Goal: Task Accomplishment & Management: Use online tool/utility

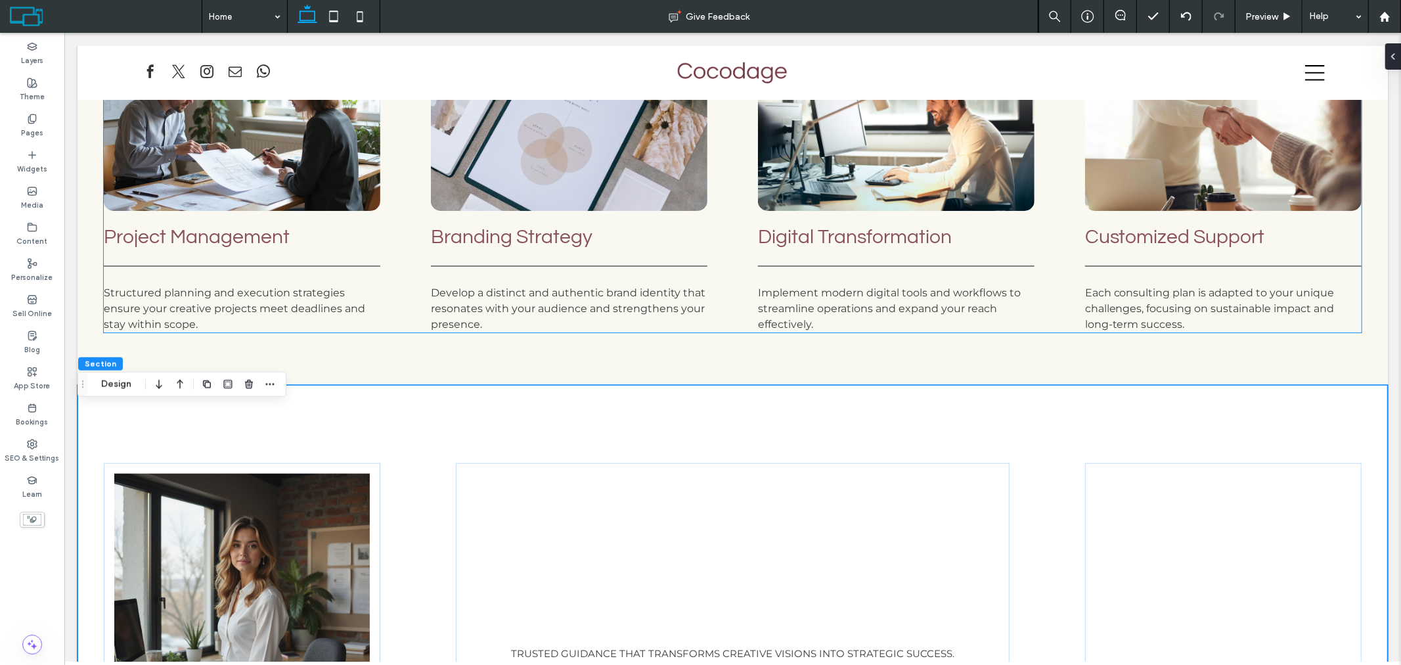
scroll to position [935, 0]
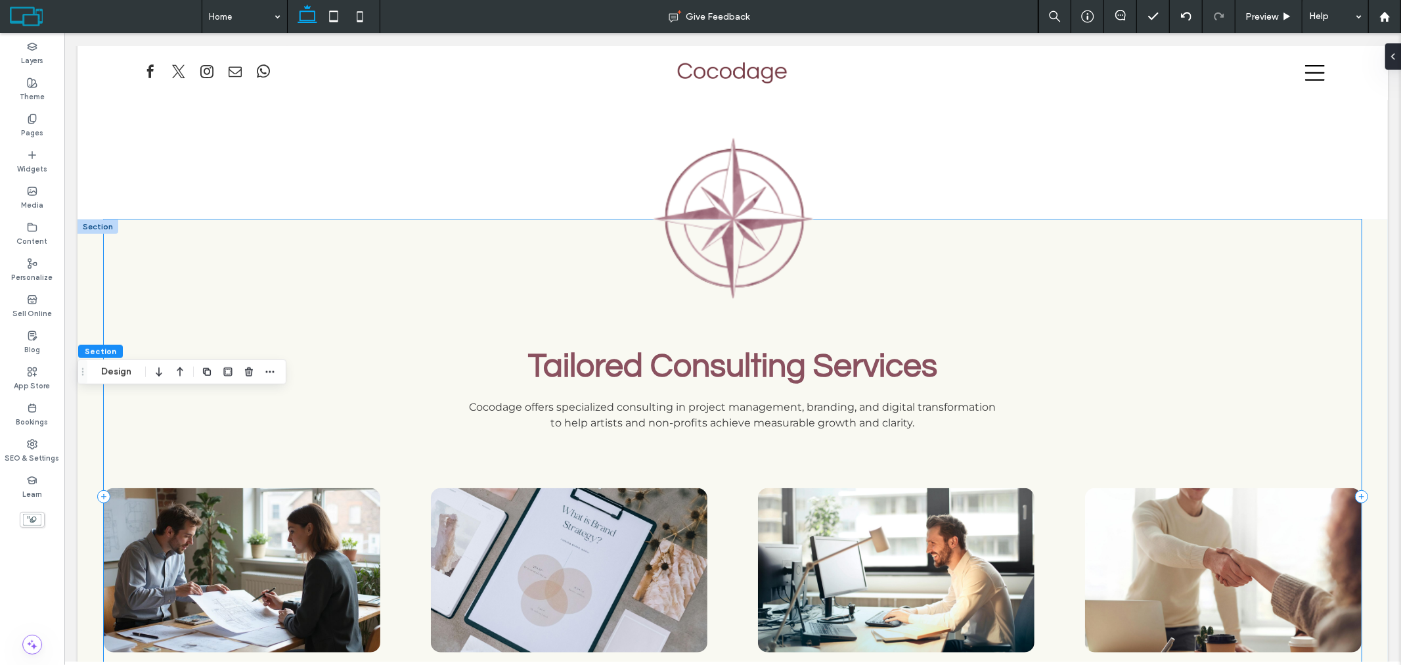
scroll to position [424, 0]
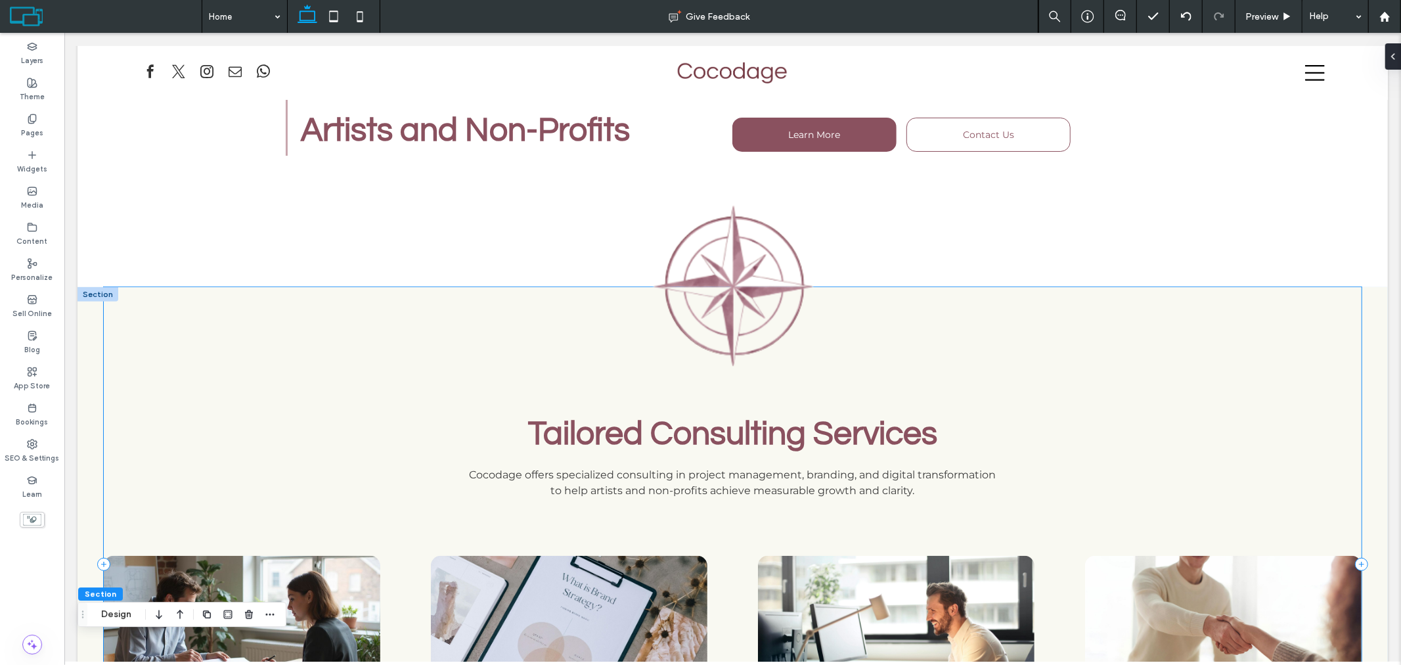
click at [884, 338] on div "Tailored Consulting Services Cocodage offers specialized consulting in project …" at bounding box center [732, 563] width 1258 height 554
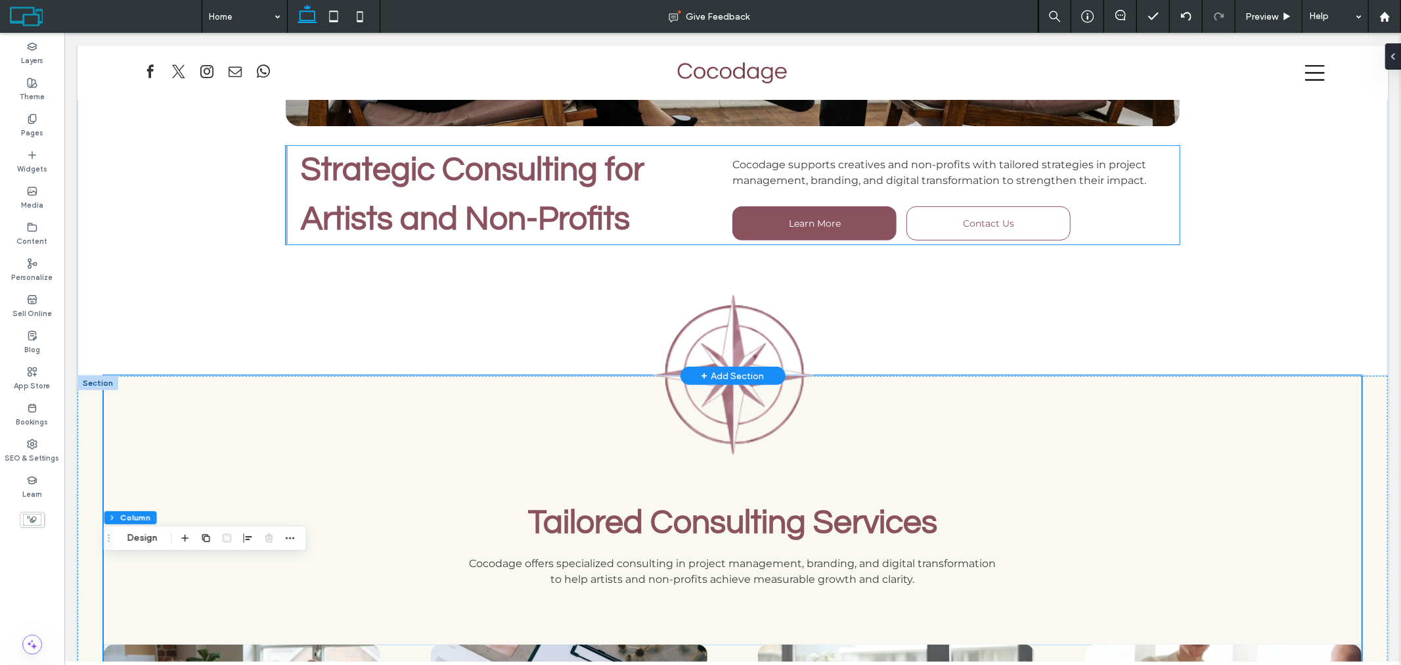
scroll to position [434, 0]
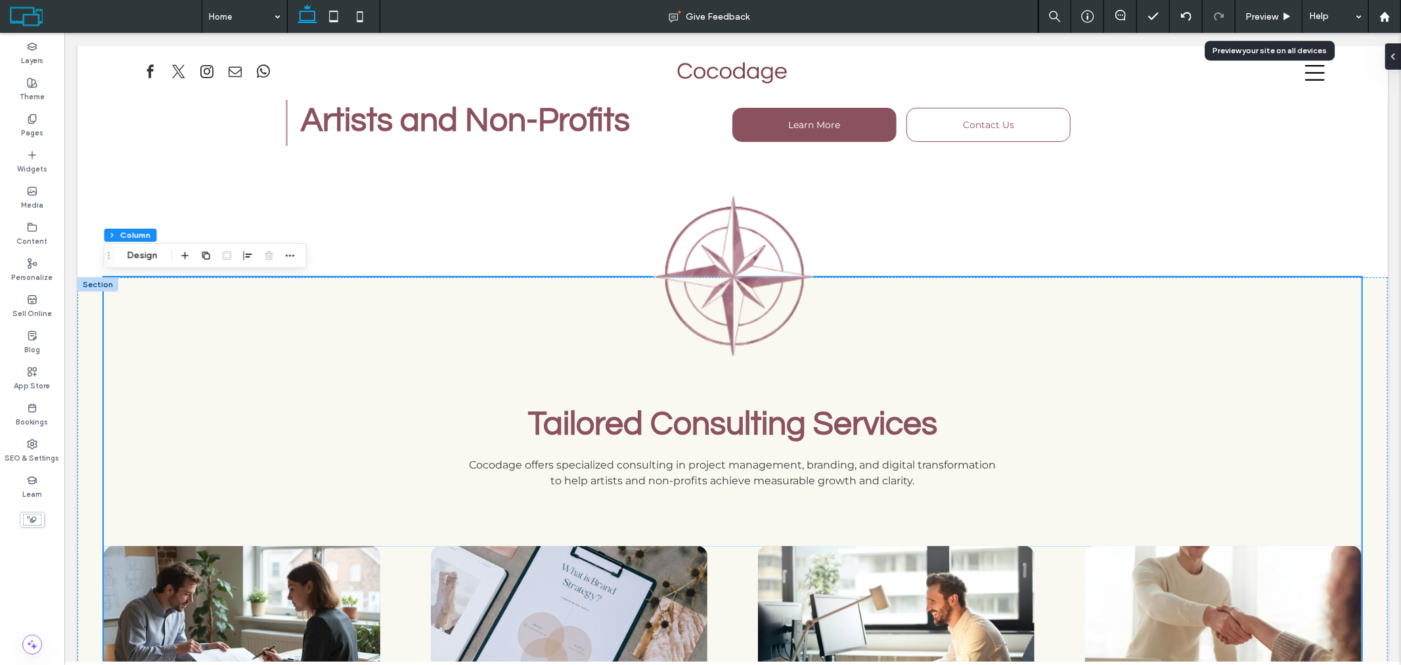
click at [1250, 24] on div "Preview" at bounding box center [1269, 16] width 67 height 33
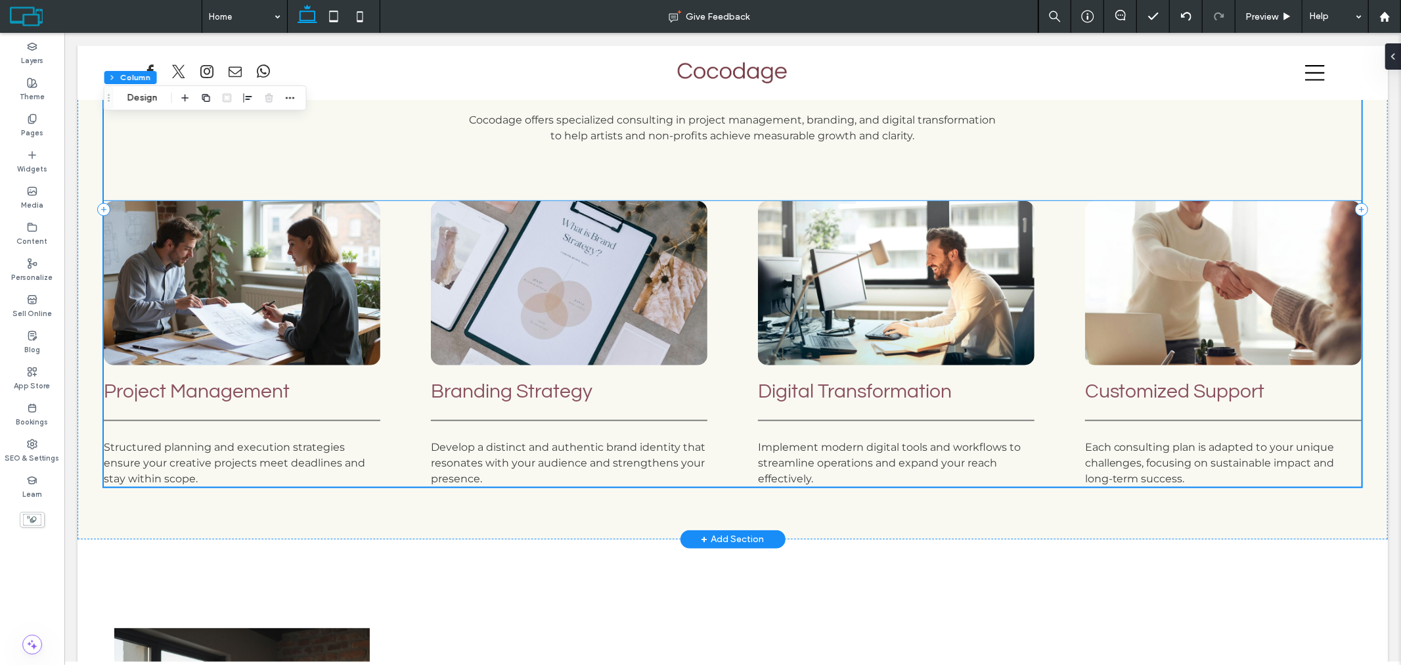
scroll to position [656, 0]
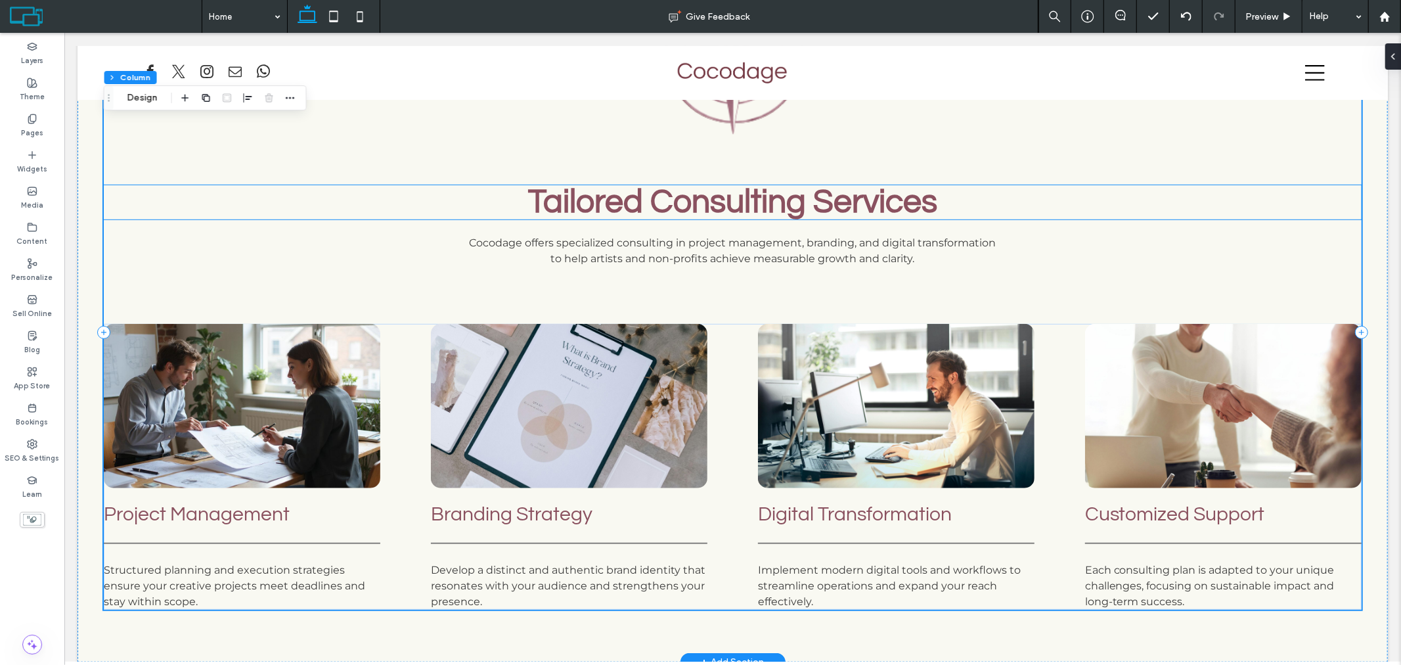
click at [797, 205] on strong "Tailored Consulting Services" at bounding box center [732, 202] width 409 height 34
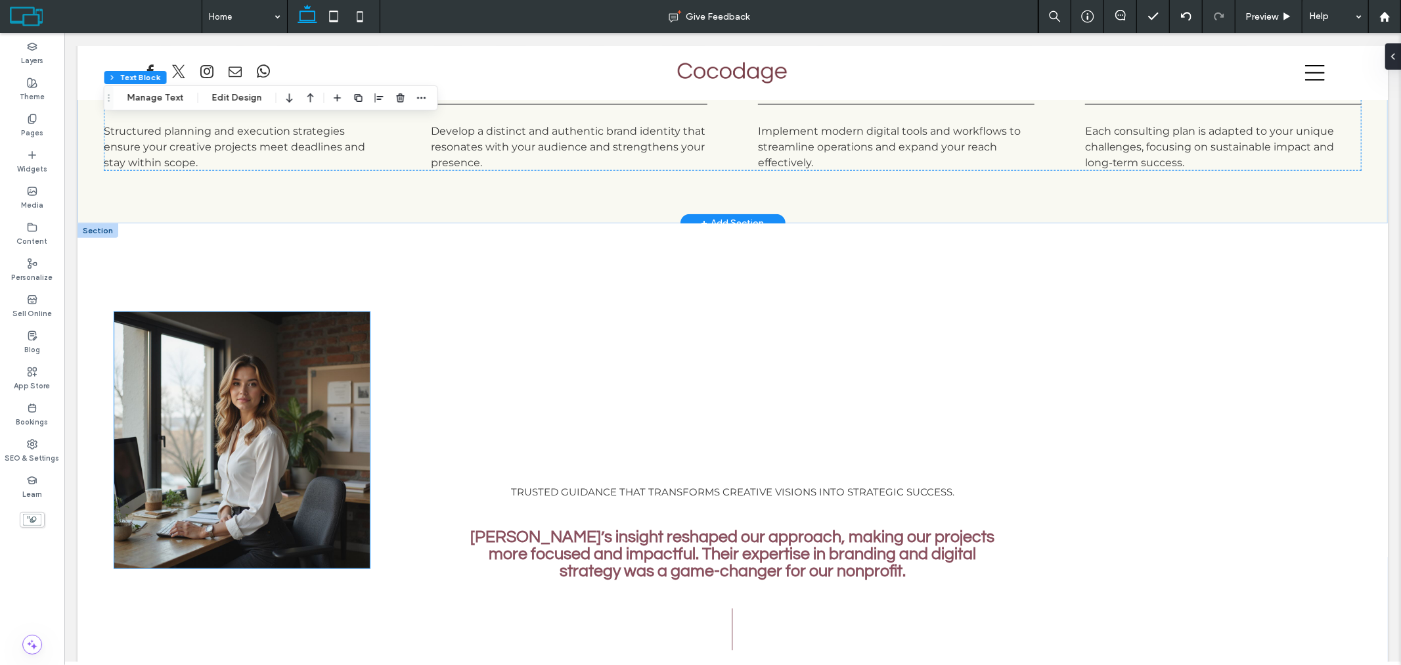
scroll to position [1059, 0]
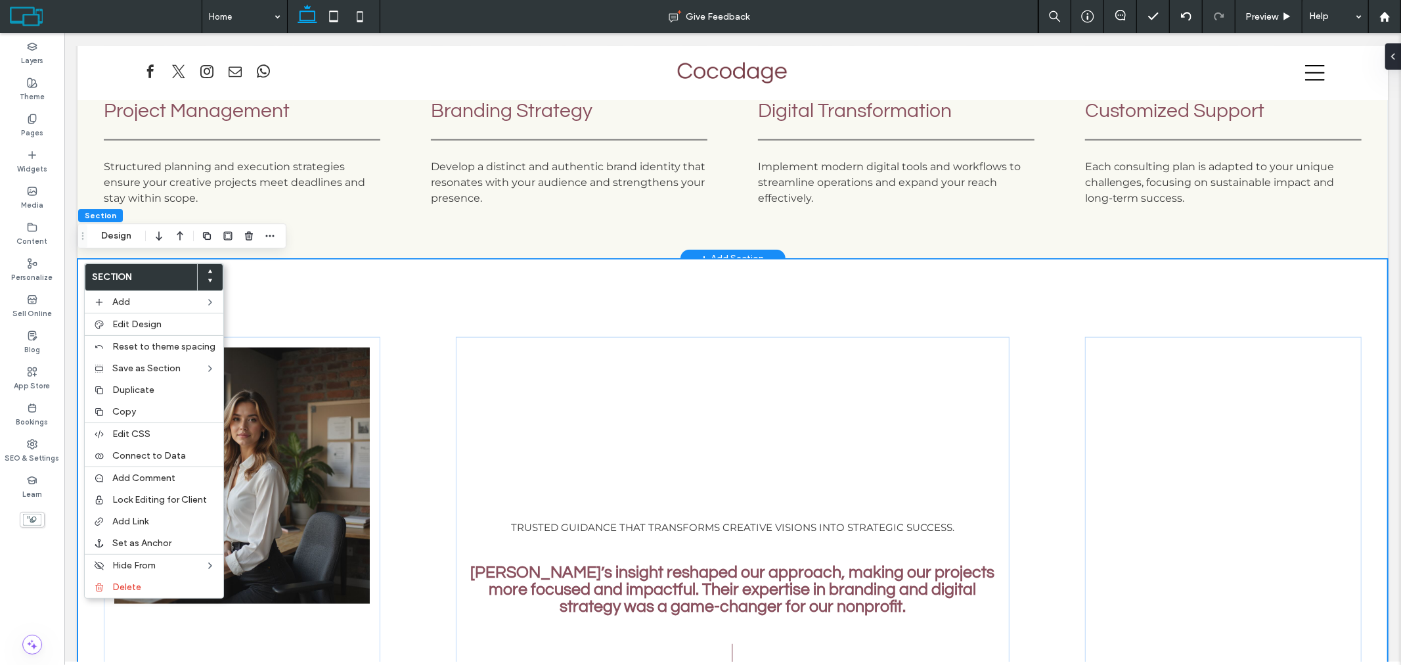
click at [423, 267] on div "Trusted guidance that transforms creative visions into strategic success. [PERS…" at bounding box center [732, 652] width 1311 height 788
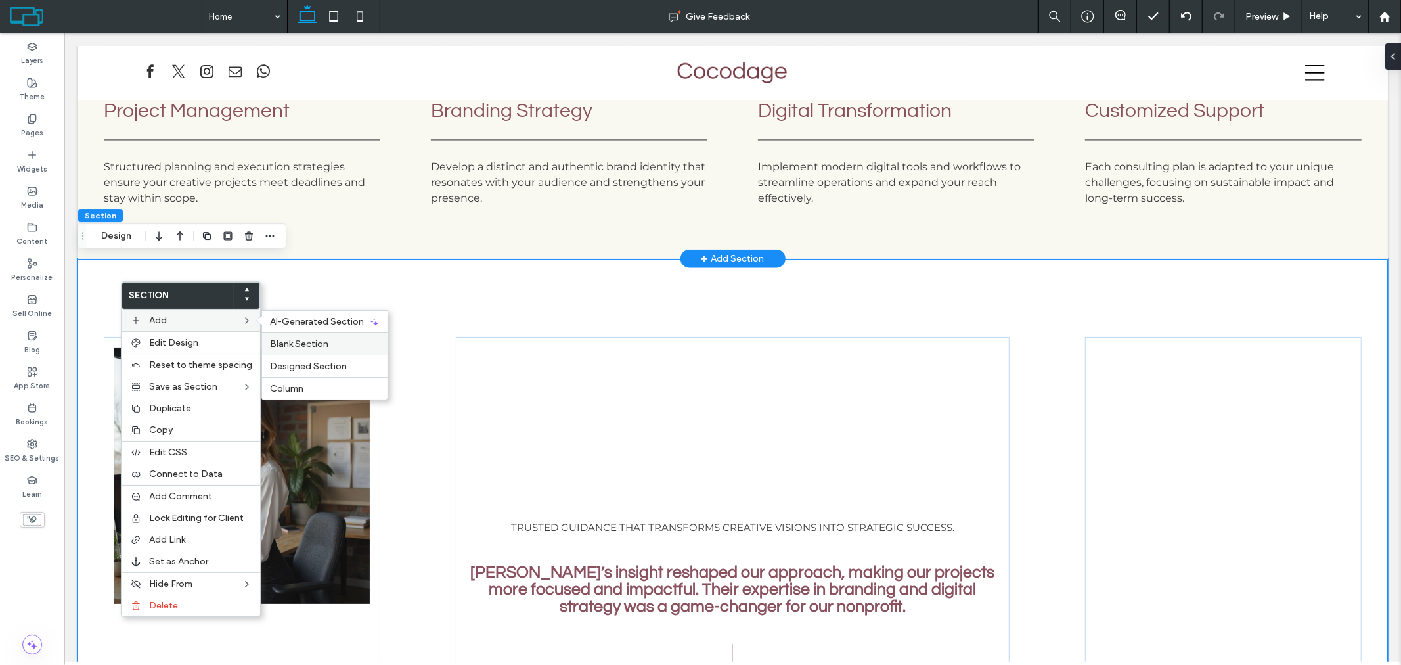
drag, startPoint x: 299, startPoint y: 343, endPoint x: 235, endPoint y: 310, distance: 72.3
click at [299, 343] on span "Blank Section" at bounding box center [299, 343] width 58 height 11
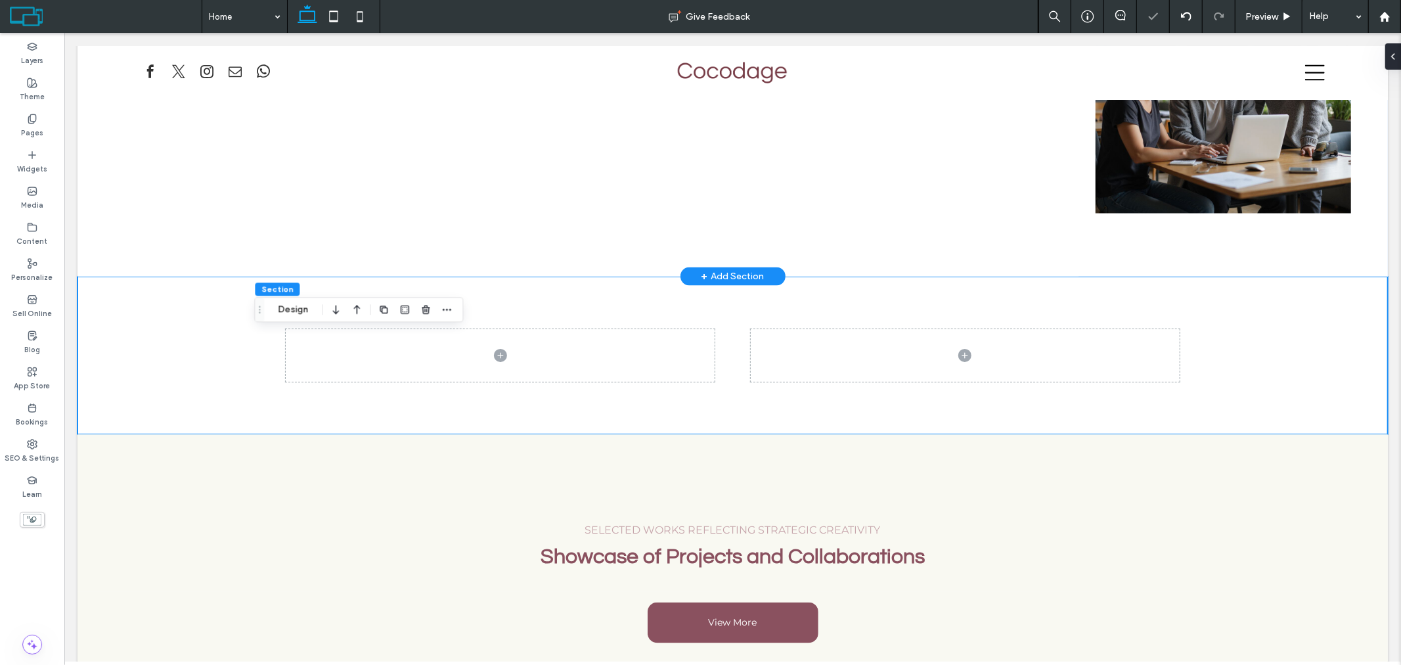
scroll to position [1836, 0]
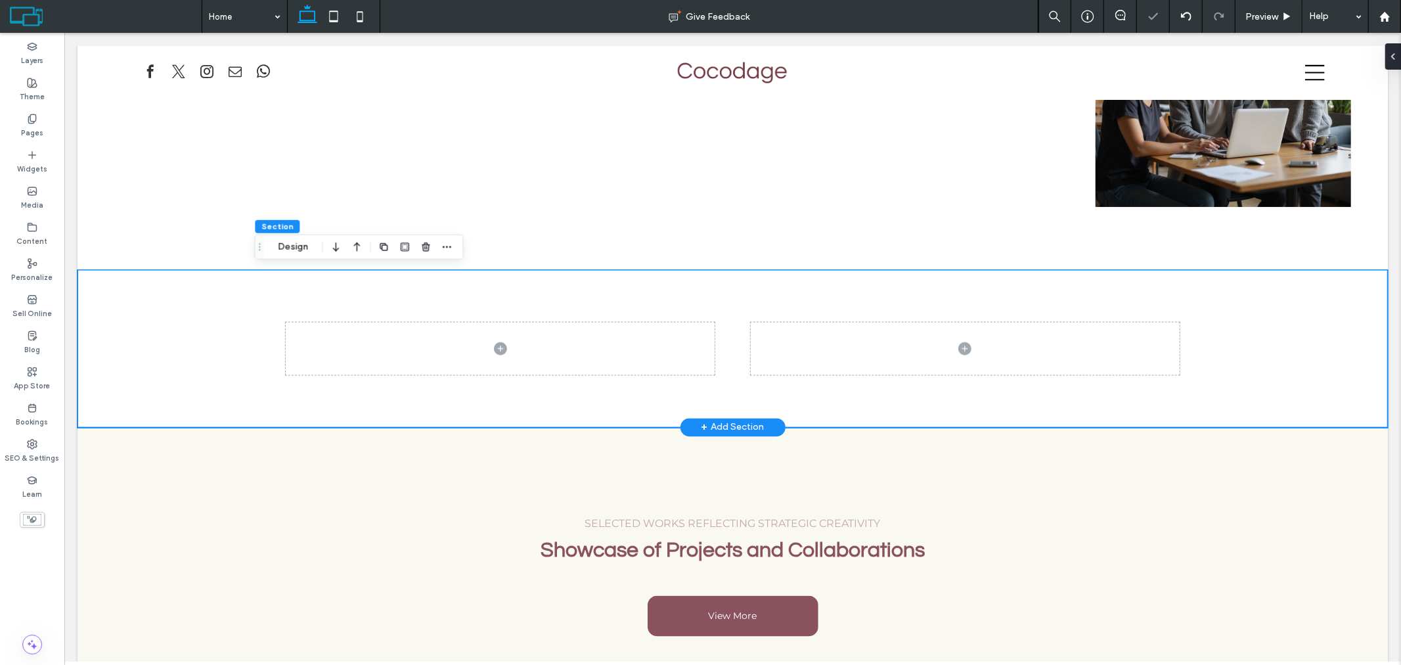
click at [572, 282] on div at bounding box center [732, 348] width 946 height 158
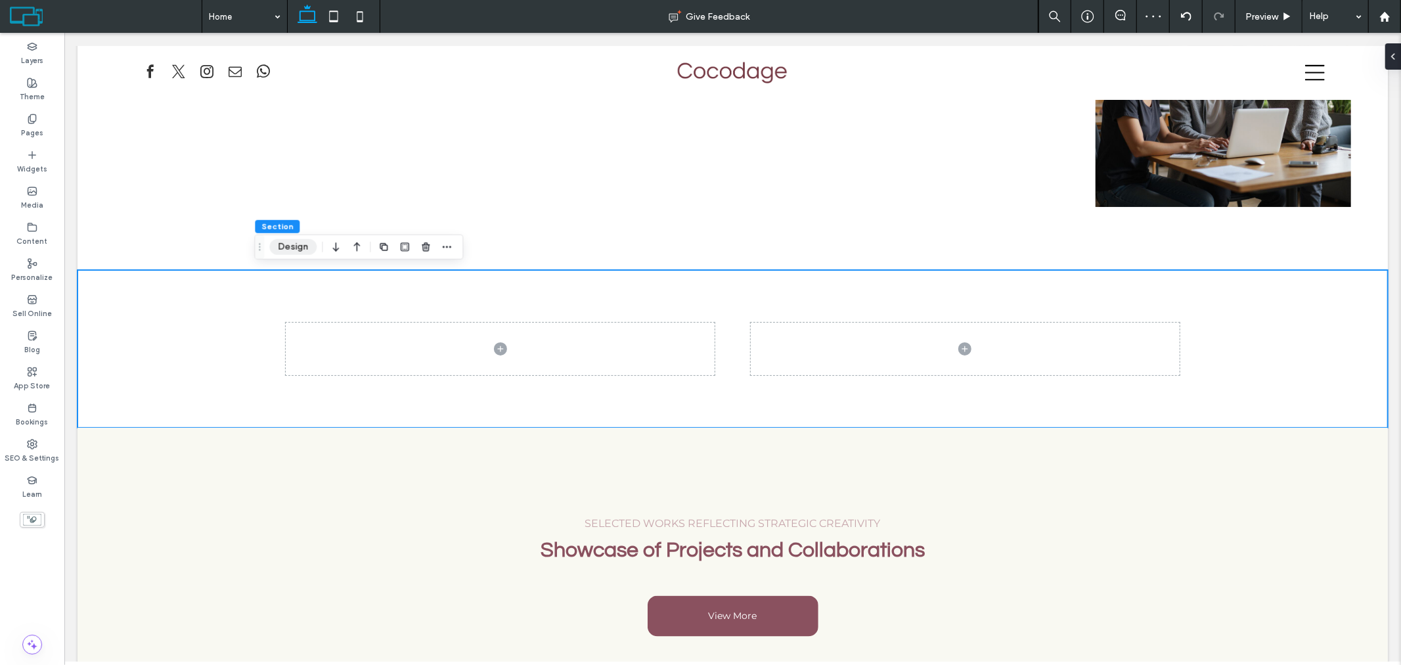
click at [297, 246] on button "Design" at bounding box center [292, 247] width 47 height 16
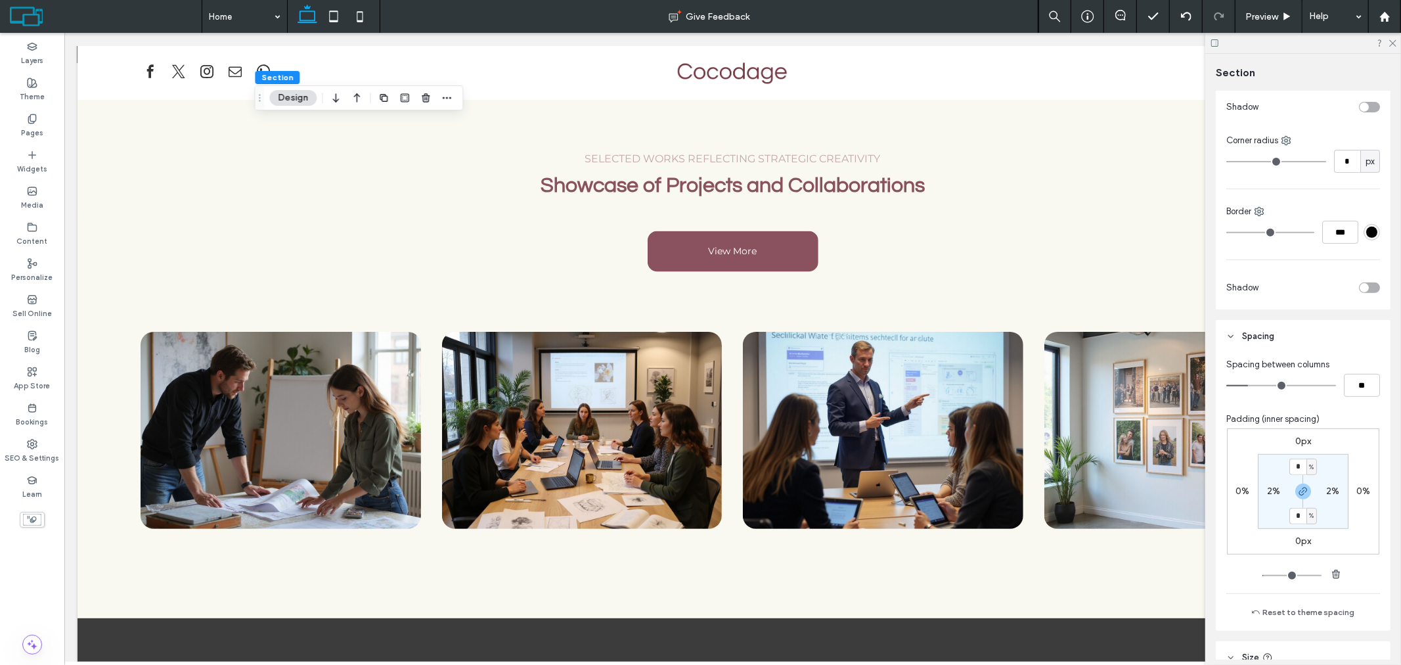
scroll to position [510, 0]
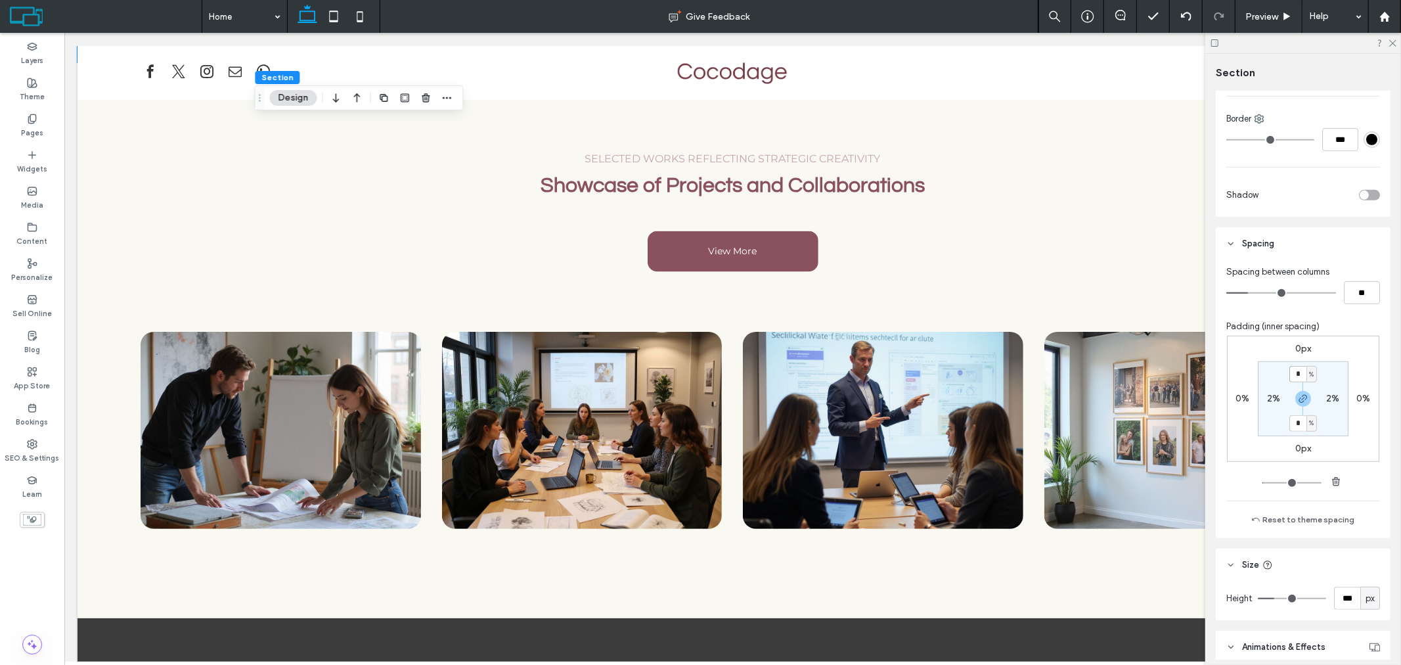
click at [1296, 376] on input "*" at bounding box center [1298, 374] width 17 height 16
drag, startPoint x: 1336, startPoint y: 478, endPoint x: 1330, endPoint y: 468, distance: 10.9
click at [1337, 478] on icon "button" at bounding box center [1336, 481] width 11 height 11
type input "*"
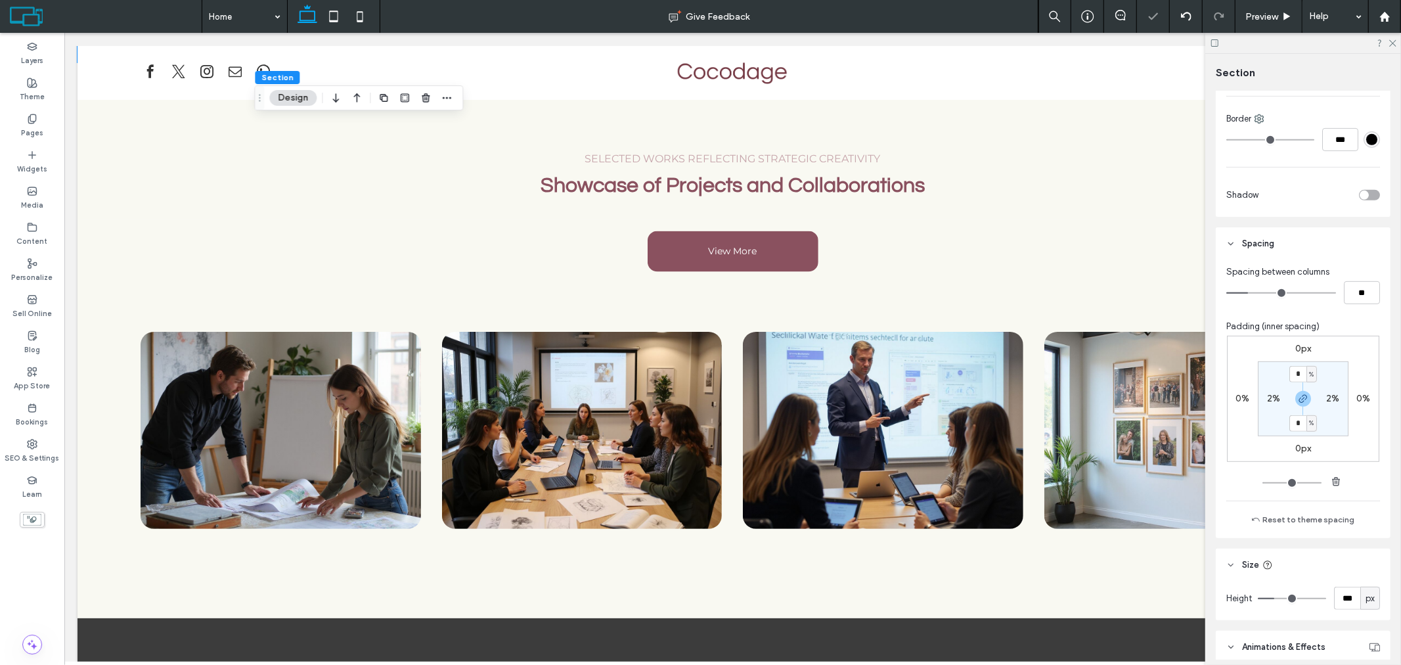
click at [1272, 396] on label "2%" at bounding box center [1273, 398] width 13 height 11
click at [1332, 485] on use "button" at bounding box center [1336, 481] width 8 height 9
type input "*"
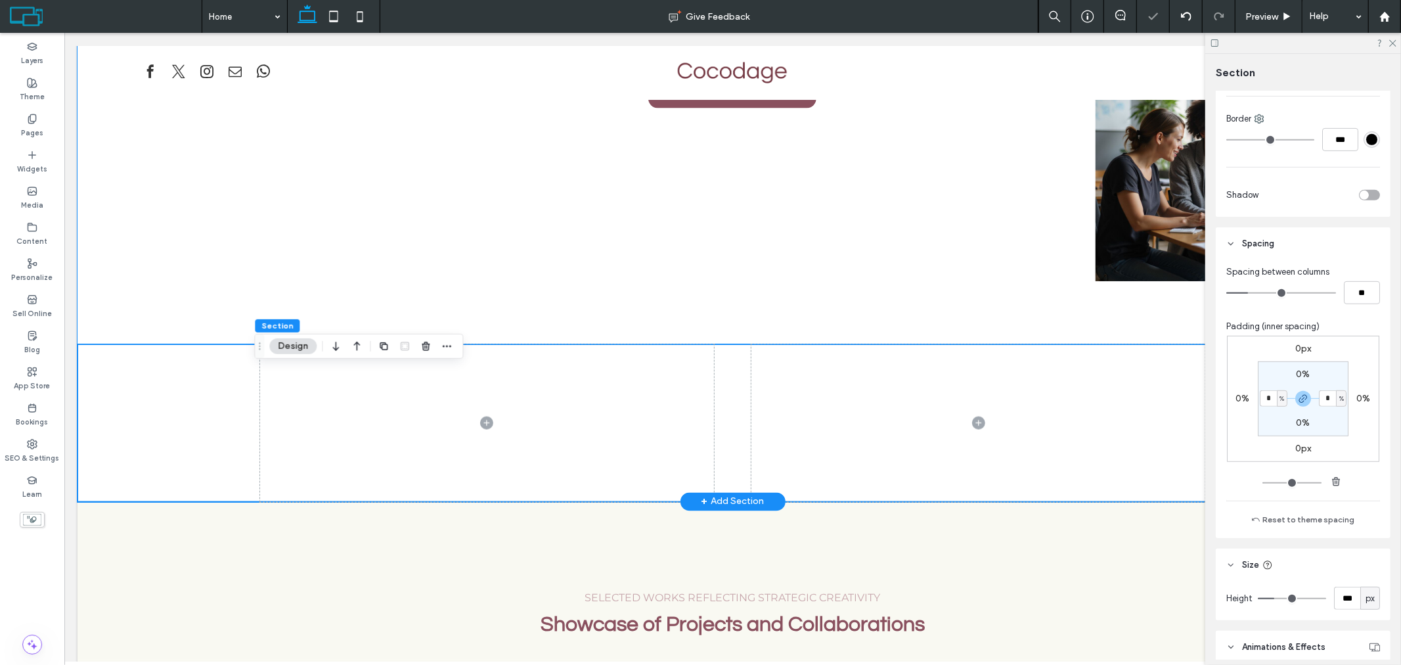
scroll to position [1763, 0]
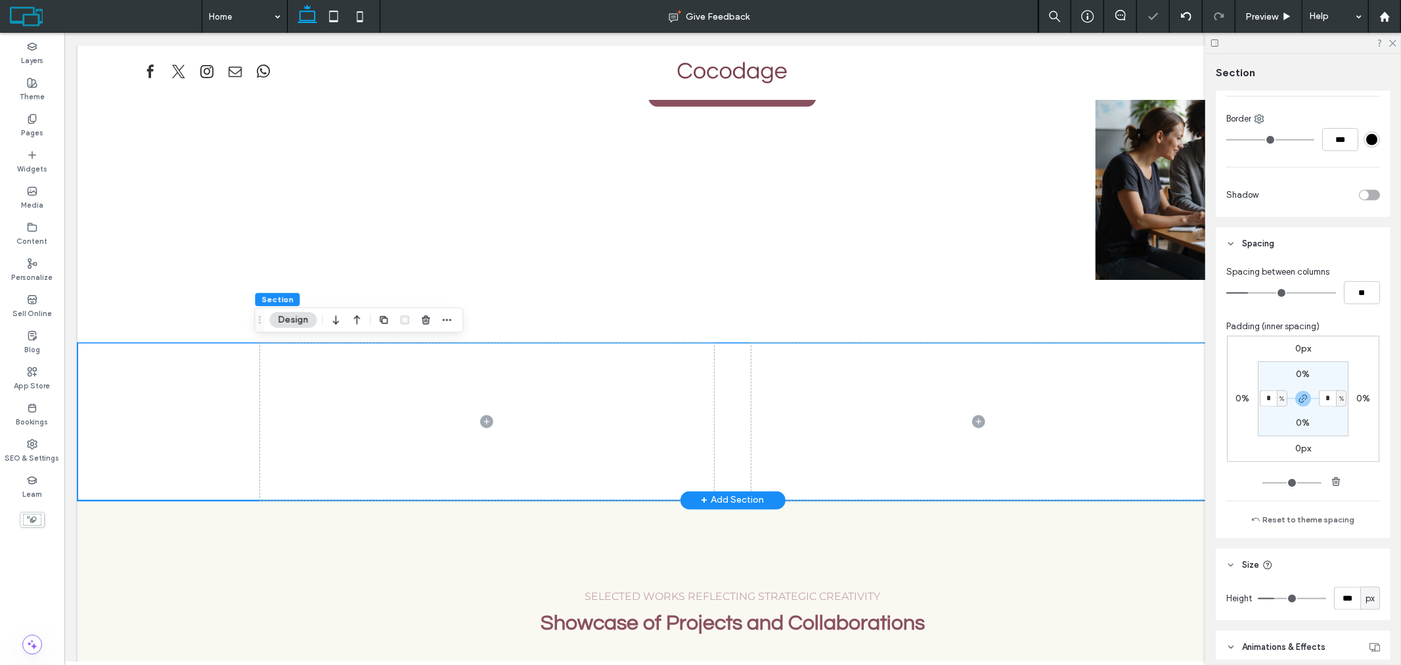
click at [218, 388] on div at bounding box center [732, 421] width 1311 height 158
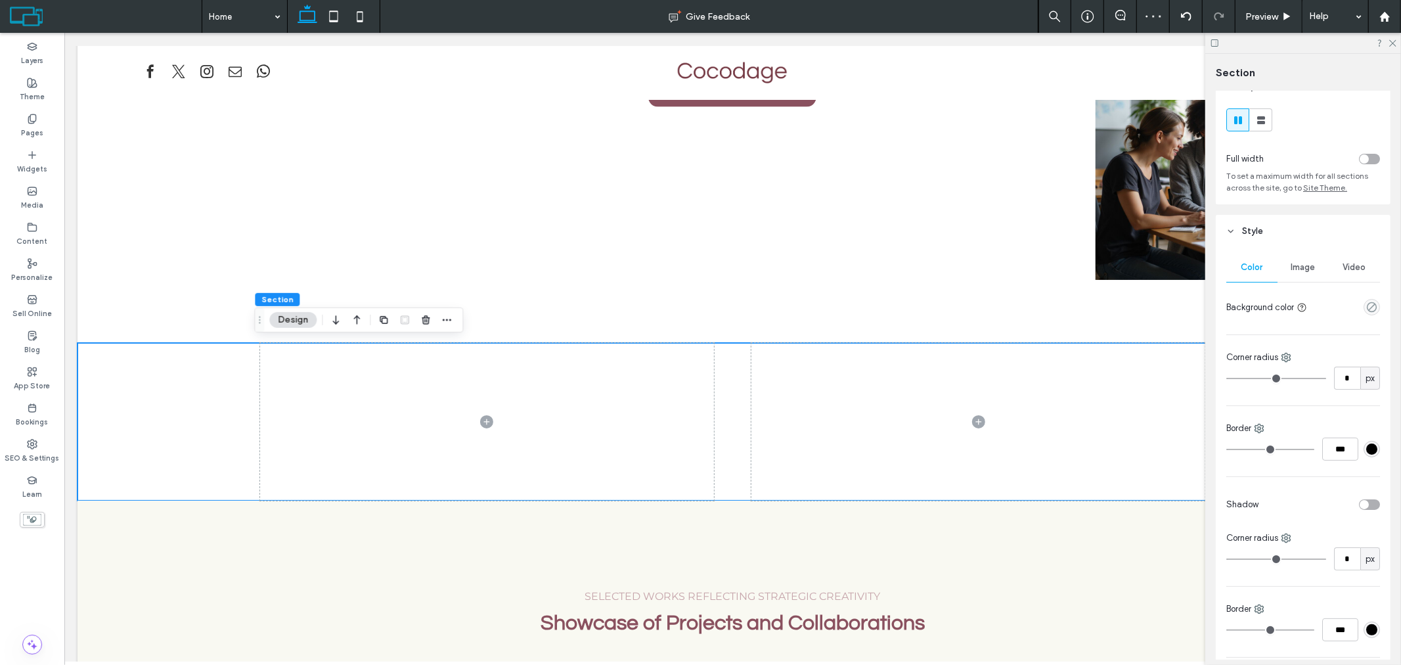
scroll to position [0, 0]
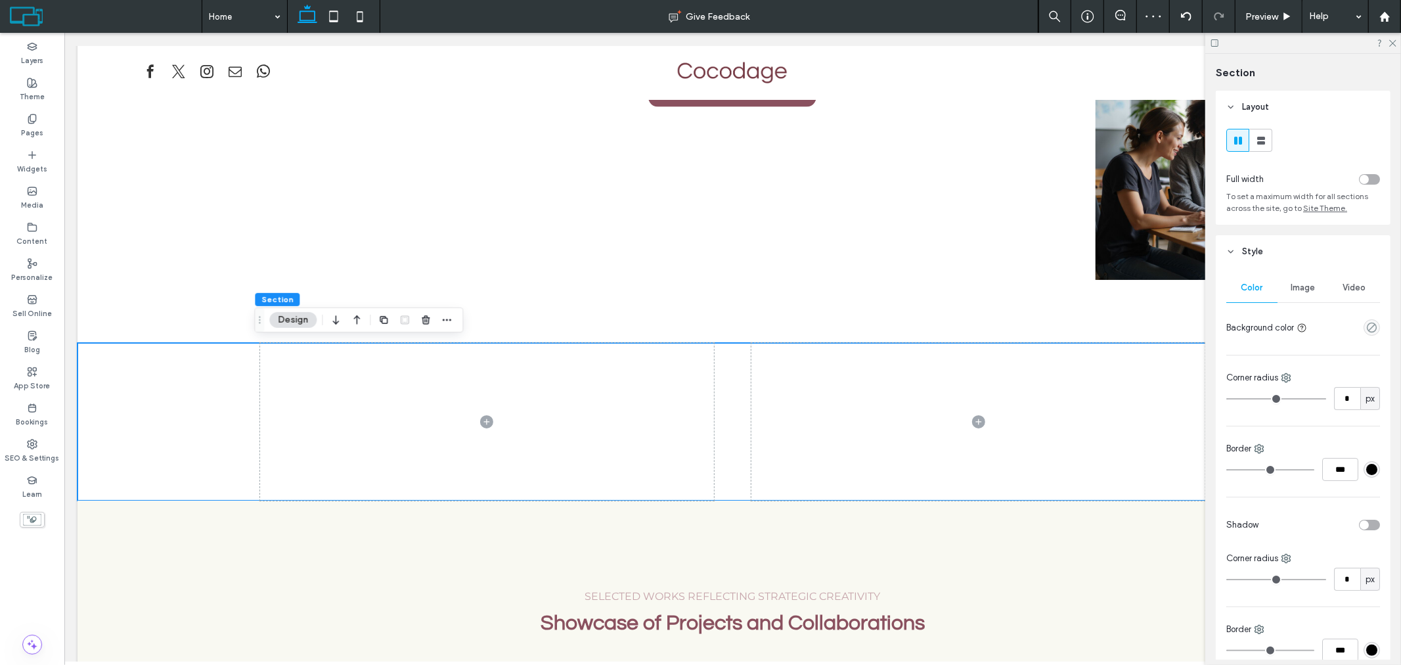
click at [1365, 181] on div "toggle" at bounding box center [1369, 179] width 21 height 11
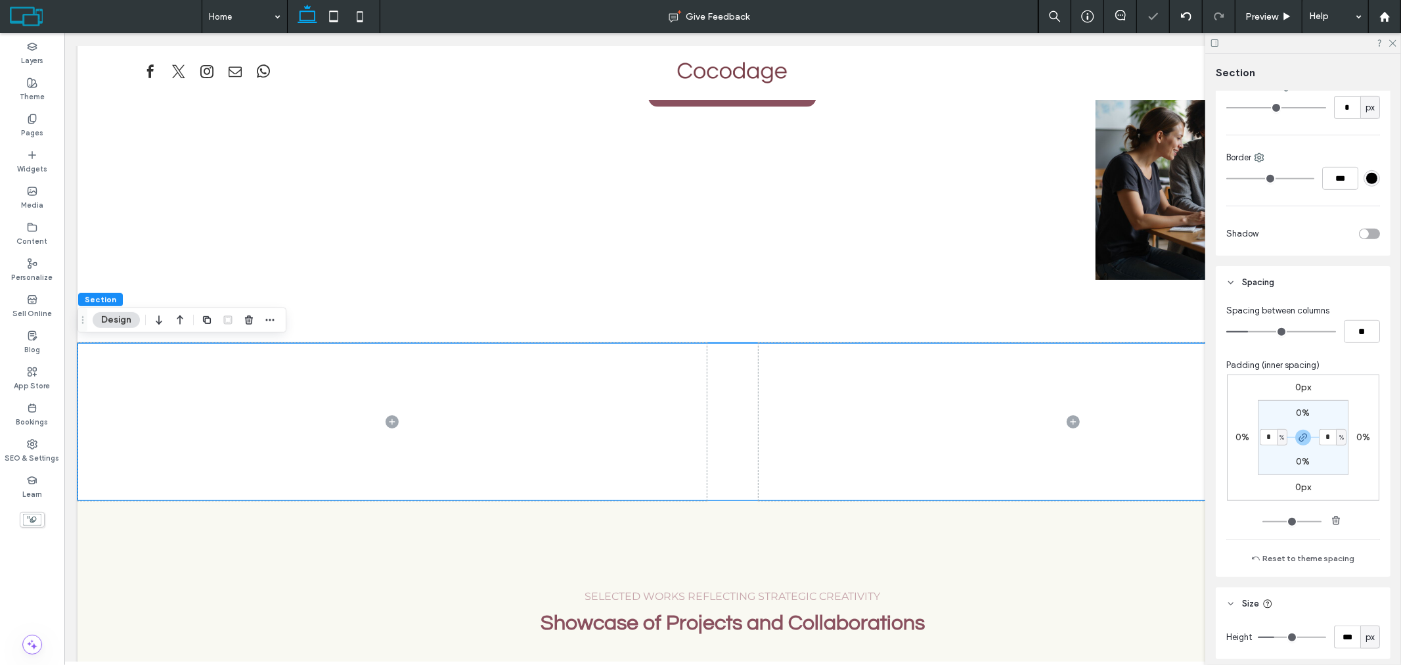
scroll to position [622, 0]
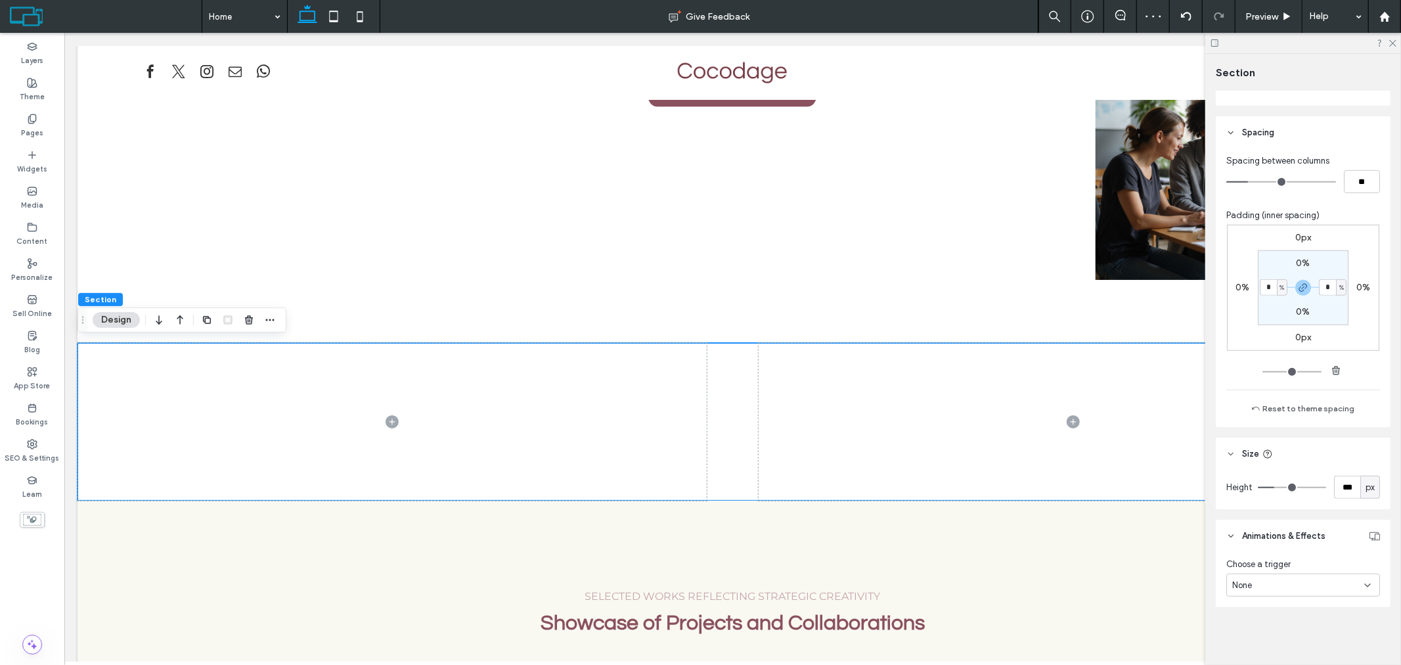
type input "***"
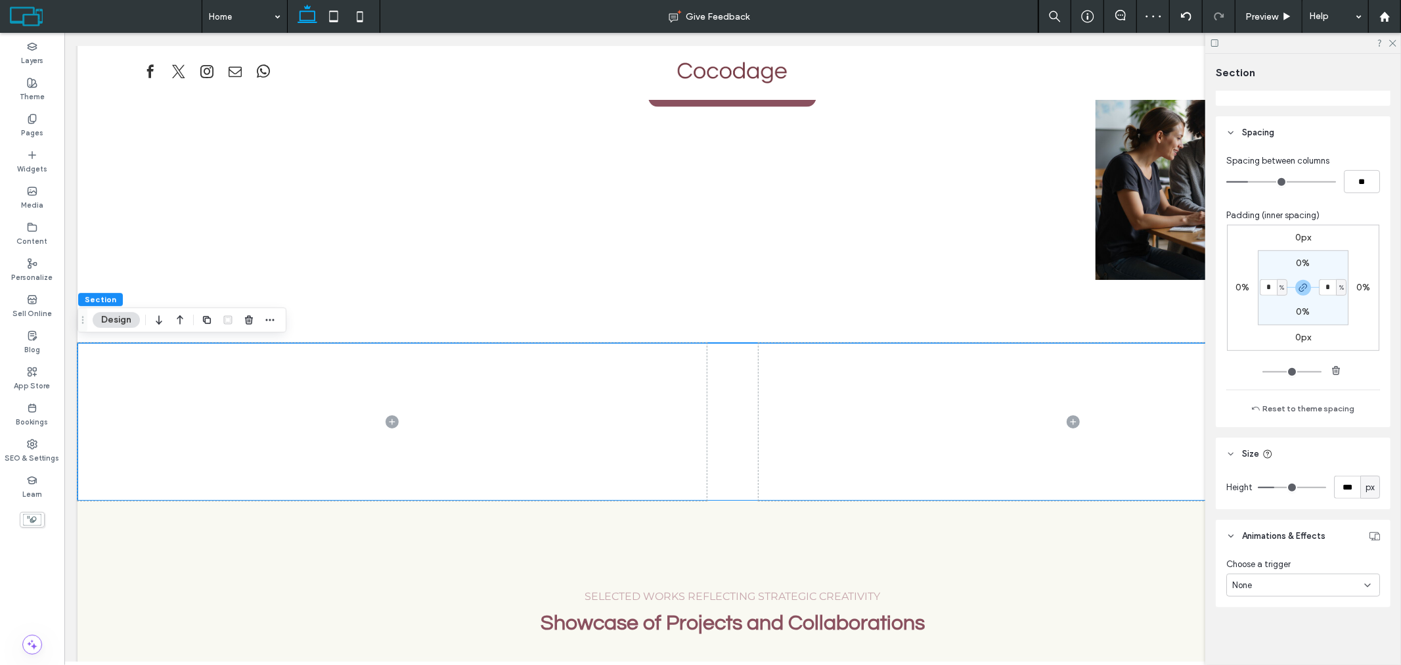
type input "***"
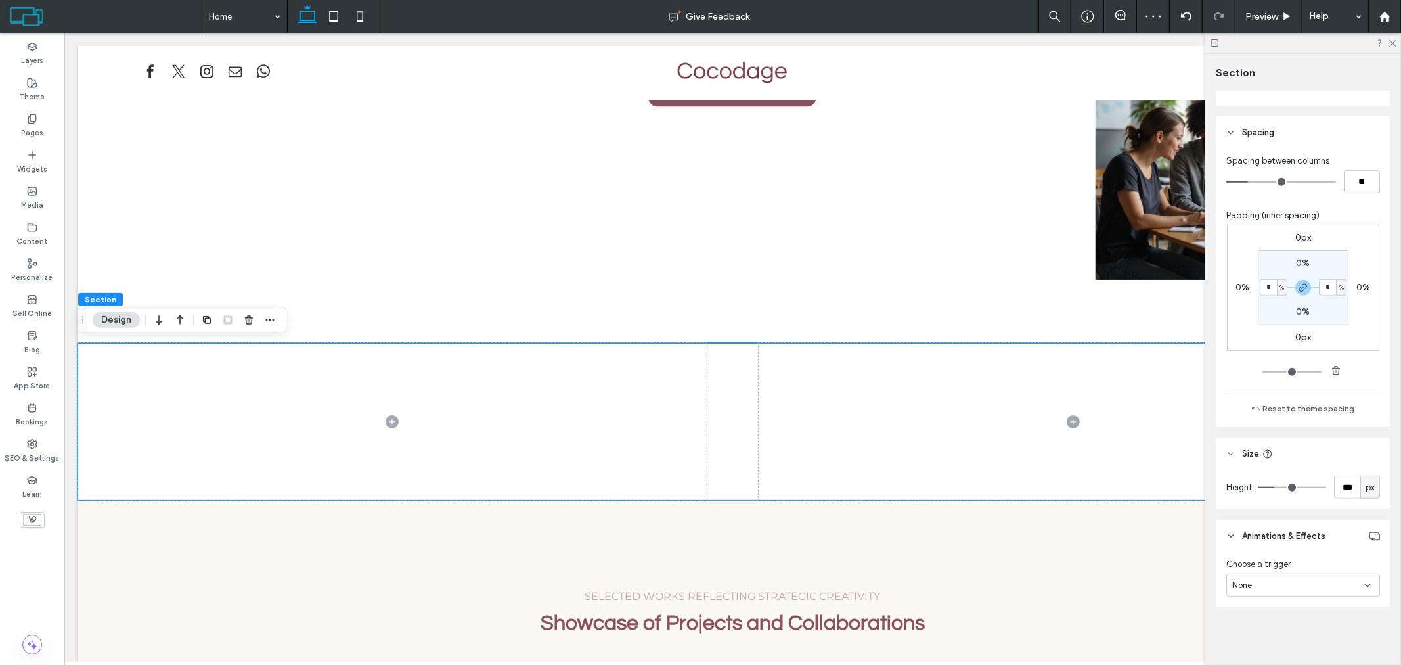
type input "***"
type input "**"
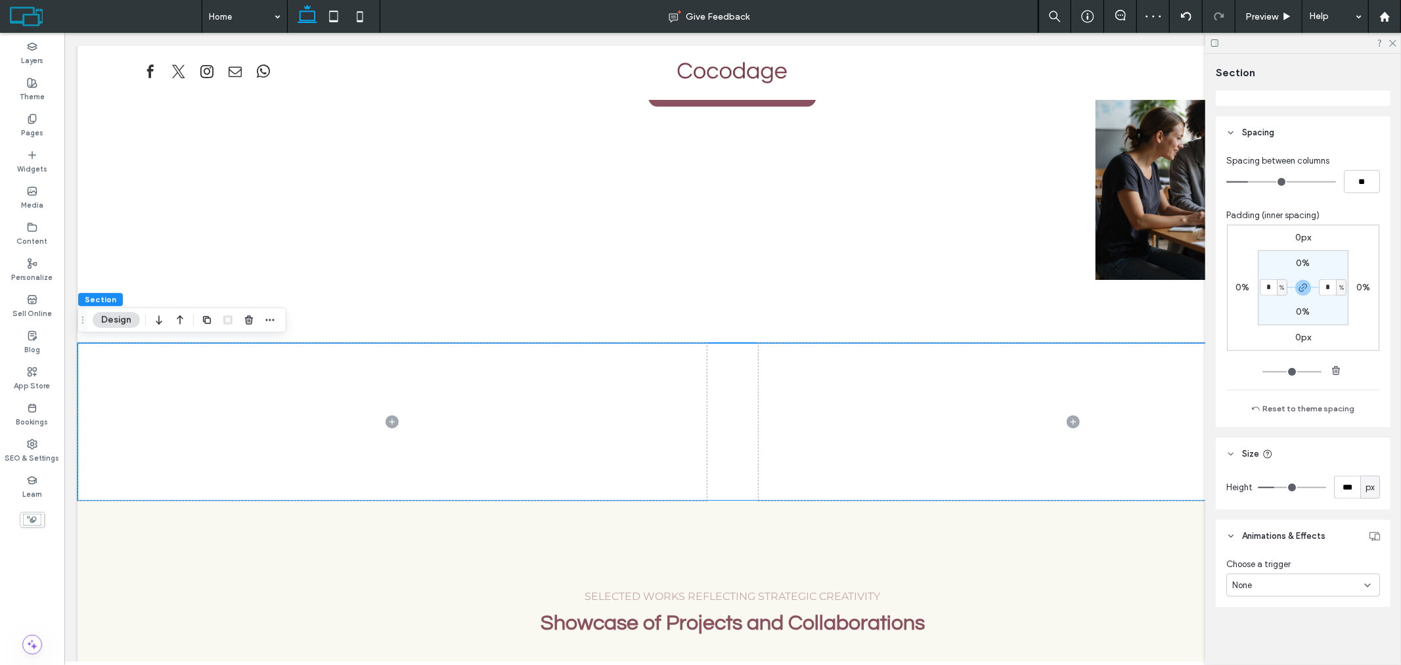
type input "**"
type input "*"
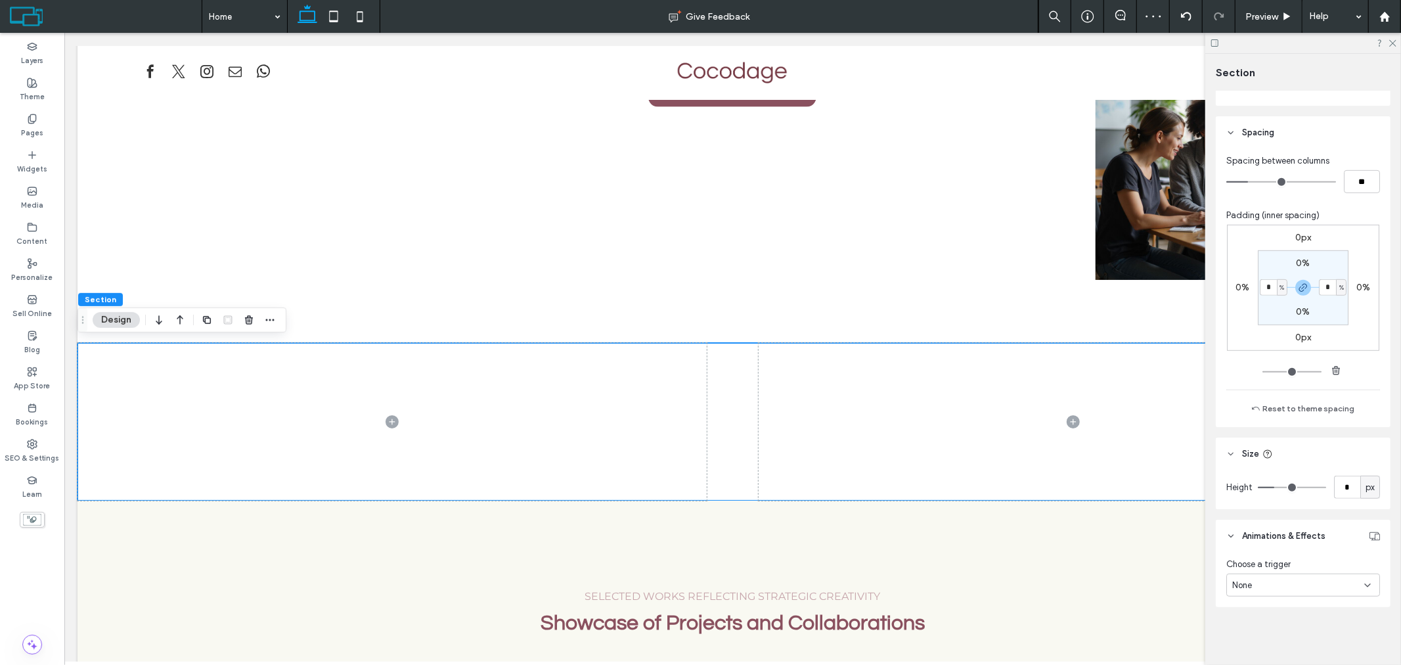
drag, startPoint x: 1276, startPoint y: 483, endPoint x: 884, endPoint y: 472, distance: 392.4
type input "*"
click at [1258, 487] on input "range" at bounding box center [1292, 487] width 68 height 1
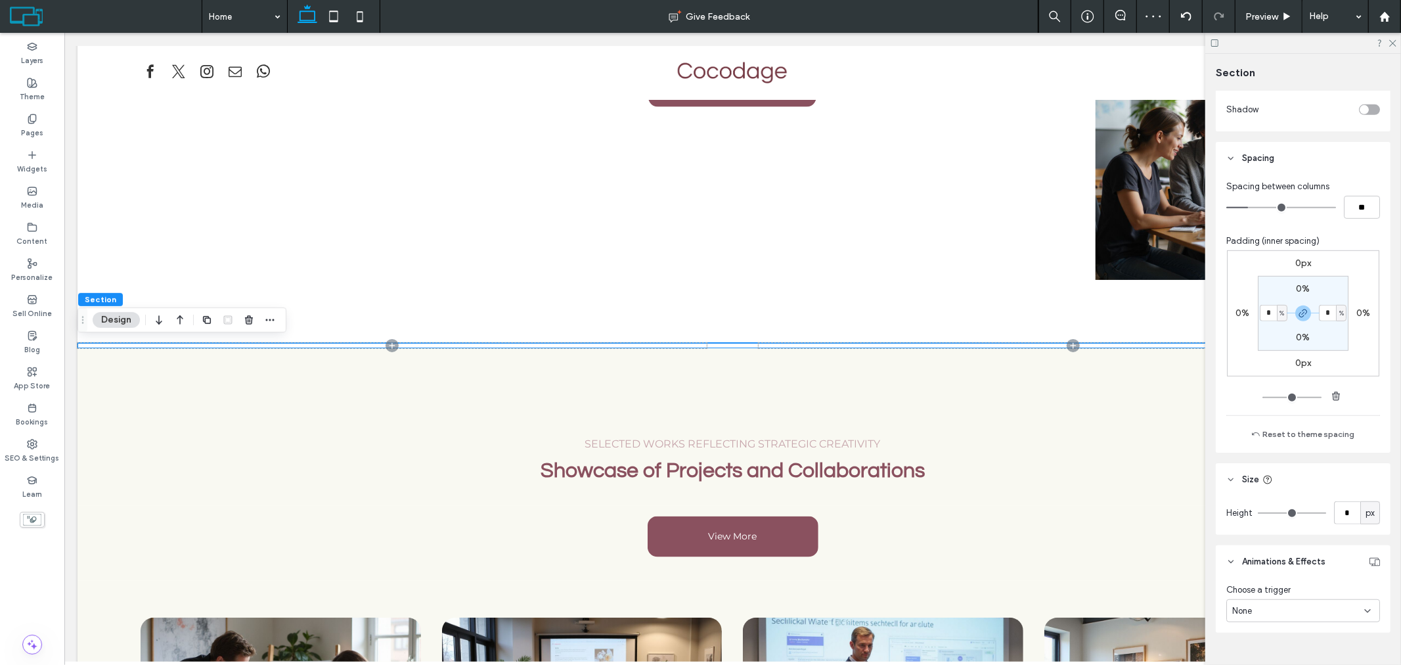
scroll to position [476, 0]
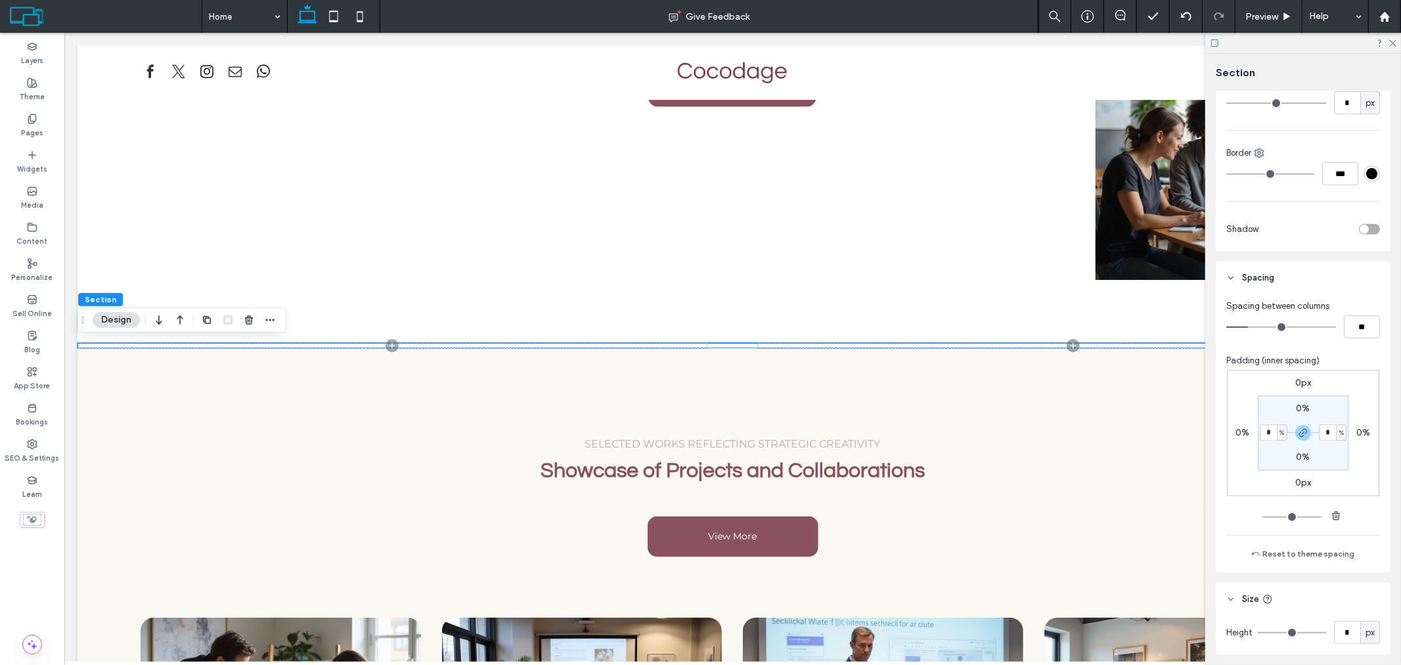
type input "*"
type input "**"
type input "*"
type input "**"
type input "*"
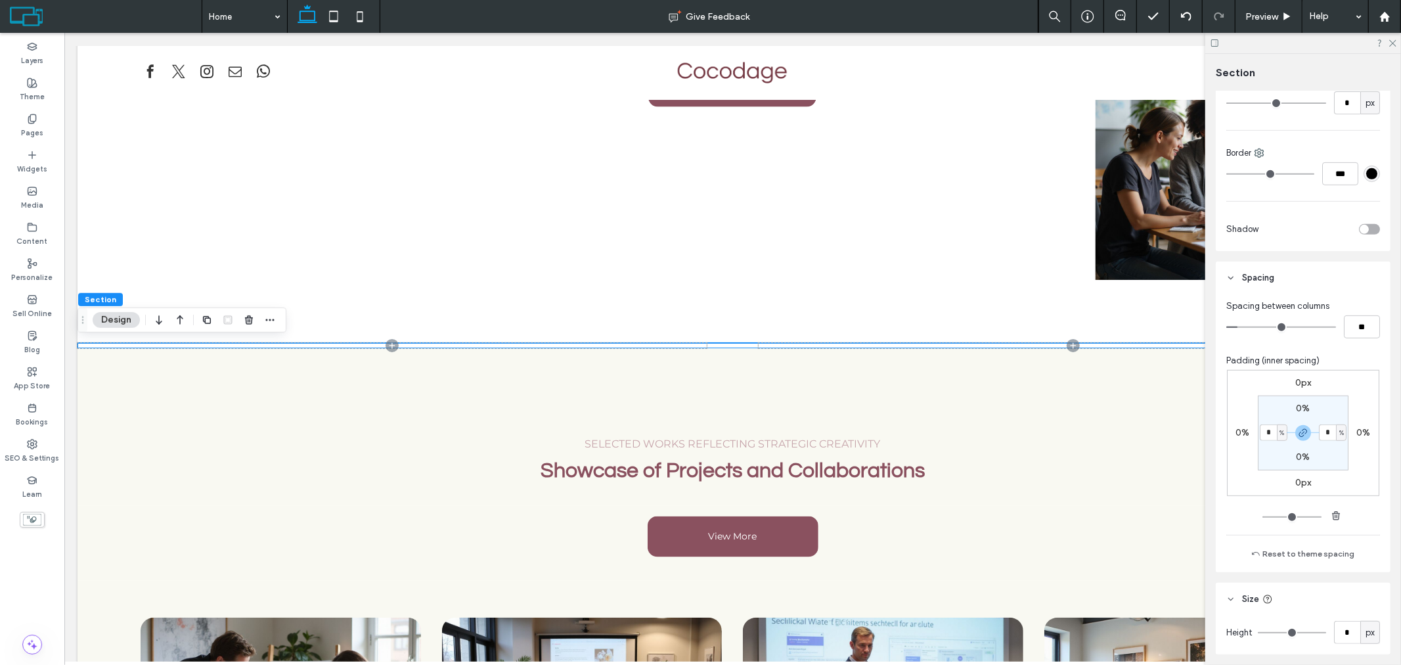
type input "**"
drag, startPoint x: 1248, startPoint y: 327, endPoint x: 1035, endPoint y: 331, distance: 212.9
type input "*"
click at [1227, 328] on input "range" at bounding box center [1282, 327] width 110 height 1
type input "***"
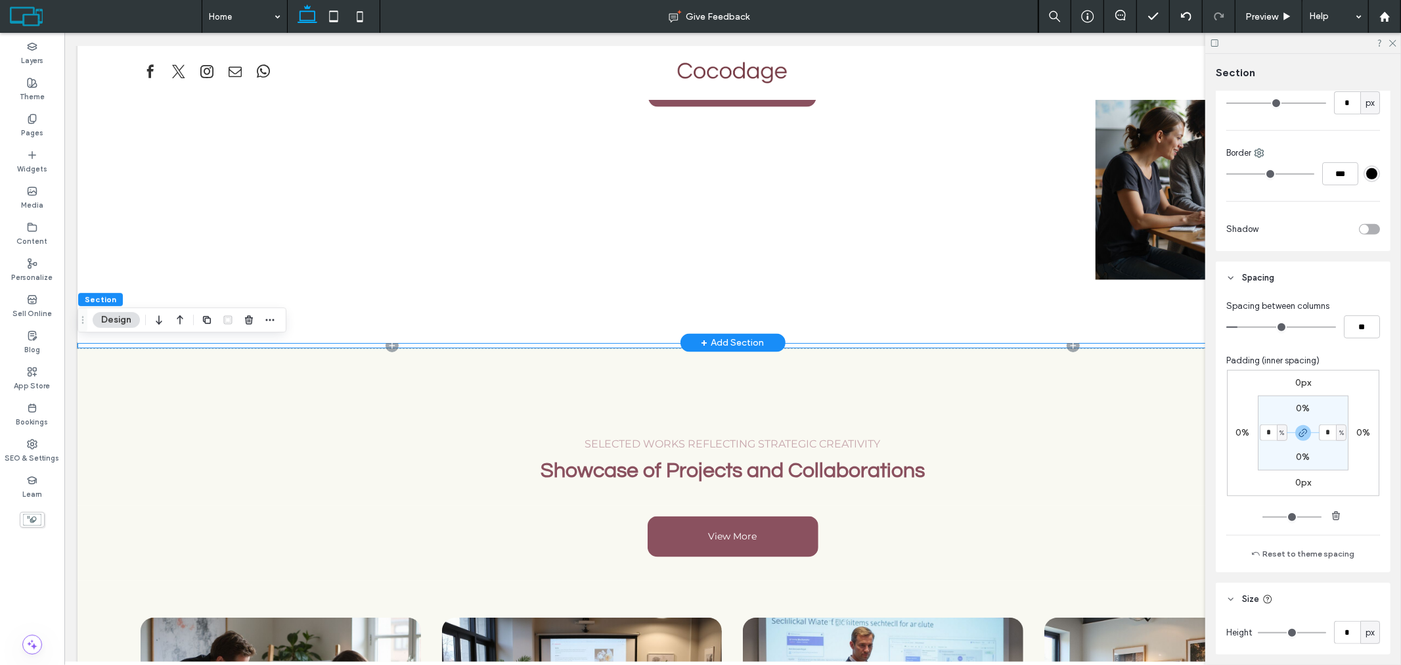
type input "***"
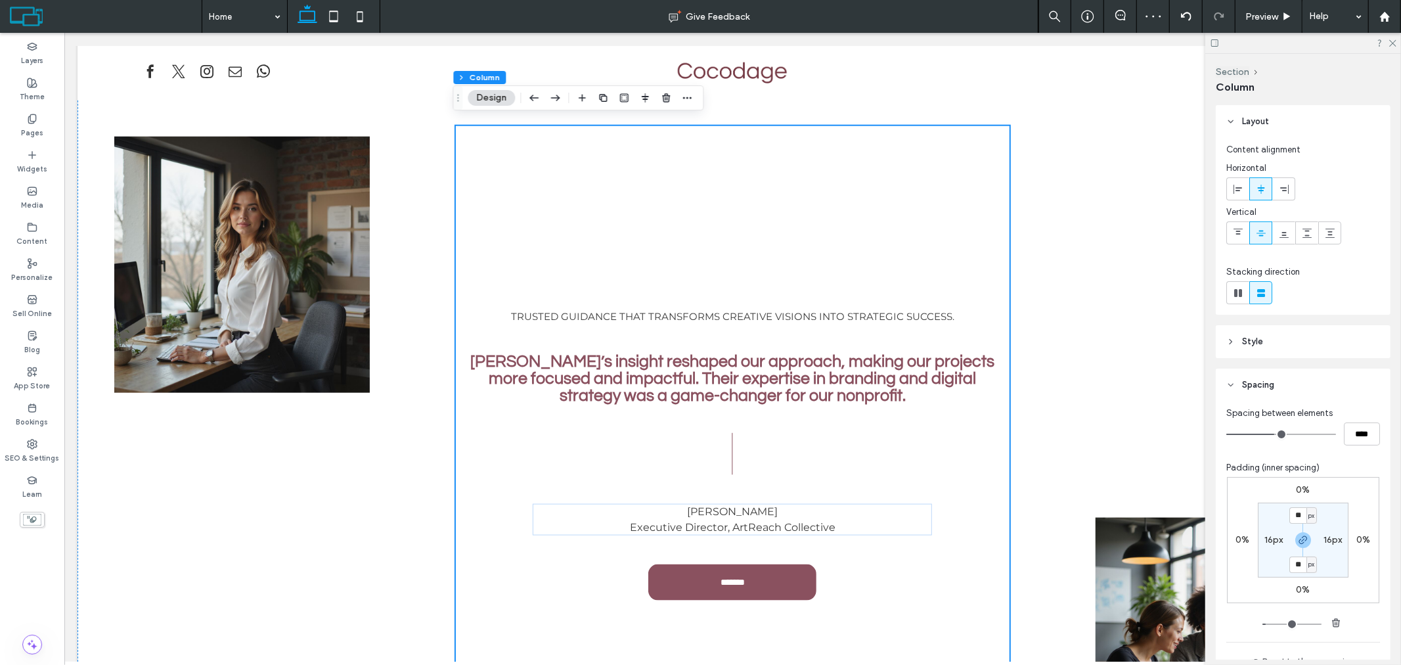
scroll to position [1252, 0]
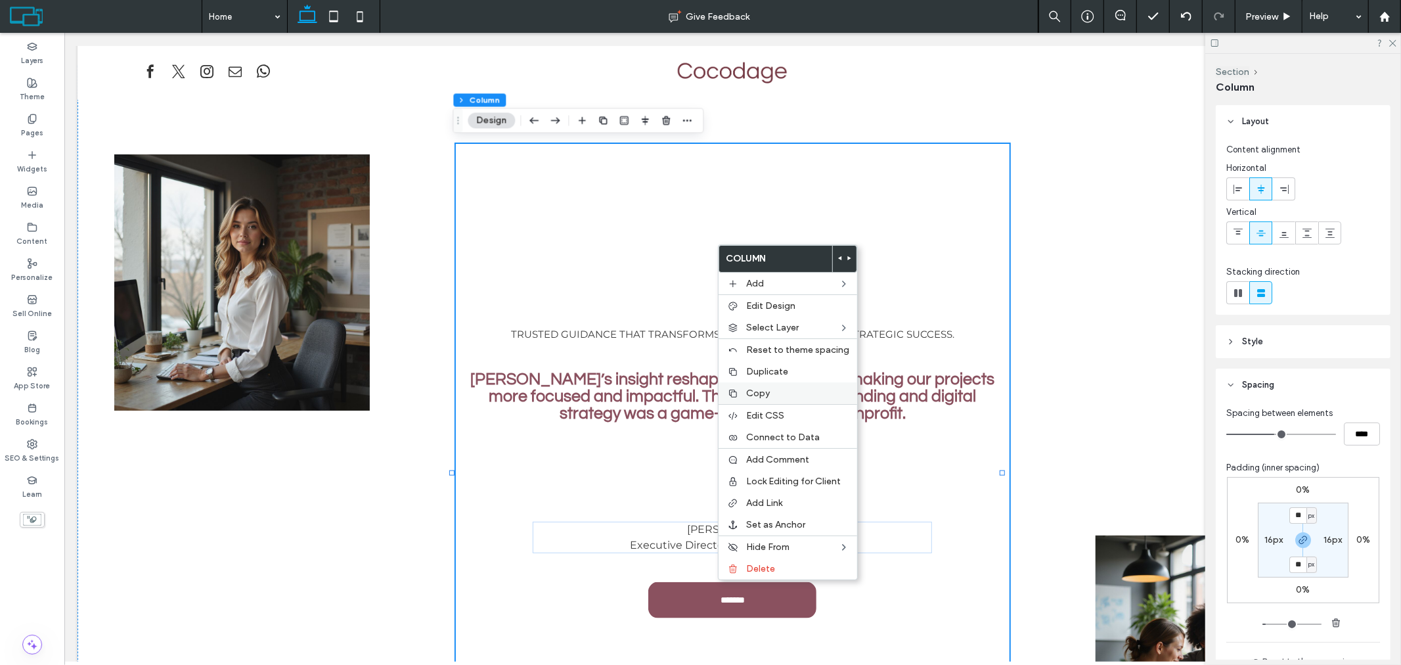
click at [757, 391] on span "Copy" at bounding box center [758, 393] width 24 height 11
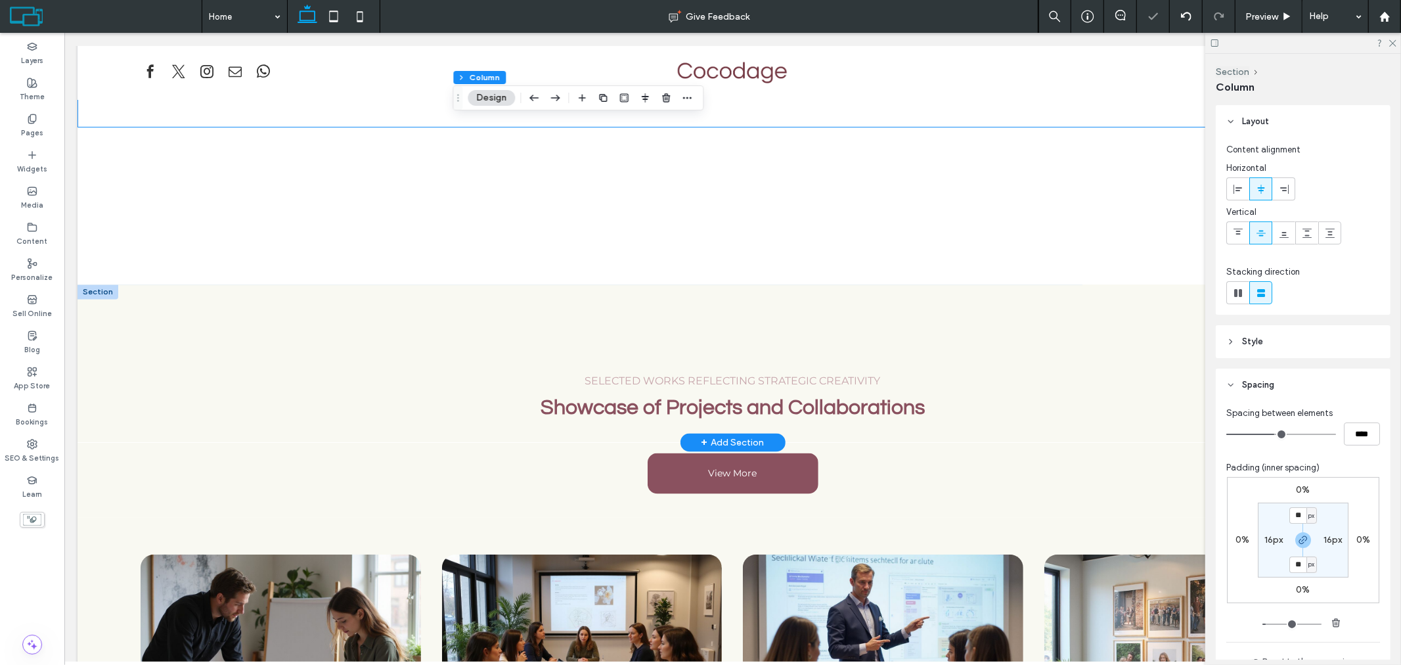
scroll to position [1982, 0]
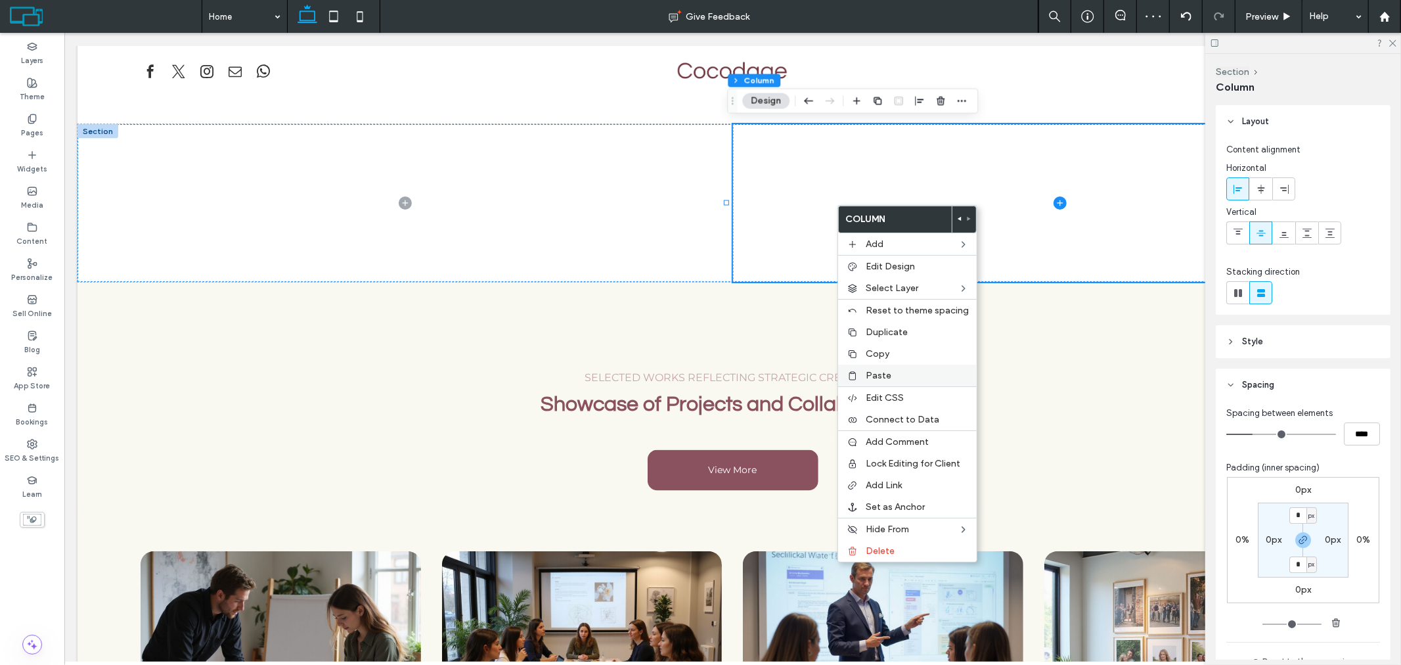
click at [897, 376] on label "Paste" at bounding box center [917, 375] width 103 height 11
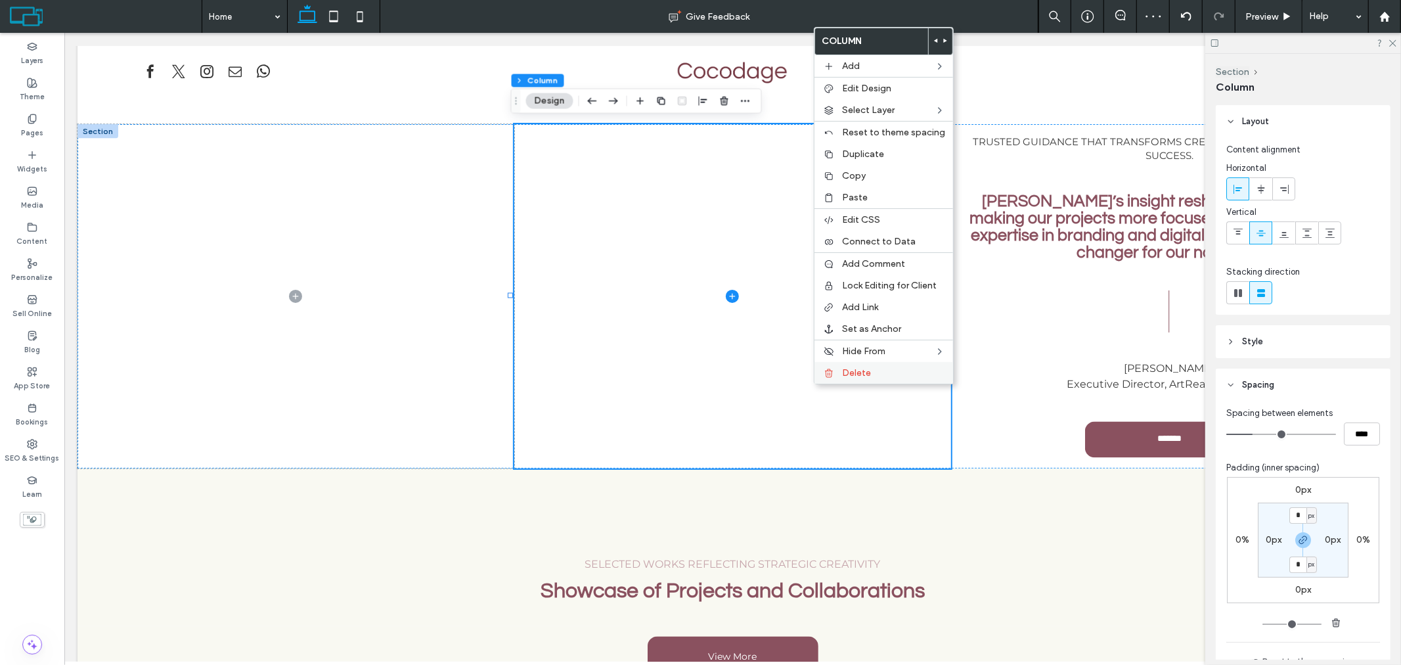
click at [853, 371] on span "Delete" at bounding box center [856, 372] width 29 height 11
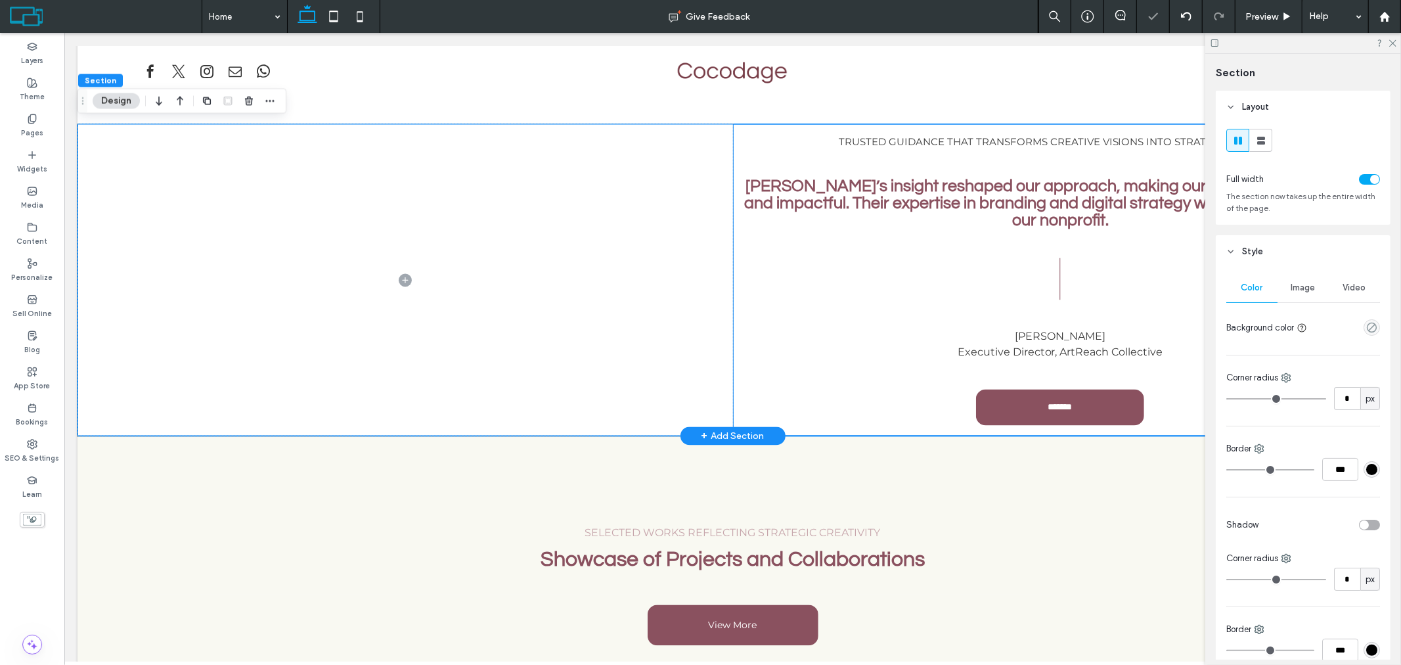
click at [750, 149] on div "Trusted guidance that transforms creative visions into strategic success. [PERS…" at bounding box center [1061, 280] width 656 height 313
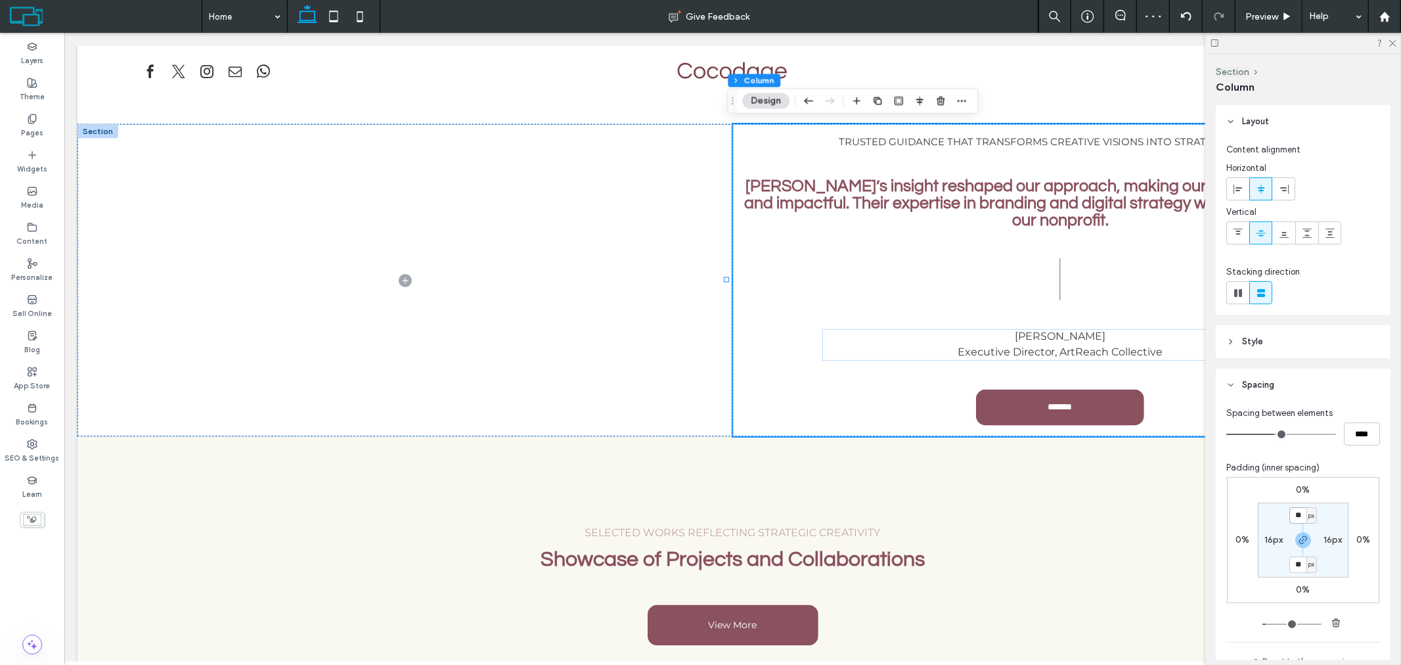
click at [1302, 515] on input "**" at bounding box center [1298, 515] width 17 height 16
click at [1335, 623] on icon "button" at bounding box center [1336, 623] width 11 height 11
type input "*"
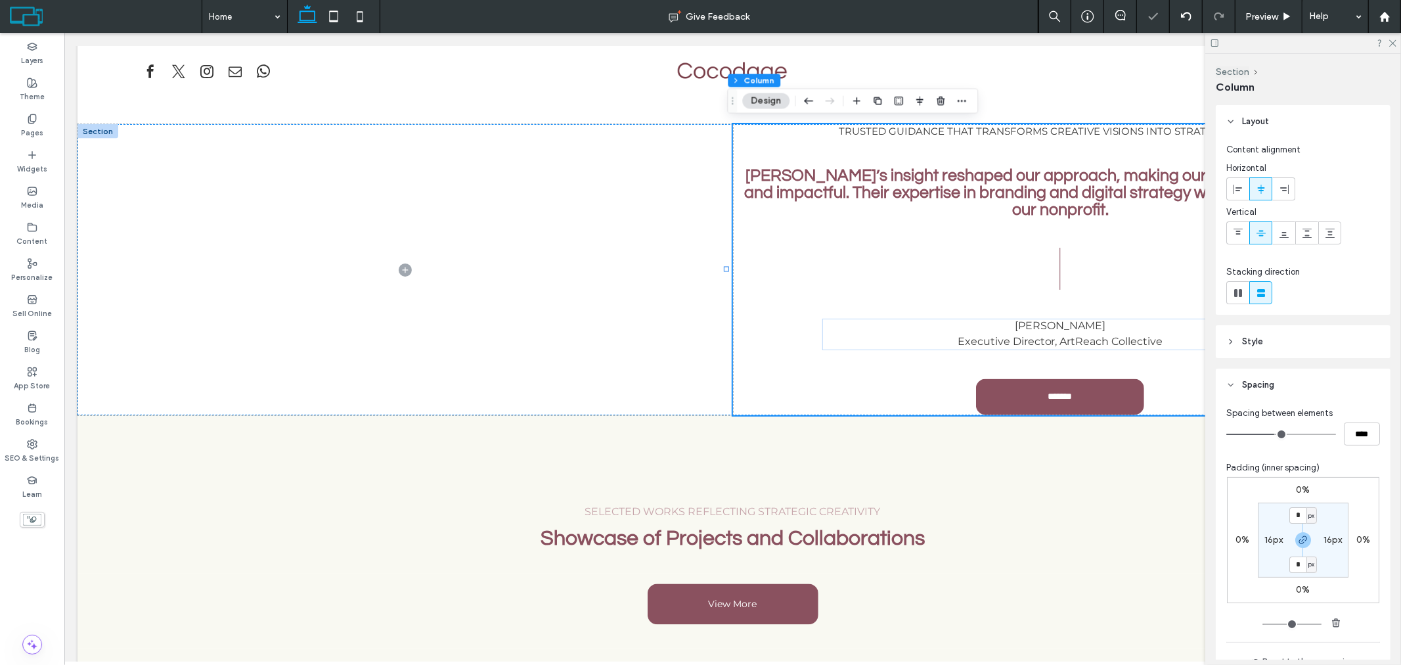
click at [1329, 542] on label "16px" at bounding box center [1333, 539] width 18 height 11
click at [1296, 519] on label "0px" at bounding box center [1304, 515] width 16 height 11
type input "*"
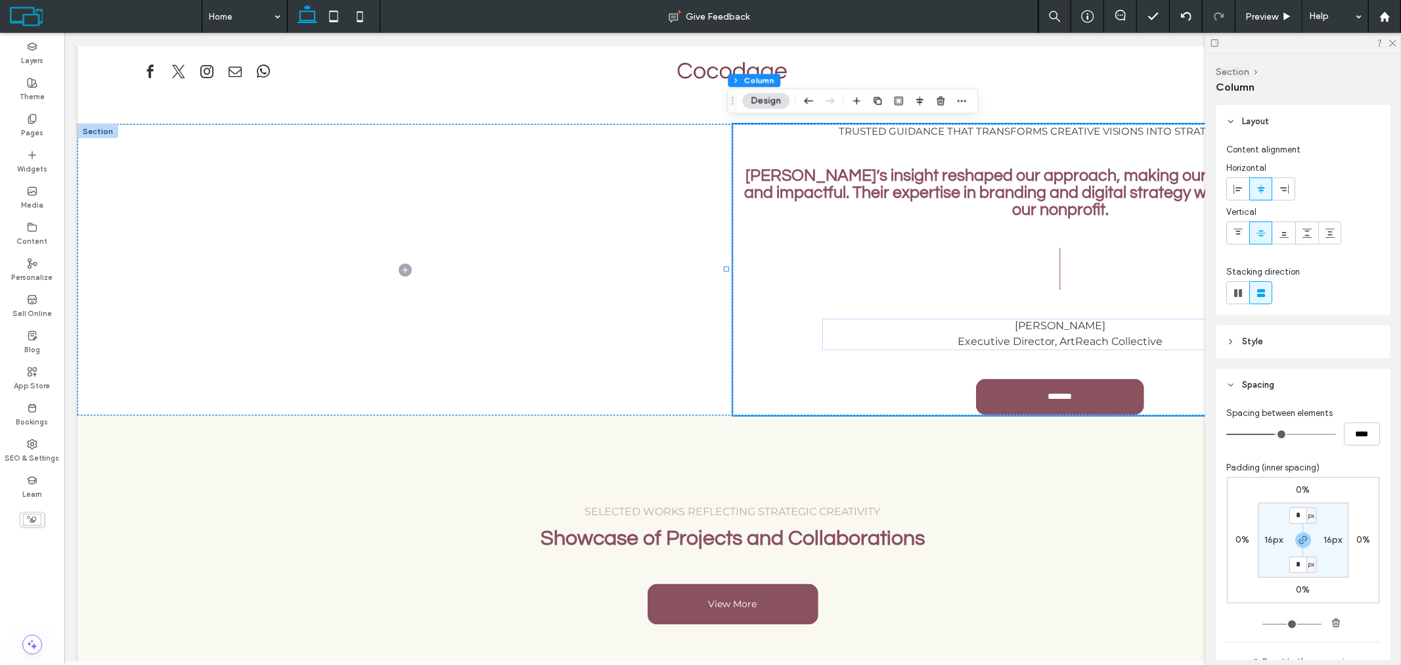
type input "*"
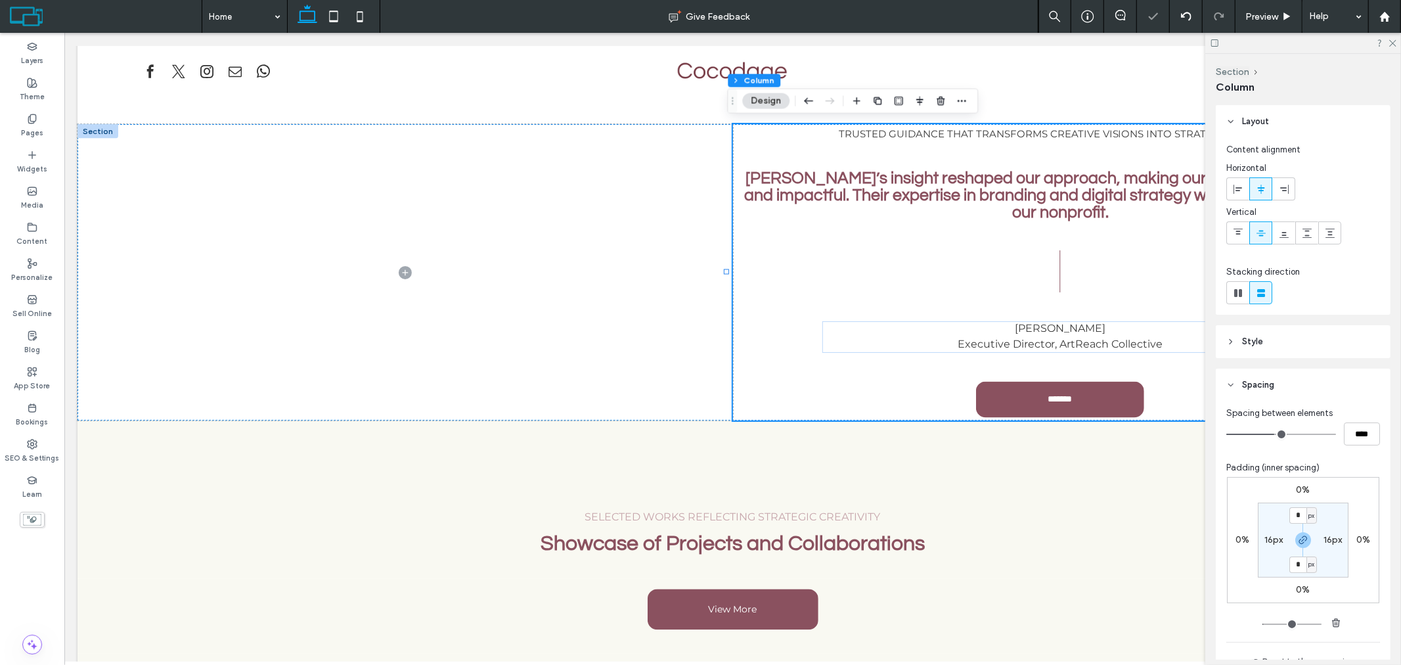
click at [1309, 516] on span "px" at bounding box center [1312, 515] width 6 height 13
click at [1310, 540] on div "px" at bounding box center [1304, 535] width 18 height 23
click at [1315, 511] on section "* px 16px * px 16px" at bounding box center [1303, 540] width 91 height 75
click at [1311, 518] on div "px" at bounding box center [1312, 515] width 8 height 13
click at [1306, 546] on div "px" at bounding box center [1304, 535] width 18 height 23
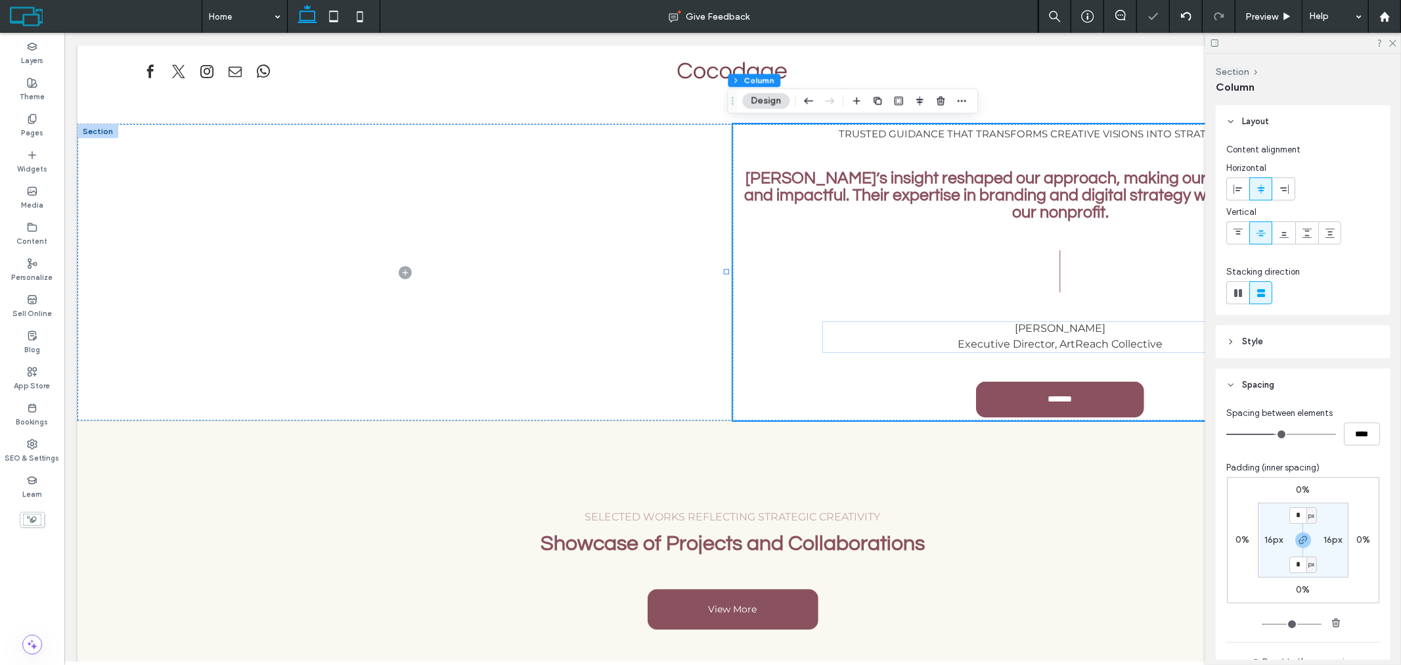
click at [1309, 516] on span "px" at bounding box center [1312, 515] width 6 height 13
click at [1305, 558] on span "%" at bounding box center [1304, 558] width 8 height 13
type input "*"
type input "***"
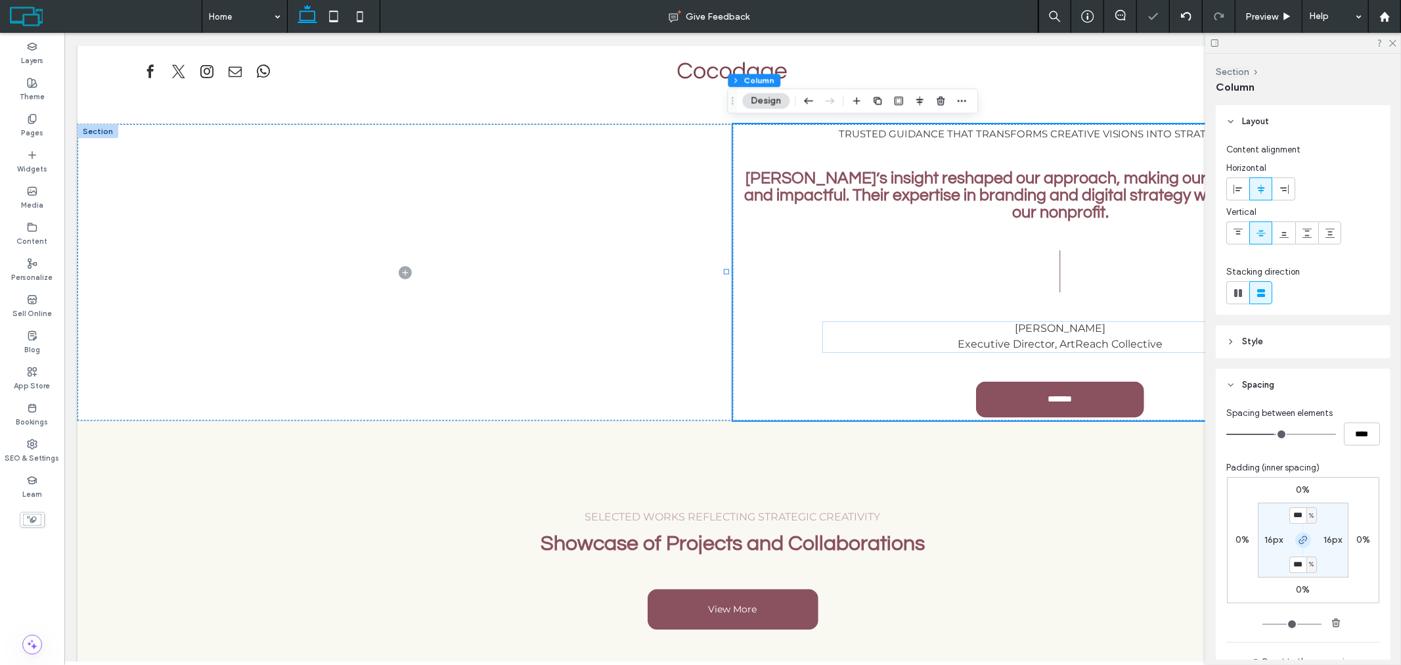
type input "*"
click at [1296, 522] on input "***" at bounding box center [1298, 515] width 17 height 16
type input "*"
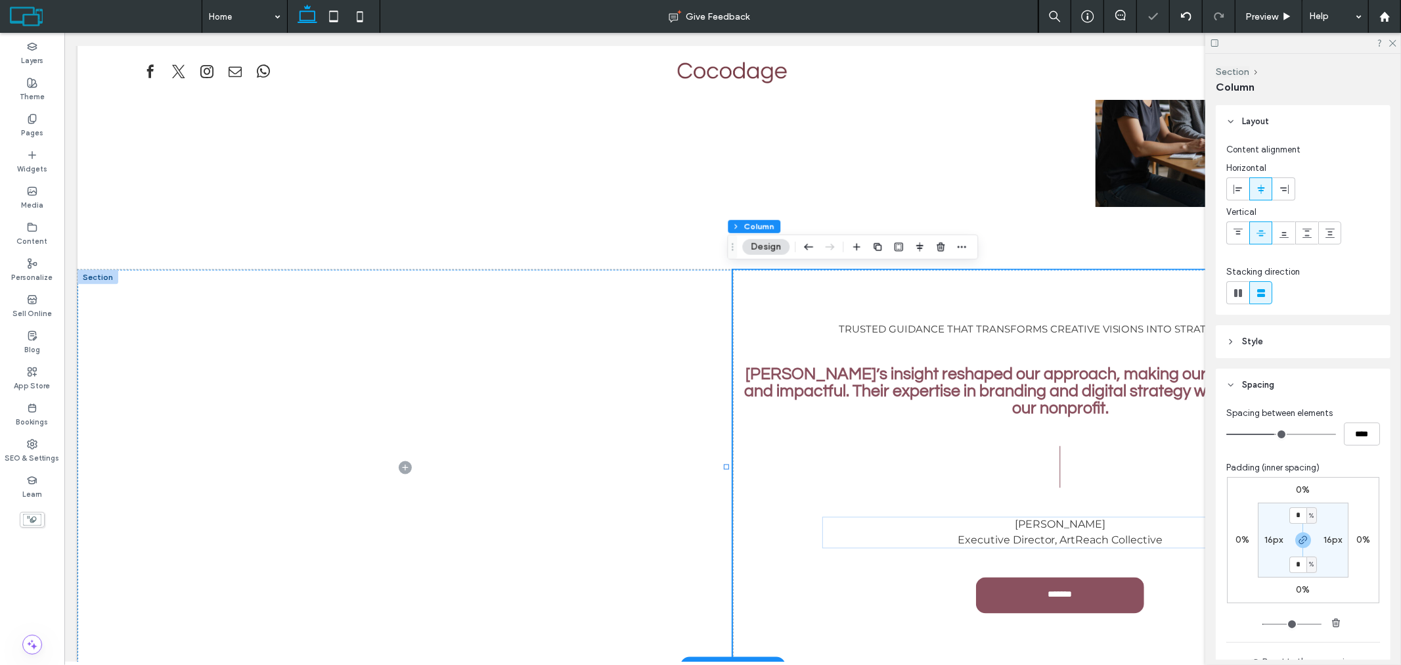
click at [939, 279] on div "Trusted guidance that transforms creative visions into strategic success. [PERS…" at bounding box center [1061, 467] width 656 height 396
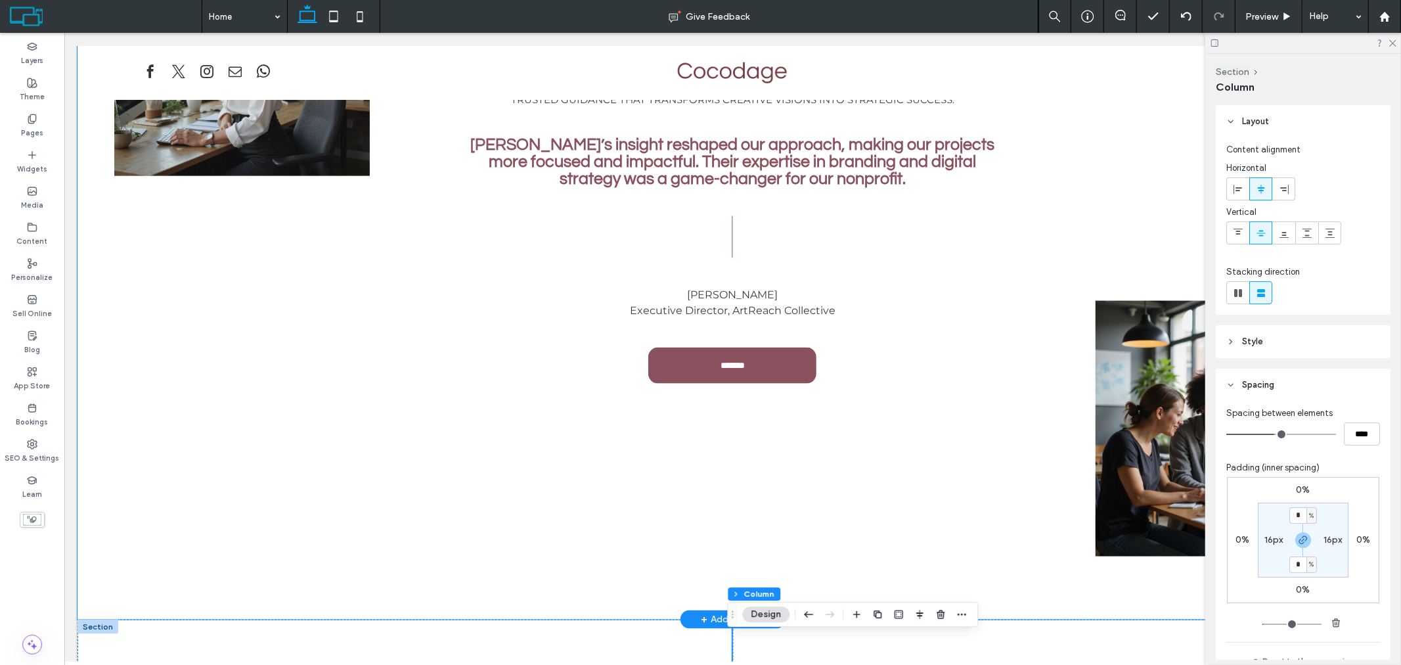
scroll to position [1545, 0]
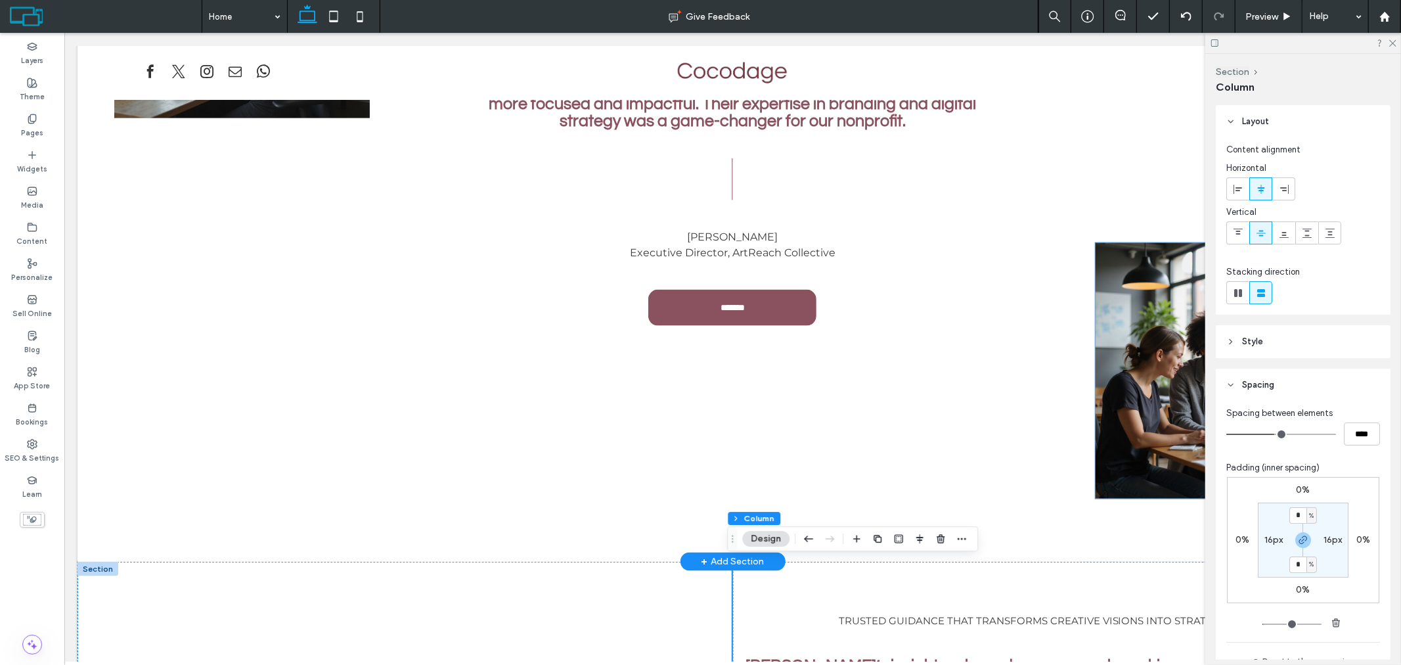
click at [1158, 344] on img at bounding box center [1223, 370] width 256 height 256
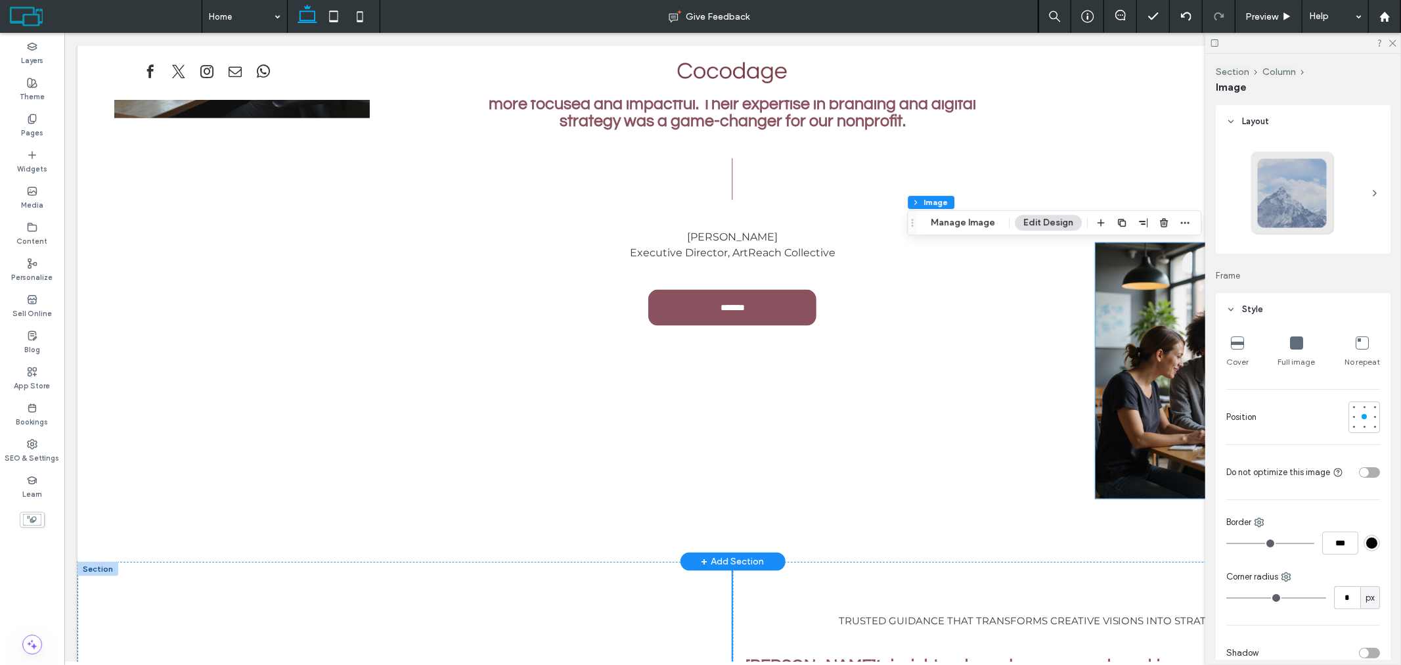
click at [1159, 344] on div at bounding box center [1223, 370] width 256 height 256
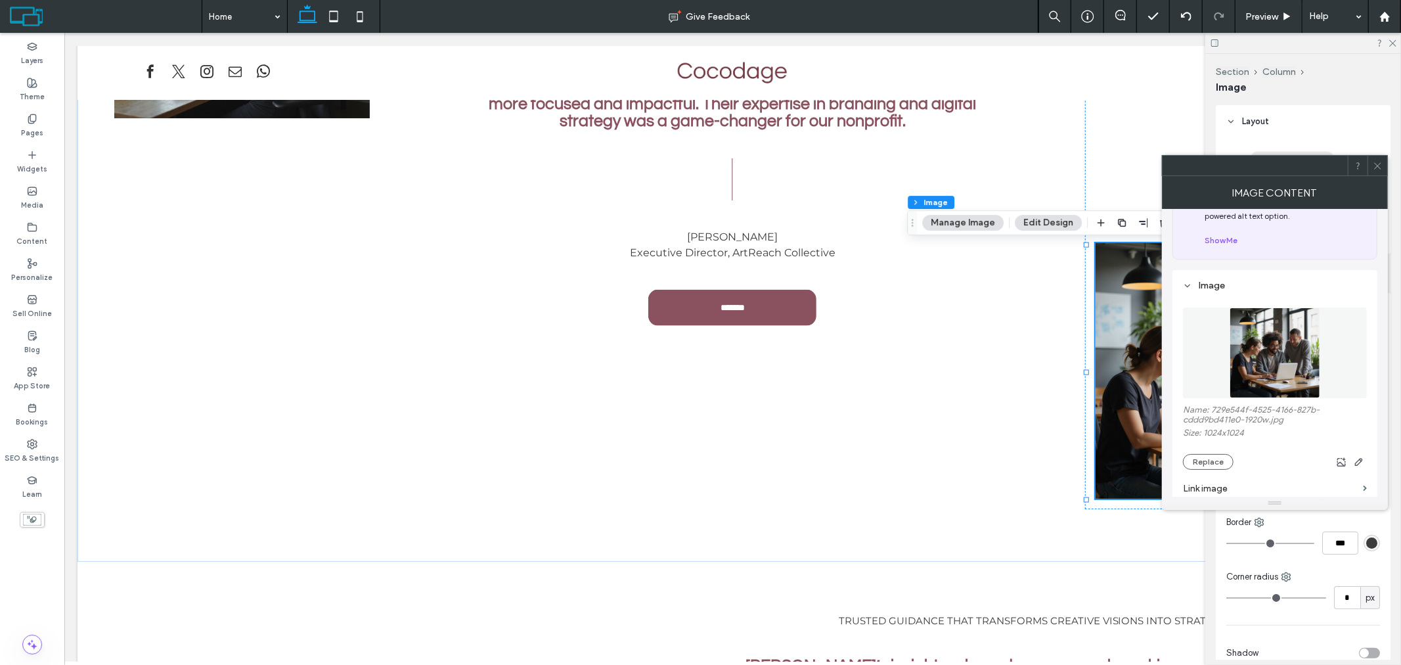
scroll to position [73, 0]
click at [1232, 398] on label "Name: 729e544f-4525-4166-827b-cddd9bd411e0-1920w.jpg" at bounding box center [1275, 406] width 184 height 23
copy label "729e544f"
drag, startPoint x: 1383, startPoint y: 165, endPoint x: 1311, endPoint y: 186, distance: 75.3
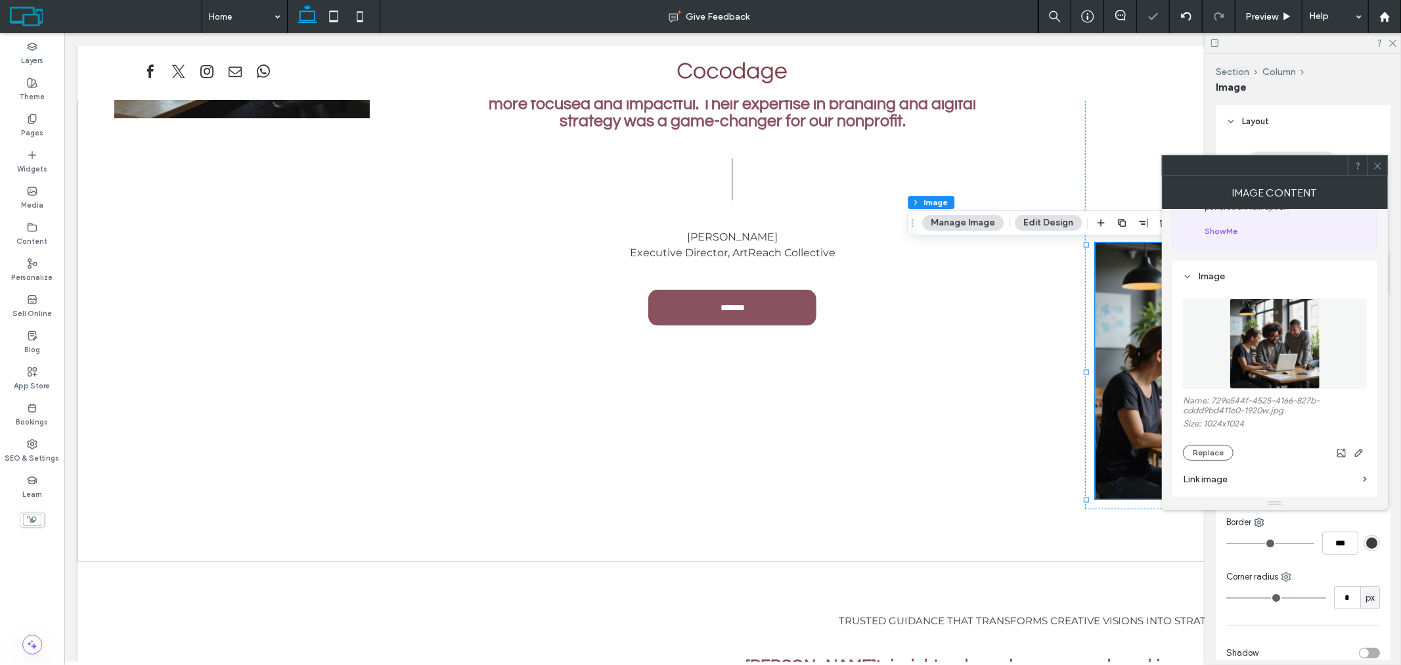
click at [1383, 164] on div at bounding box center [1378, 166] width 20 height 20
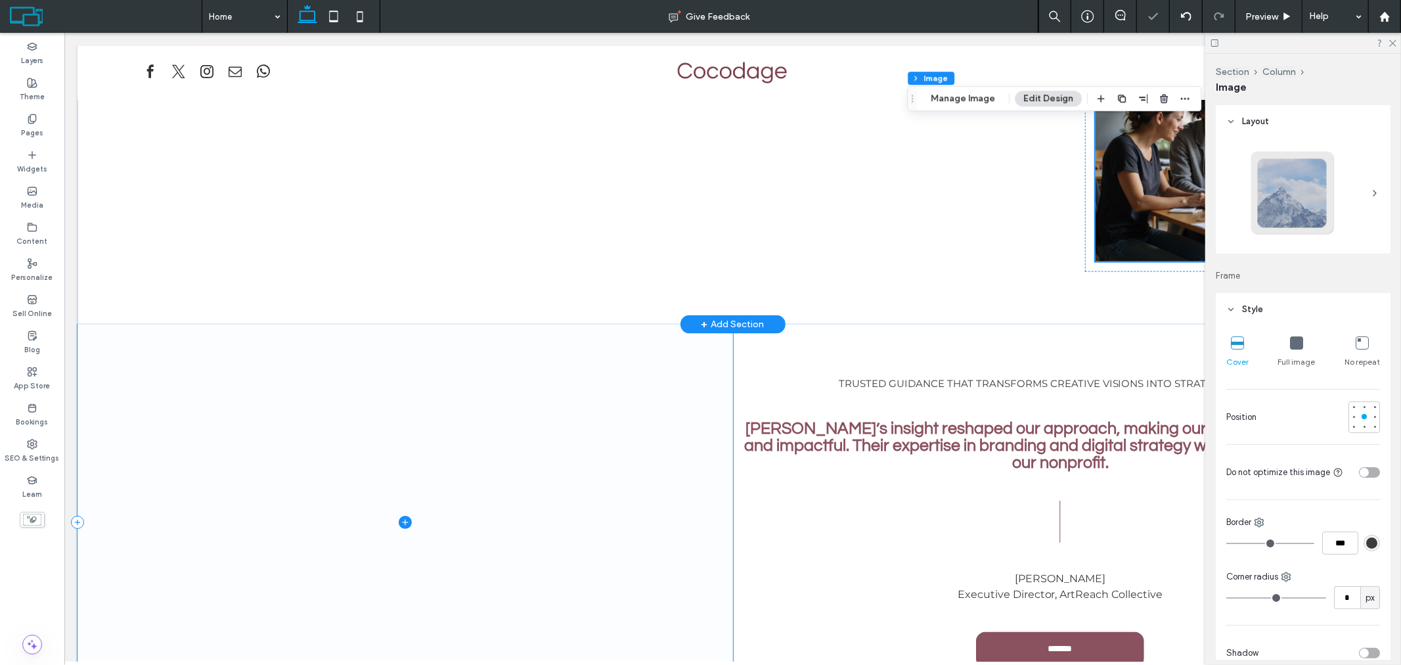
scroll to position [1909, 0]
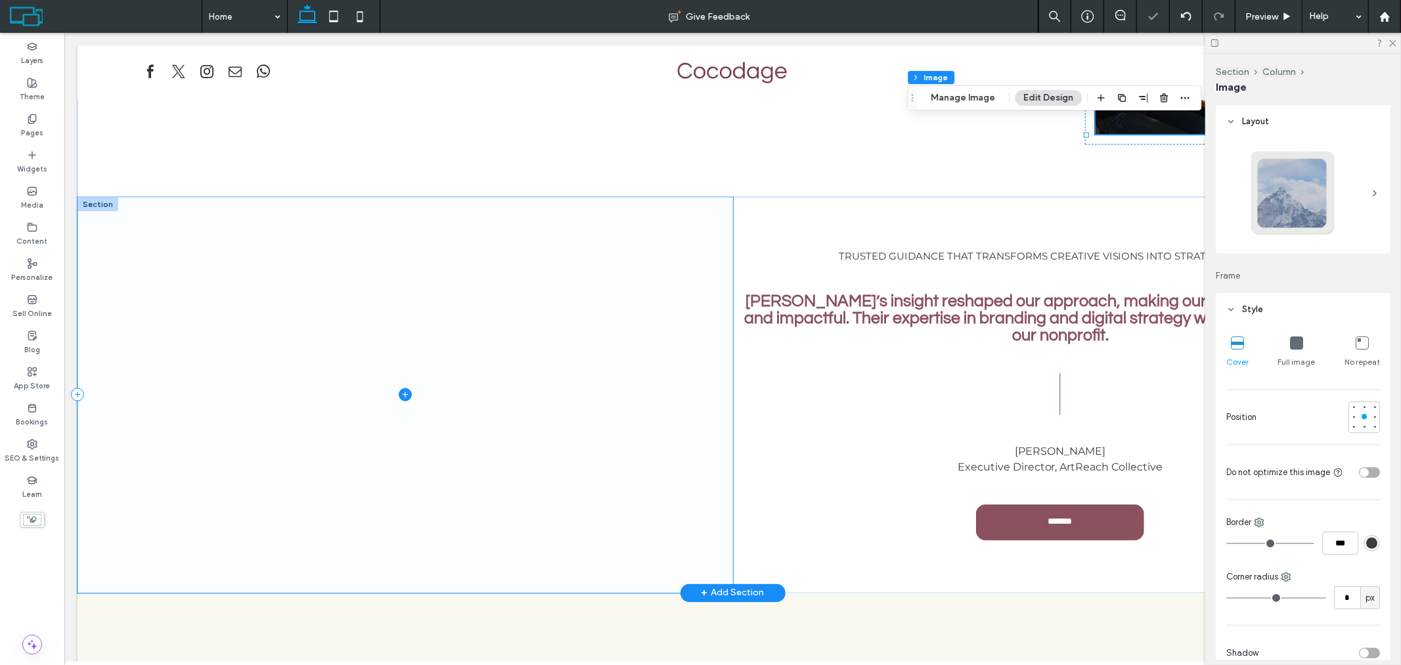
click at [497, 303] on span at bounding box center [405, 394] width 656 height 396
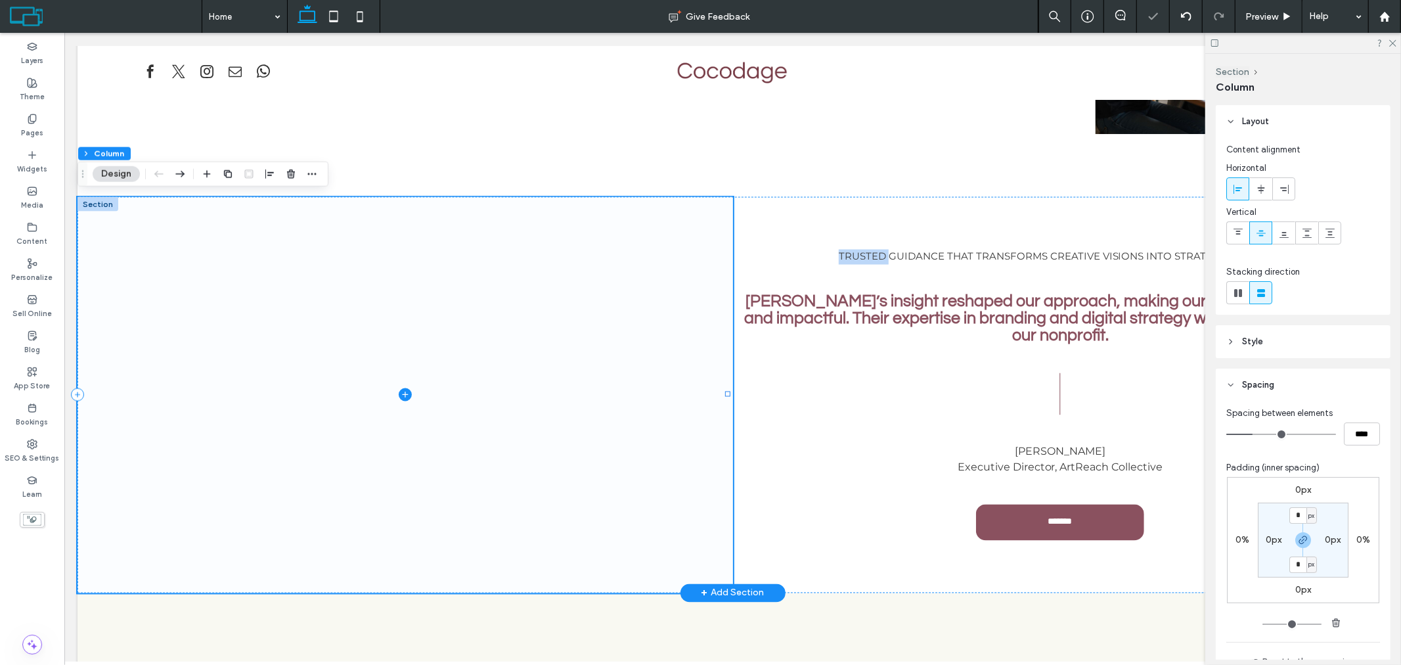
click at [497, 303] on span at bounding box center [405, 394] width 656 height 396
click at [620, 296] on span at bounding box center [405, 394] width 656 height 396
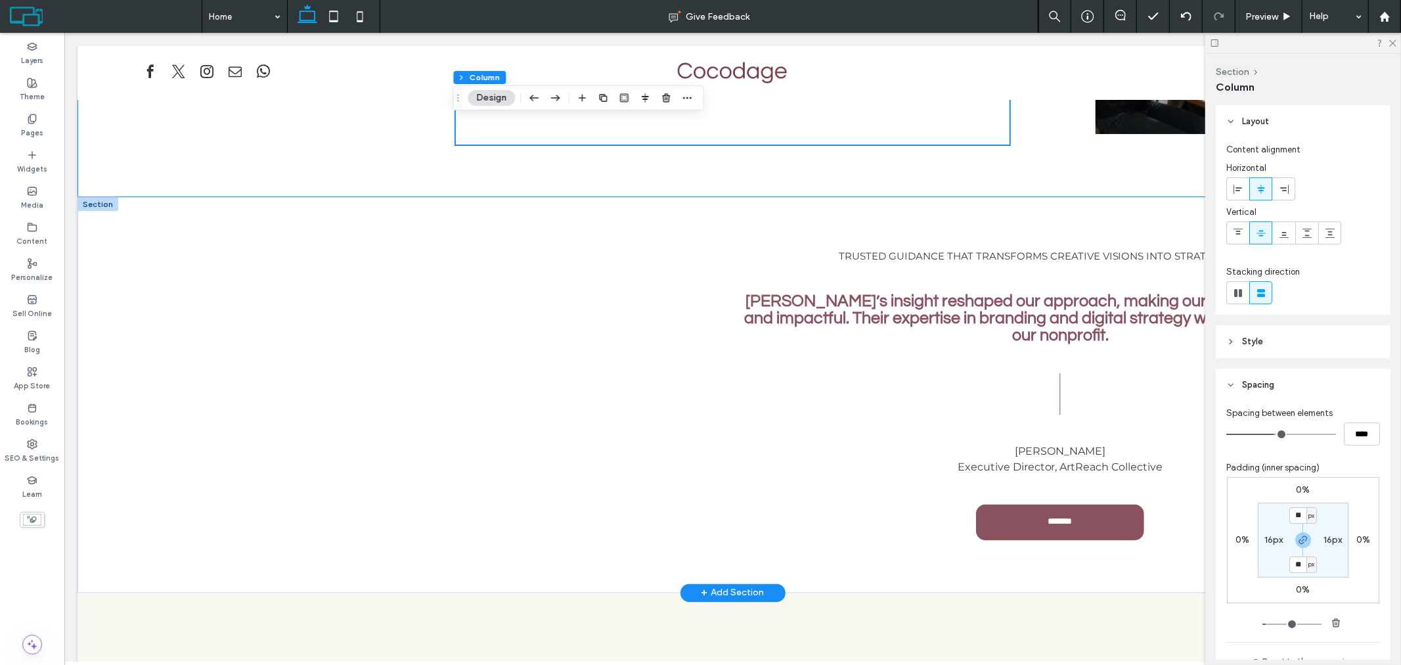
click at [574, 259] on span at bounding box center [405, 394] width 656 height 396
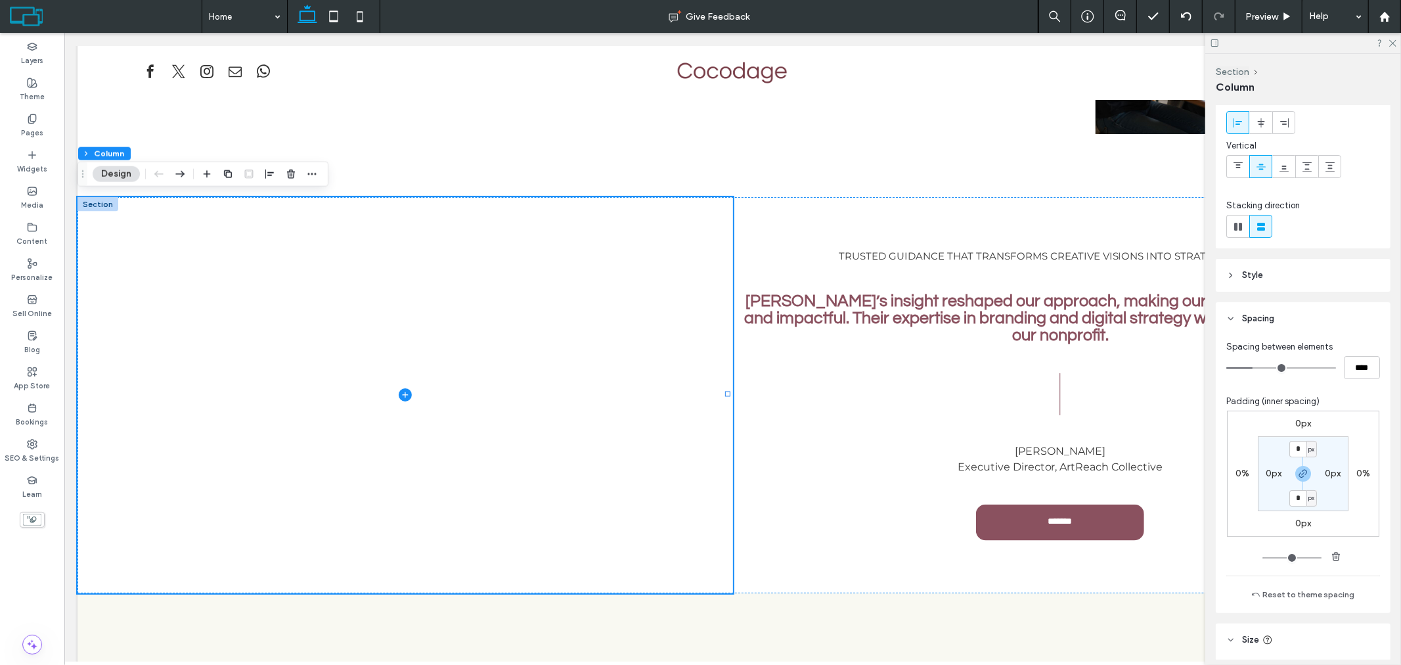
scroll to position [0, 0]
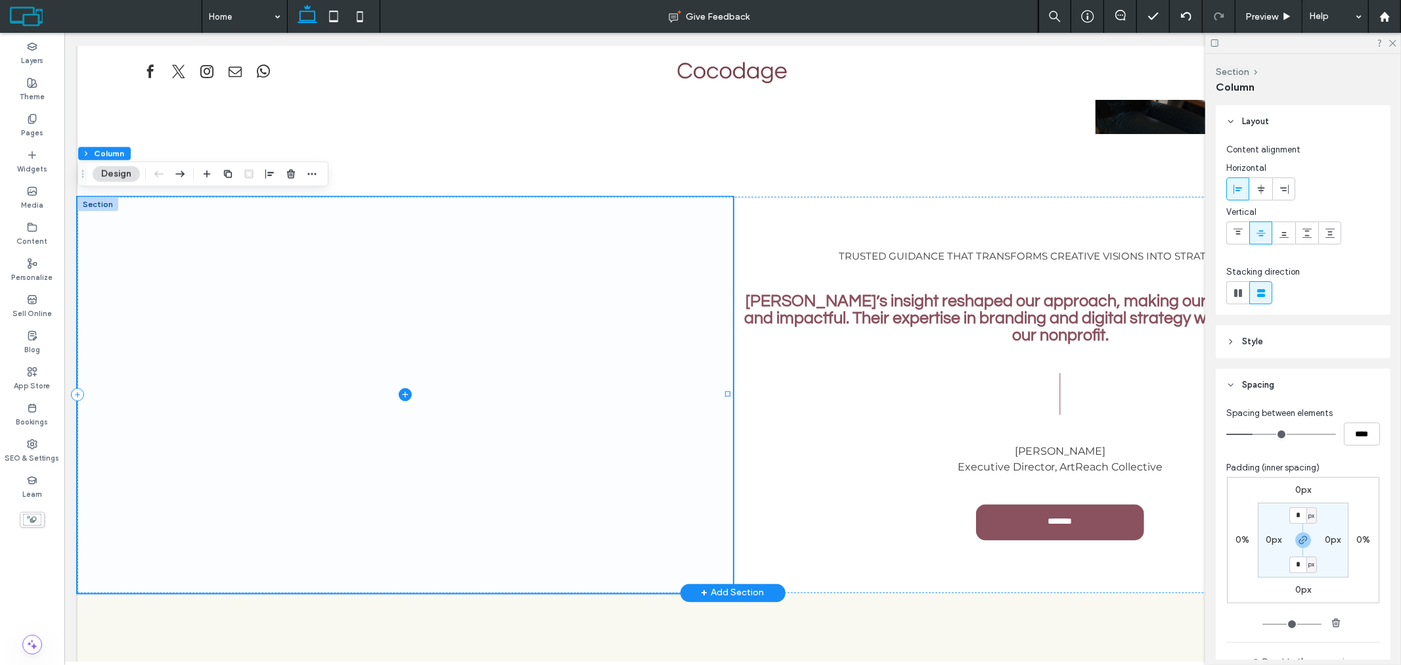
click at [464, 238] on span at bounding box center [405, 394] width 656 height 396
click at [1253, 122] on span "Layout" at bounding box center [1255, 121] width 27 height 13
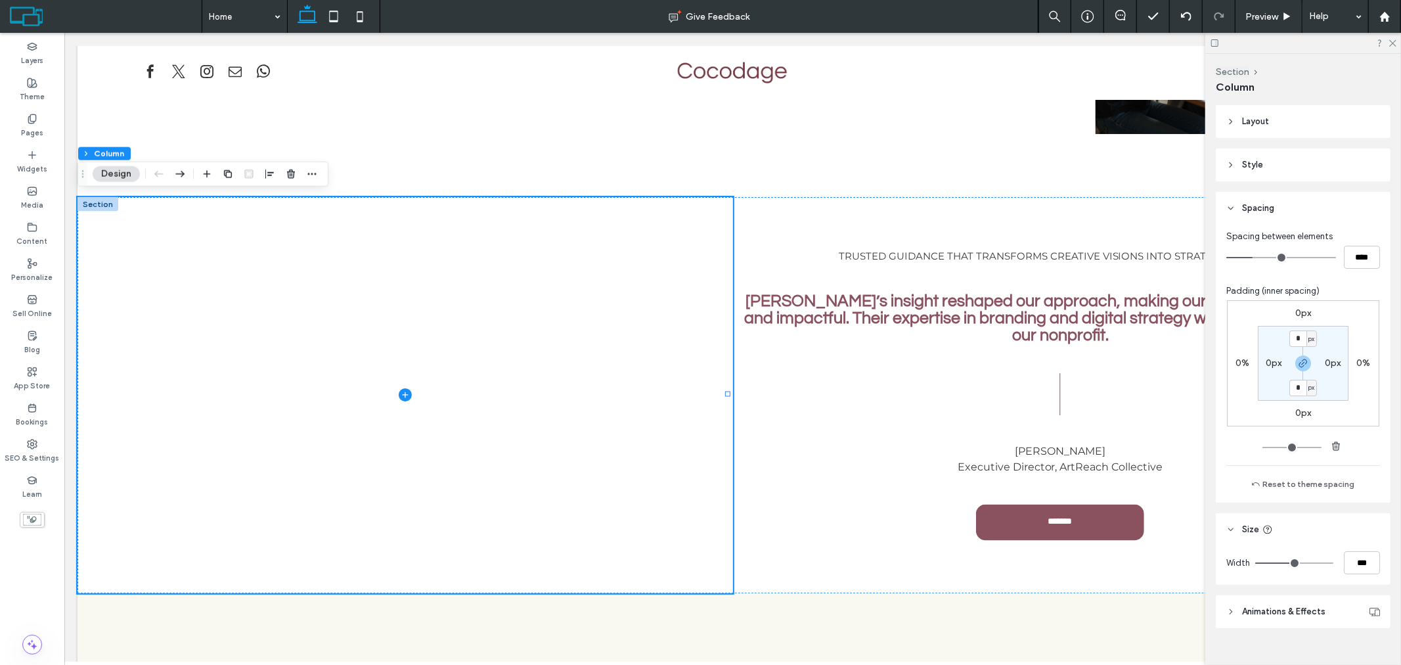
click at [1274, 209] on span "Spacing" at bounding box center [1258, 208] width 32 height 13
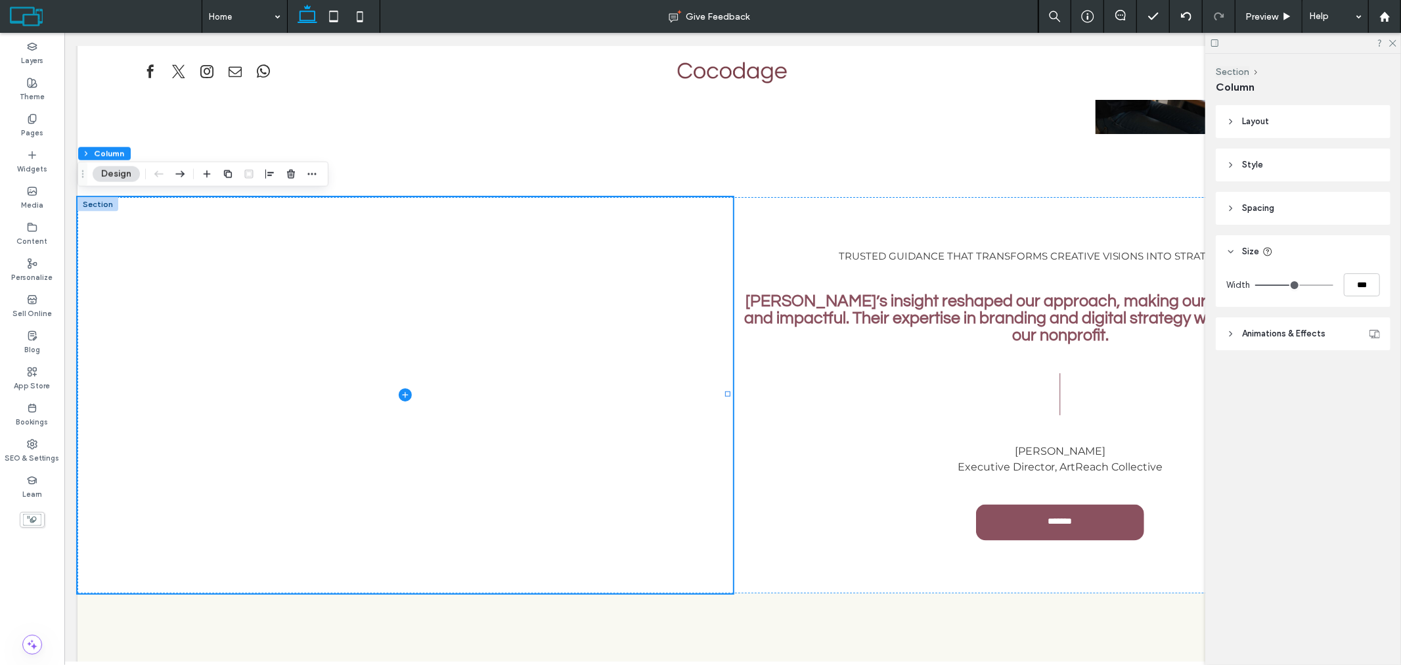
click at [1271, 206] on span "Spacing" at bounding box center [1258, 208] width 32 height 13
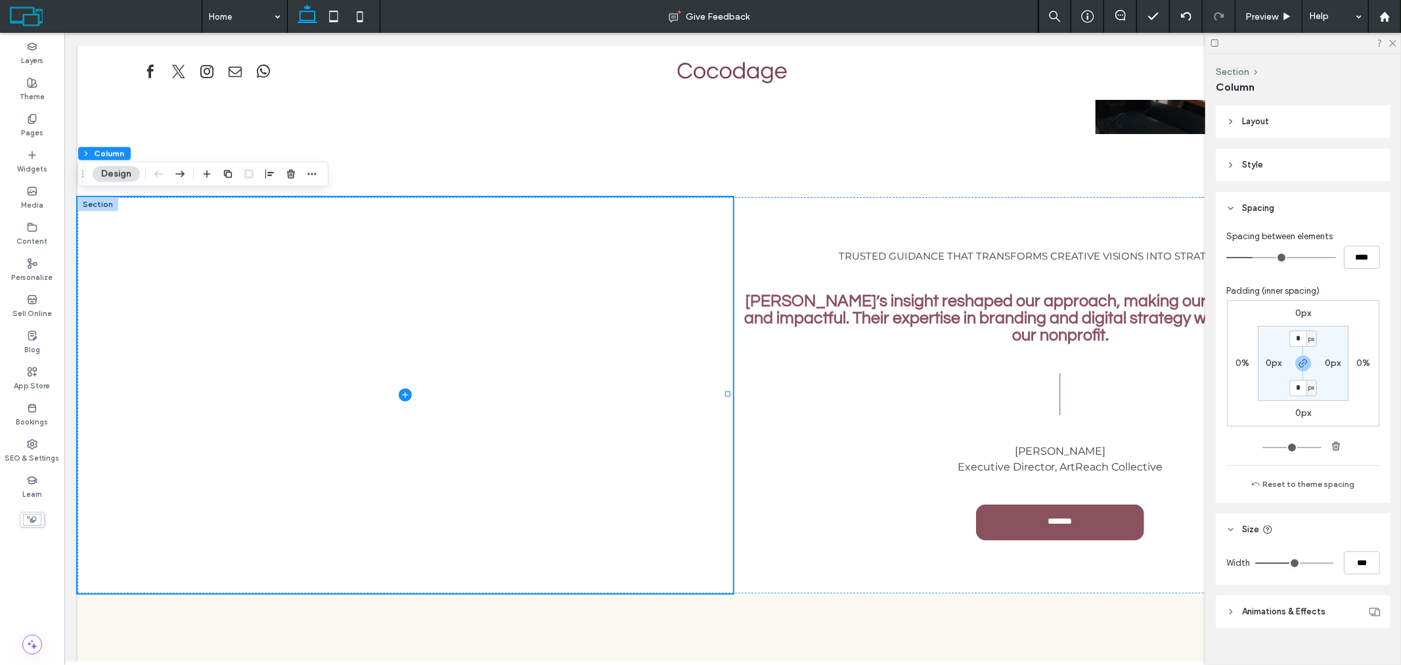
click at [1288, 133] on header "Layout" at bounding box center [1303, 121] width 175 height 33
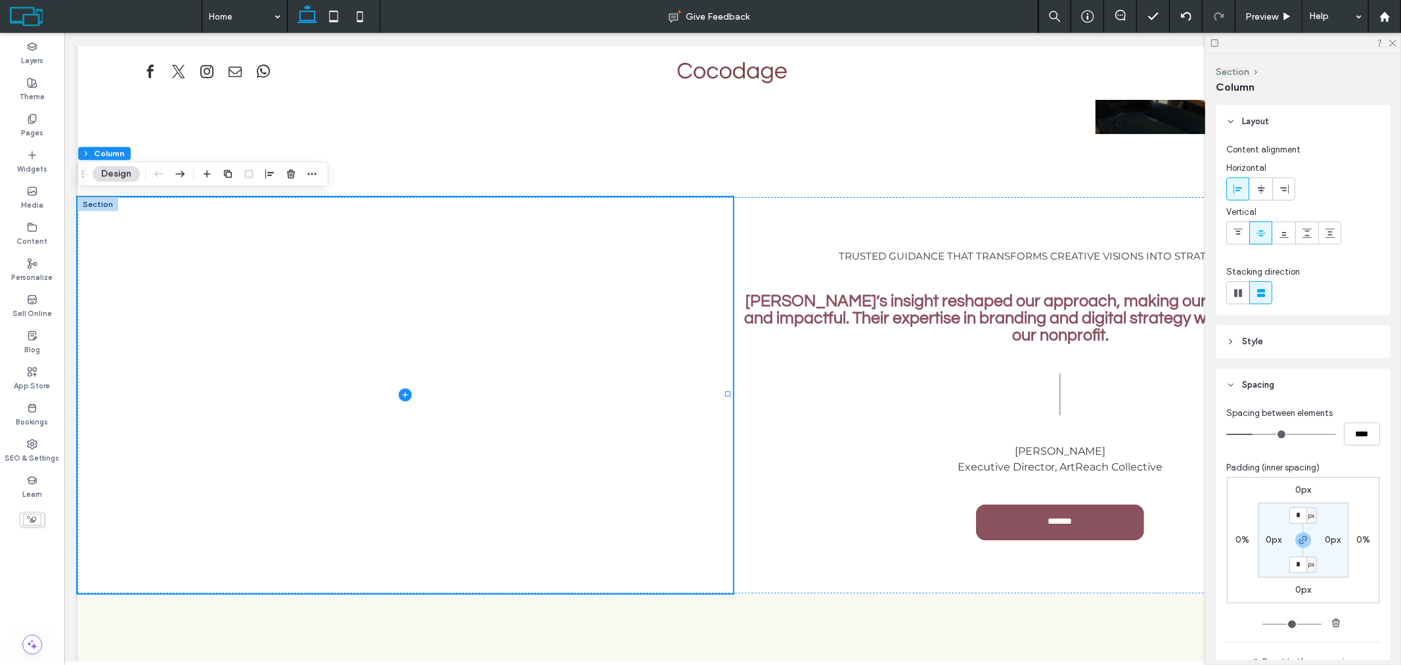
click at [1269, 340] on header "Style" at bounding box center [1303, 341] width 175 height 33
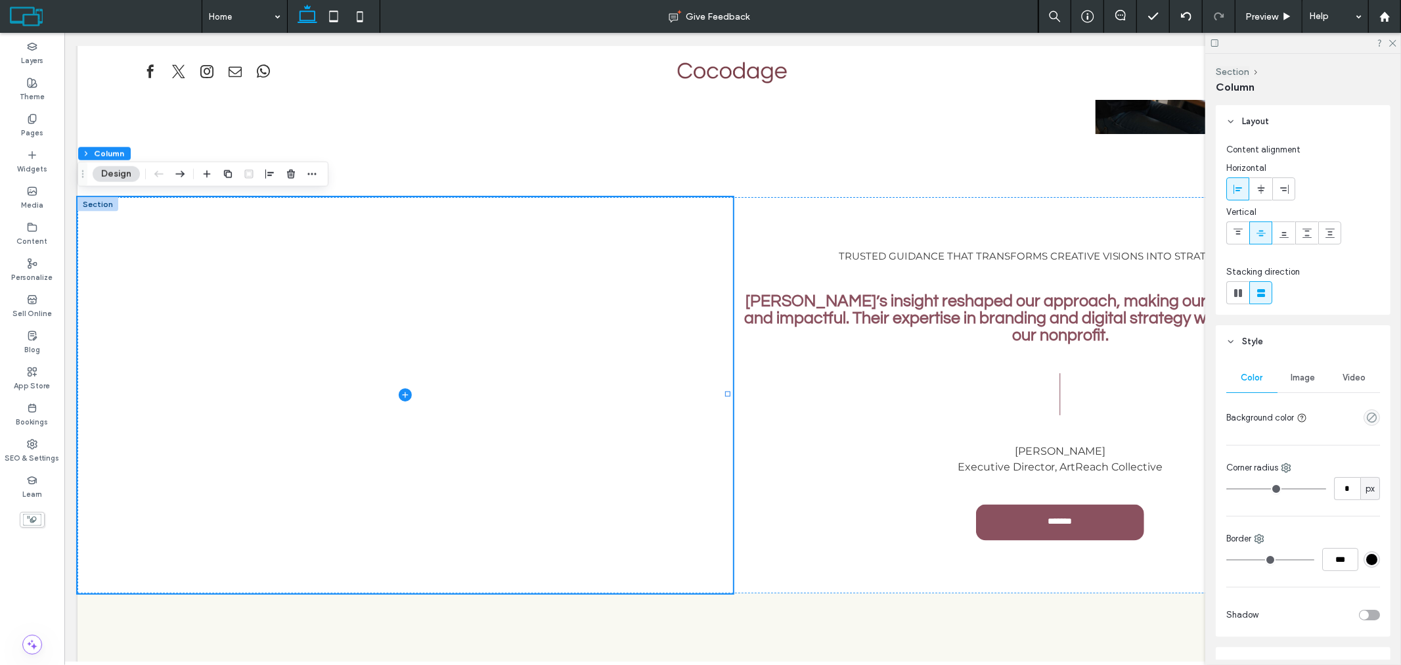
click at [1322, 375] on div "Image" at bounding box center [1303, 377] width 51 height 29
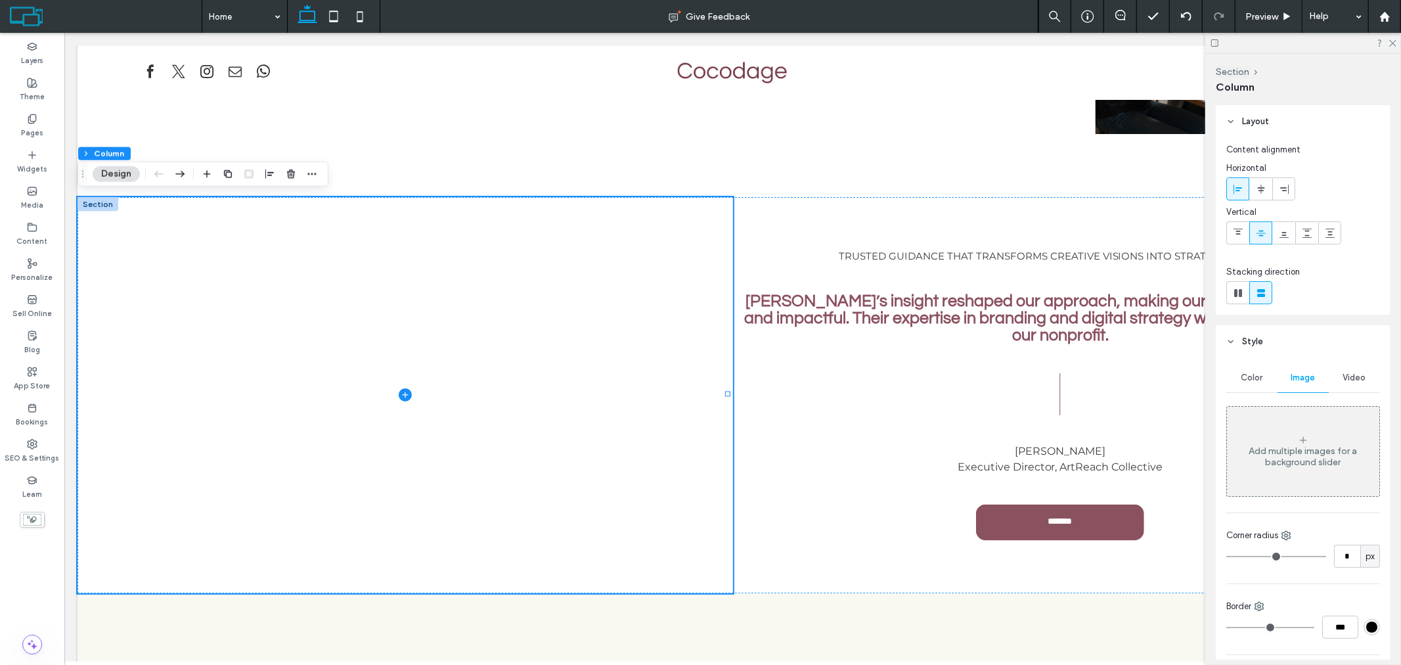
click at [1317, 437] on div "Add multiple images for a background slider" at bounding box center [1303, 451] width 152 height 87
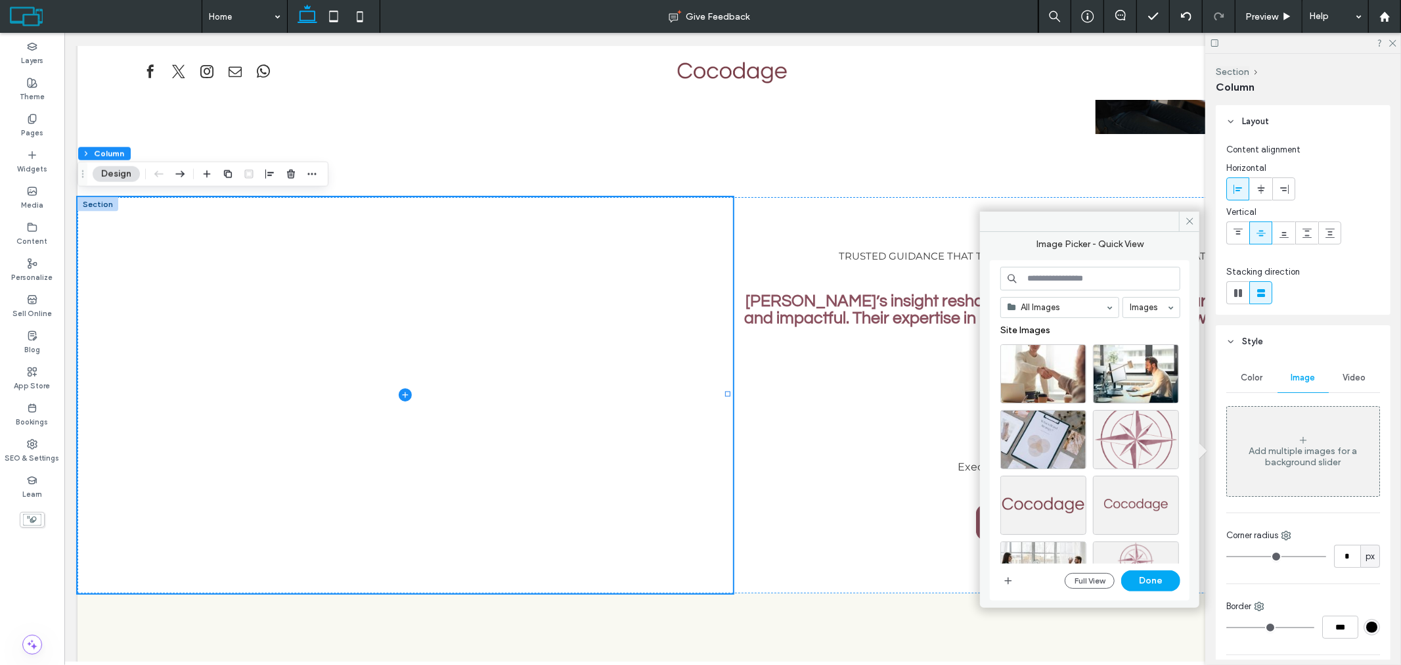
click at [1086, 284] on input at bounding box center [1091, 279] width 180 height 24
paste input "********"
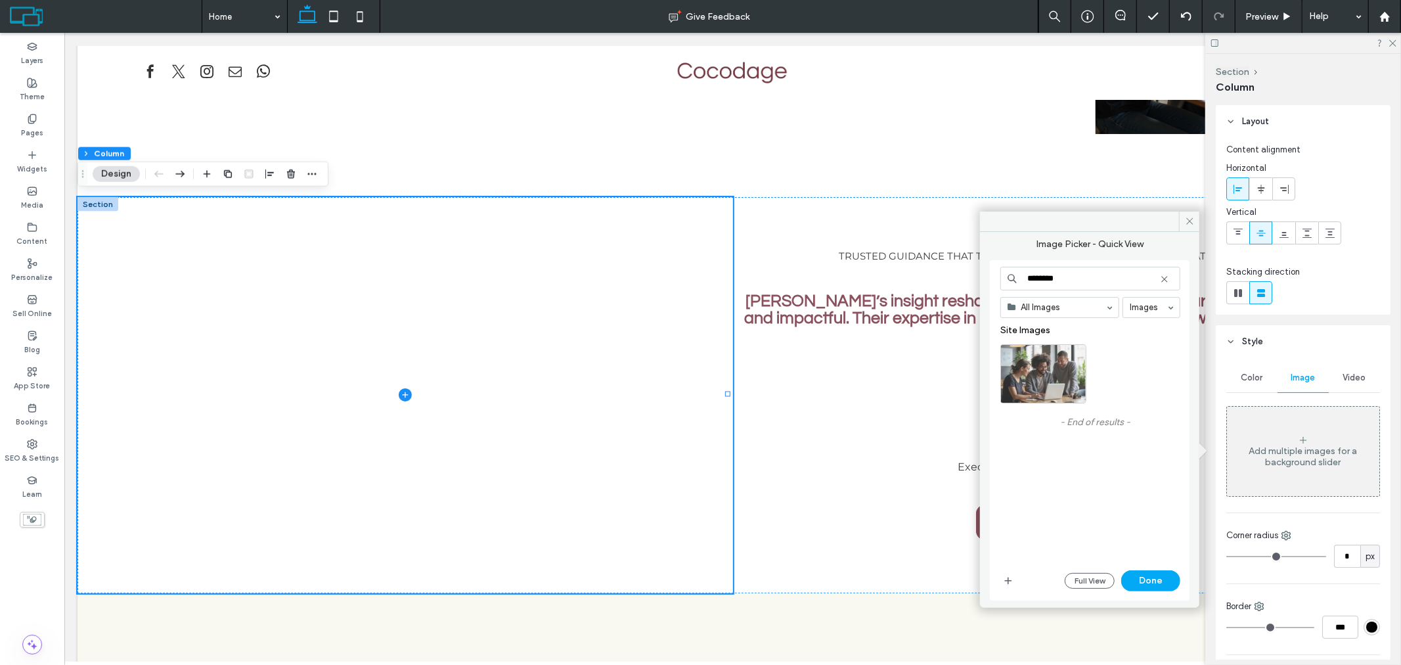
type input "********"
click at [1075, 363] on div "Select" at bounding box center [1044, 373] width 86 height 59
click at [1171, 573] on button "Done" at bounding box center [1150, 580] width 59 height 21
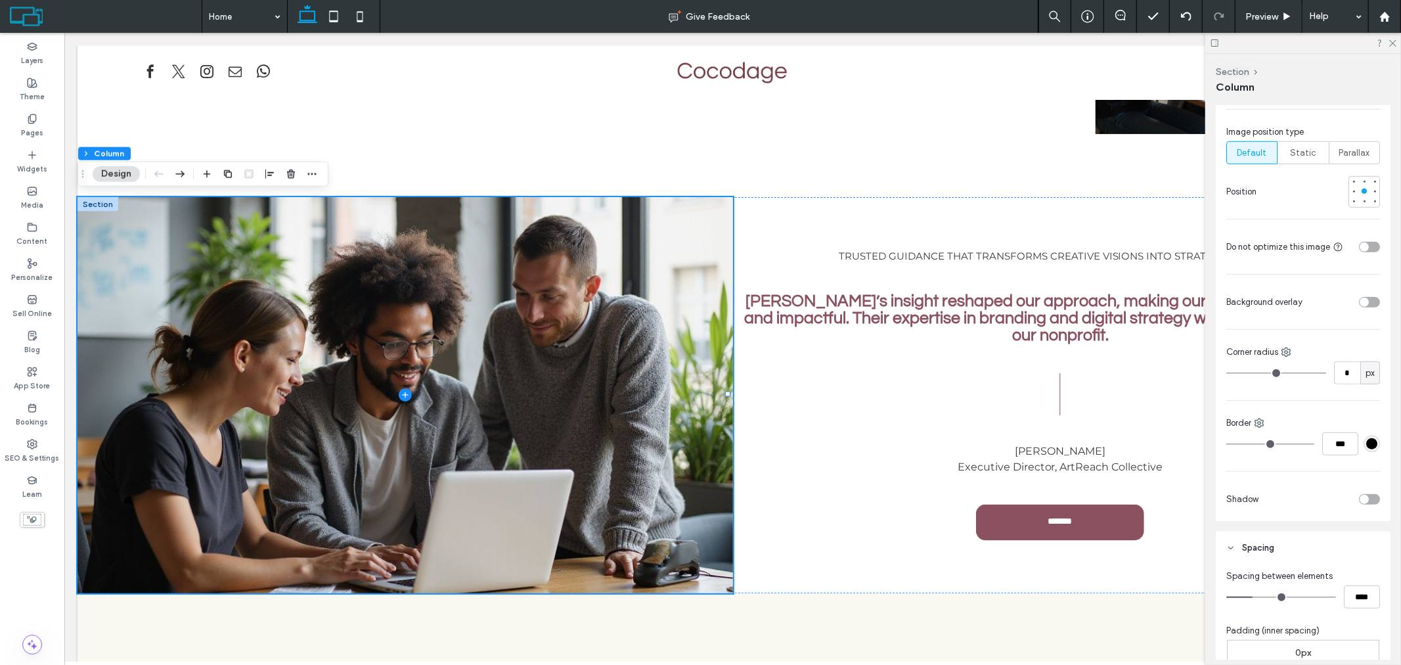
scroll to position [480, 0]
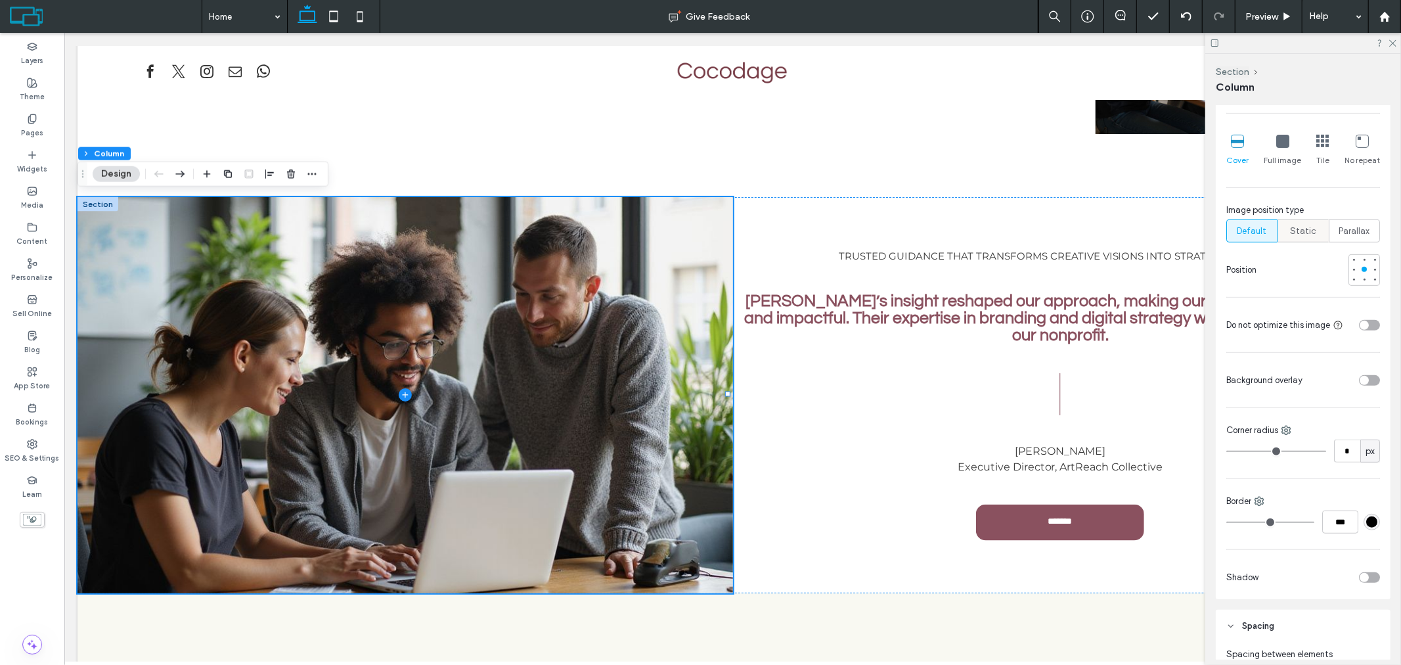
click at [1297, 226] on span "Static" at bounding box center [1303, 231] width 26 height 13
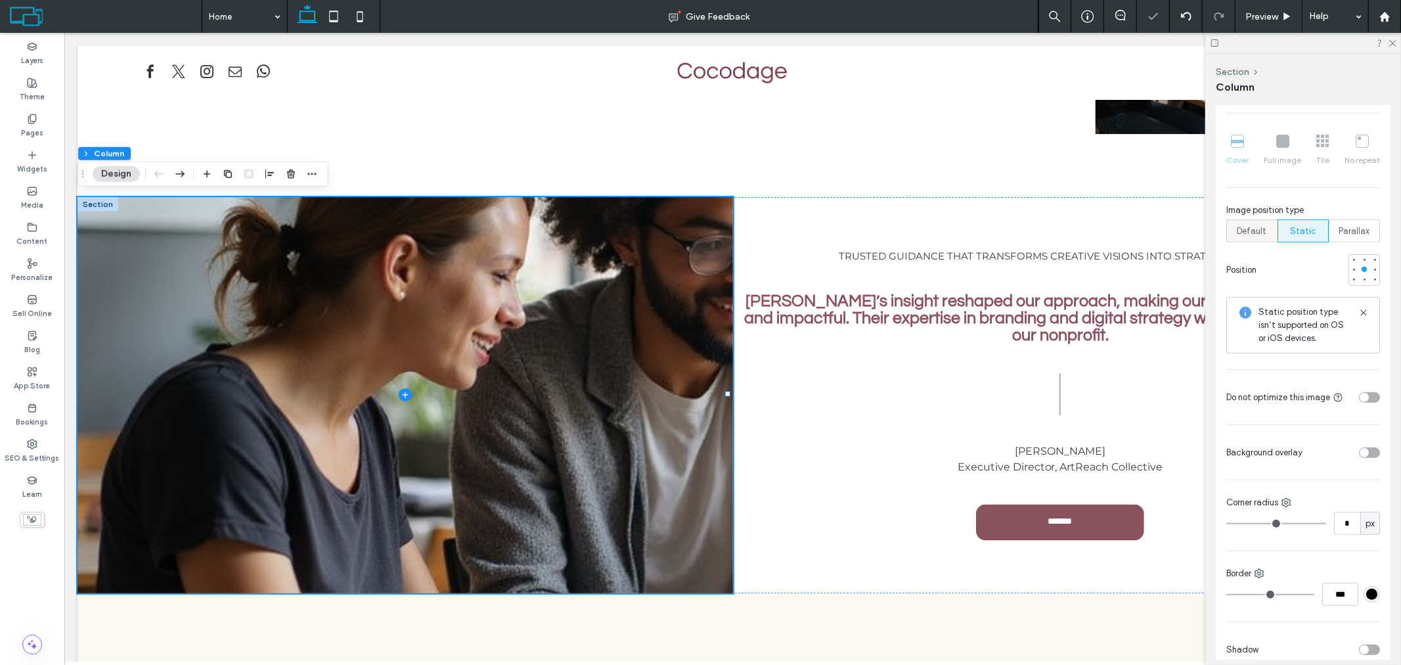
click at [1247, 231] on span "Default" at bounding box center [1253, 231] width 30 height 13
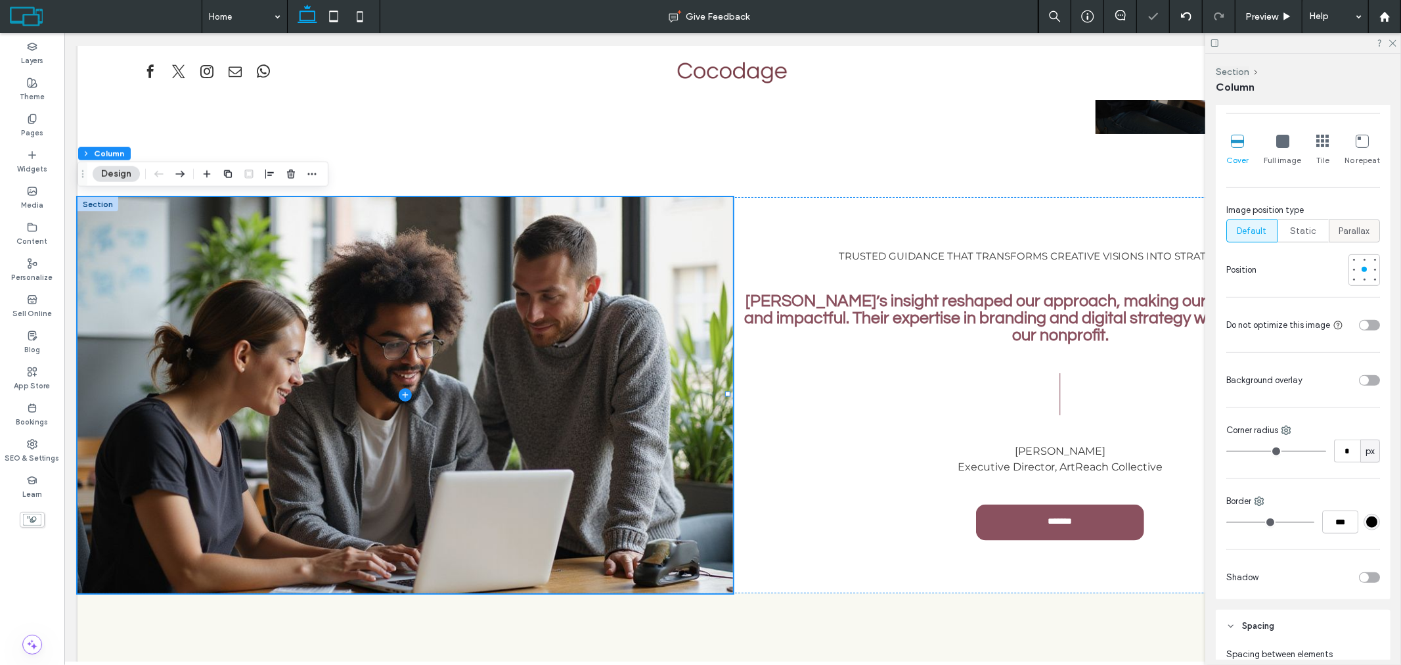
click at [1343, 233] on span "Parallax" at bounding box center [1355, 231] width 31 height 13
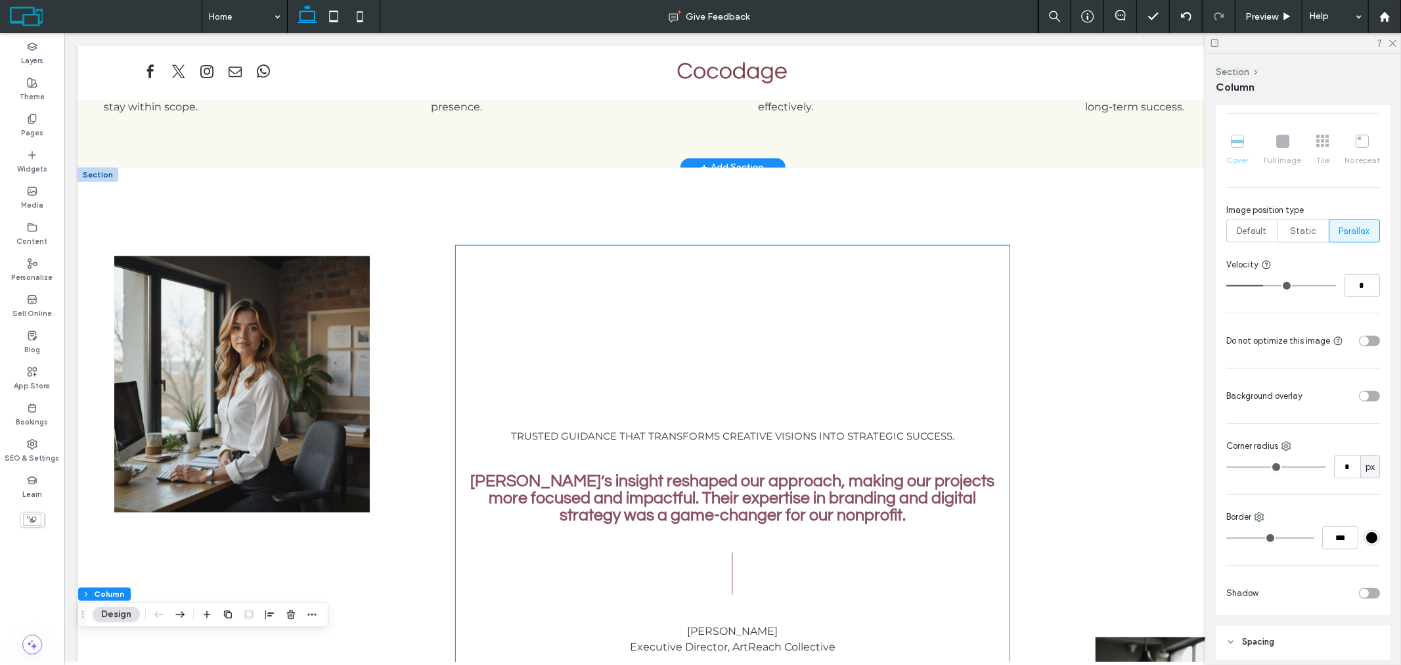
scroll to position [1106, 0]
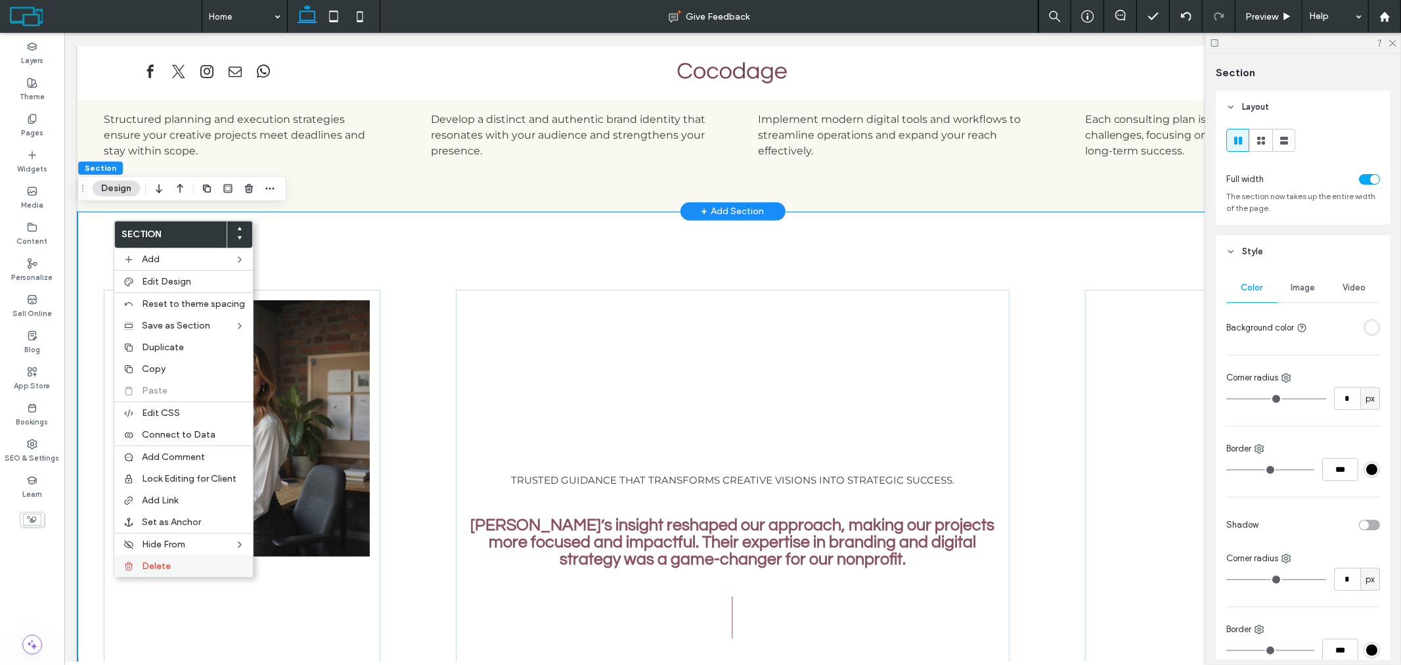
click at [219, 560] on label "Delete" at bounding box center [193, 565] width 103 height 11
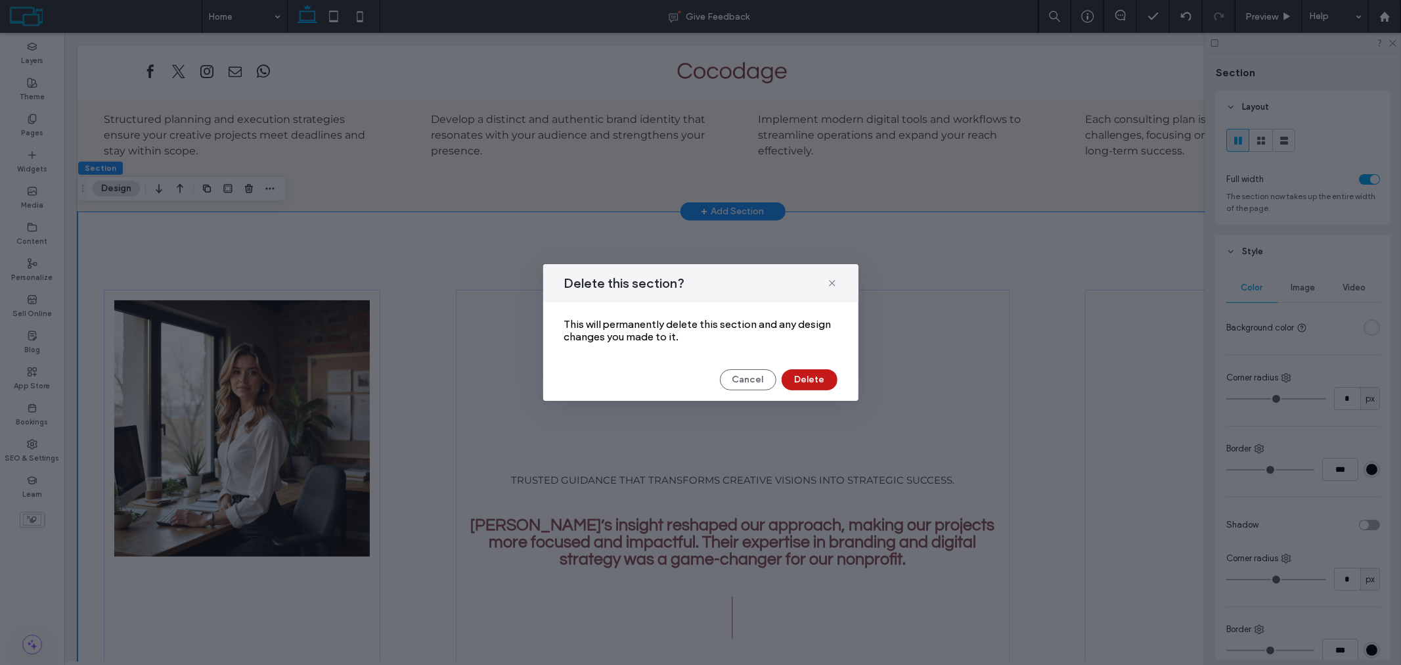
click at [813, 372] on button "Delete" at bounding box center [810, 379] width 56 height 21
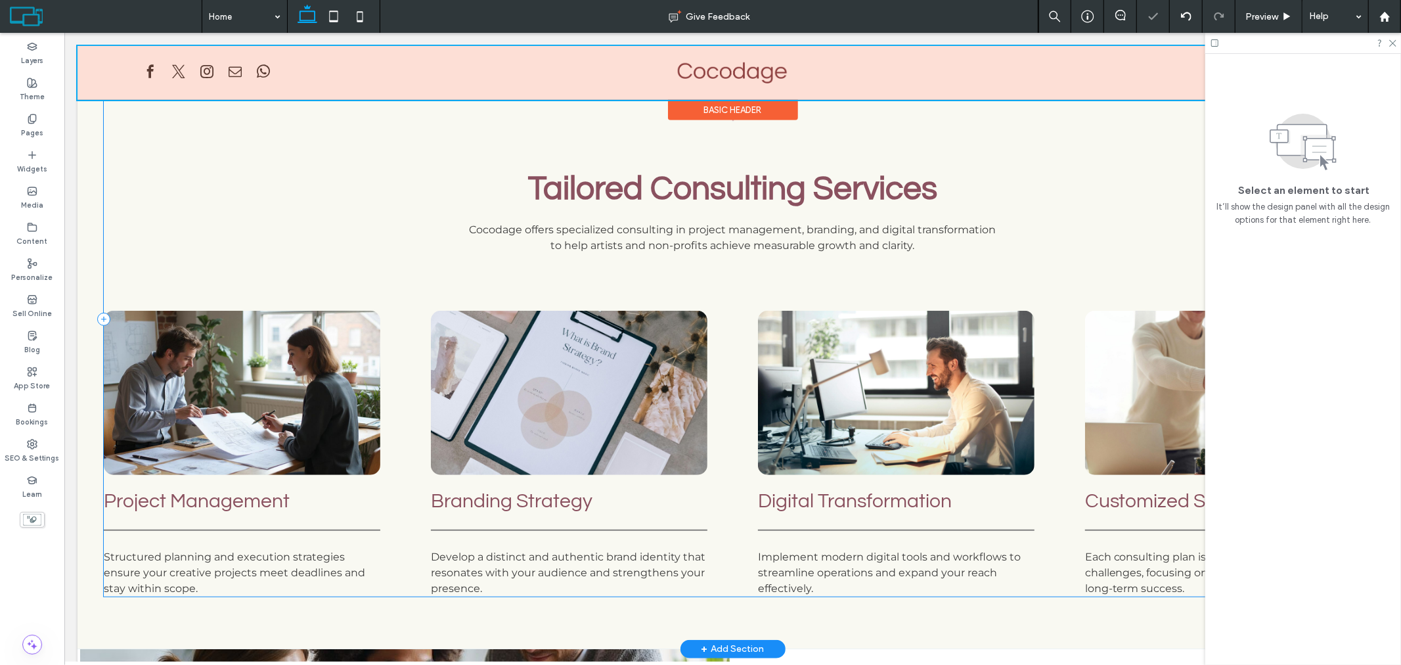
scroll to position [668, 0]
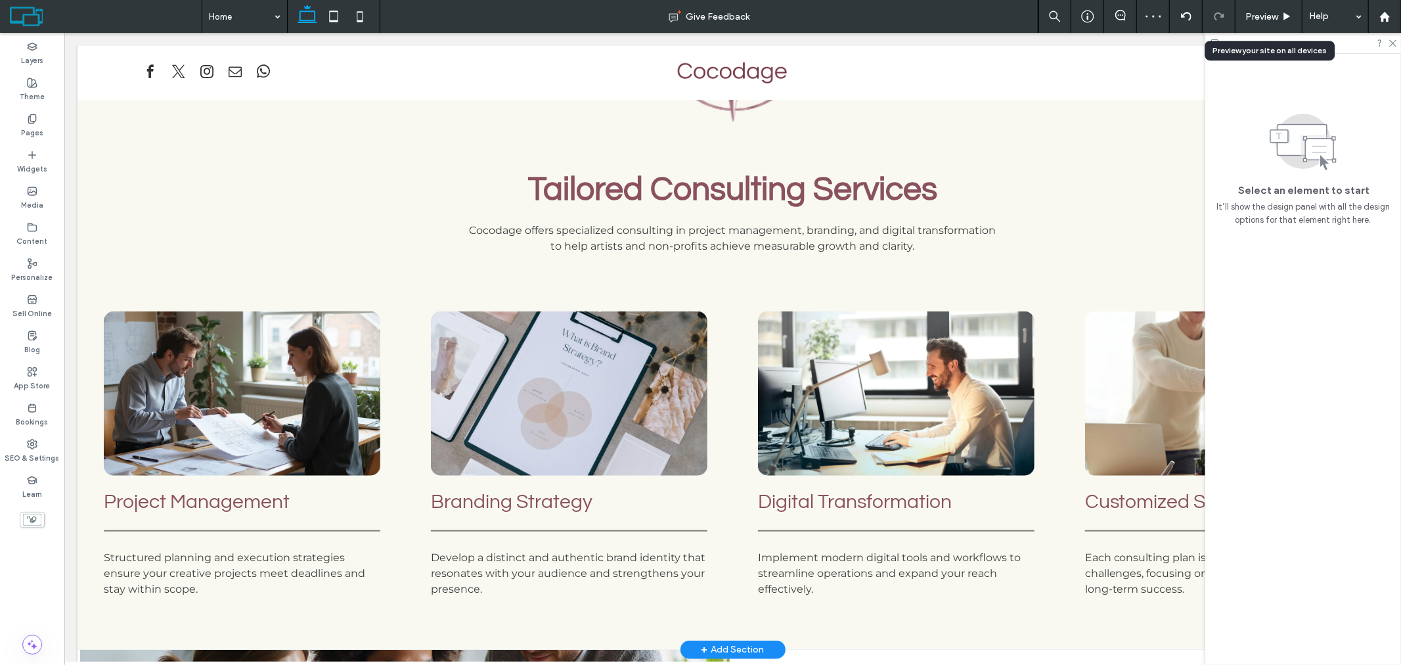
click at [1261, 17] on span "Preview" at bounding box center [1262, 16] width 33 height 11
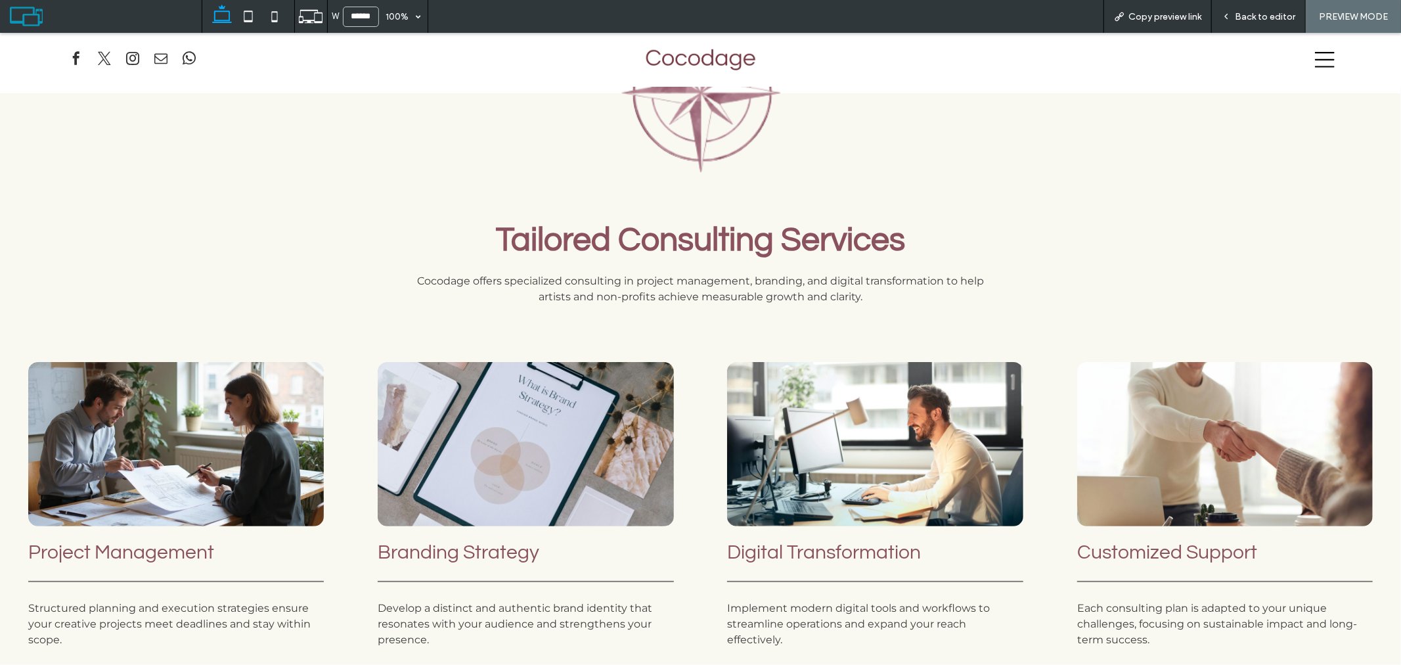
scroll to position [582, 0]
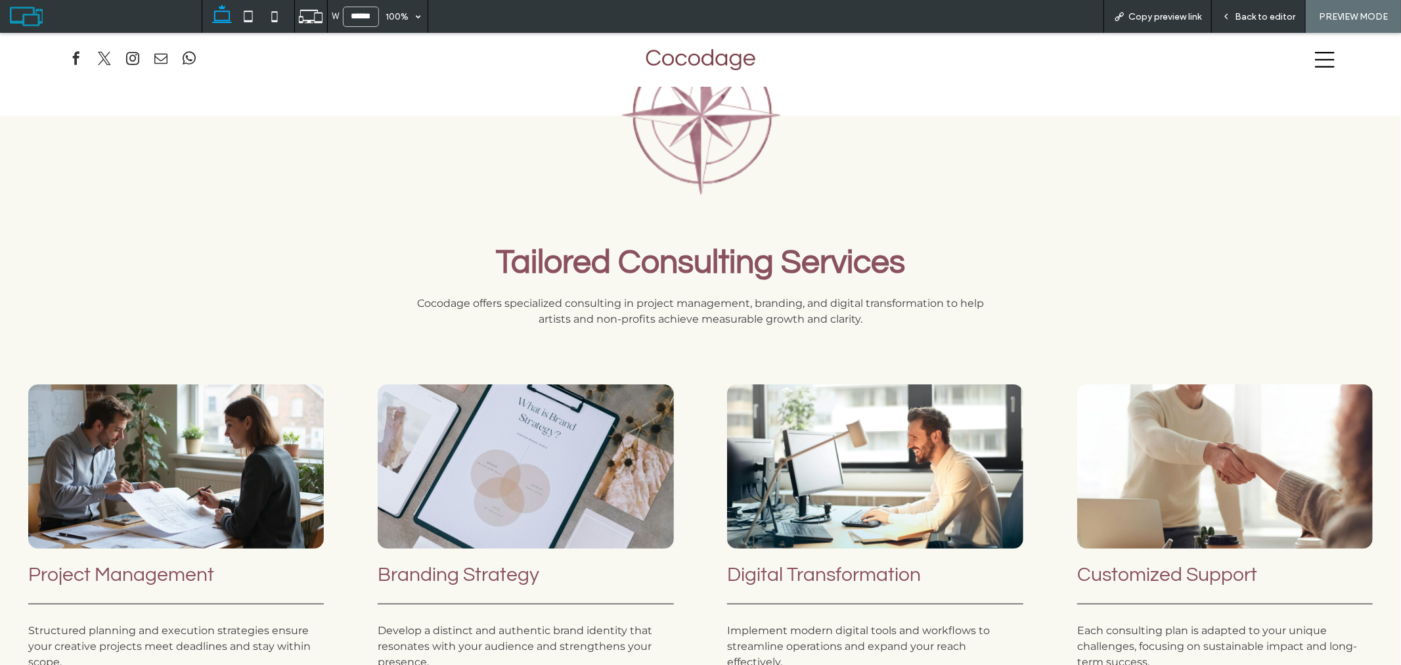
click at [1248, 11] on span "Back to editor" at bounding box center [1265, 16] width 60 height 11
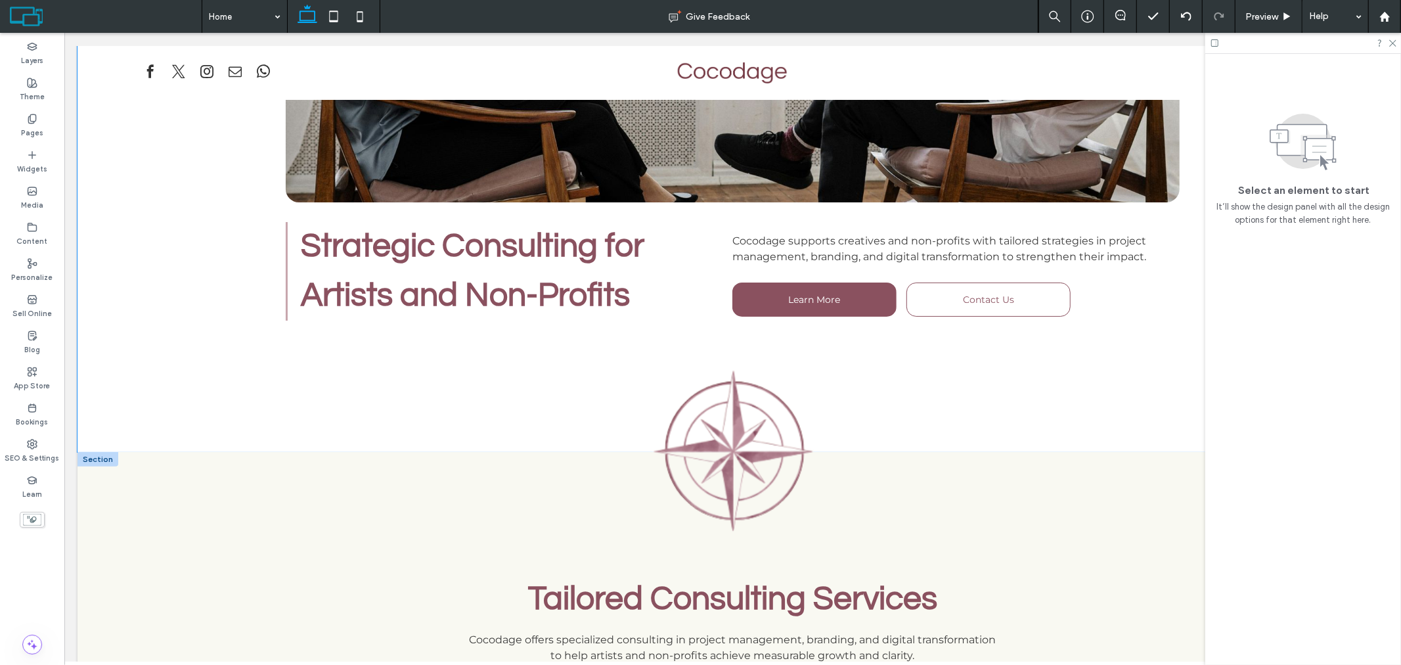
scroll to position [449, 0]
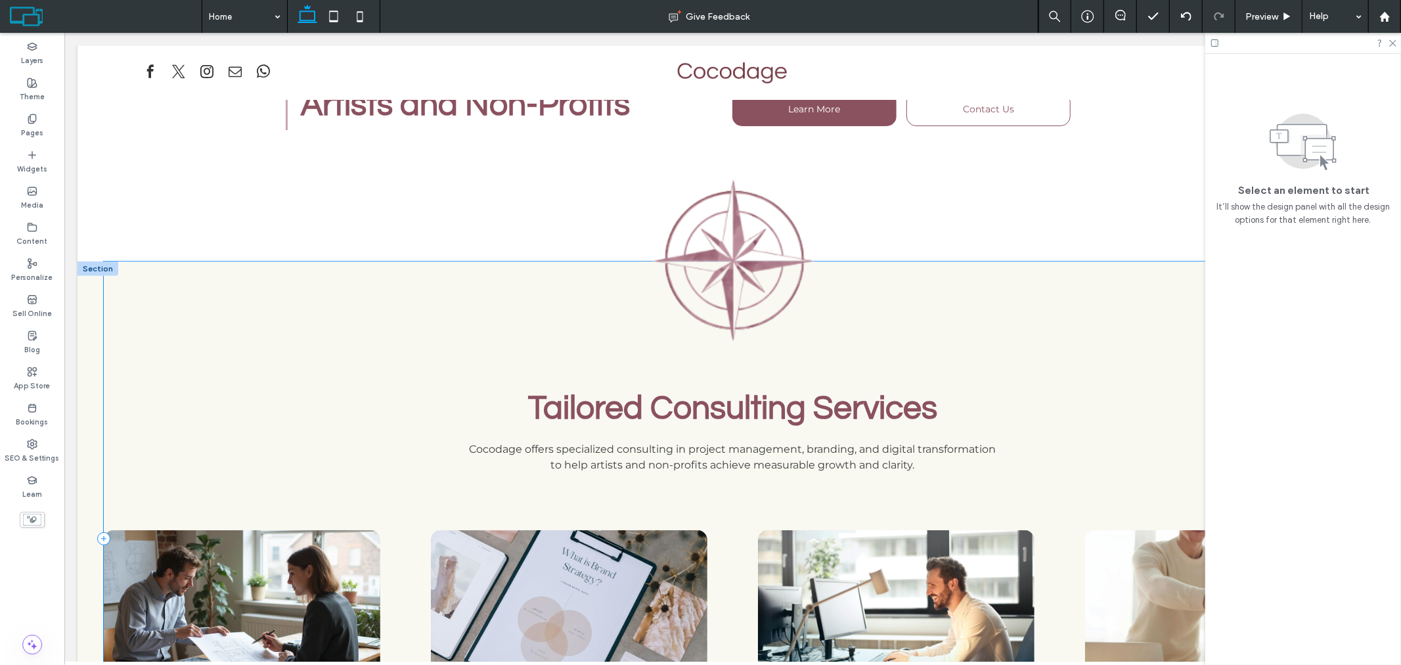
click at [968, 299] on div "Tailored Consulting Services Cocodage offers specialized consulting in project …" at bounding box center [732, 538] width 1258 height 554
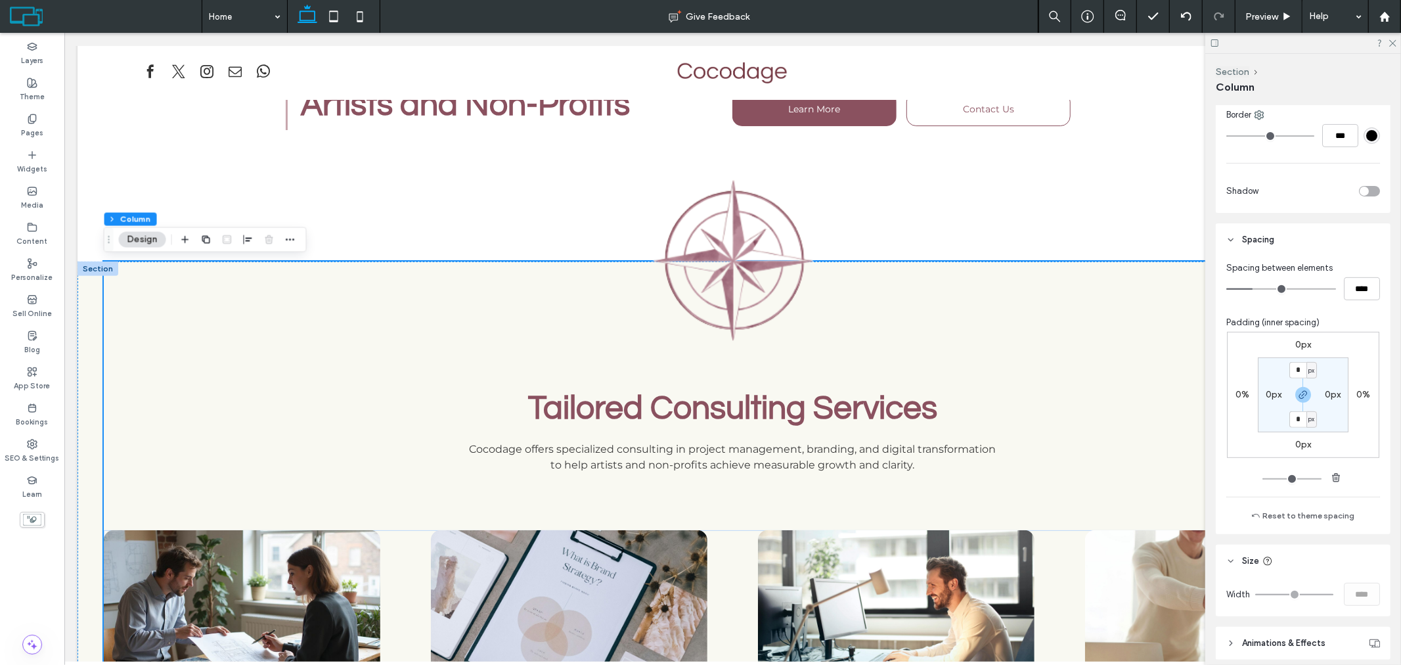
scroll to position [438, 0]
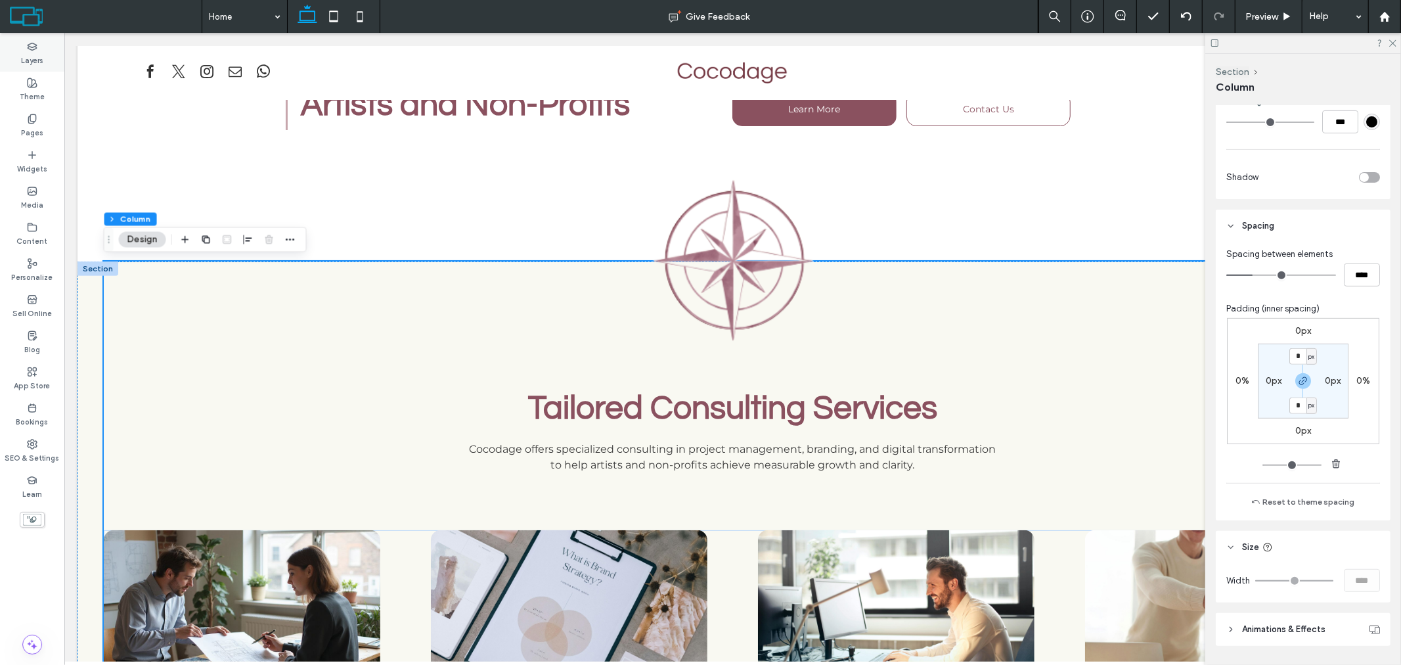
click at [36, 53] on label "Layers" at bounding box center [32, 59] width 22 height 14
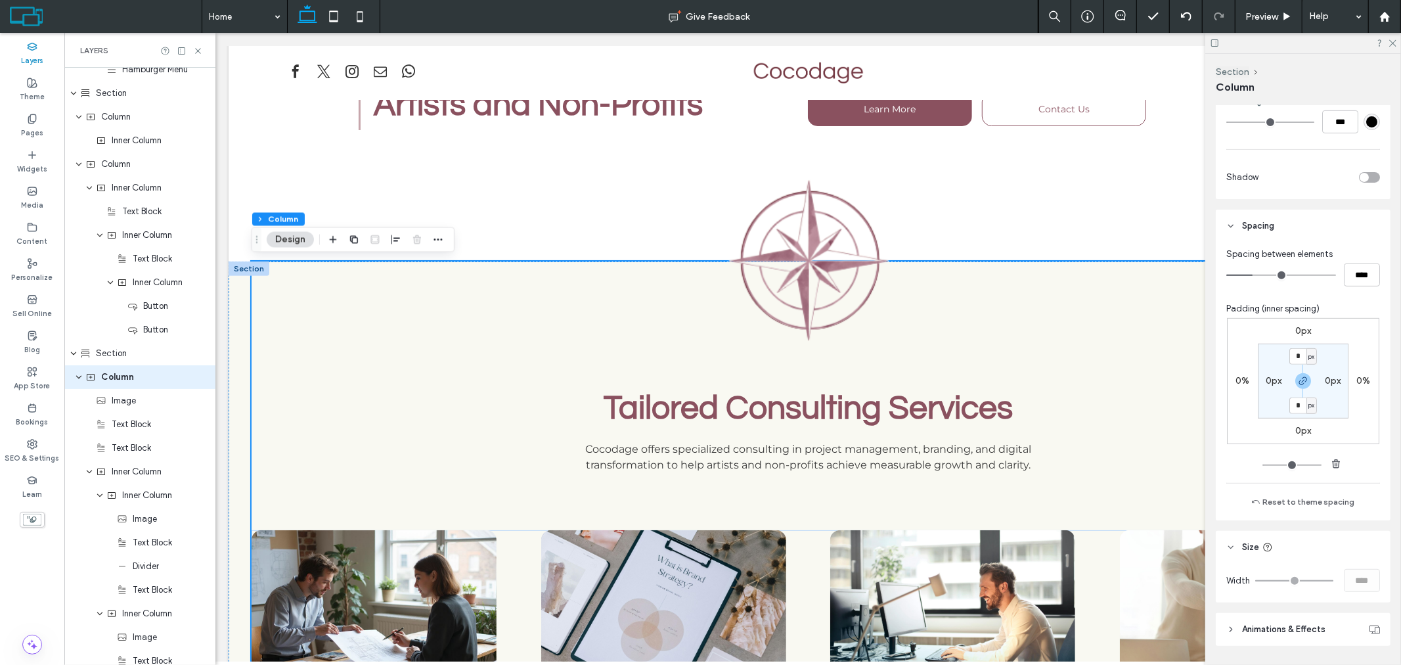
scroll to position [186, 0]
click at [36, 53] on label "Layers" at bounding box center [32, 59] width 22 height 14
click at [23, 90] on label "Theme" at bounding box center [32, 95] width 25 height 14
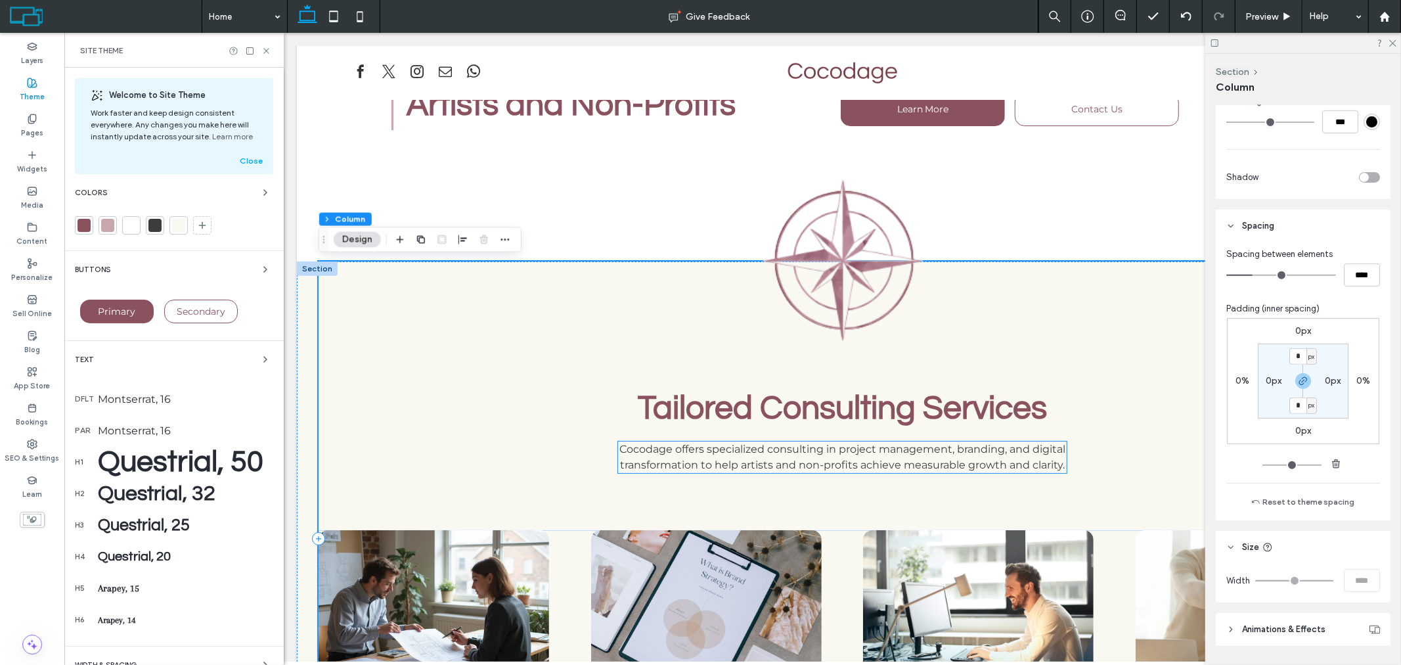
click at [266, 47] on icon at bounding box center [266, 51] width 10 height 10
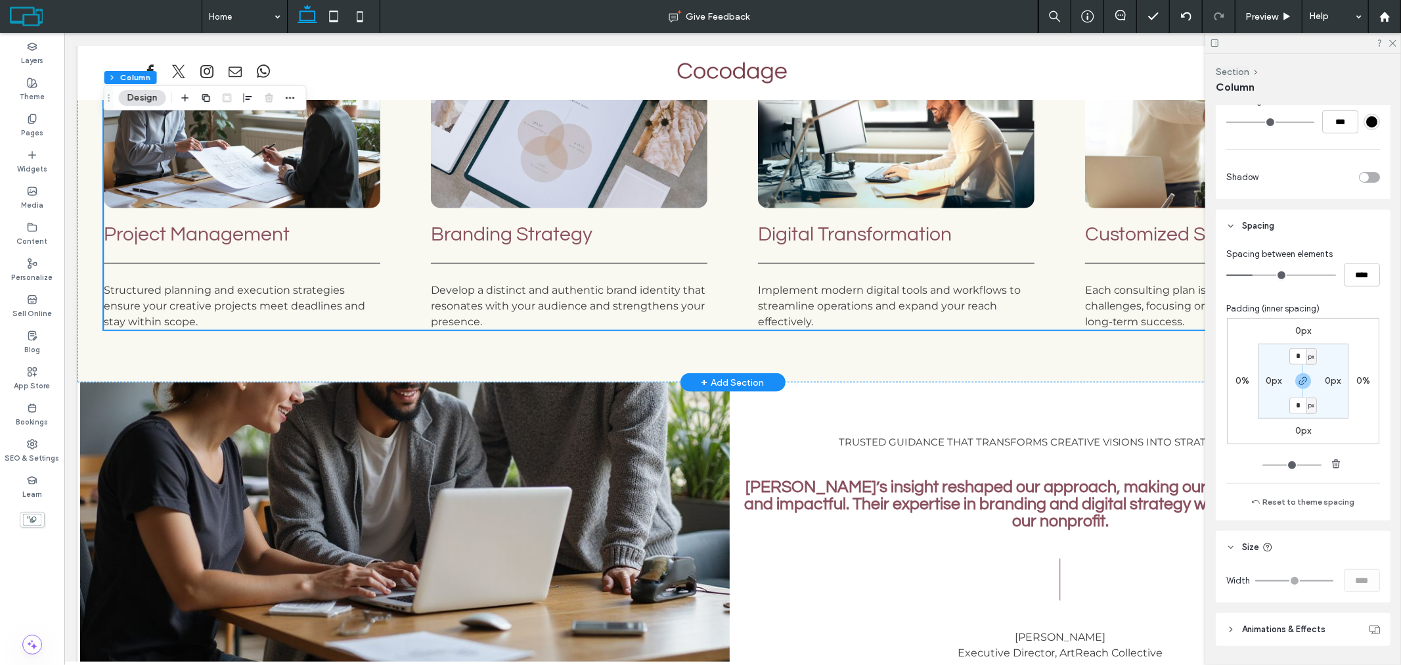
scroll to position [960, 0]
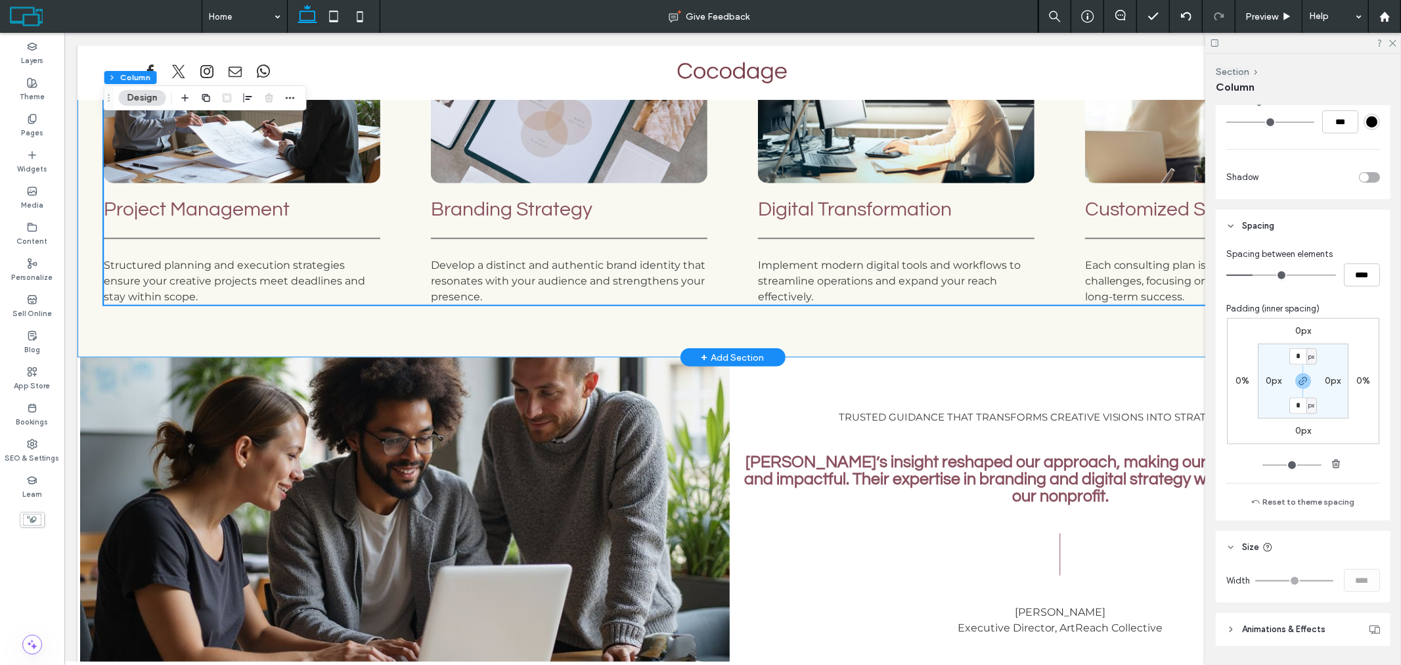
click at [940, 342] on div "Tailored Consulting Services Cocodage offers specialized consulting in project …" at bounding box center [732, 53] width 1311 height 607
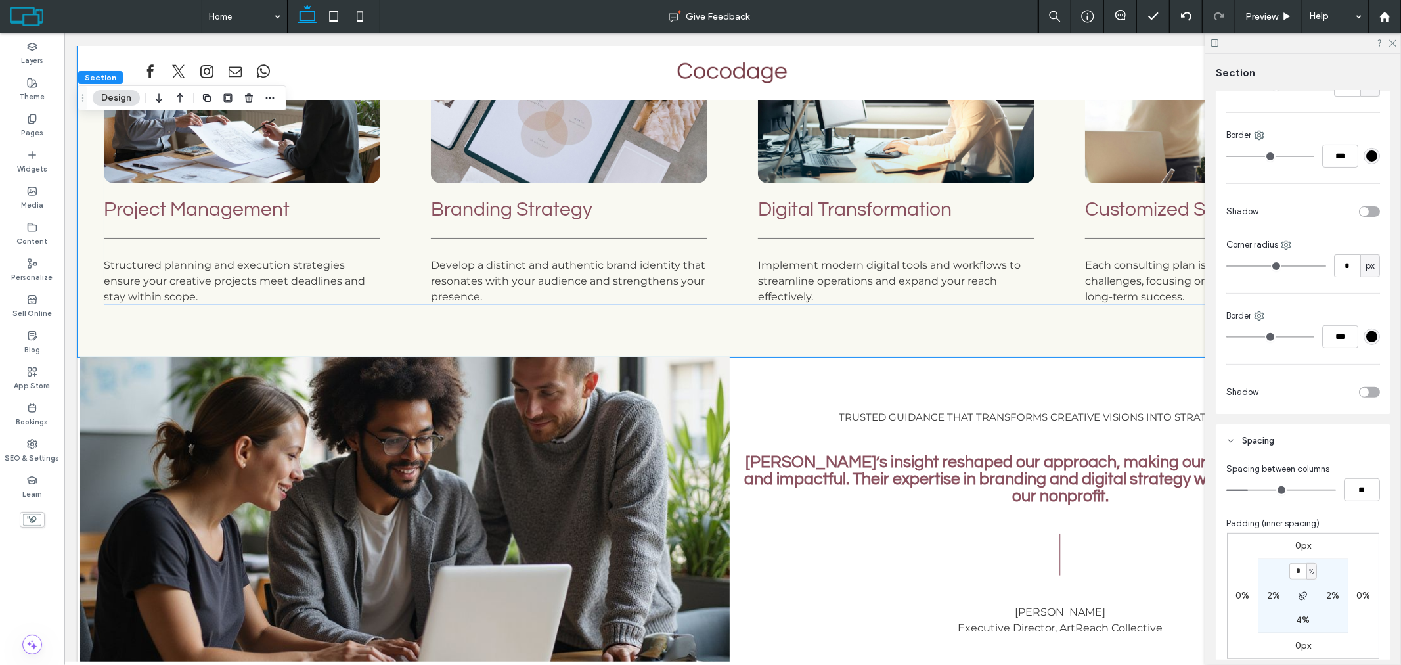
scroll to position [365, 0]
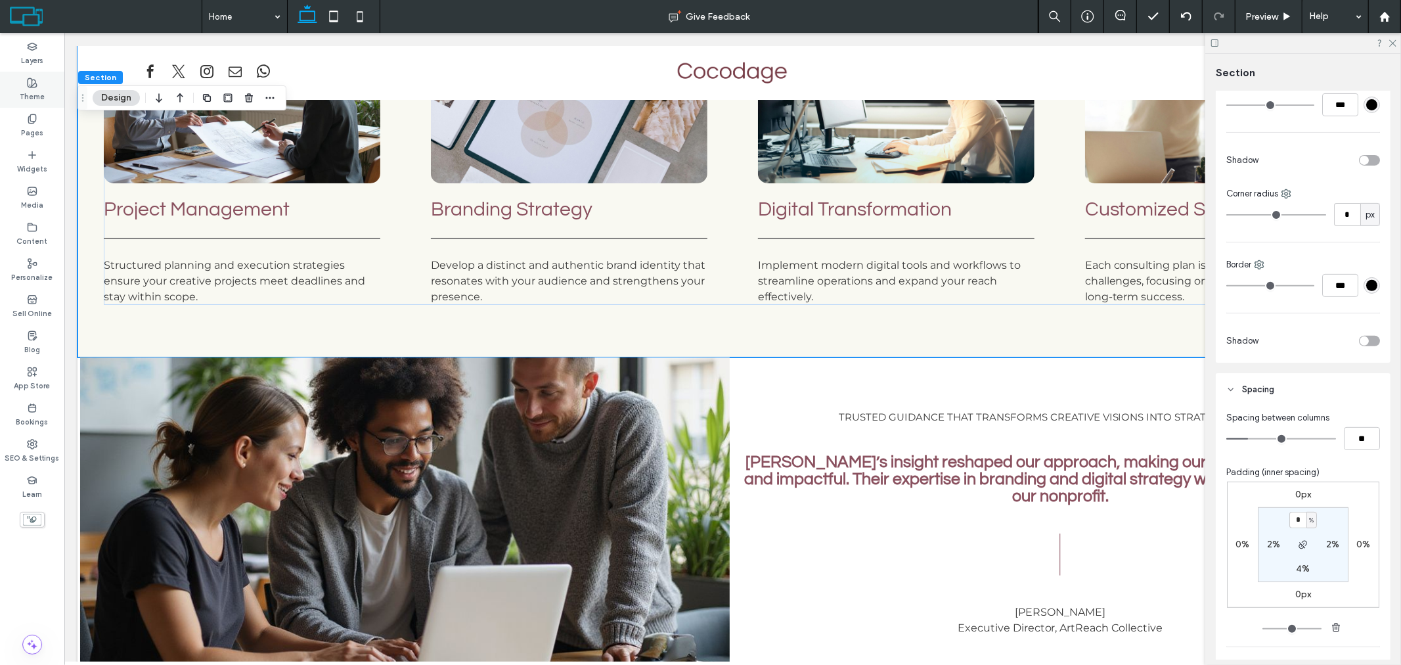
click at [34, 85] on icon at bounding box center [32, 83] width 11 height 11
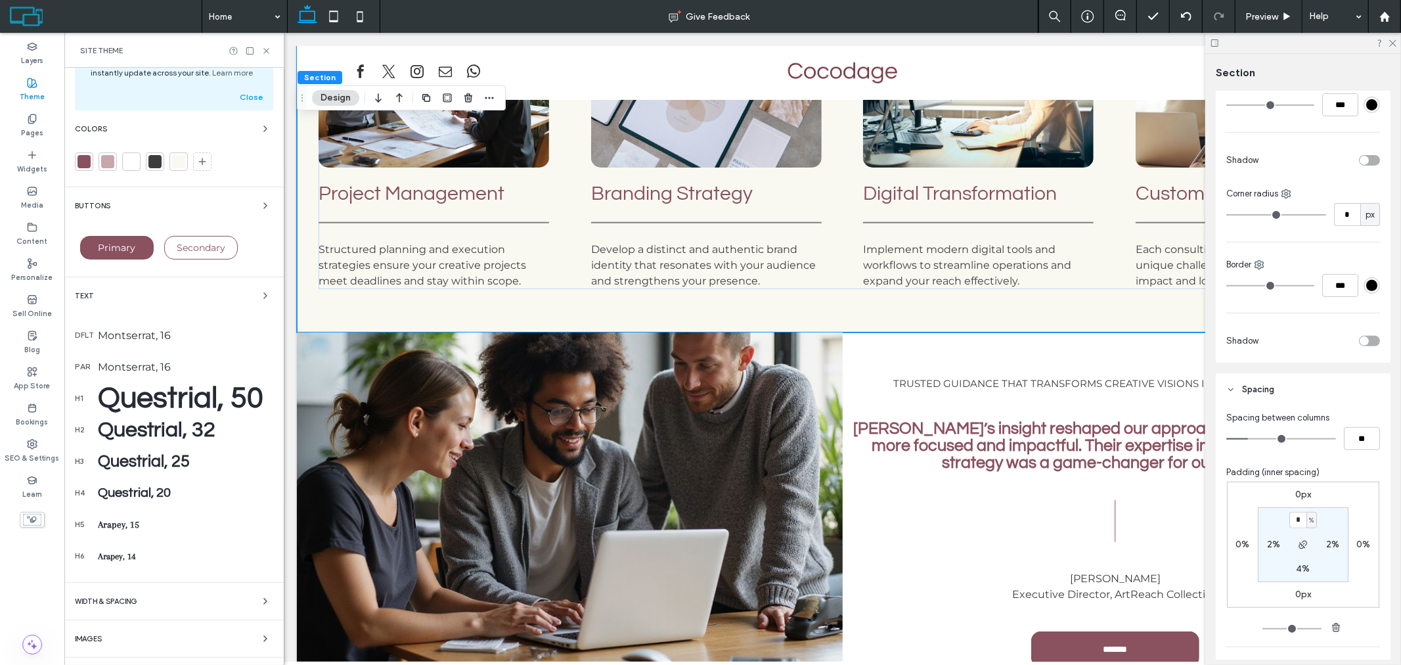
scroll to position [94, 0]
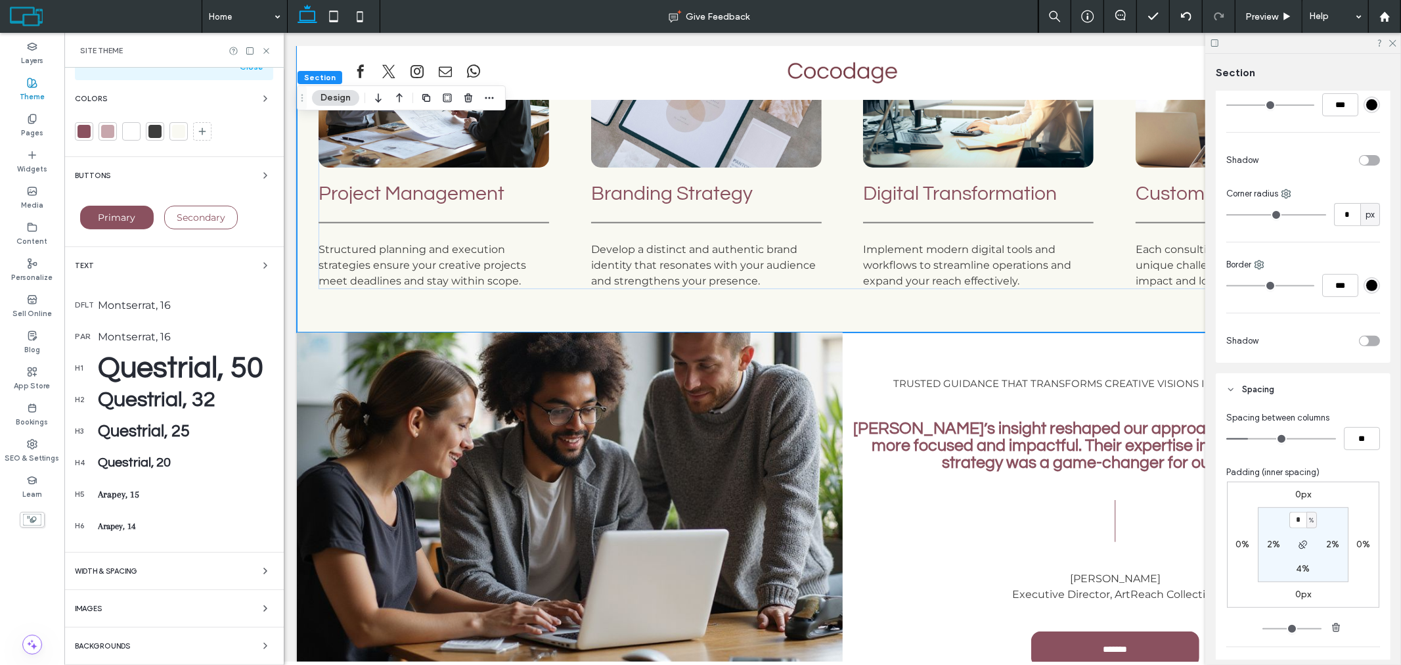
click at [168, 563] on div "WIDTH & SPACING" at bounding box center [174, 571] width 198 height 16
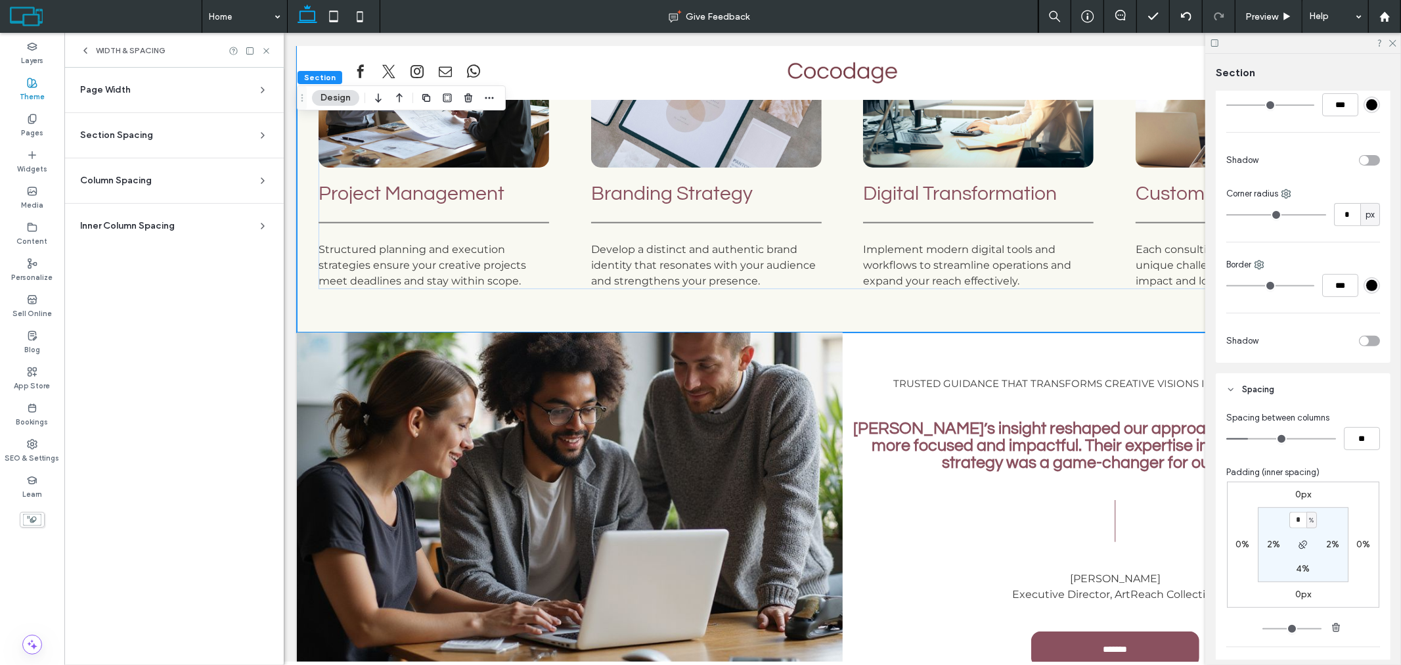
scroll to position [0, 0]
click at [169, 127] on section "Section Spacing Set default spacing for new sections. Changes you make to indiv…" at bounding box center [174, 135] width 198 height 45
click at [168, 134] on div "Section Spacing" at bounding box center [168, 135] width 177 height 13
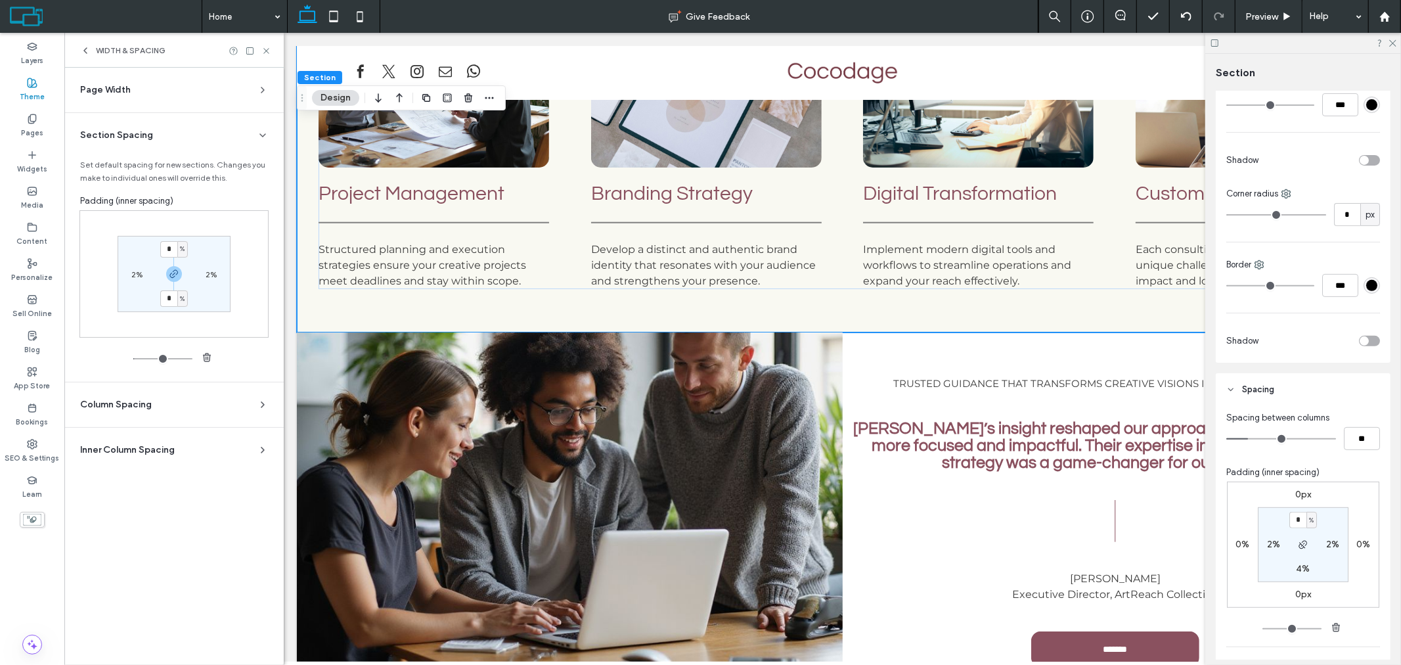
click at [182, 252] on span "%" at bounding box center [182, 248] width 5 height 13
click at [181, 274] on span "px" at bounding box center [177, 270] width 9 height 13
type input "**"
click at [169, 255] on input "**" at bounding box center [168, 249] width 17 height 16
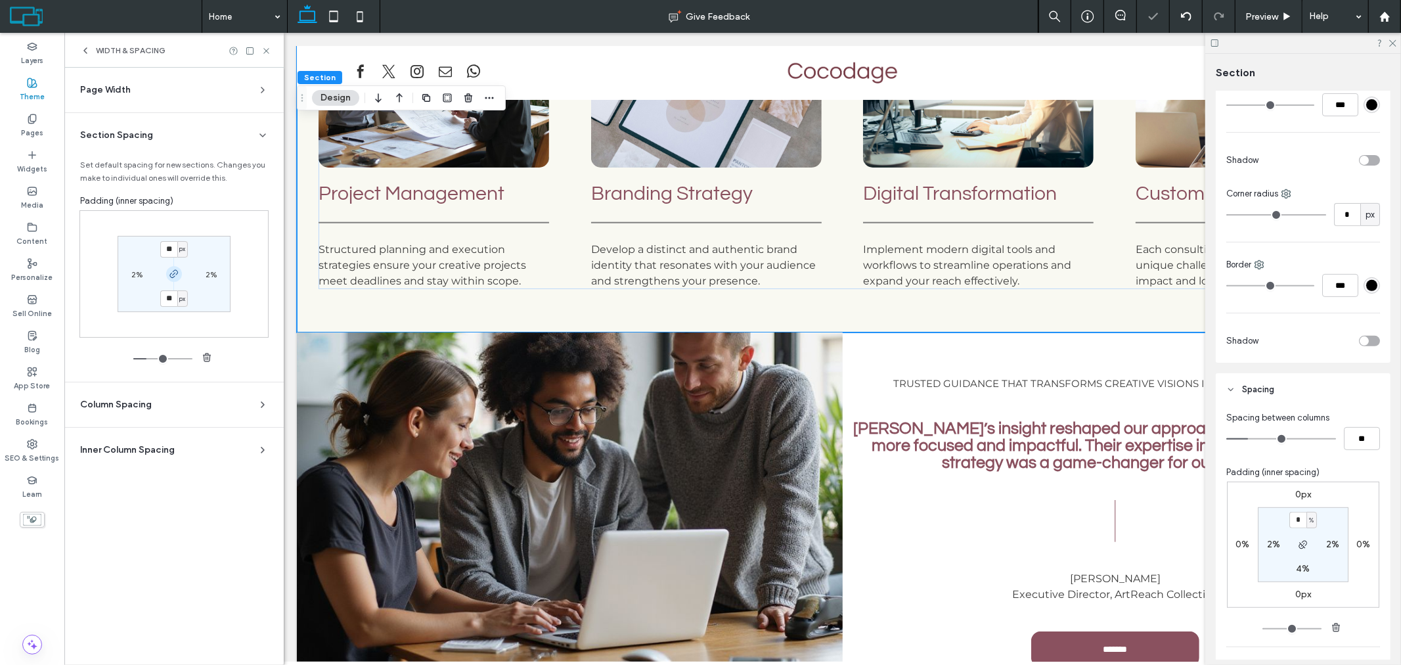
type input "**"
click at [175, 277] on icon "button" at bounding box center [174, 274] width 11 height 11
click at [171, 252] on input "**" at bounding box center [168, 249] width 17 height 16
type input "***"
click at [176, 303] on label "68px" at bounding box center [174, 299] width 17 height 10
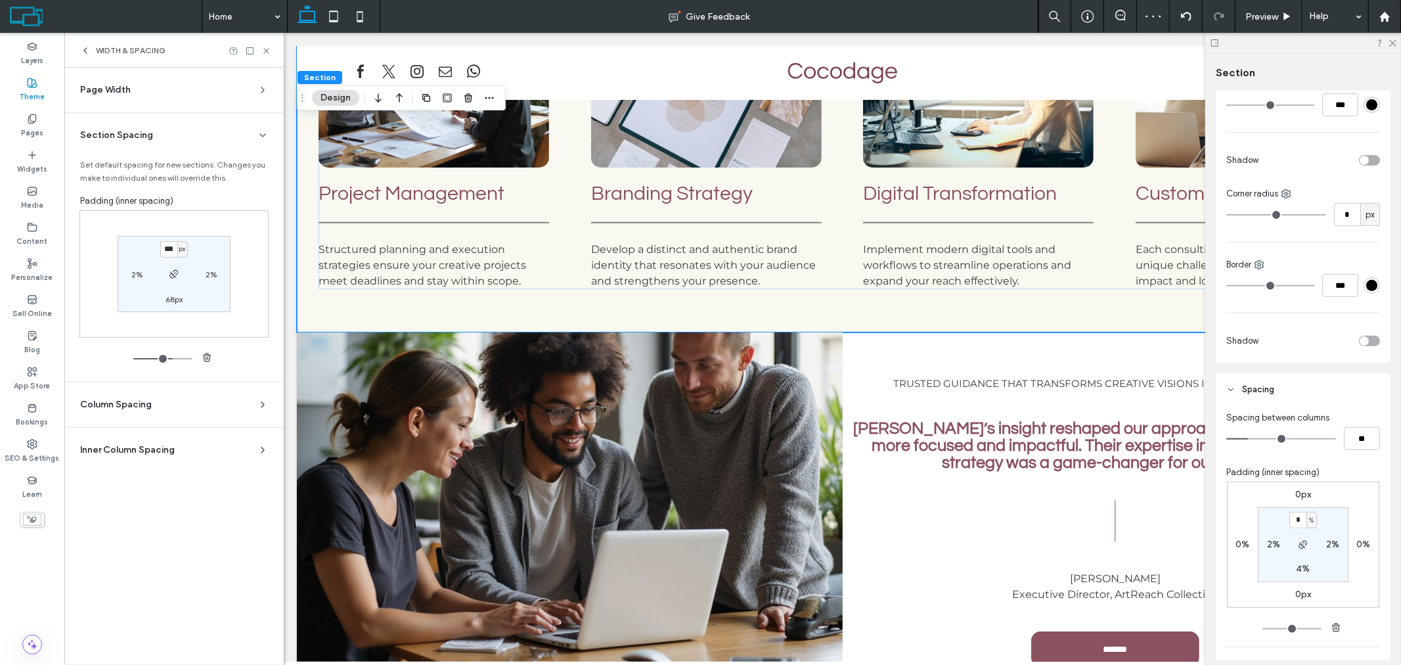
type input "**"
click at [173, 303] on input "**" at bounding box center [168, 298] width 17 height 16
type input "***"
click at [263, 51] on icon at bounding box center [266, 51] width 10 height 10
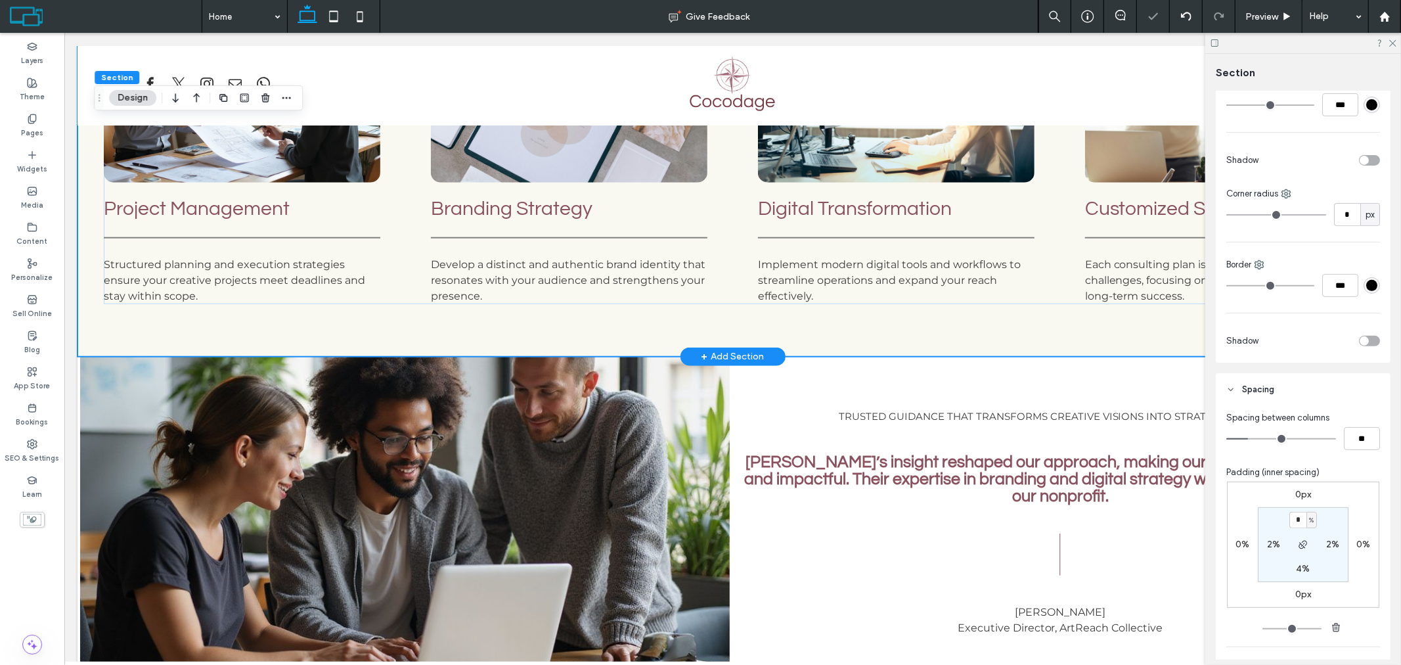
scroll to position [960, 0]
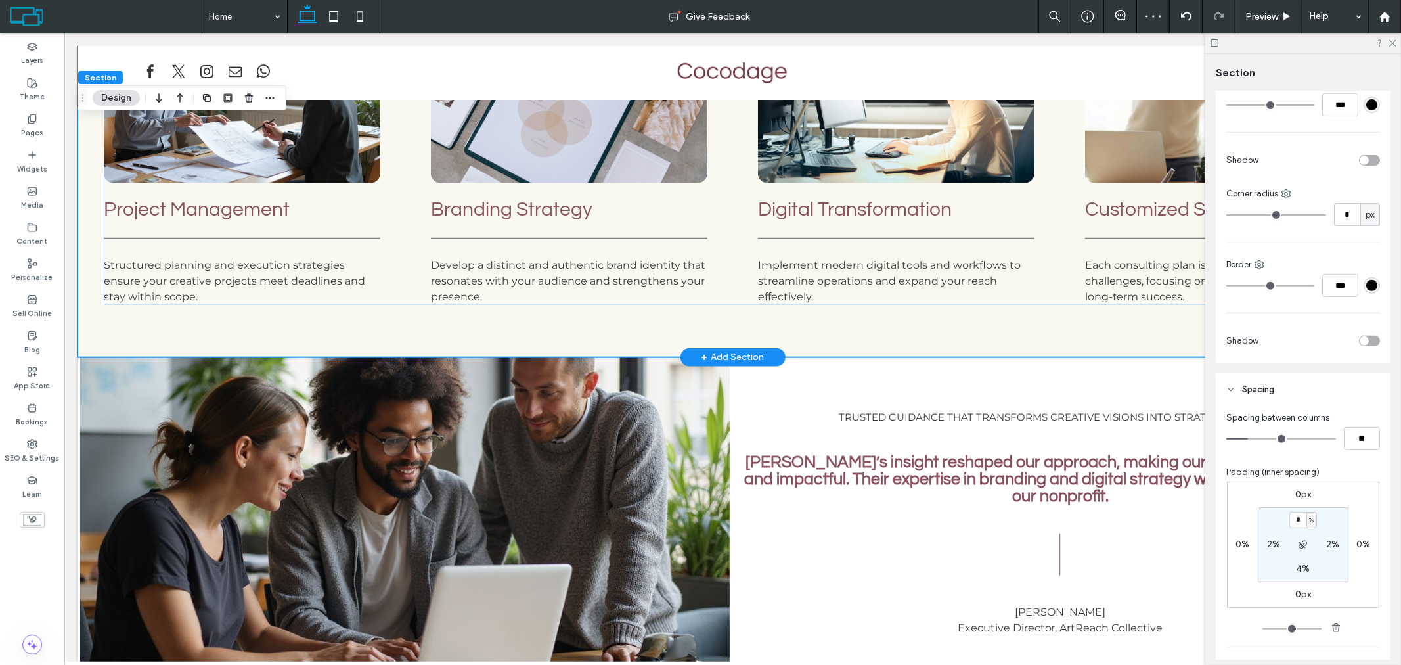
click at [711, 336] on div "Tailored Consulting Services Cocodage offers specialized consulting in project …" at bounding box center [732, 53] width 1311 height 607
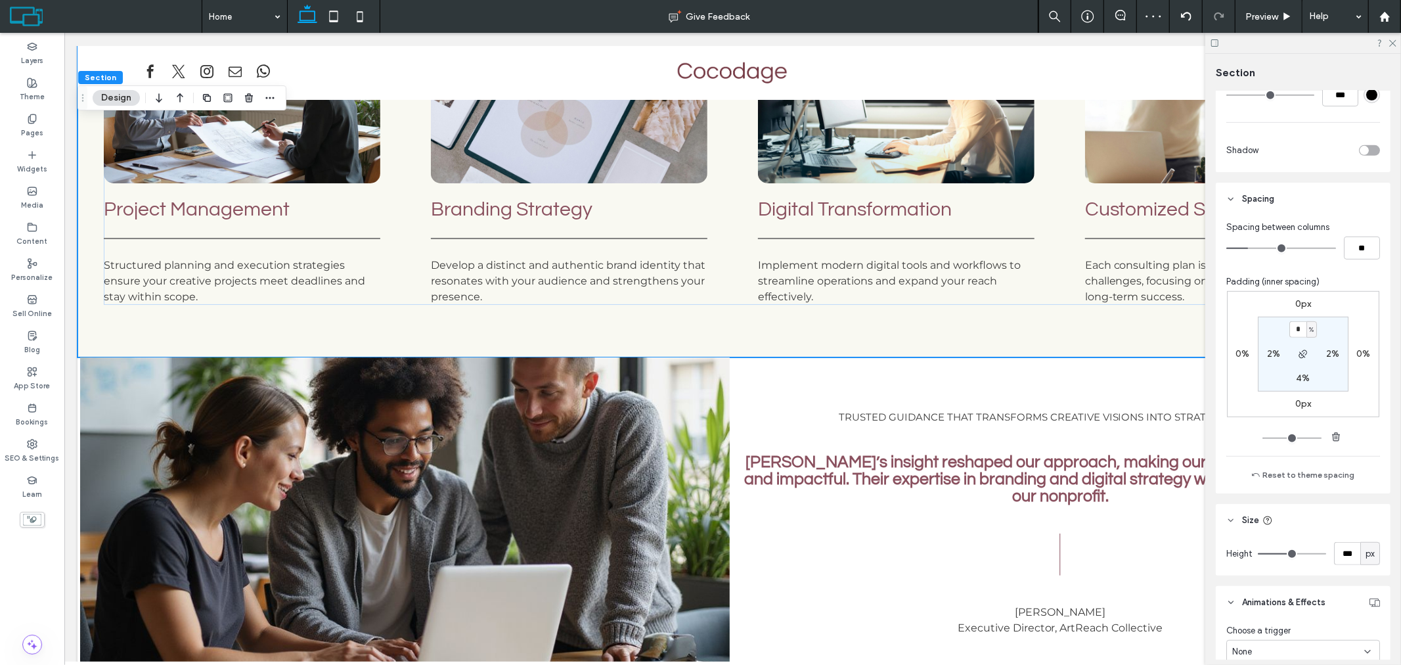
scroll to position [583, 0]
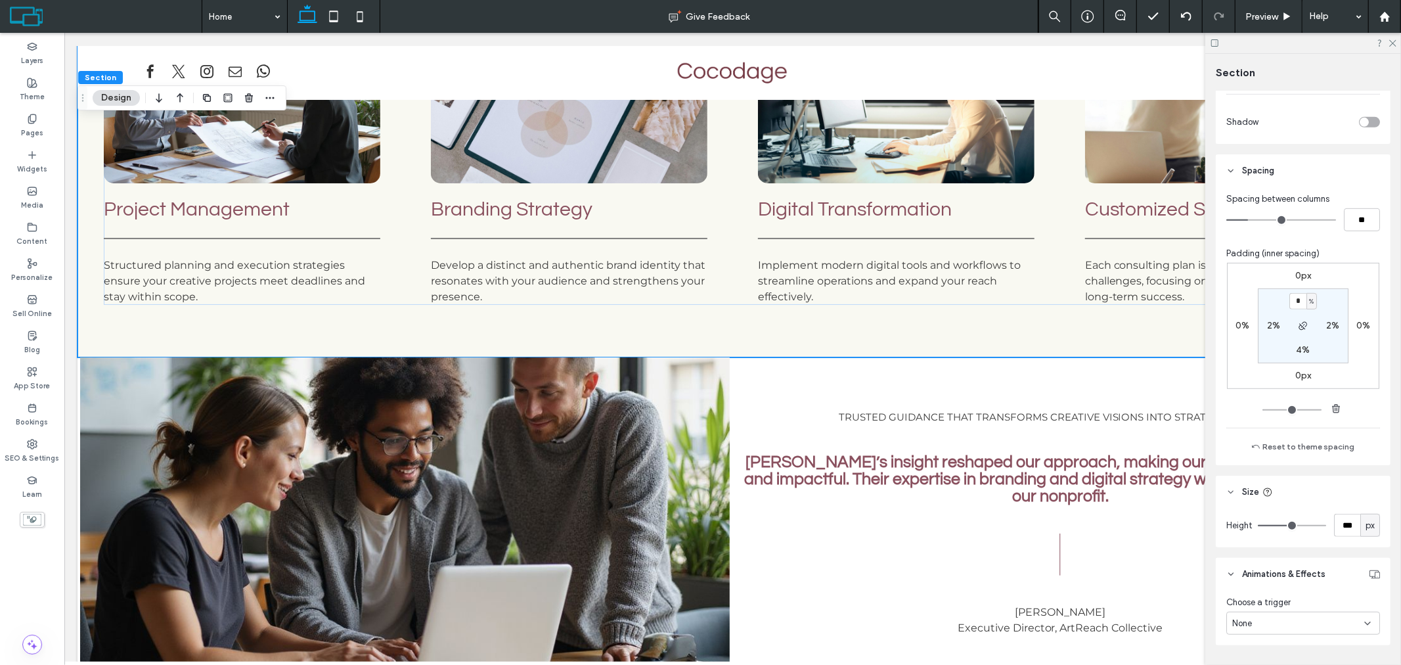
click at [1303, 348] on label "4%" at bounding box center [1303, 349] width 14 height 11
click at [1309, 355] on span "%" at bounding box center [1311, 350] width 5 height 13
click at [1303, 373] on span "px" at bounding box center [1303, 371] width 9 height 13
type input "**"
type input "****"
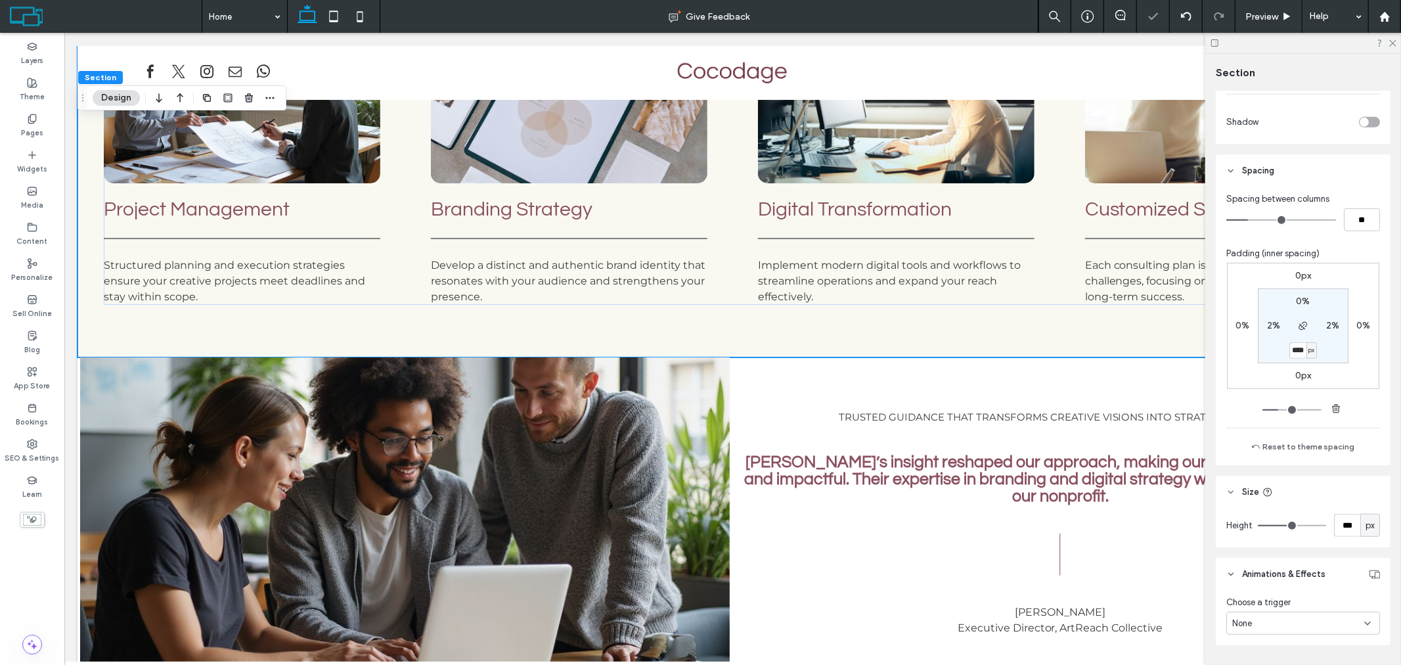
type input "**"
click at [1301, 359] on section "0% 2% **** px 2%" at bounding box center [1303, 325] width 91 height 75
click at [1297, 355] on input "****" at bounding box center [1298, 350] width 17 height 16
type input "***"
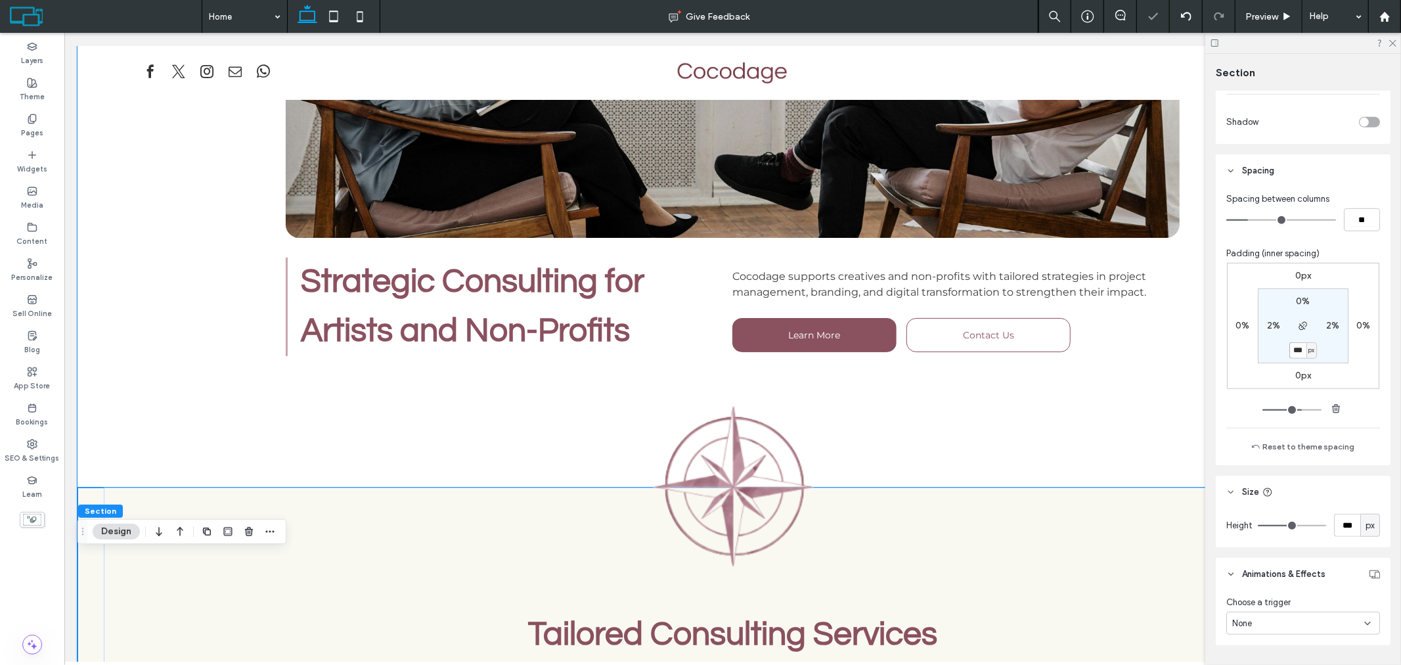
scroll to position [231, 0]
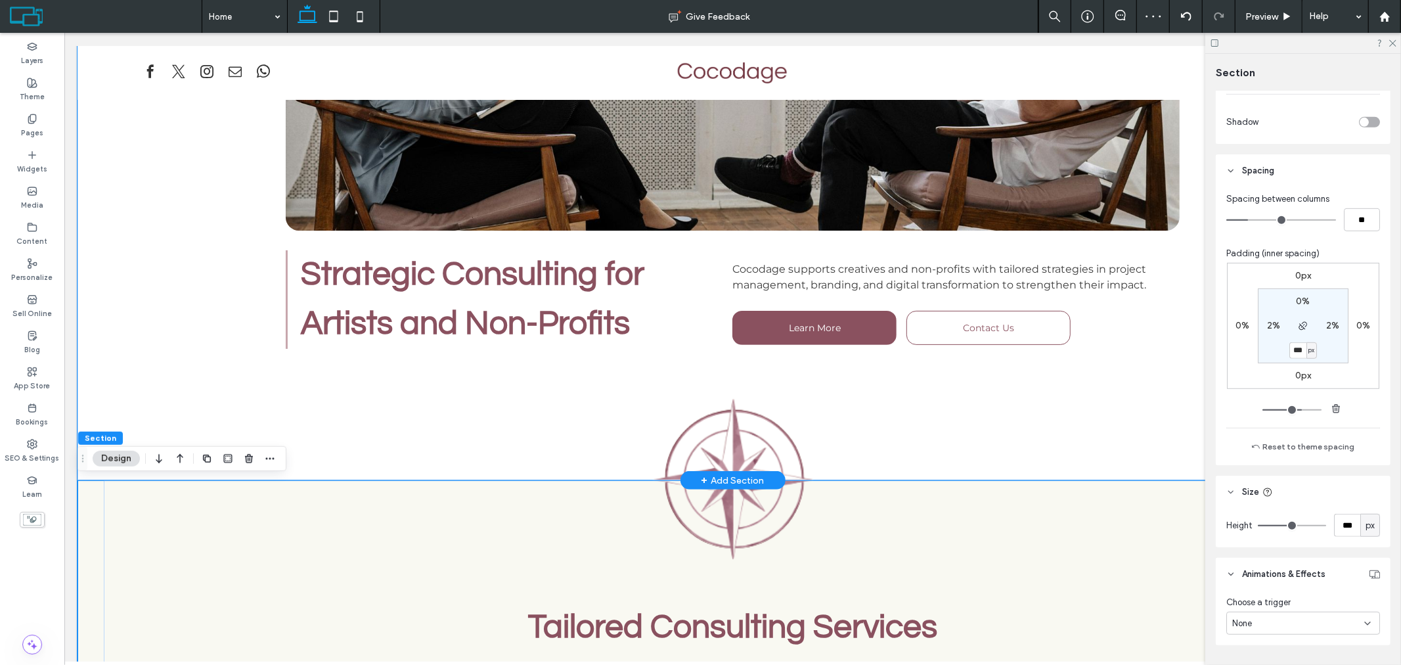
click at [939, 421] on div "Strategic Consulting for Artists and Non-Profits [PERSON_NAME] supports creativ…" at bounding box center [732, 174] width 946 height 611
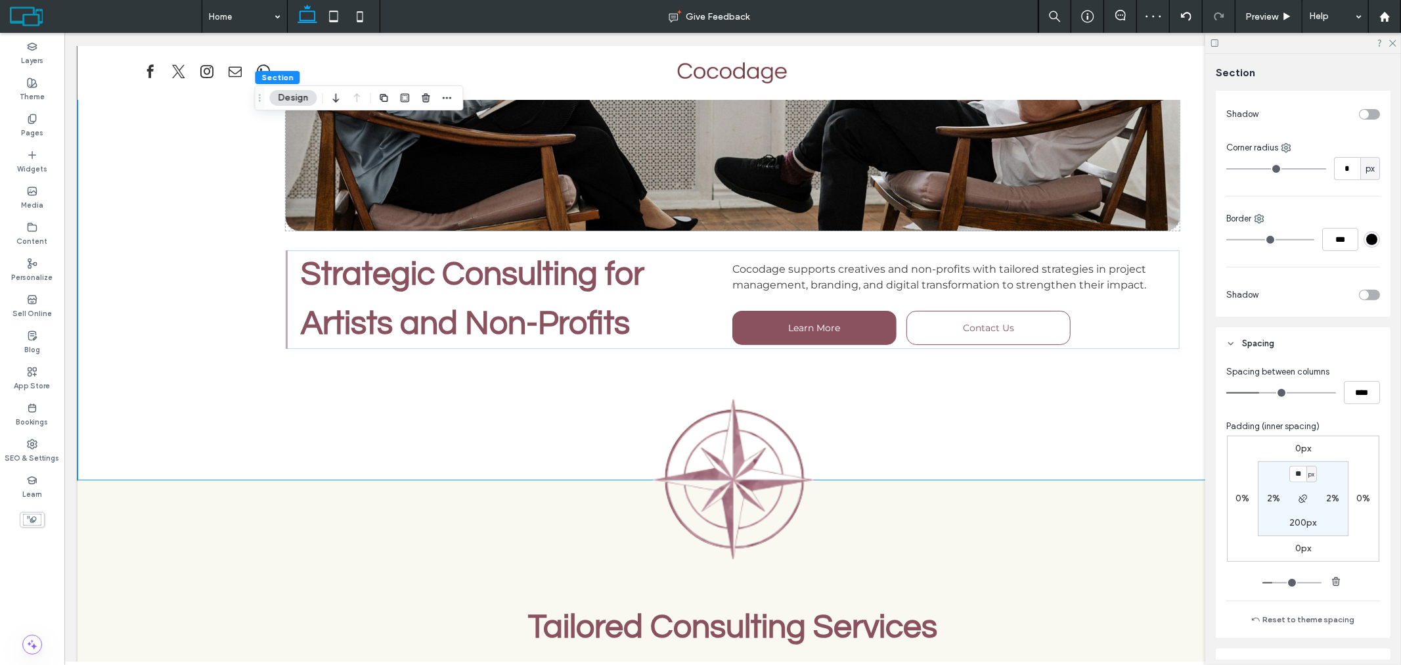
scroll to position [541, 0]
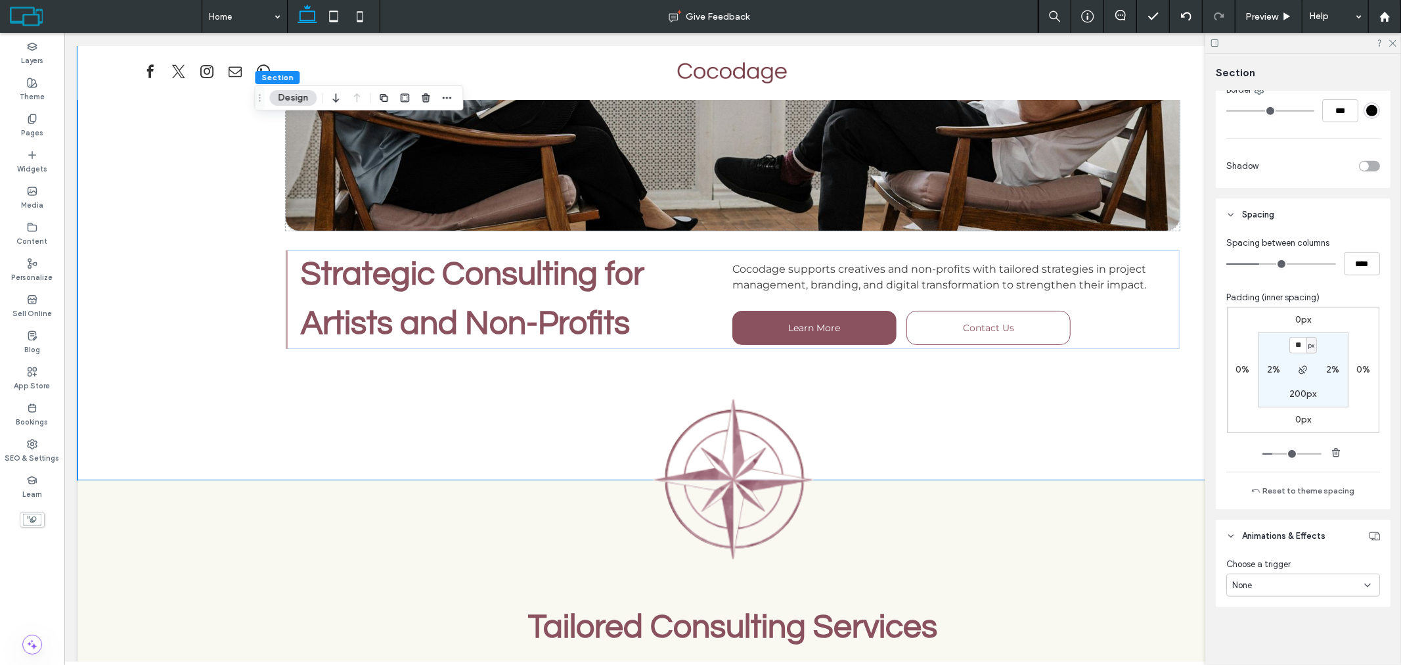
click at [1296, 395] on label "200px" at bounding box center [1303, 393] width 27 height 11
type input "***"
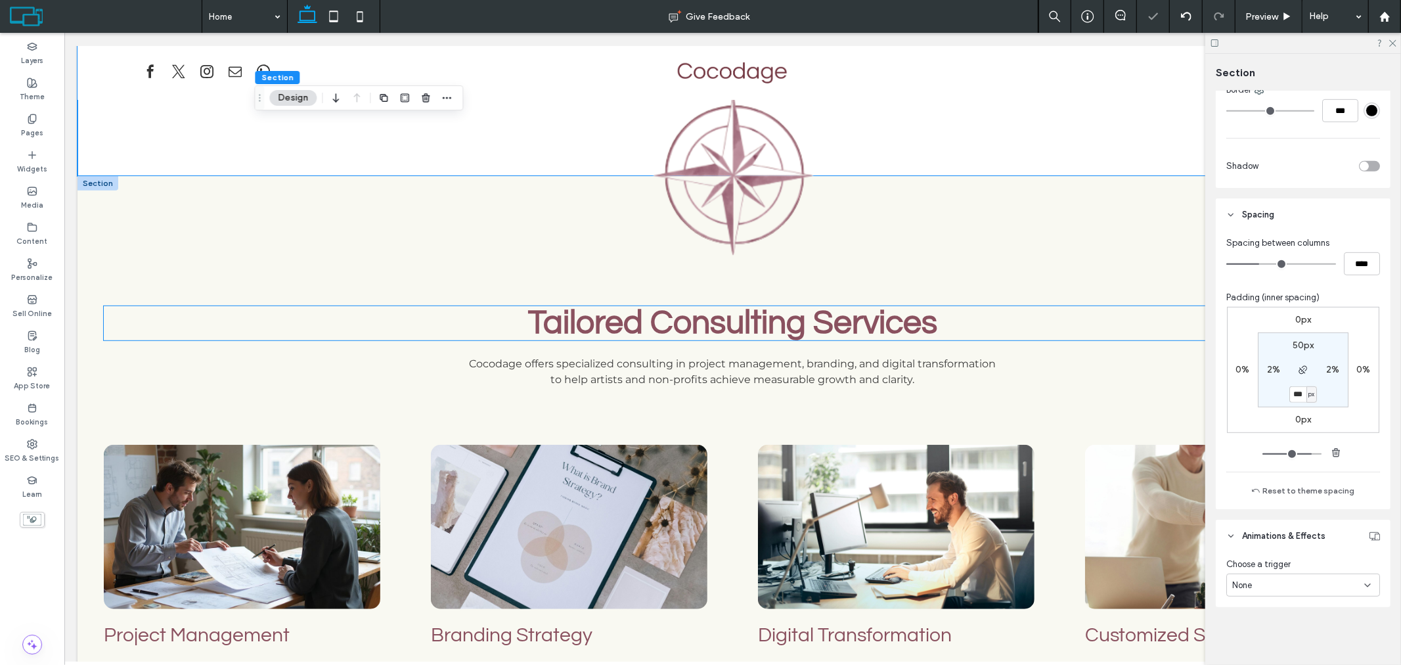
scroll to position [595, 0]
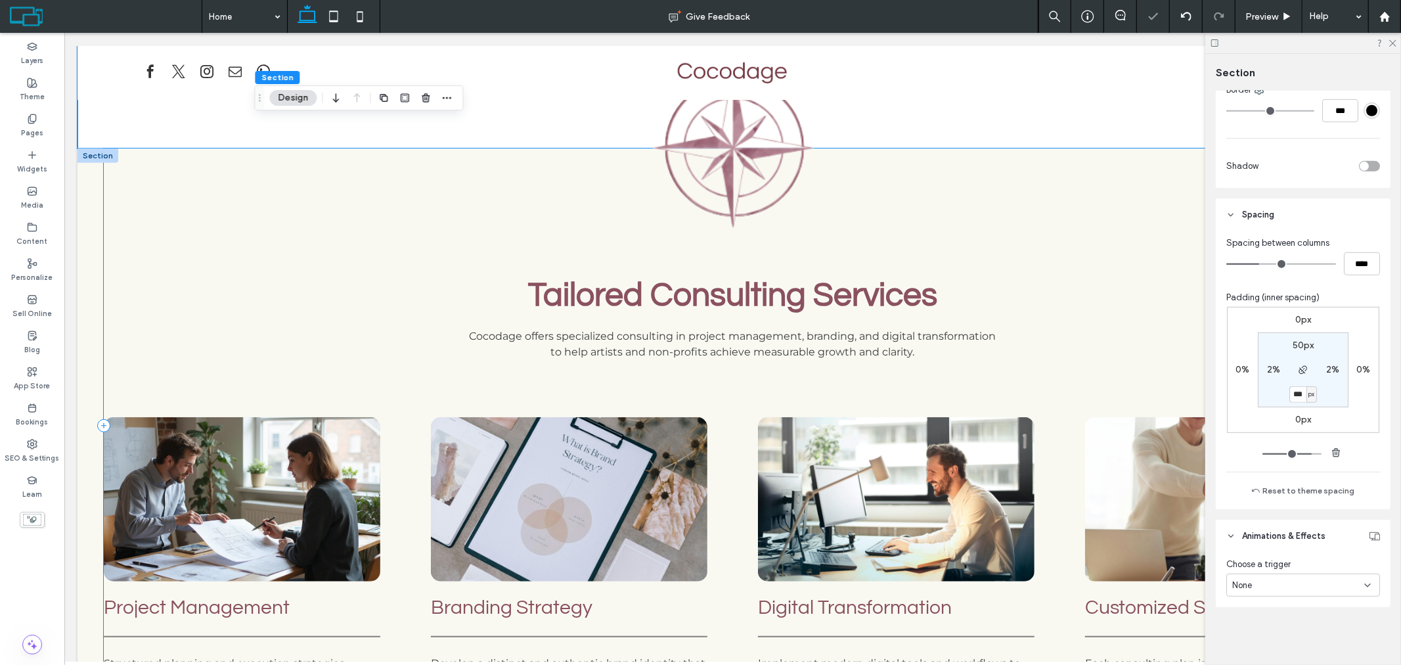
click at [962, 204] on div "Tailored Consulting Services Cocodage offers specialized consulting in project …" at bounding box center [732, 425] width 1258 height 554
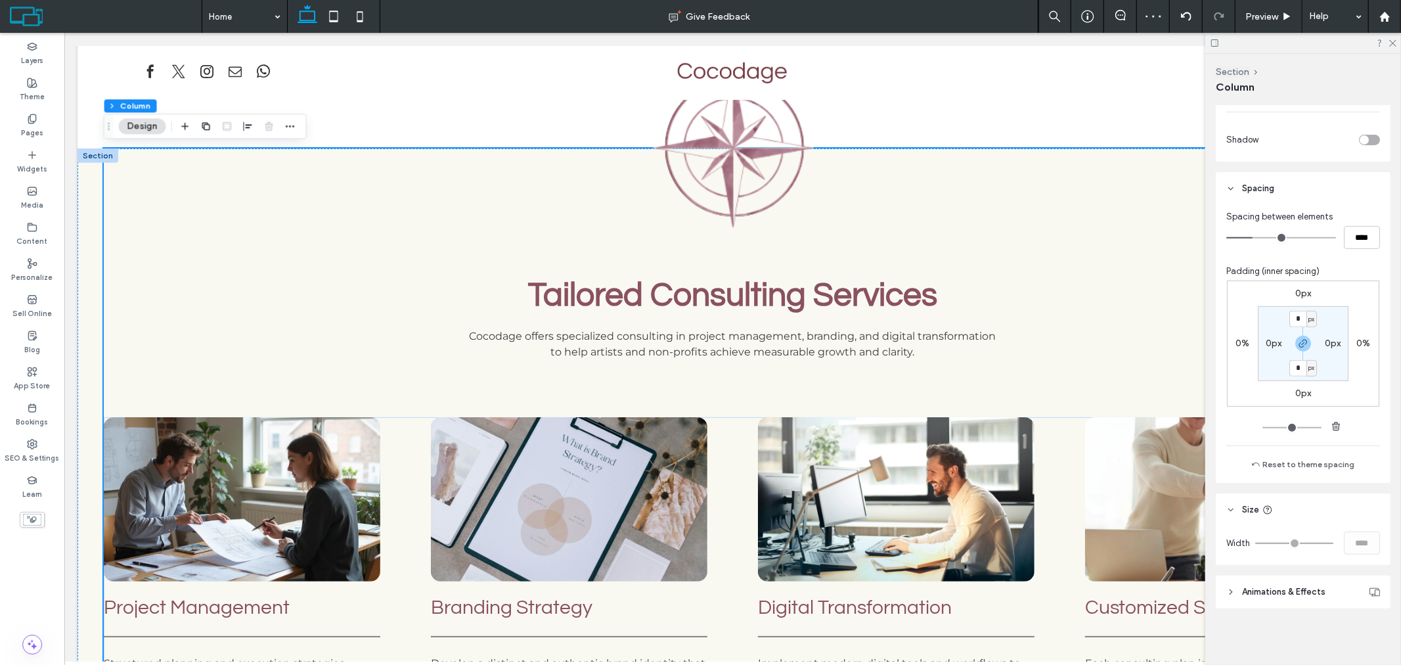
scroll to position [476, 0]
click at [1049, 204] on div "Tailored Consulting Services Cocodage offers specialized consulting in project …" at bounding box center [732, 425] width 1258 height 554
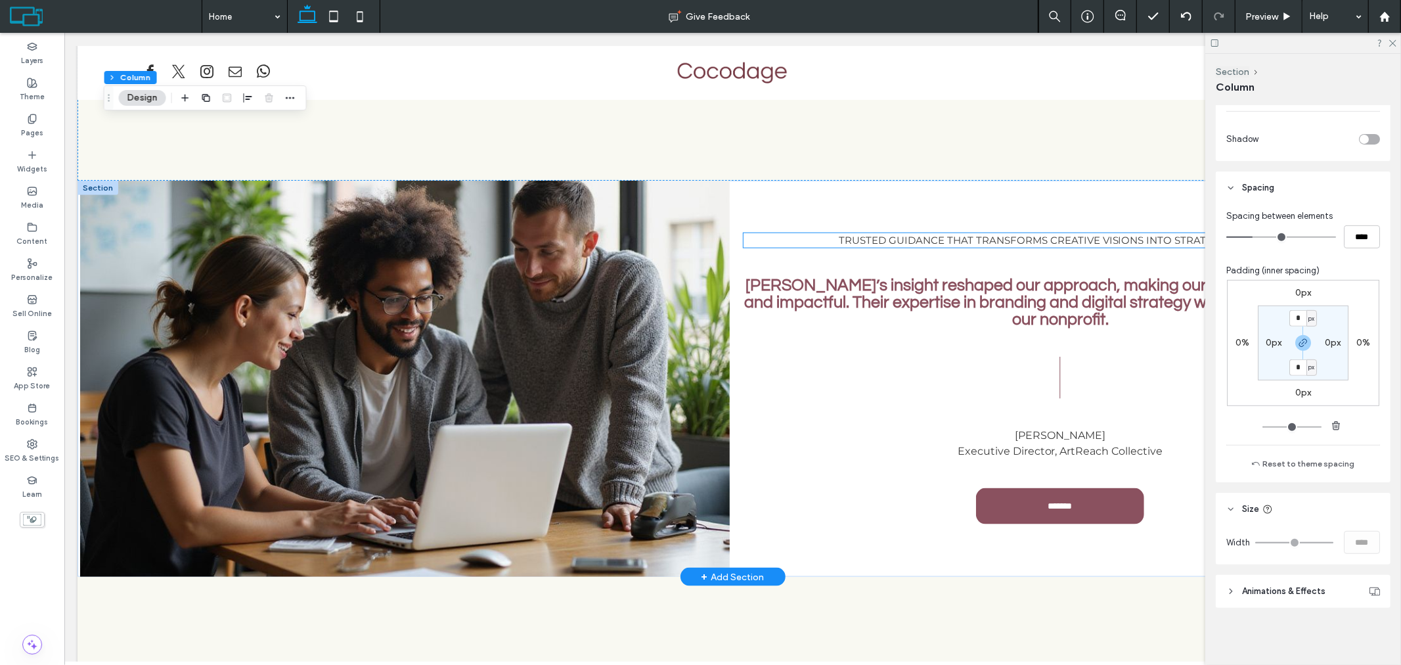
scroll to position [1252, 0]
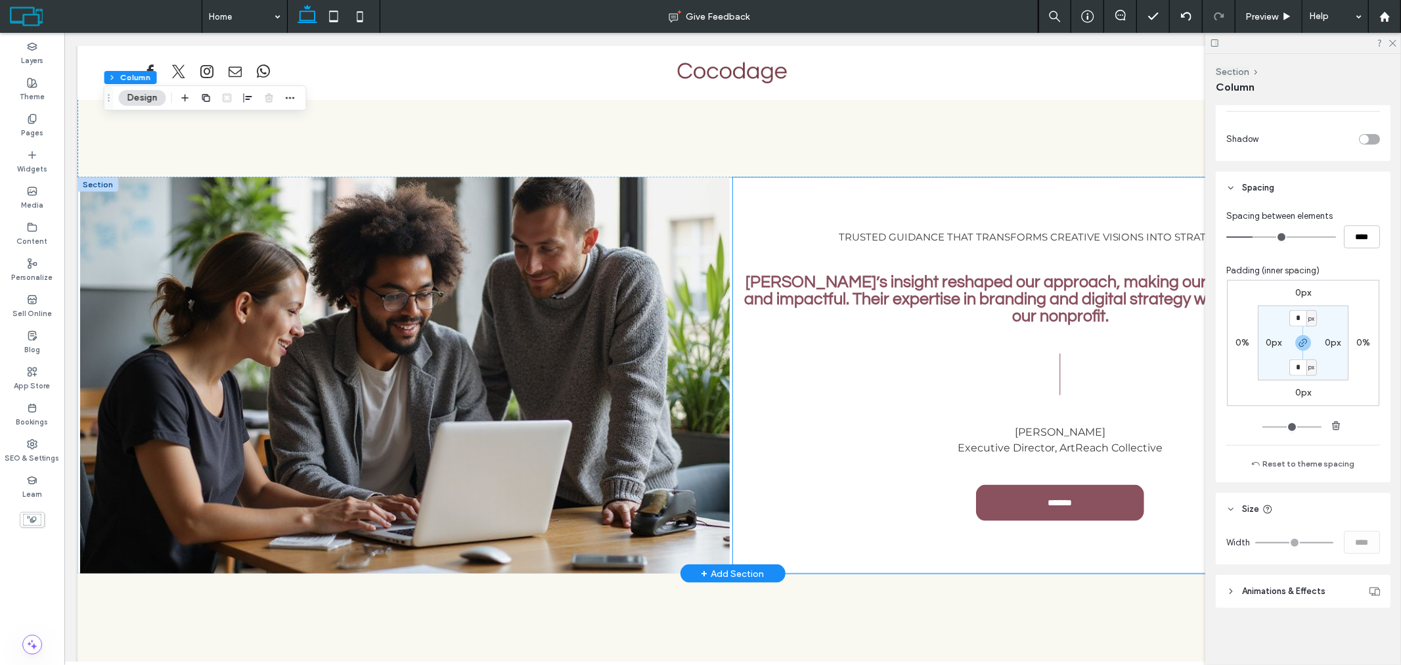
click at [978, 182] on div "Trusted guidance that transforms creative visions into strategic success. [PERS…" at bounding box center [1061, 375] width 656 height 396
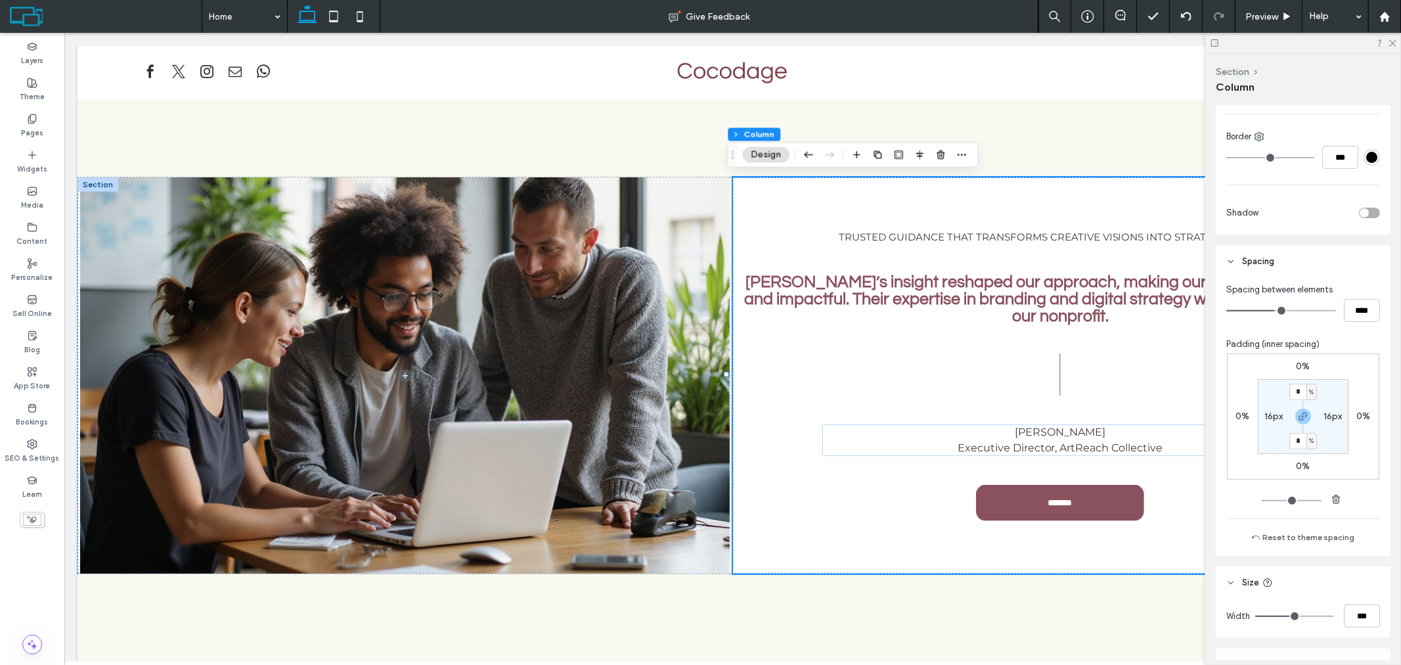
scroll to position [438, 0]
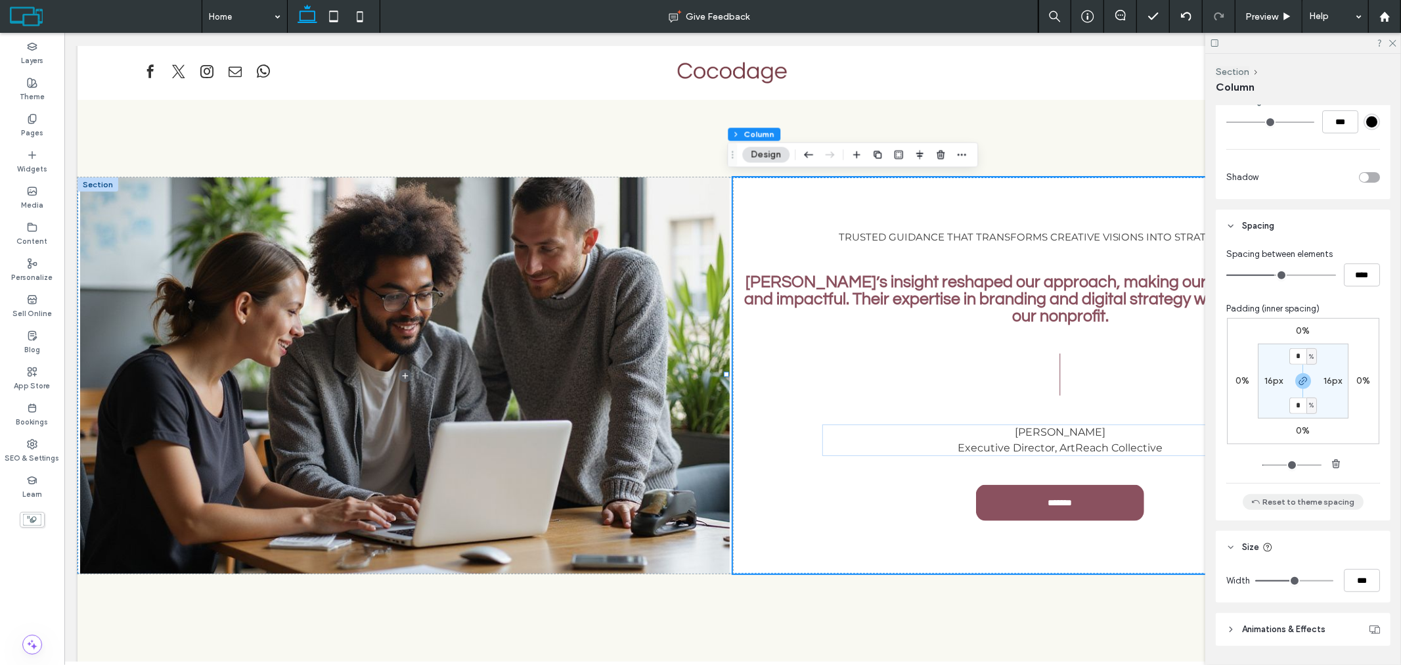
click at [1310, 504] on button "Reset to theme spacing" at bounding box center [1303, 502] width 121 height 16
type input "*"
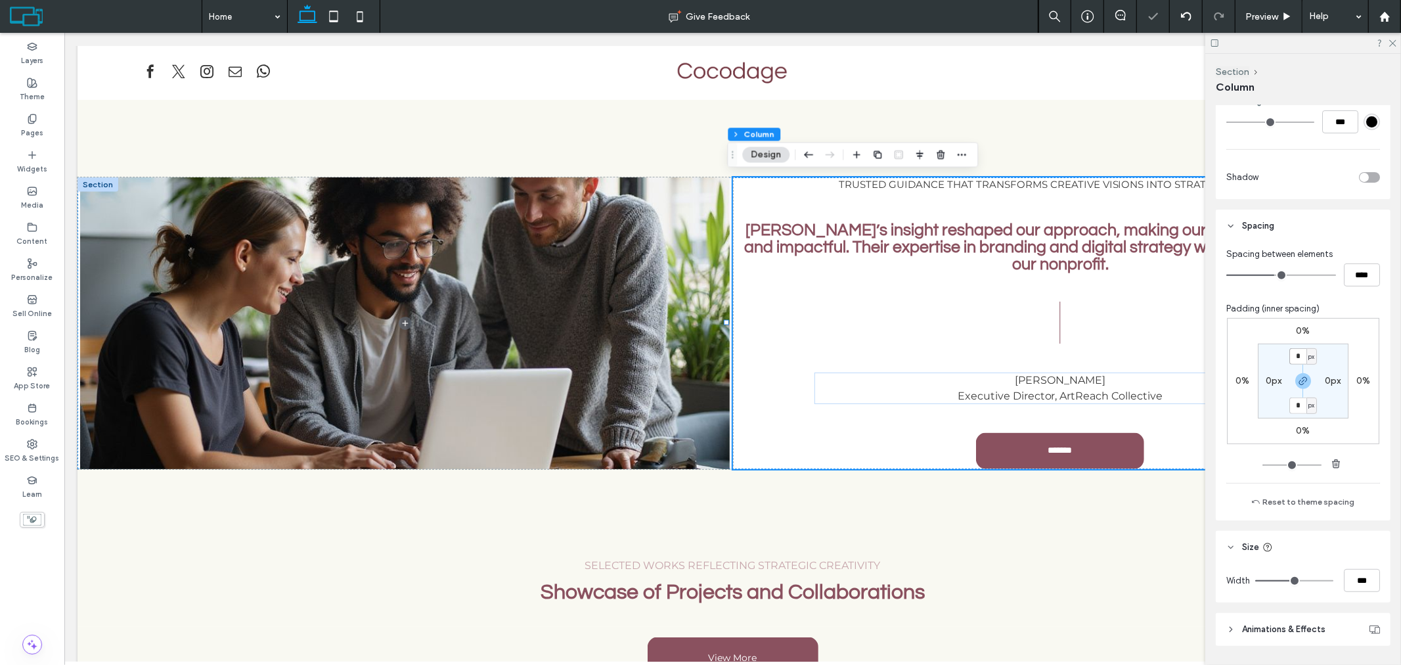
click at [1292, 350] on input "*" at bounding box center [1298, 356] width 17 height 16
type input "***"
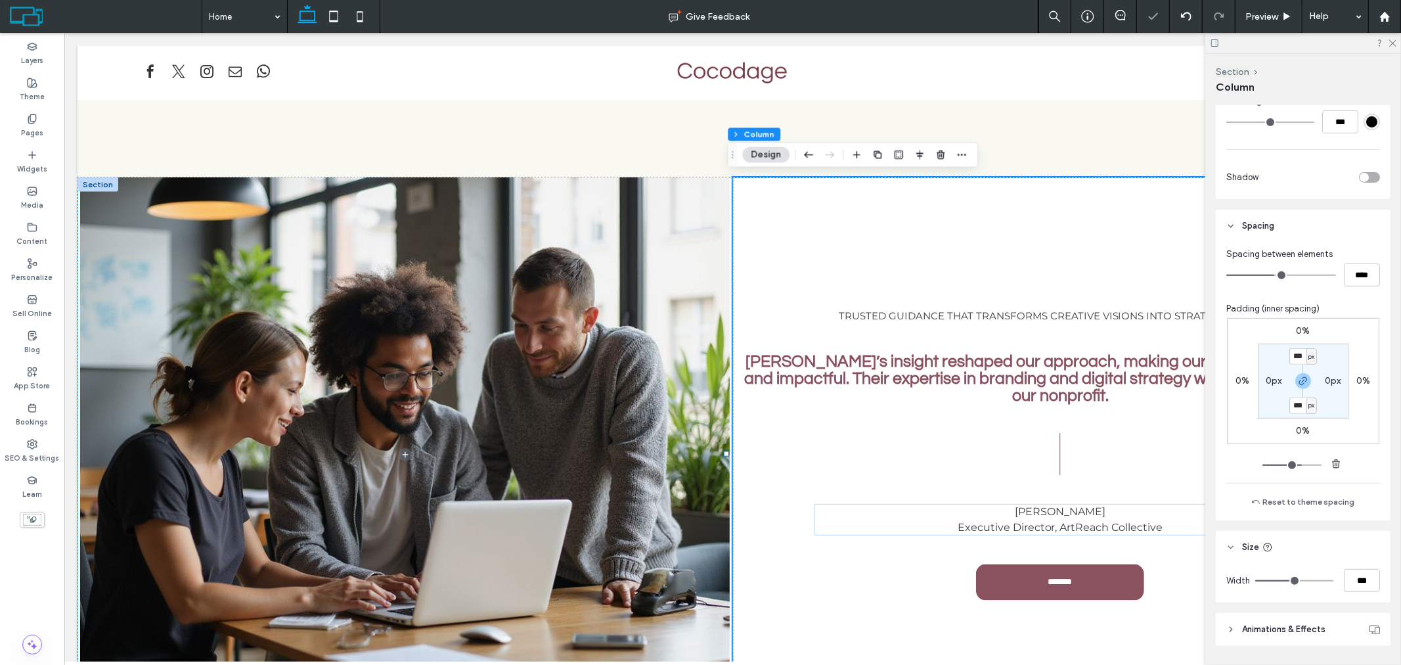
type input "*"
click at [1280, 381] on div "px" at bounding box center [1282, 380] width 11 height 16
click at [1276, 424] on span "%" at bounding box center [1274, 423] width 8 height 13
click at [1268, 371] on section "200px * % 200px * %" at bounding box center [1303, 381] width 91 height 75
click at [1269, 380] on input "*" at bounding box center [1268, 380] width 17 height 16
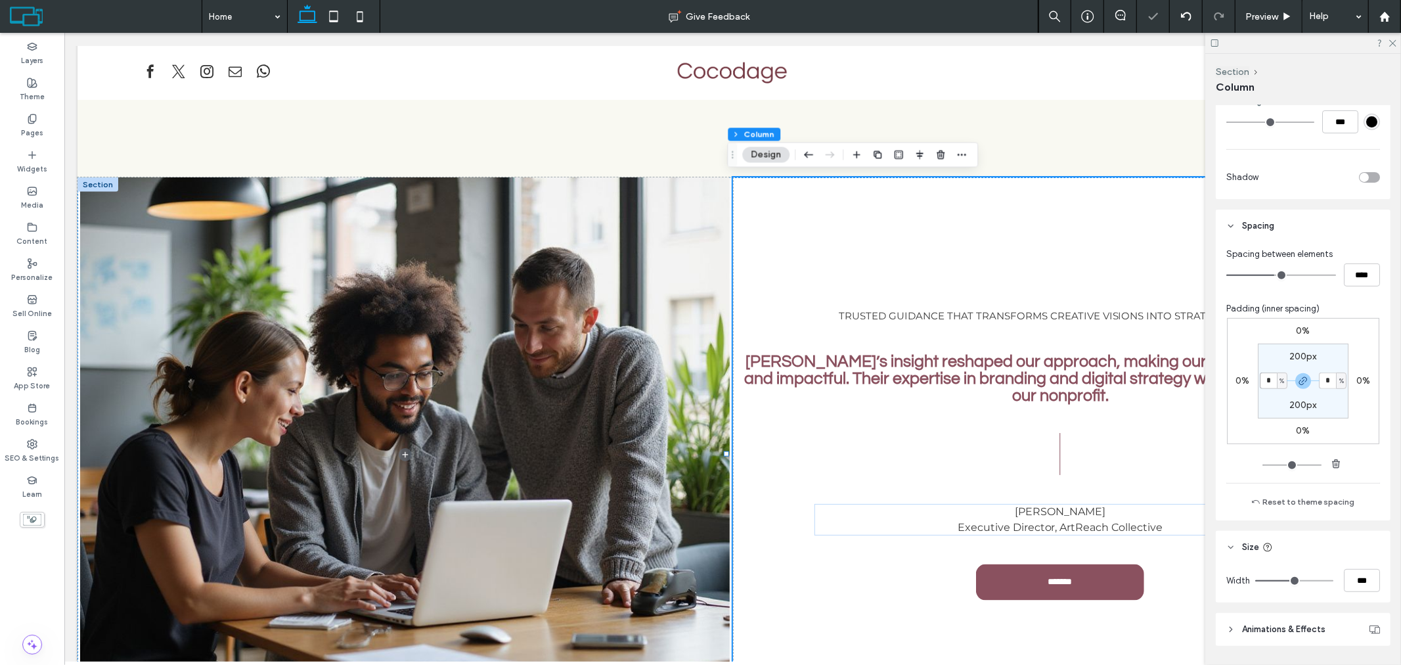
type input "*"
click at [1391, 43] on icon at bounding box center [1392, 42] width 9 height 9
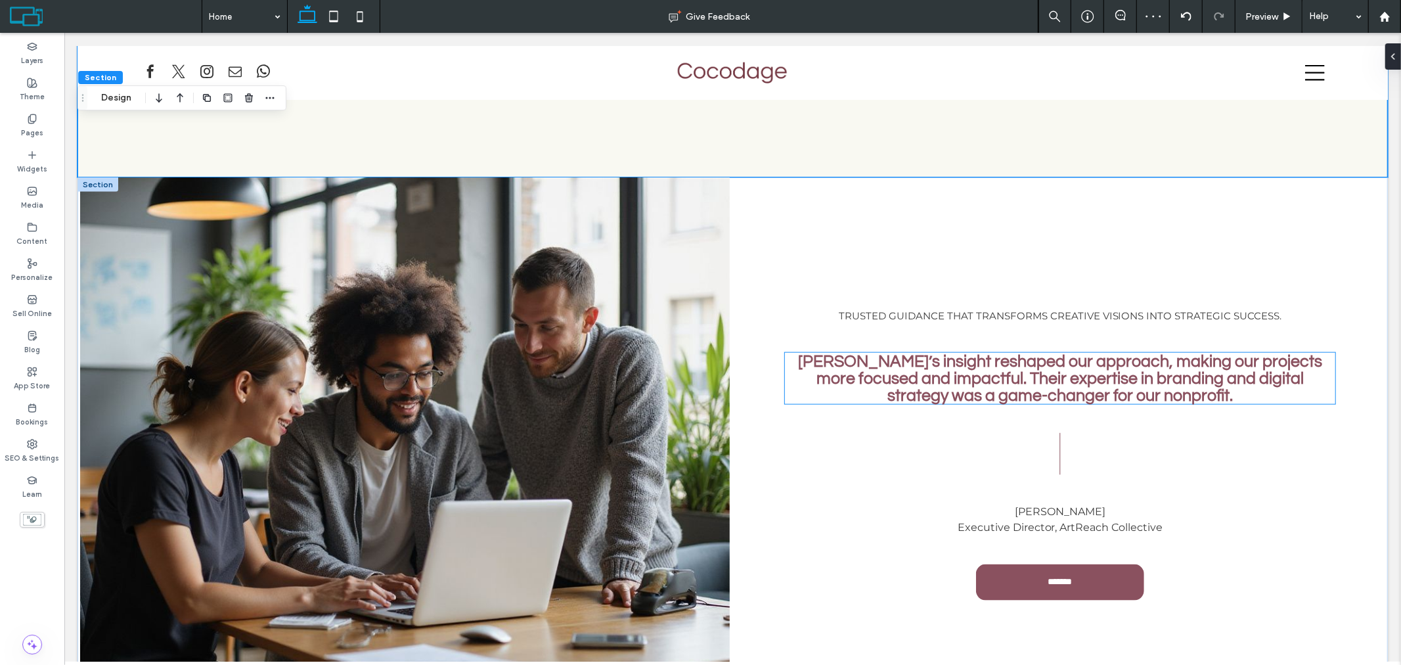
click at [1189, 359] on span "[PERSON_NAME]’s insight reshaped our approach, making our projects more focused…" at bounding box center [1060, 377] width 524 height 51
click at [1189, 359] on div "[PERSON_NAME]’s insight reshaped our approach, making our projects more focused…" at bounding box center [1059, 377] width 551 height 51
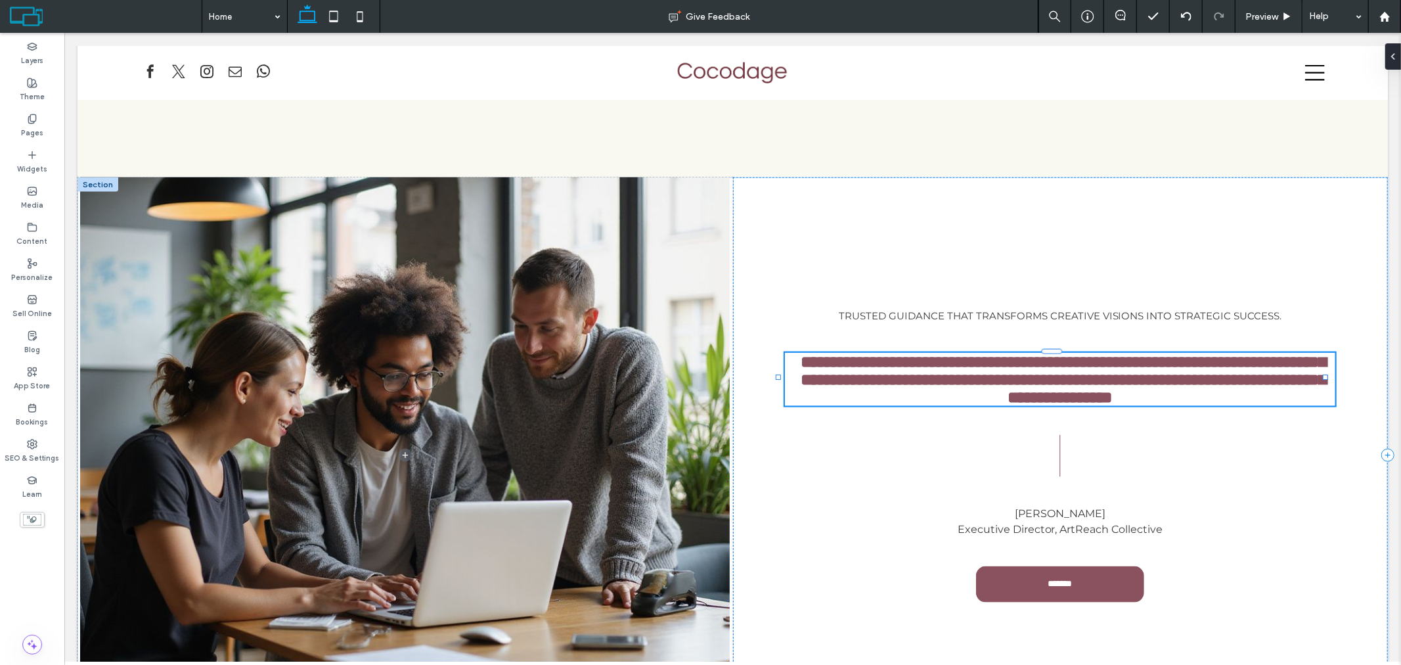
type input "*********"
type input "**"
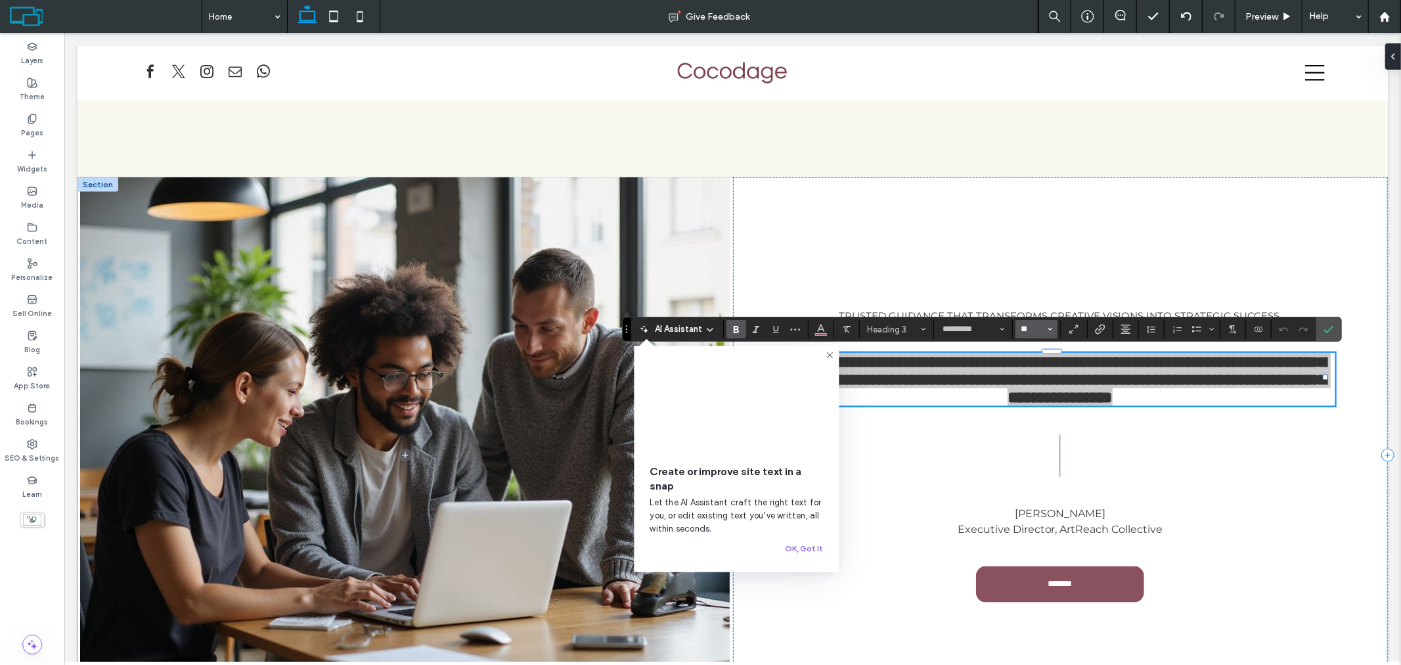
click at [1028, 329] on input "**" at bounding box center [1033, 329] width 26 height 11
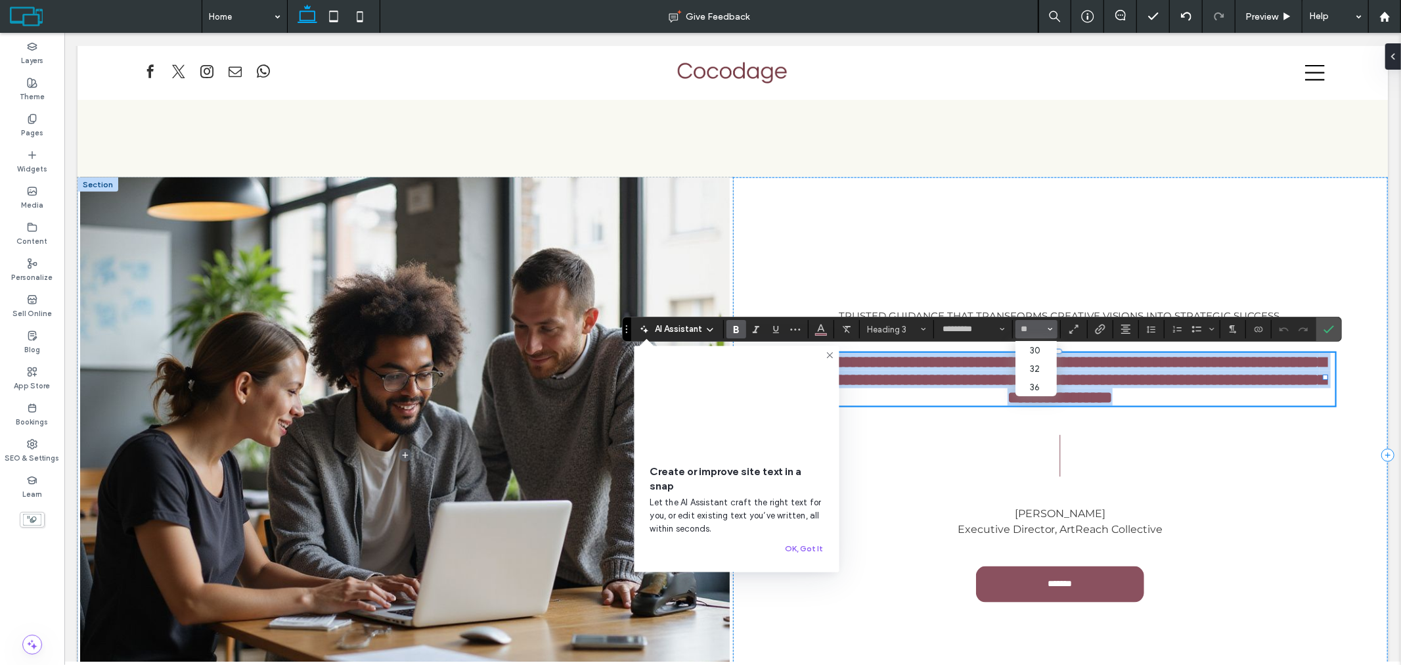
type input "**"
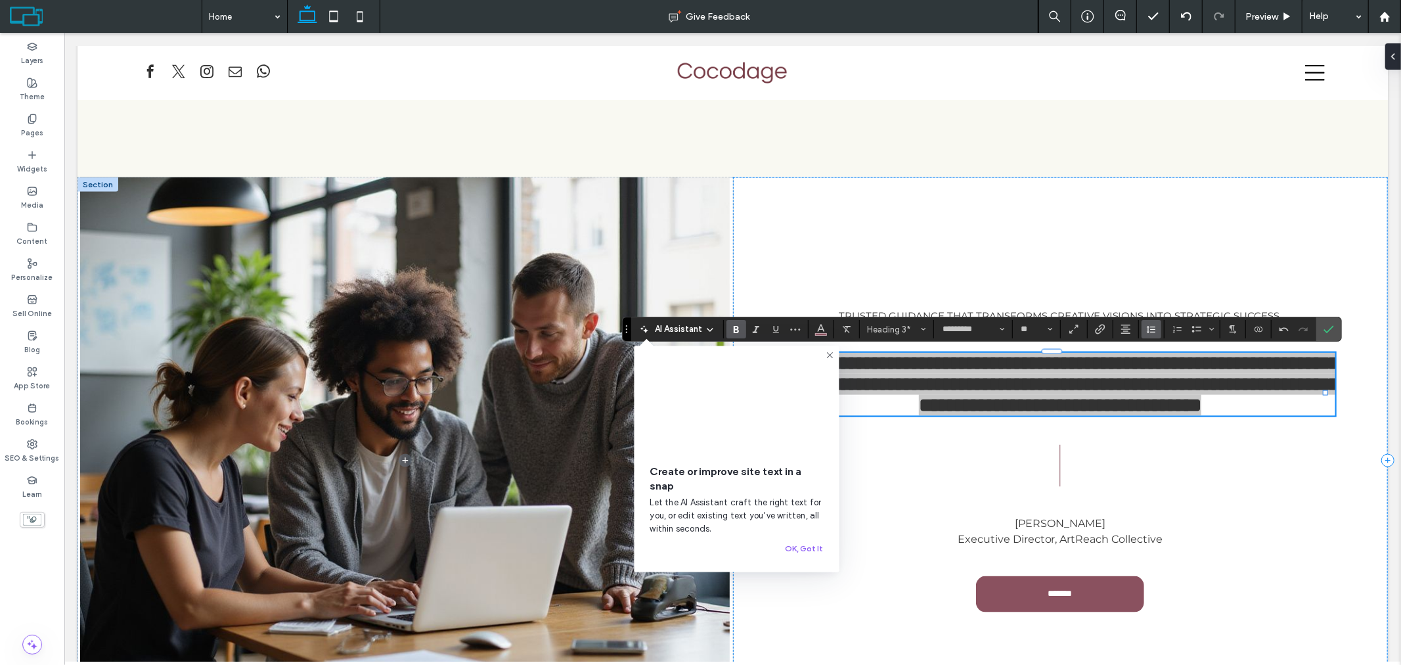
click at [1152, 327] on icon "Line Height" at bounding box center [1151, 329] width 11 height 11
drag, startPoint x: 1160, startPoint y: 382, endPoint x: 1096, endPoint y: 350, distance: 72.3
click at [1160, 382] on label "1.5" at bounding box center [1180, 387] width 77 height 18
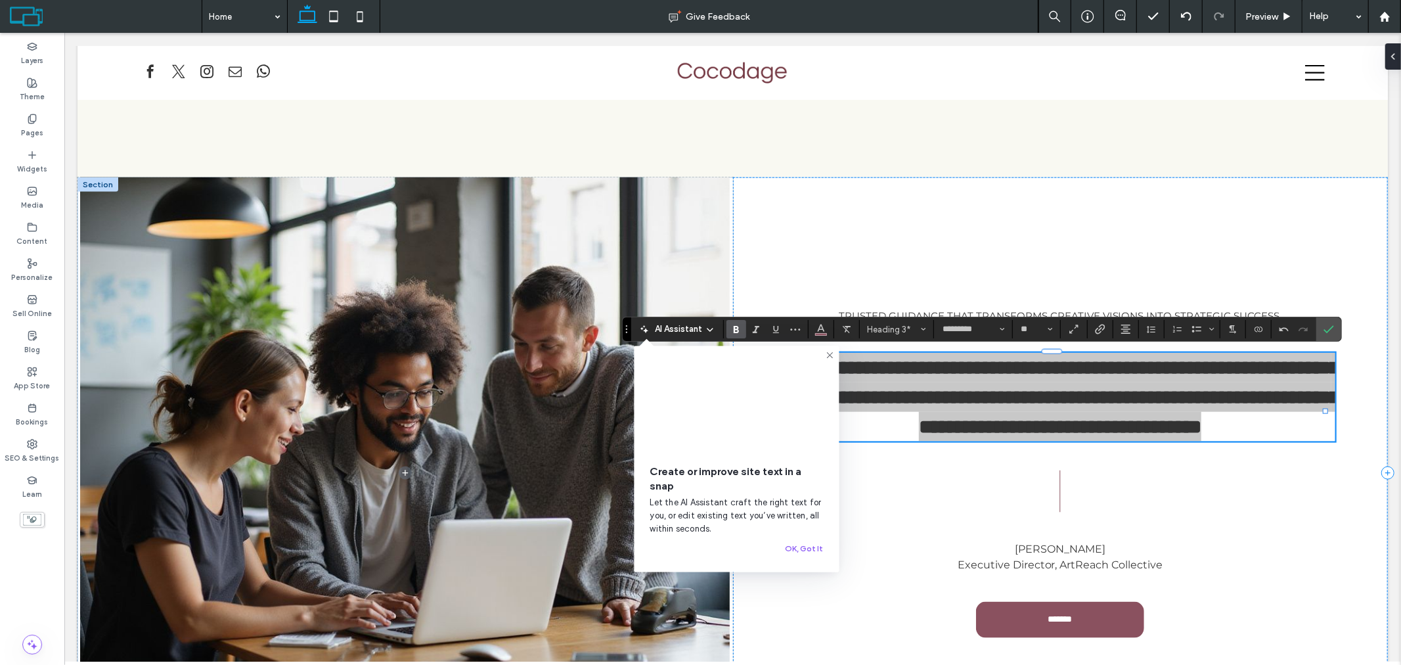
click at [738, 329] on icon "Bold" at bounding box center [736, 329] width 11 height 11
click at [1330, 330] on use "Confirm" at bounding box center [1329, 329] width 11 height 8
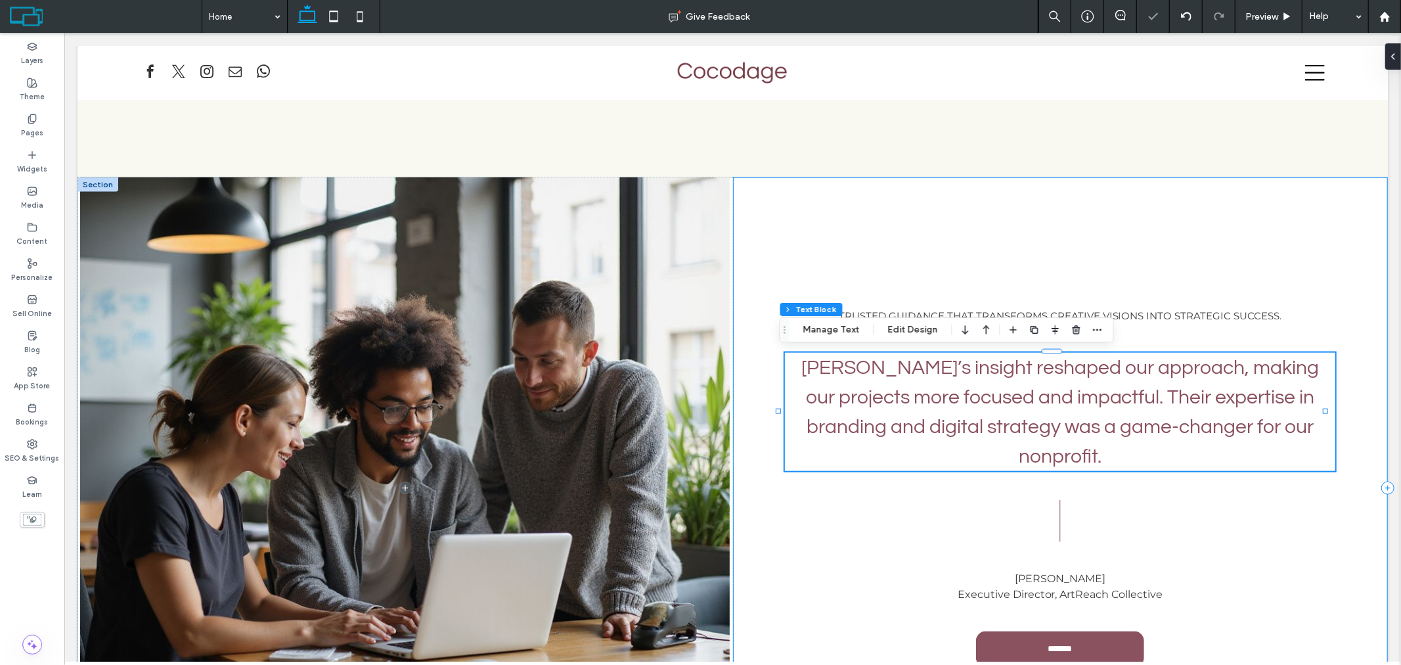
click at [1160, 223] on div "Trusted guidance that transforms creative visions into strategic success. [PERS…" at bounding box center [1061, 487] width 656 height 621
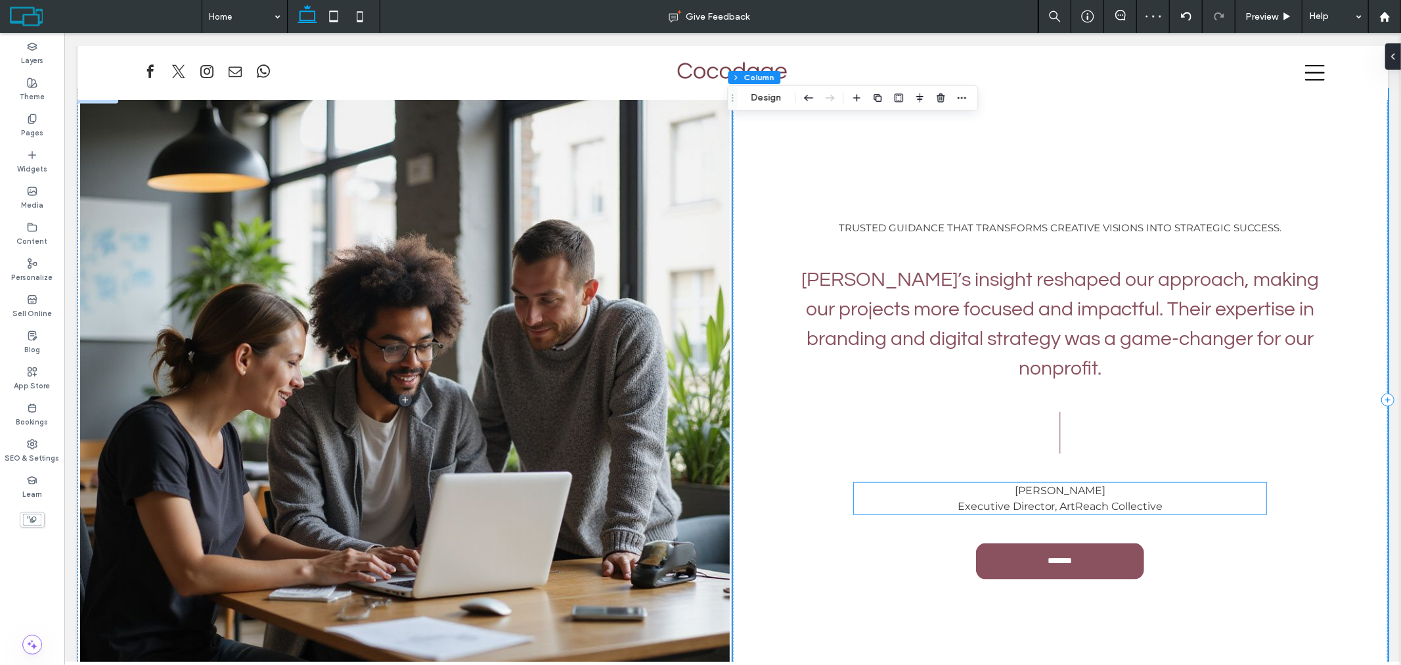
scroll to position [1398, 0]
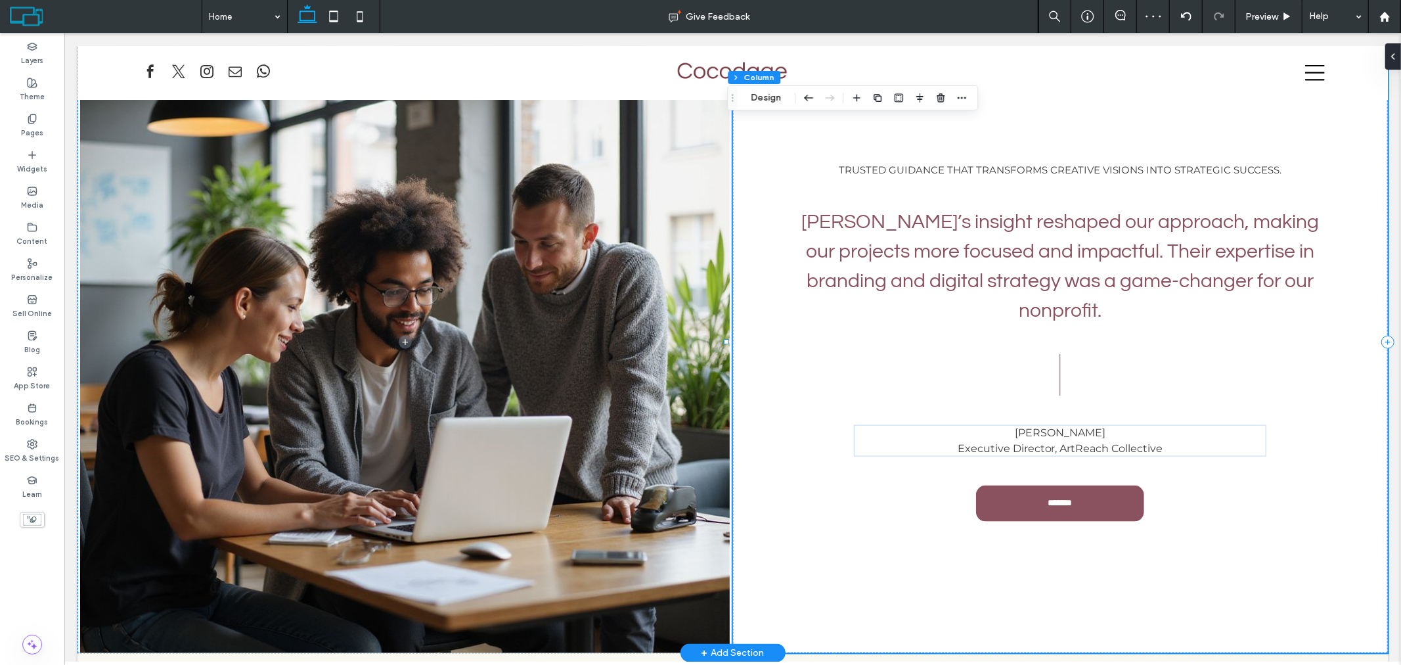
click at [1152, 330] on div "Trusted guidance that transforms creative visions into strategic success. [PERS…" at bounding box center [1061, 341] width 656 height 621
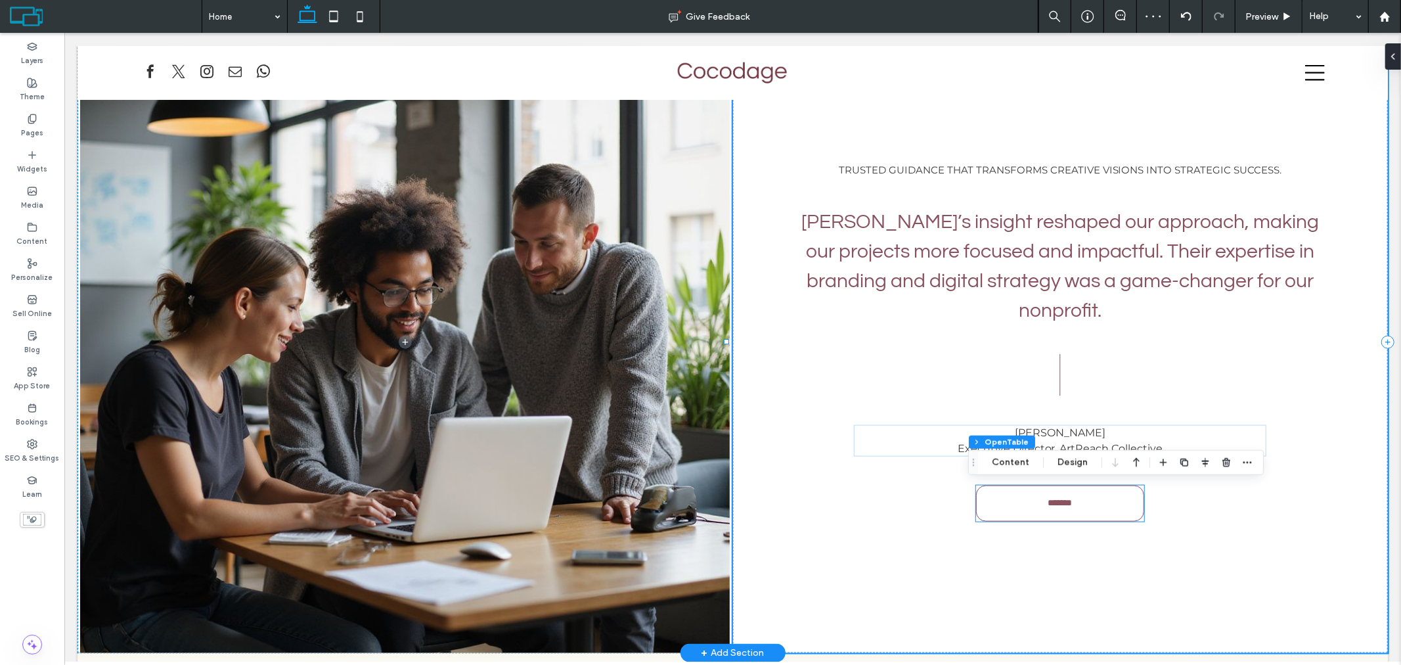
click at [1098, 504] on link "*******" at bounding box center [1060, 503] width 168 height 36
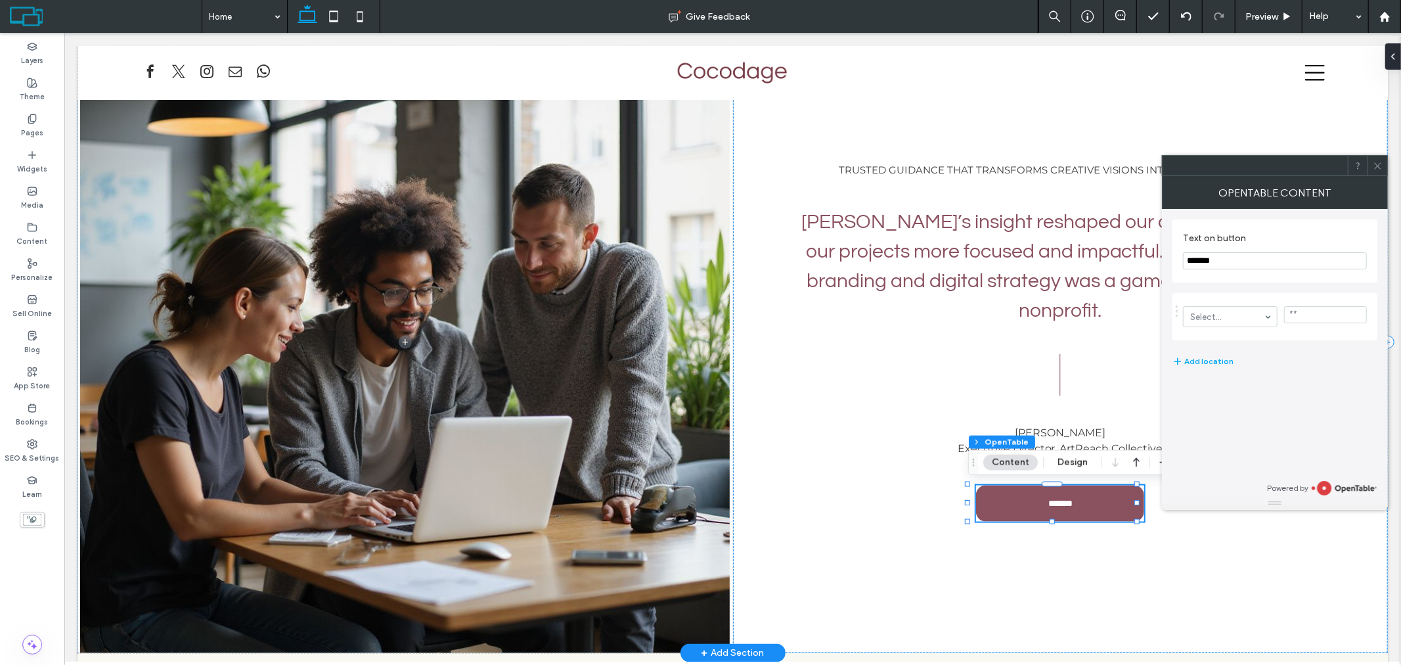
type input "**"
click at [1376, 165] on icon at bounding box center [1378, 166] width 10 height 10
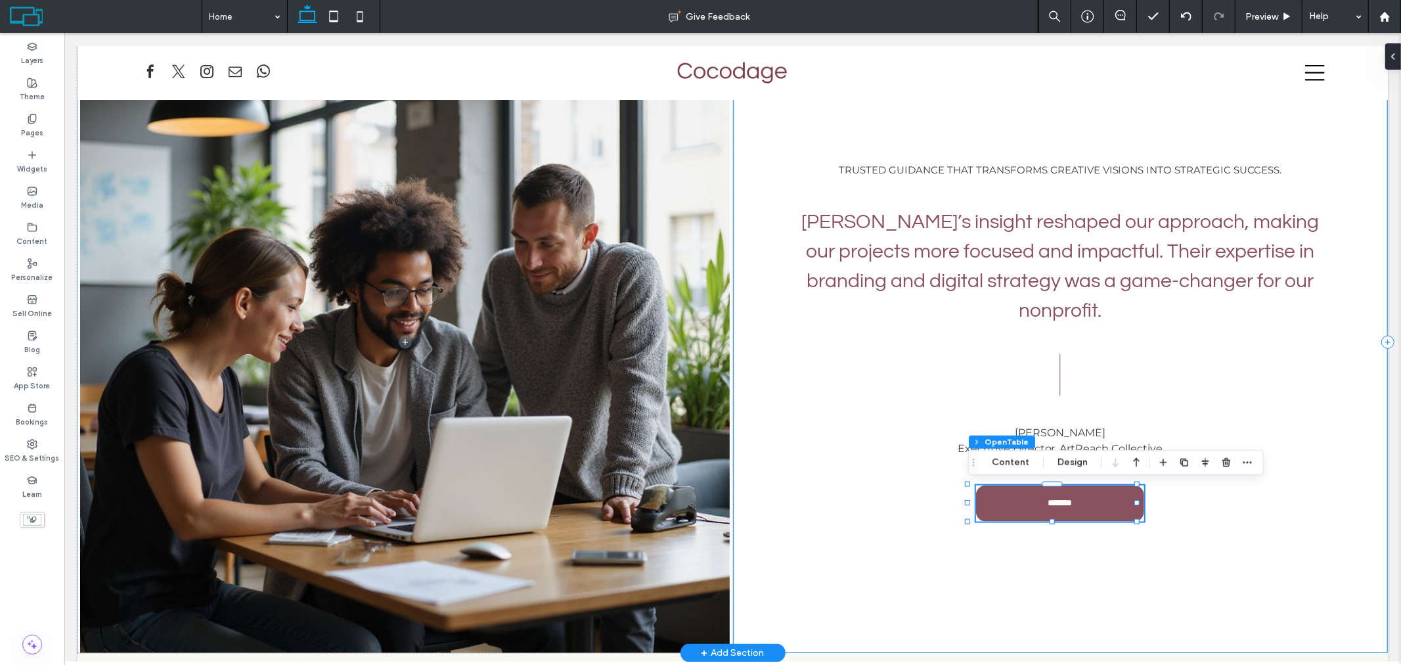
click at [882, 109] on div "Trusted guidance that transforms creative visions into strategic success. [PERS…" at bounding box center [1061, 341] width 656 height 621
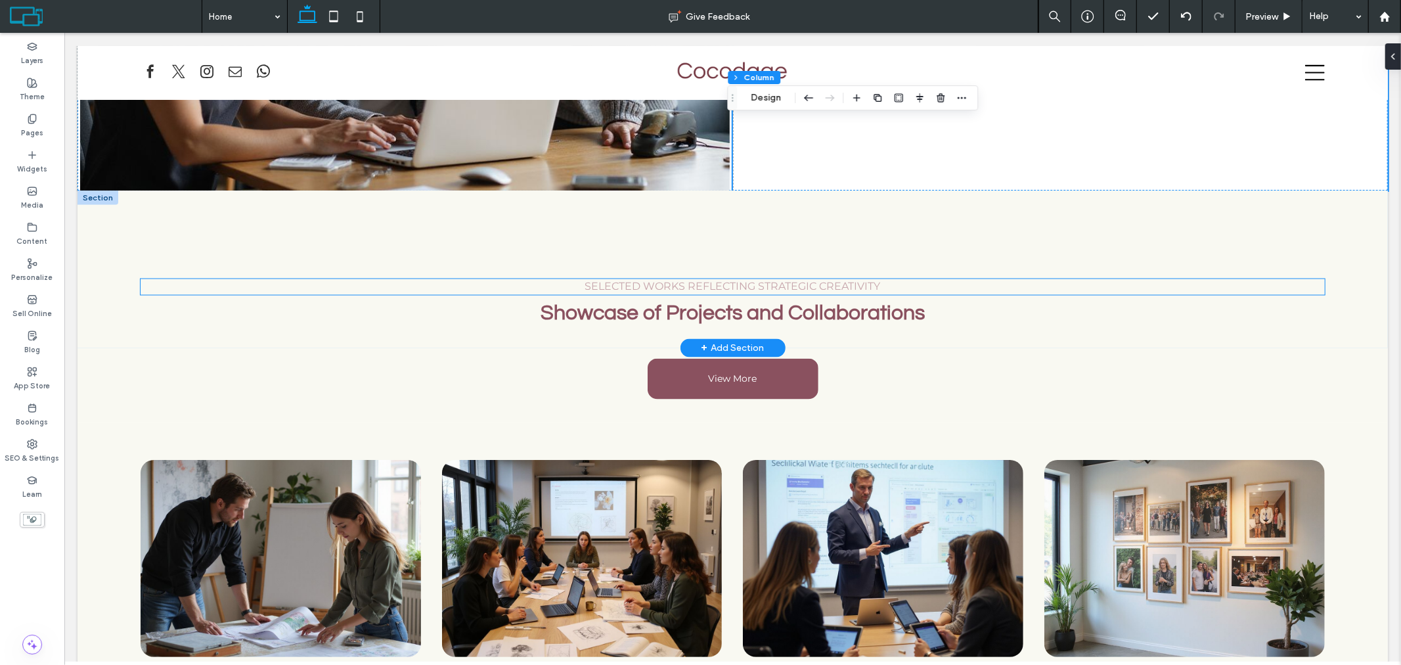
scroll to position [1982, 0]
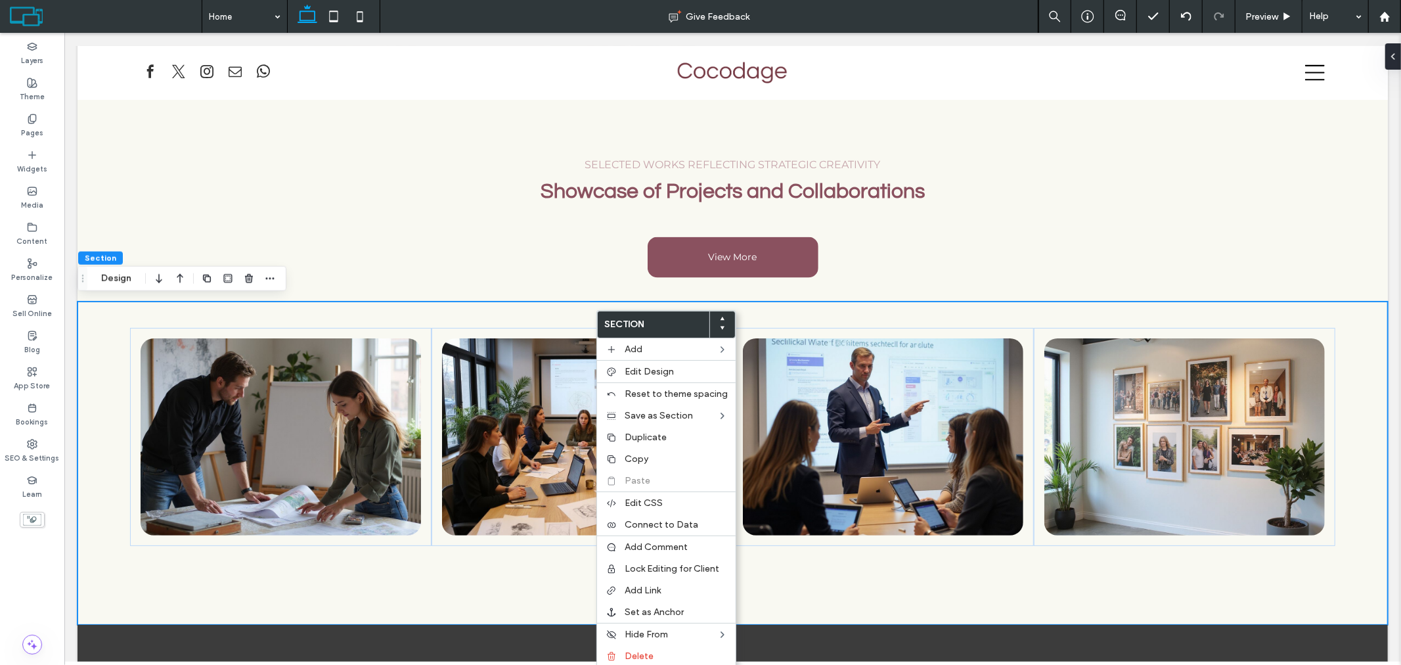
click at [720, 316] on icon at bounding box center [722, 318] width 5 height 5
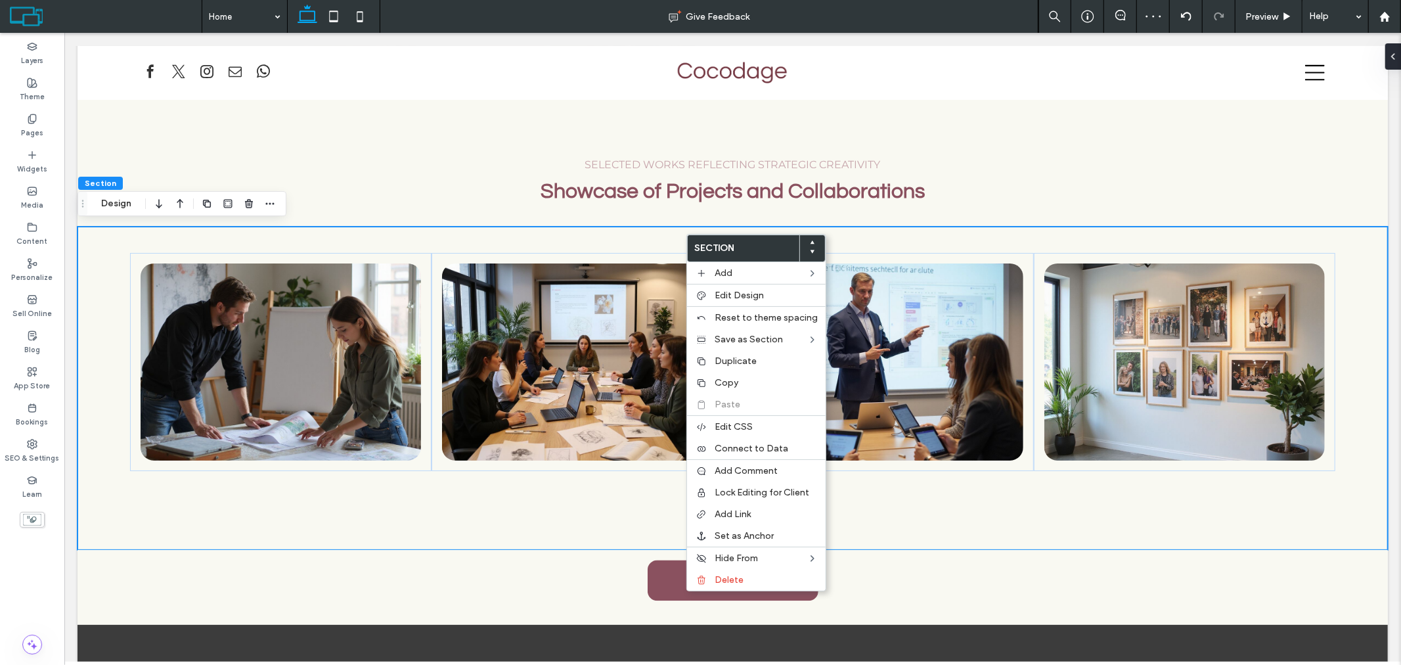
click at [813, 246] on div at bounding box center [813, 248] width 26 height 26
click at [805, 240] on div at bounding box center [813, 248] width 26 height 26
click at [811, 243] on use at bounding box center [813, 241] width 4 height 3
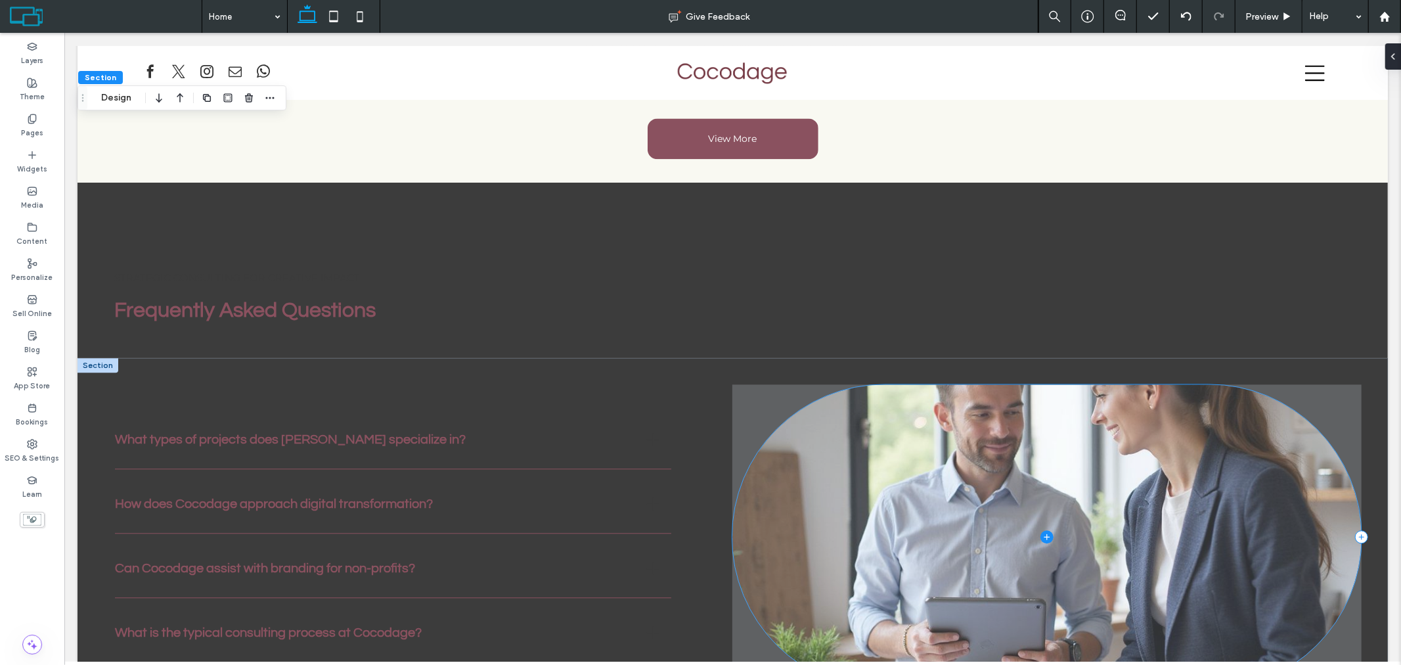
scroll to position [2420, 0]
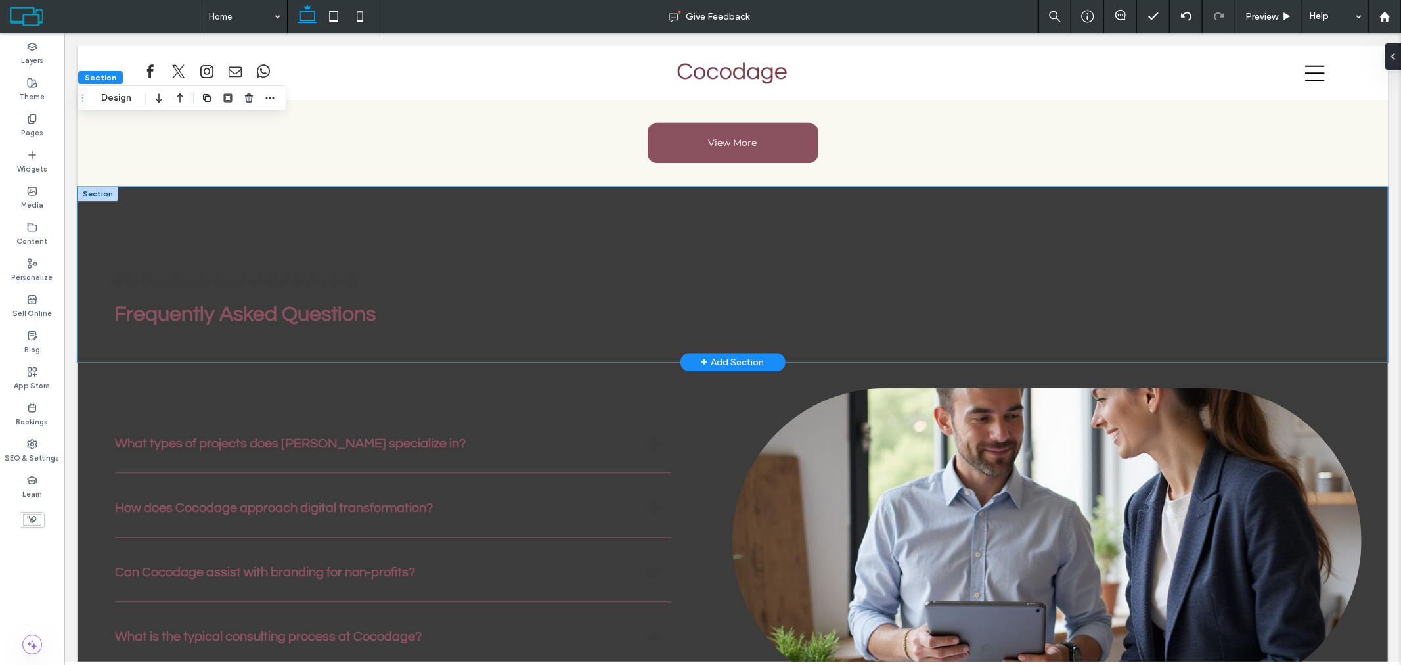
click at [727, 187] on div "Strategic Consulting for Creative Impact Frequently Asked Questions" at bounding box center [732, 274] width 1311 height 176
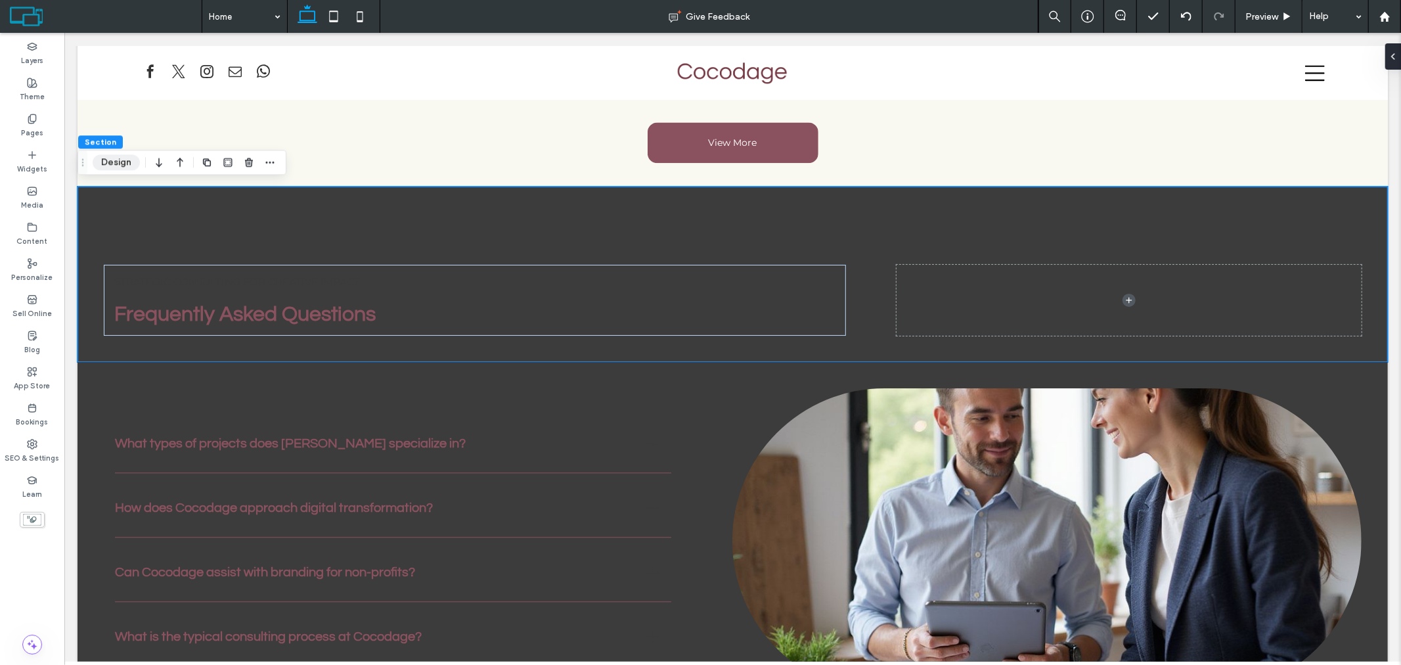
click at [104, 164] on button "Design" at bounding box center [116, 162] width 47 height 16
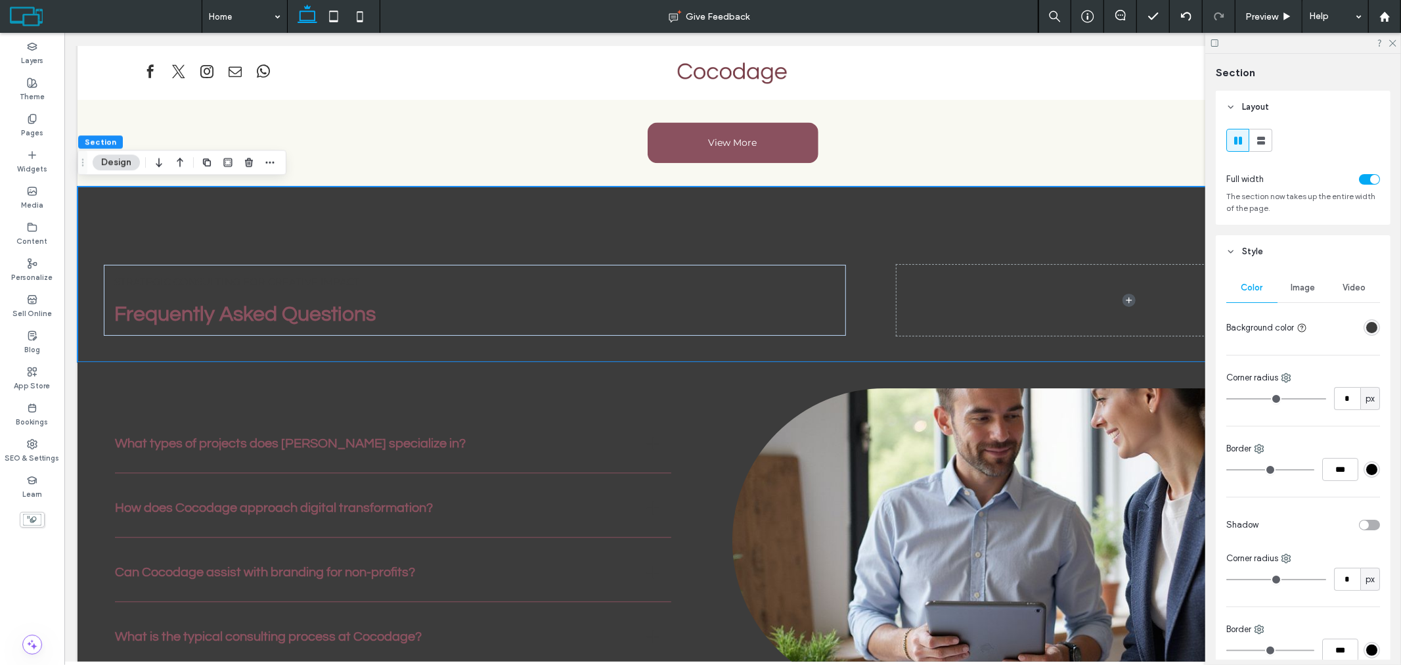
click at [1374, 322] on div "Color Image Video Background color Corner radius * px Border *** Shadow Corner …" at bounding box center [1303, 497] width 175 height 459
click at [1367, 330] on div "rgba(60, 60, 60, 1)" at bounding box center [1371, 327] width 11 height 11
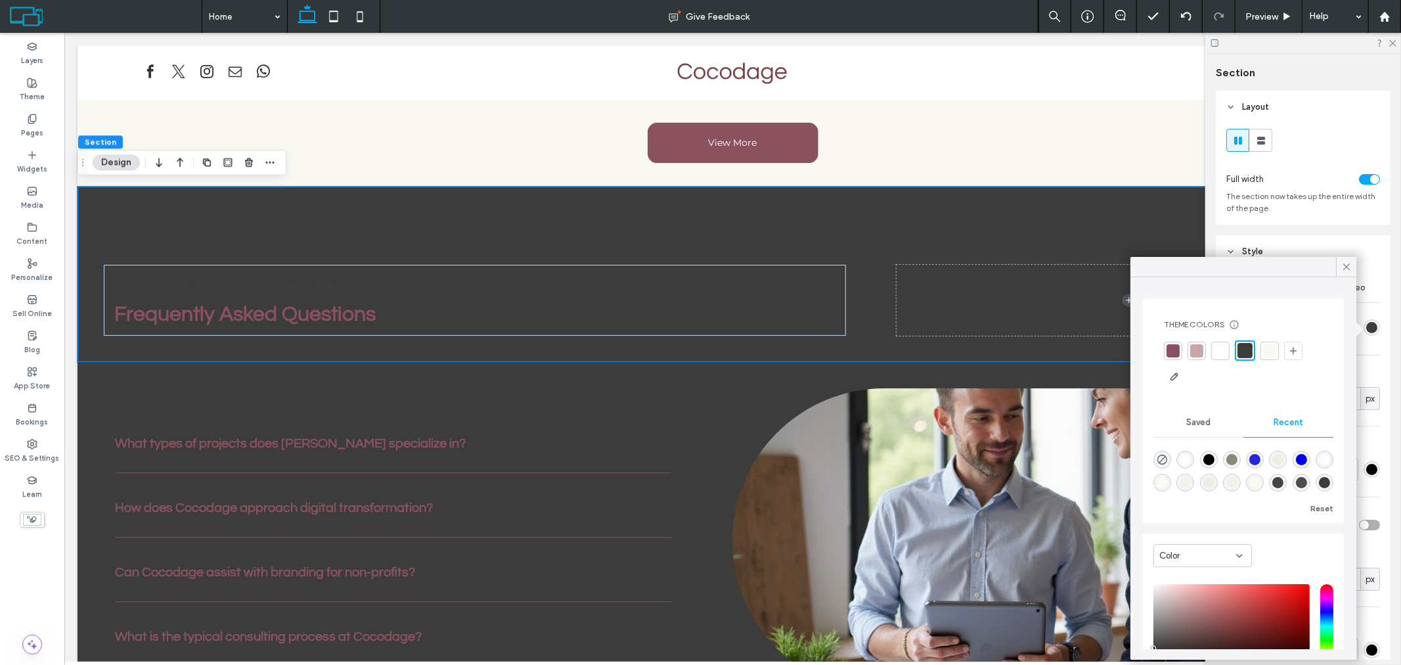
click at [1224, 352] on div at bounding box center [1220, 350] width 13 height 13
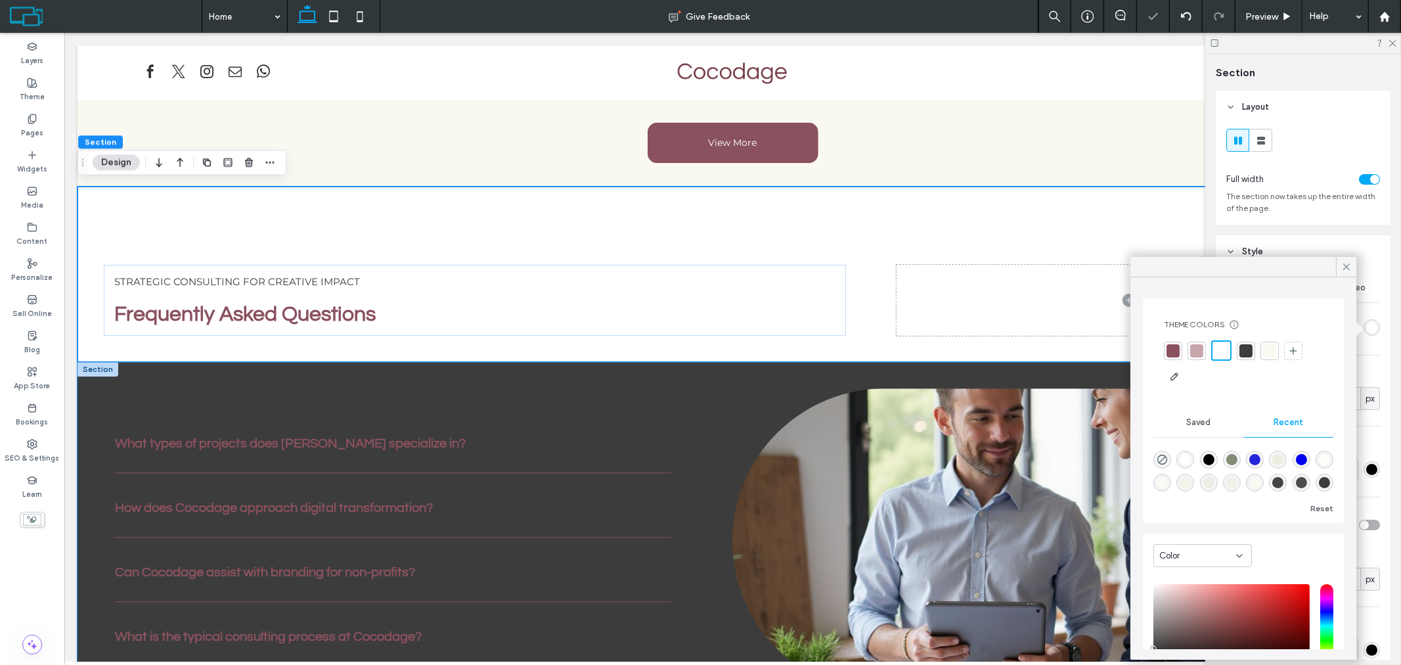
click at [656, 372] on div "What types of projects does [PERSON_NAME] specialize in? Cocodage focuses on co…" at bounding box center [732, 579] width 1311 height 436
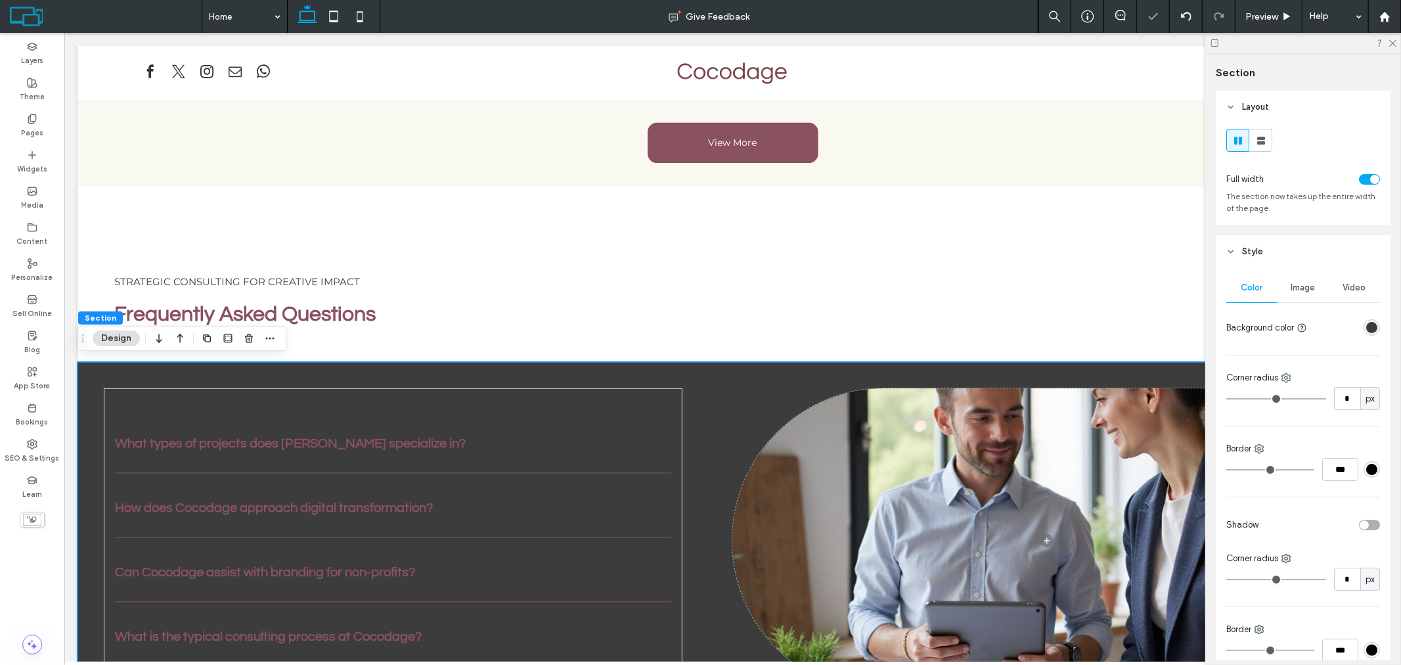
click at [1359, 336] on div at bounding box center [1347, 327] width 68 height 23
click at [1367, 329] on div "rgba(60, 60, 60, 1)" at bounding box center [1371, 327] width 11 height 11
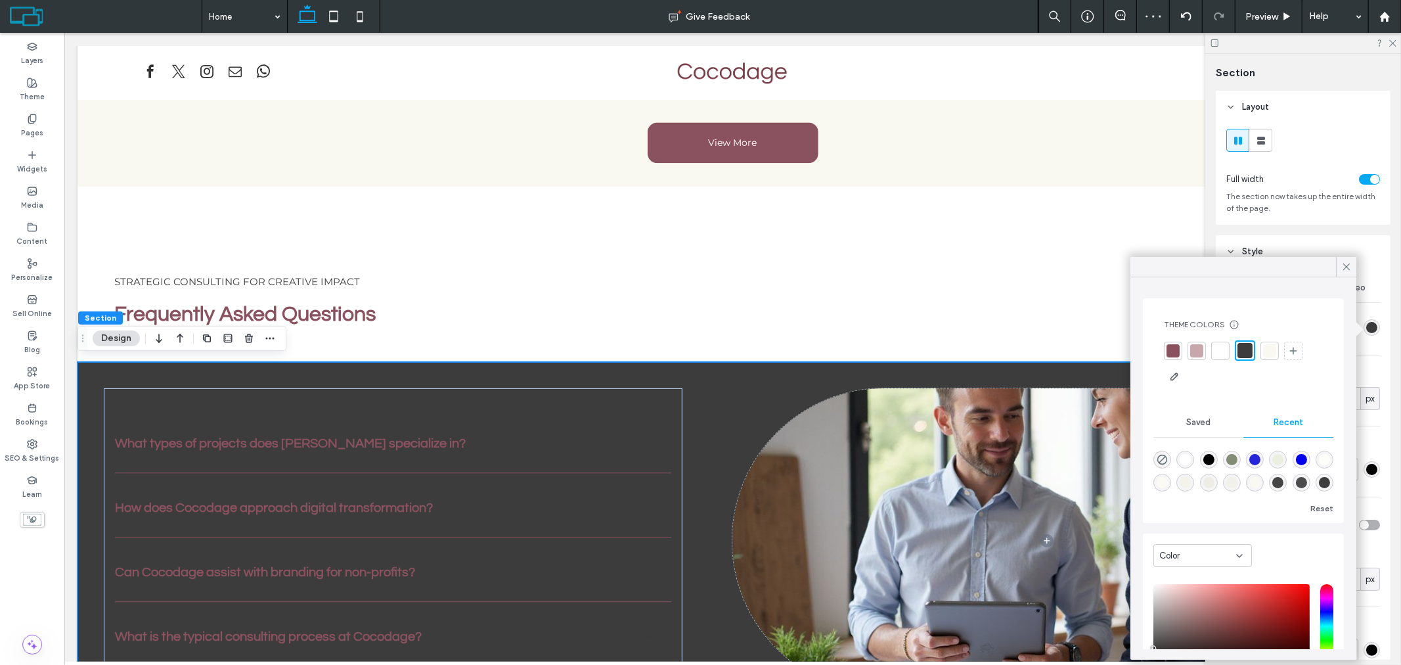
click at [1219, 355] on div at bounding box center [1220, 350] width 13 height 13
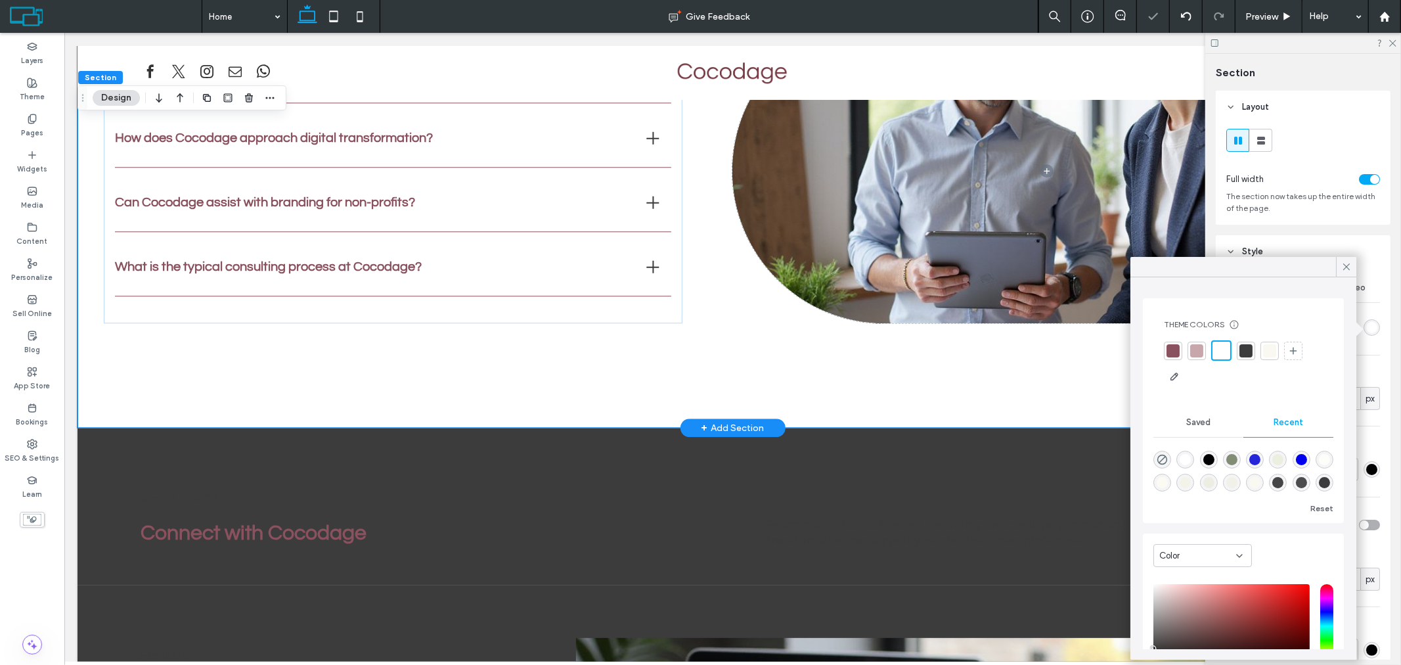
scroll to position [2785, 0]
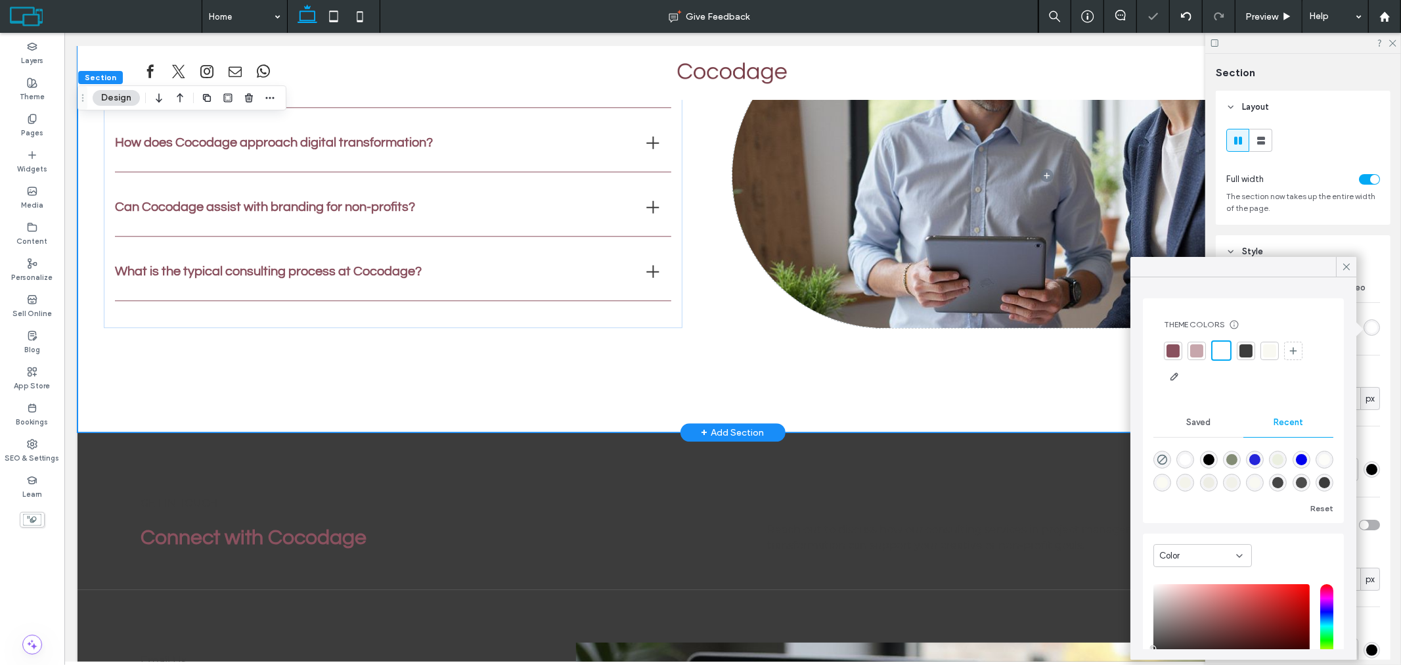
click at [910, 348] on div "What types of projects does [PERSON_NAME] specialize in? Cocodage focuses on co…" at bounding box center [732, 214] width 1311 height 436
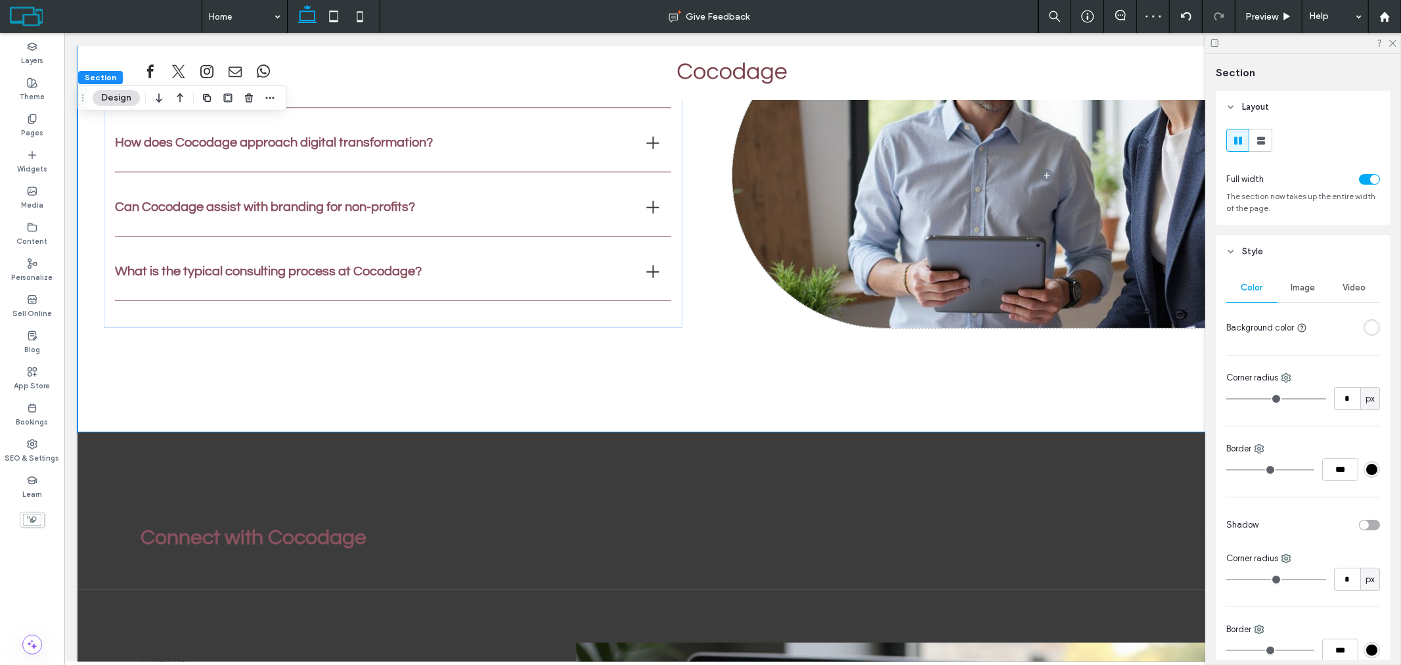
click at [1391, 47] on div at bounding box center [1304, 43] width 196 height 20
click at [1394, 44] on icon at bounding box center [1392, 42] width 9 height 9
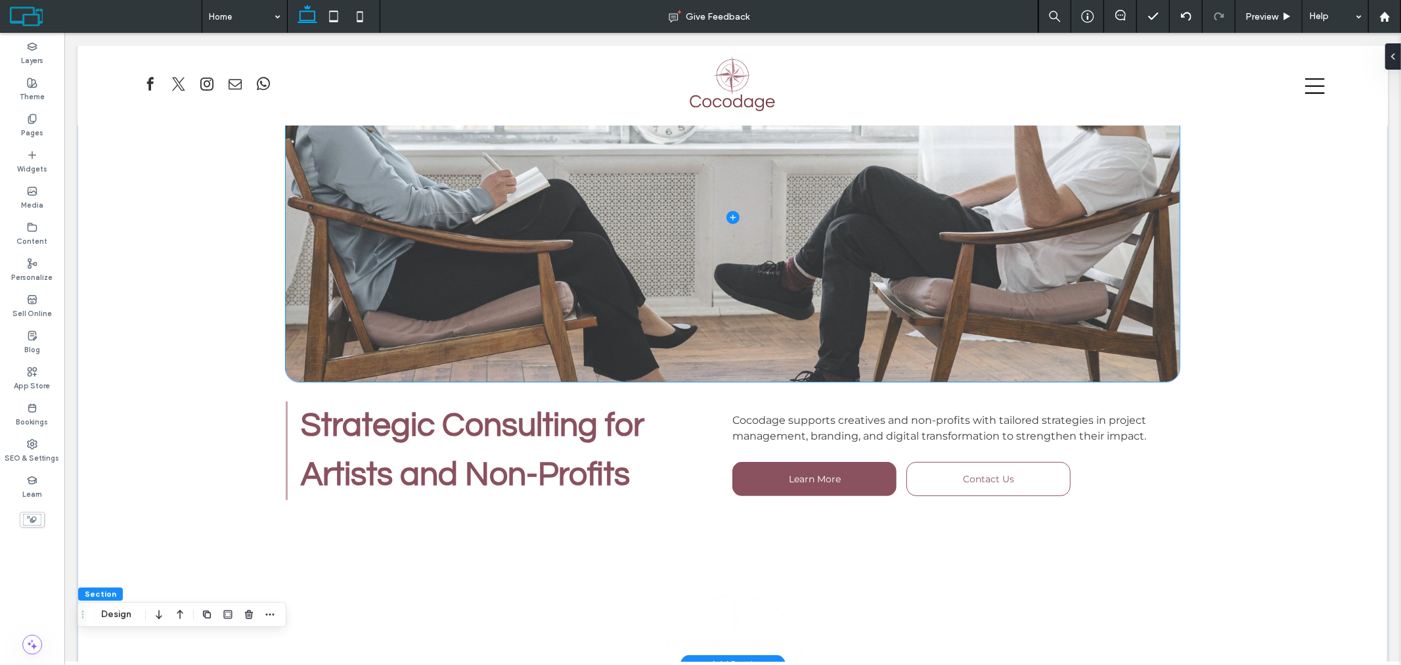
scroll to position [0, 0]
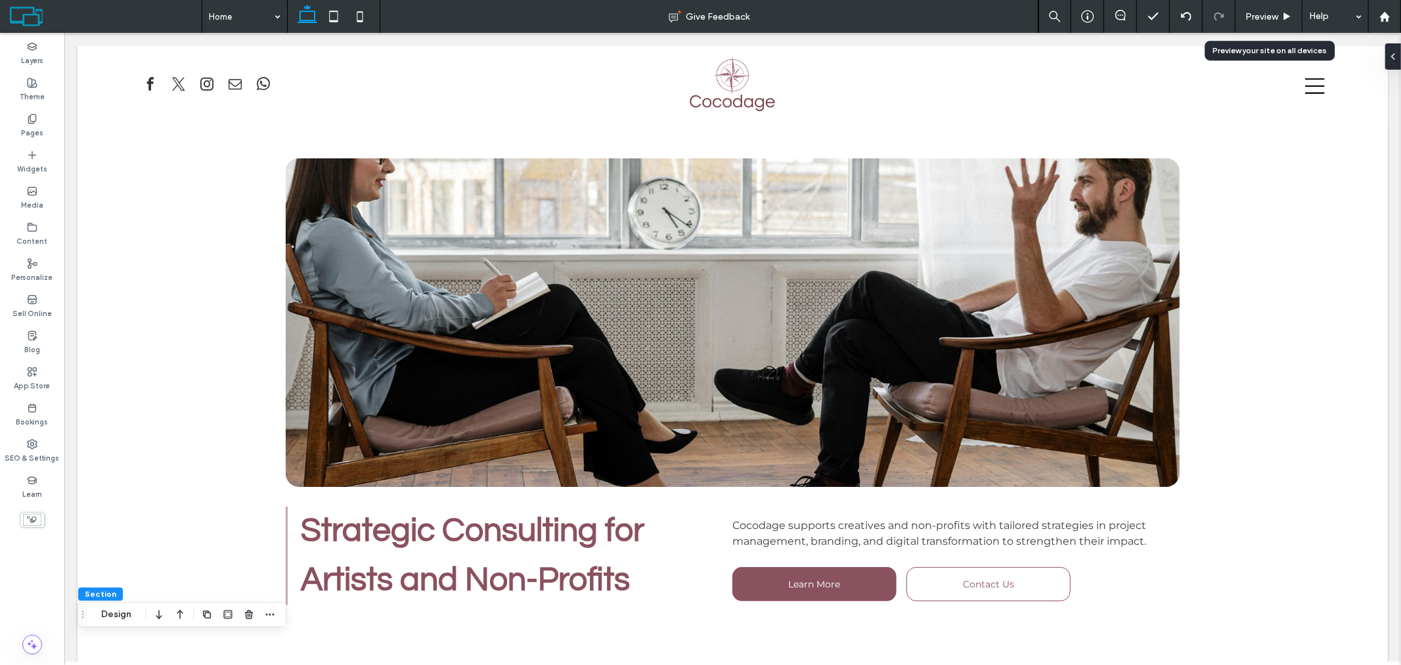
click at [1261, 18] on span "Preview" at bounding box center [1262, 16] width 33 height 11
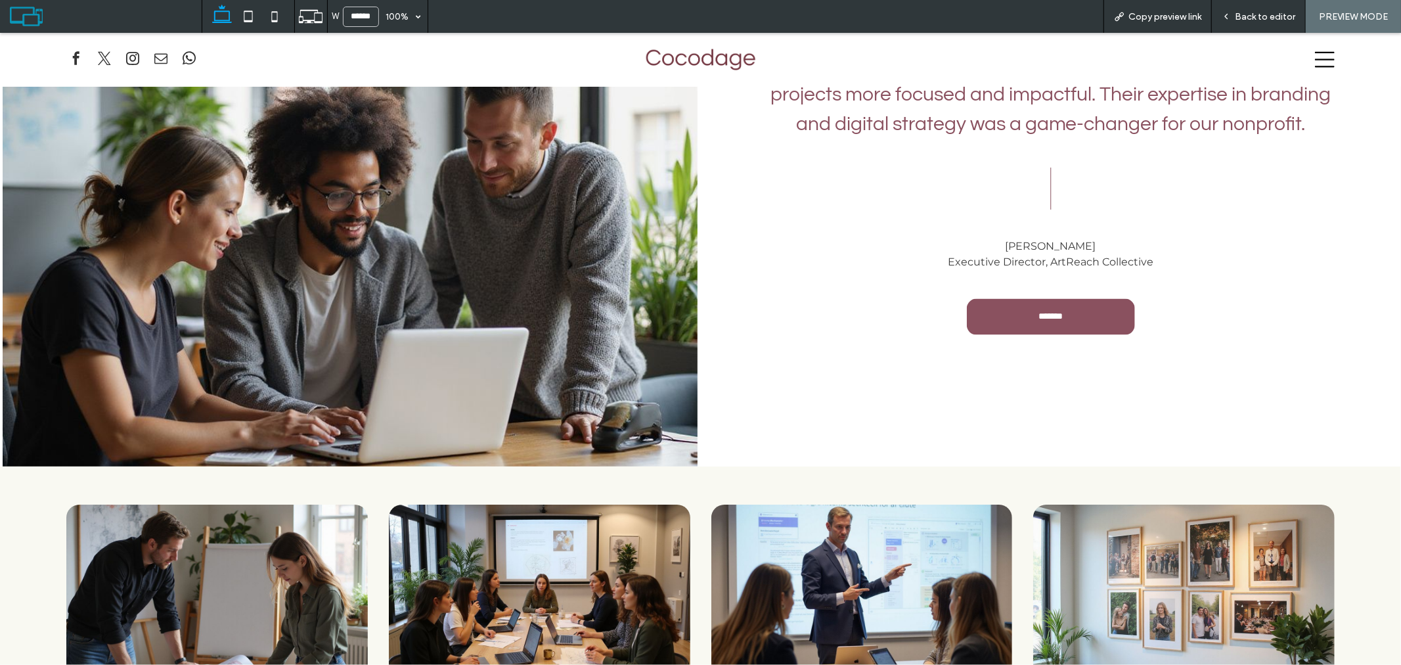
scroll to position [1531, 0]
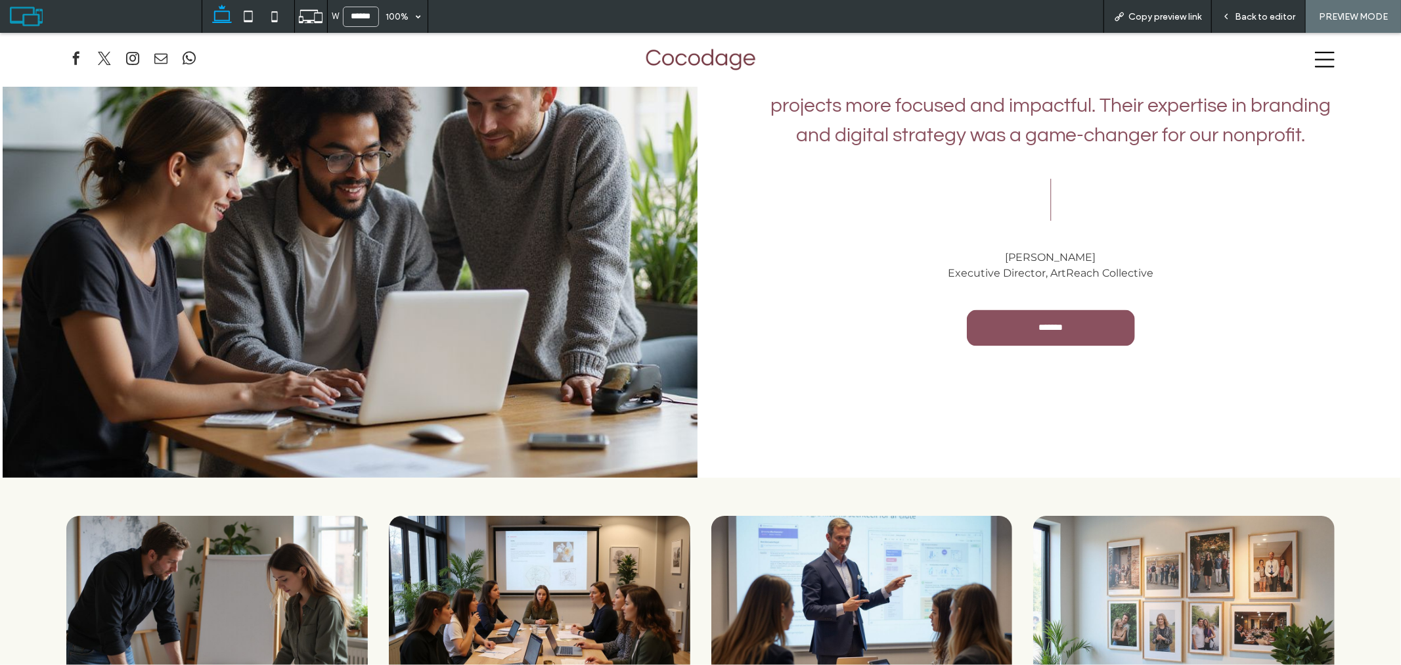
drag, startPoint x: 1248, startPoint y: 14, endPoint x: 1218, endPoint y: 51, distance: 47.1
click at [1248, 14] on span "Back to editor" at bounding box center [1265, 16] width 60 height 11
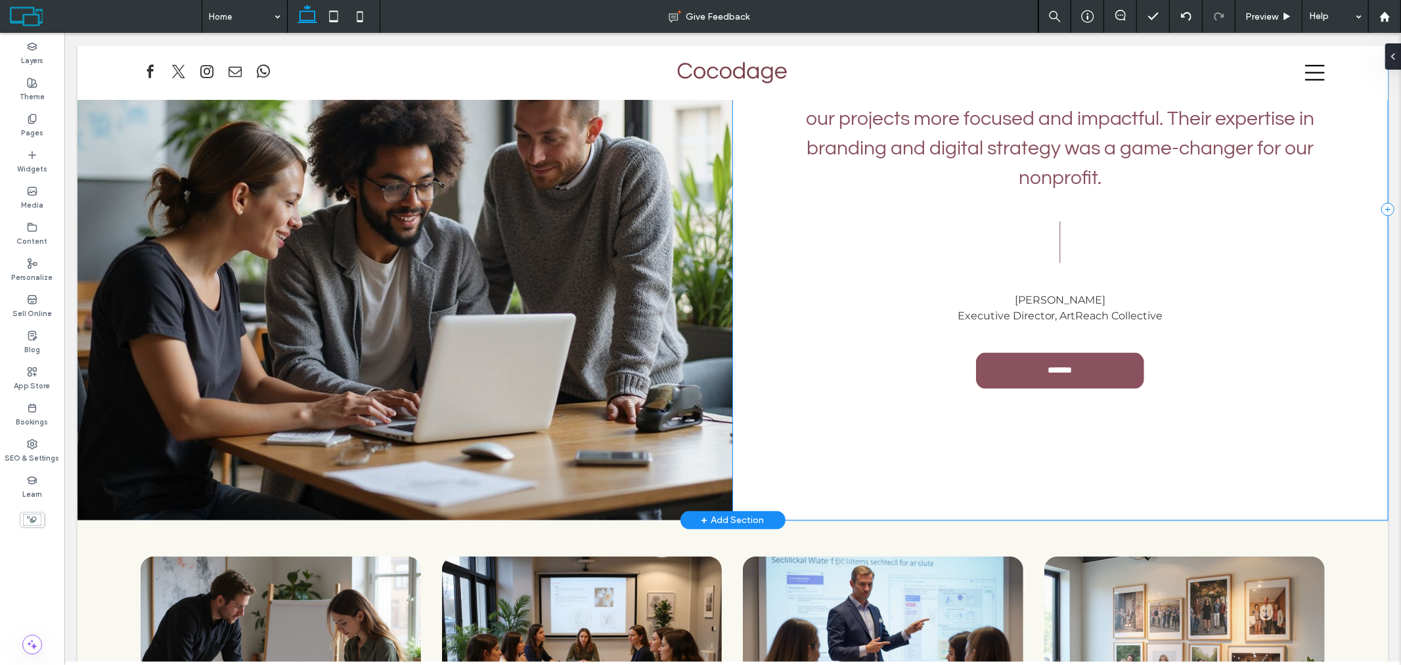
scroll to position [1544, 0]
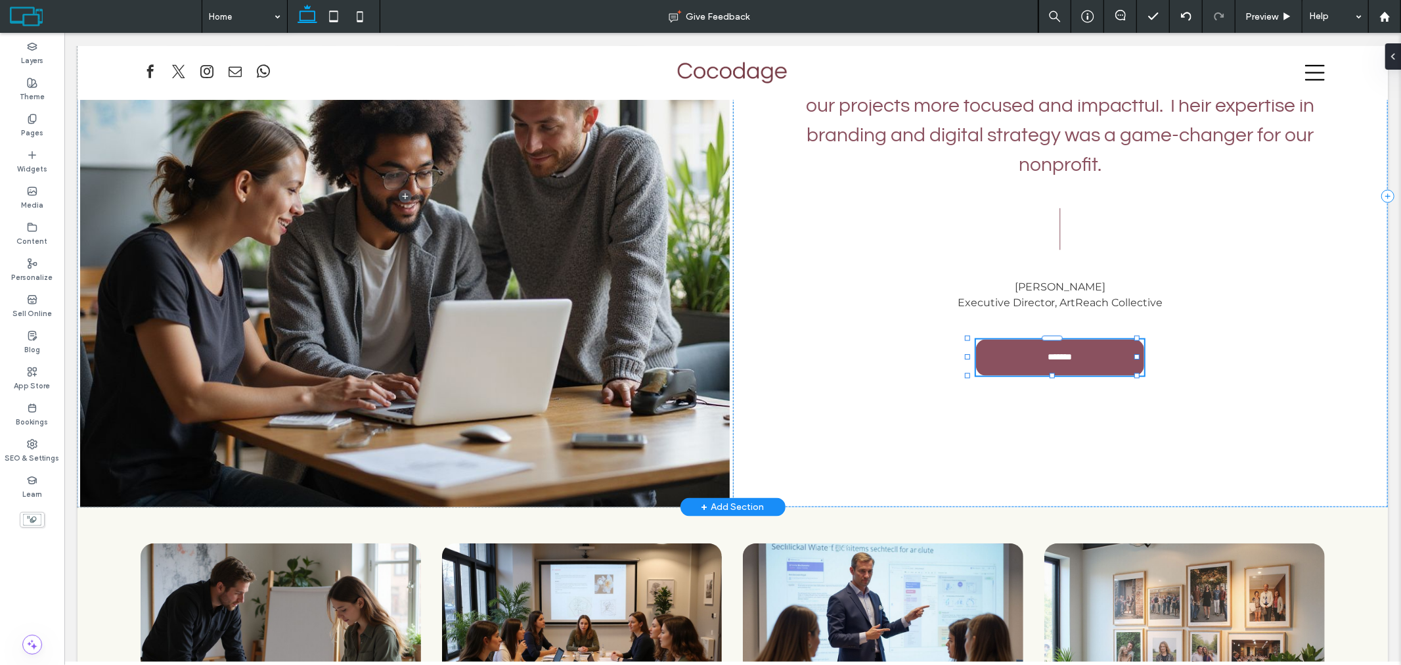
type input "**"
click at [1100, 350] on link "*******" at bounding box center [1060, 357] width 168 height 36
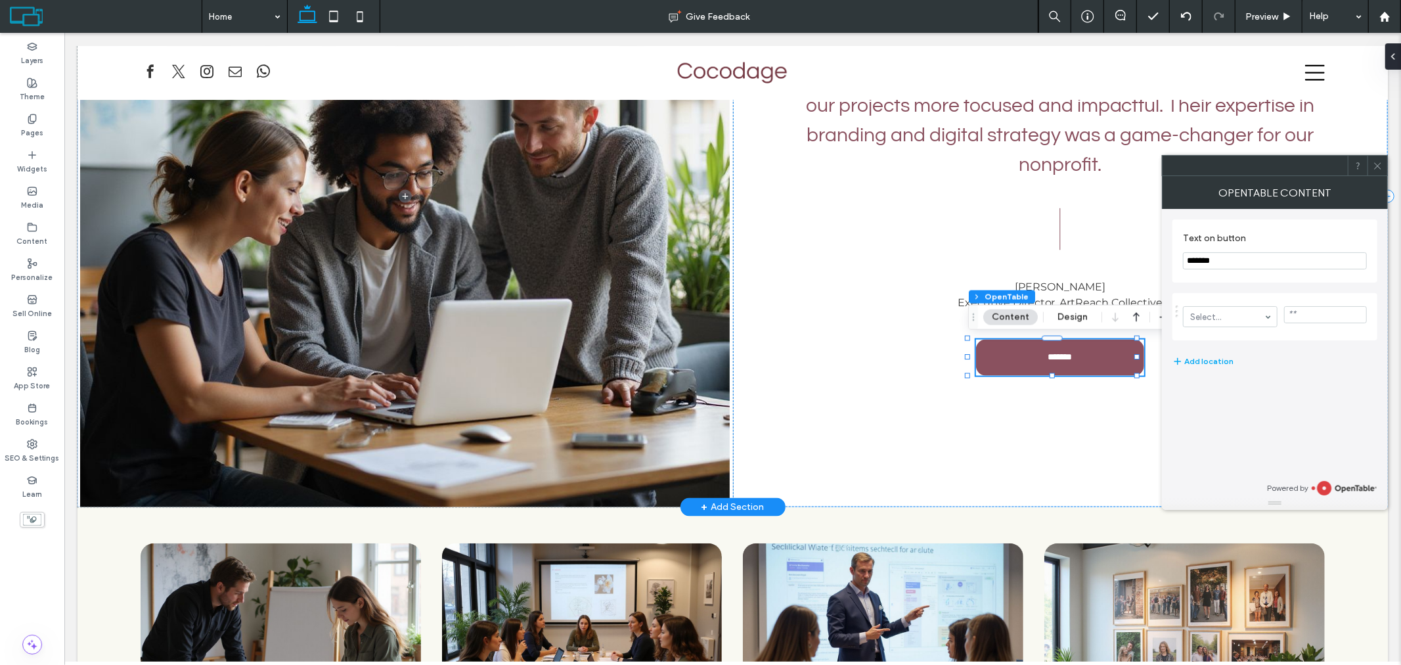
click at [1095, 319] on div "Section Column OpenTable Content Design" at bounding box center [1116, 317] width 296 height 25
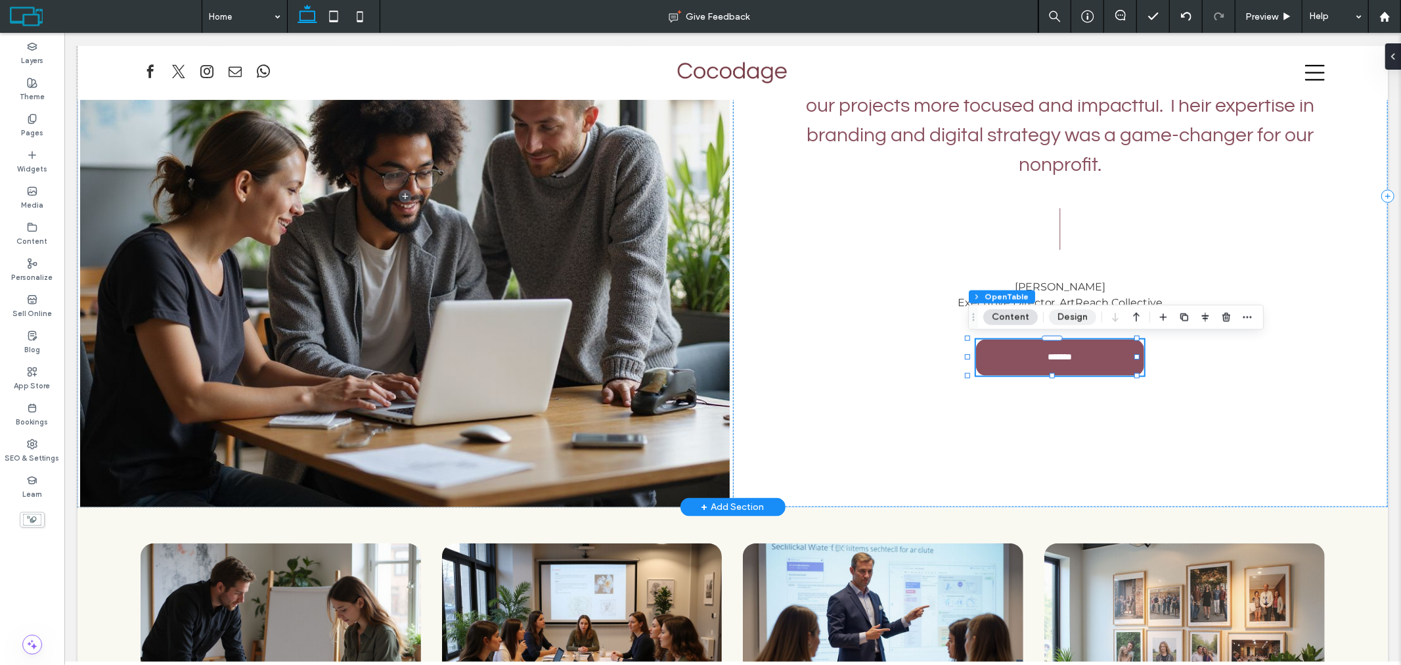
click at [1078, 317] on button "Design" at bounding box center [1072, 317] width 47 height 16
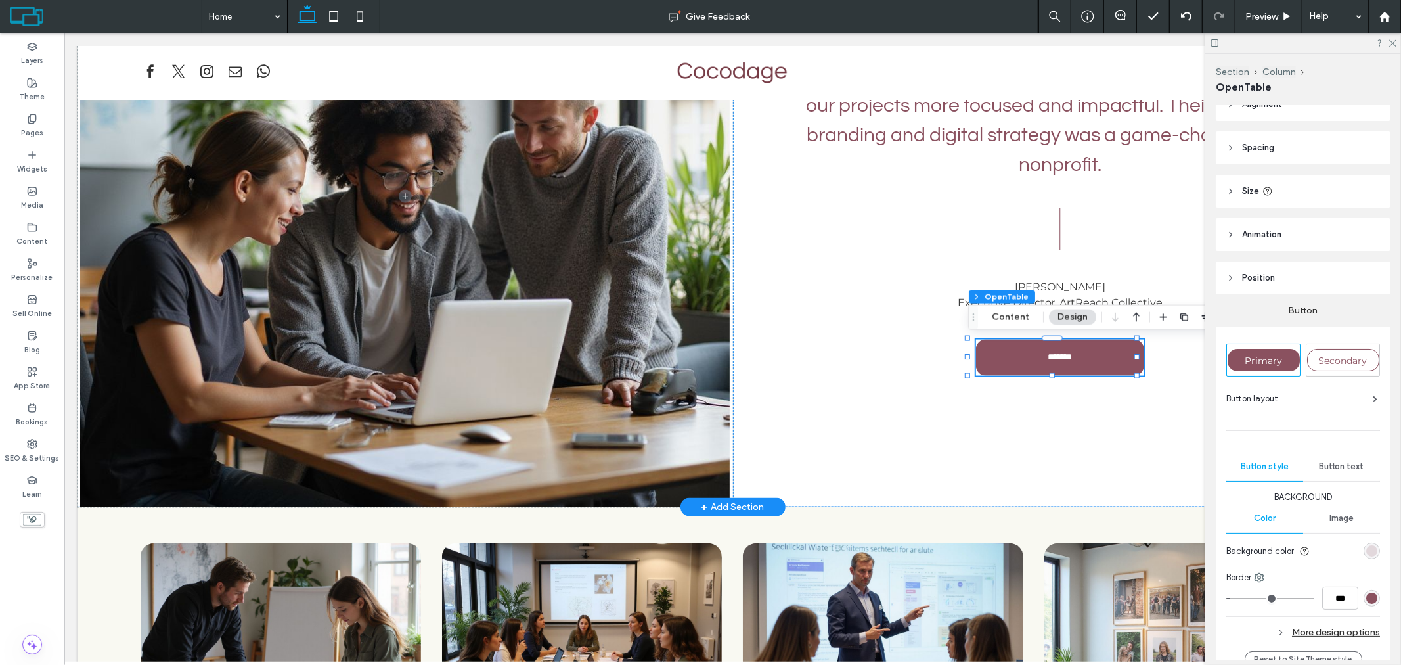
scroll to position [0, 0]
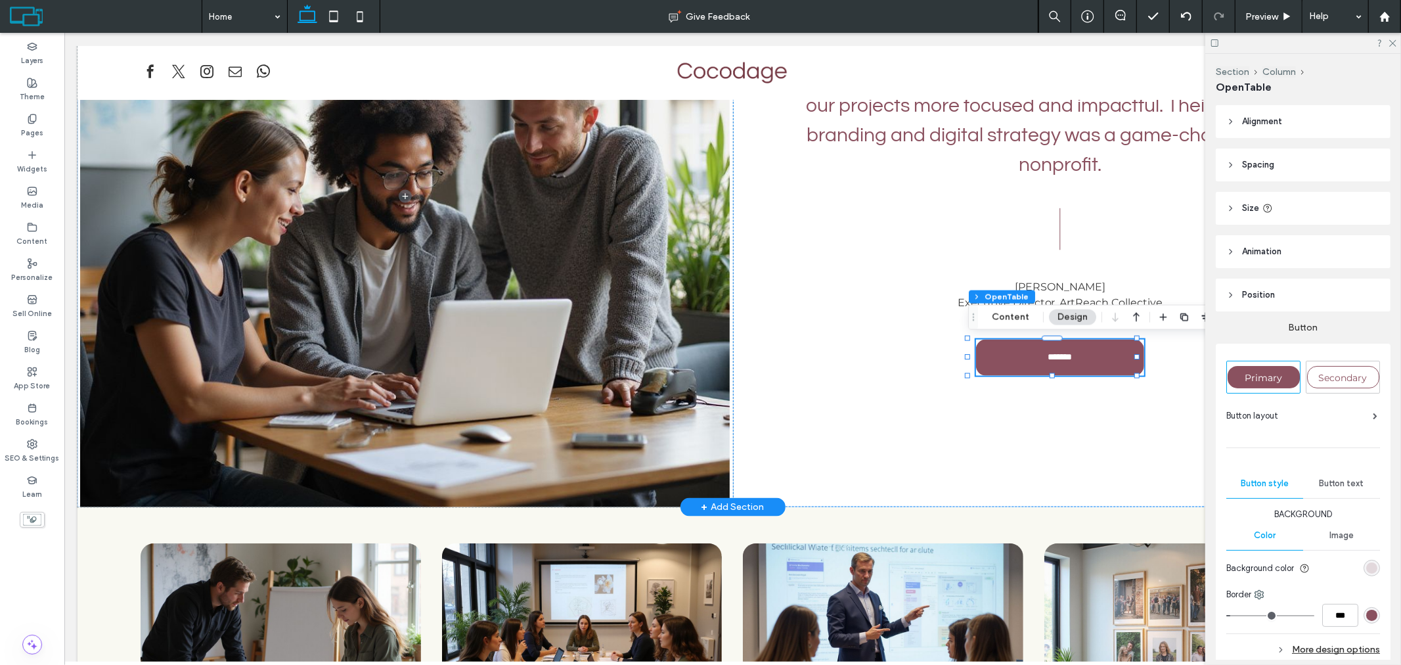
click at [1303, 204] on header "Size" at bounding box center [1303, 208] width 175 height 33
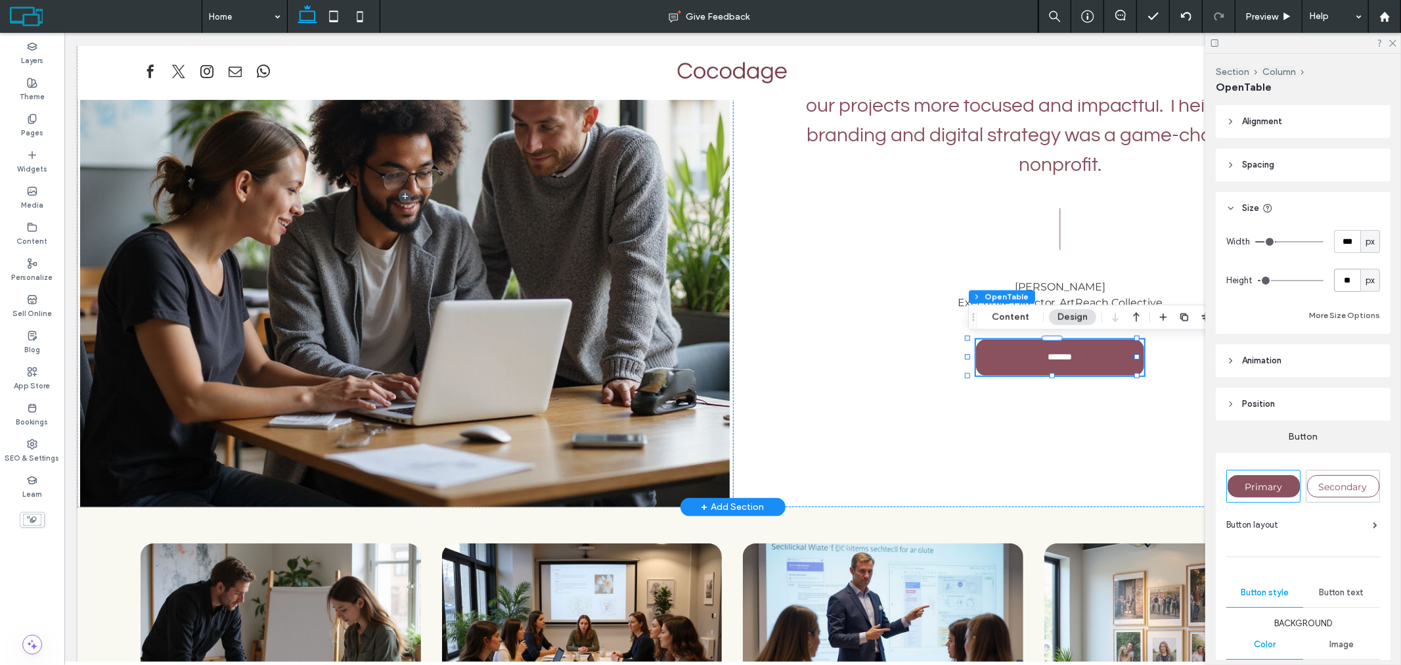
click at [1342, 280] on input "**" at bounding box center [1347, 280] width 26 height 23
type input "**"
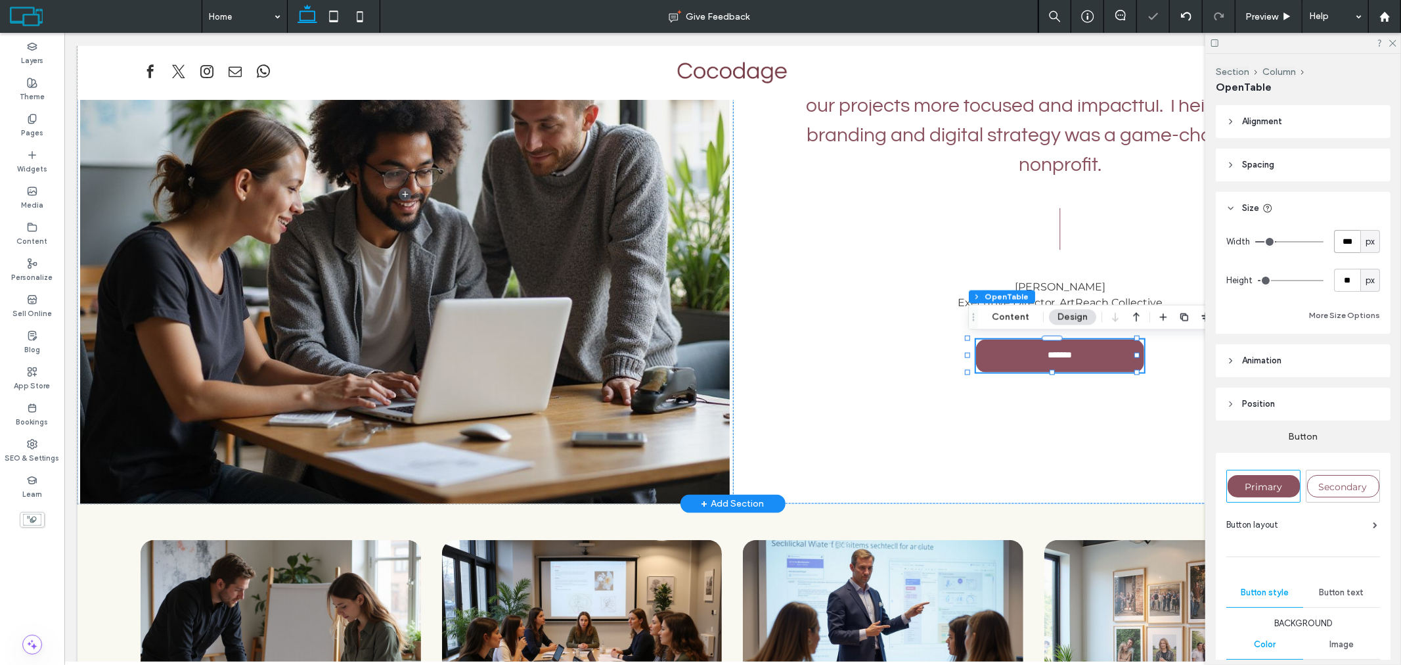
click at [1349, 238] on input "***" at bounding box center [1347, 241] width 26 height 23
click at [1367, 240] on span "px" at bounding box center [1370, 241] width 9 height 13
click at [1363, 352] on span "A" at bounding box center [1363, 356] width 5 height 13
type input "*"
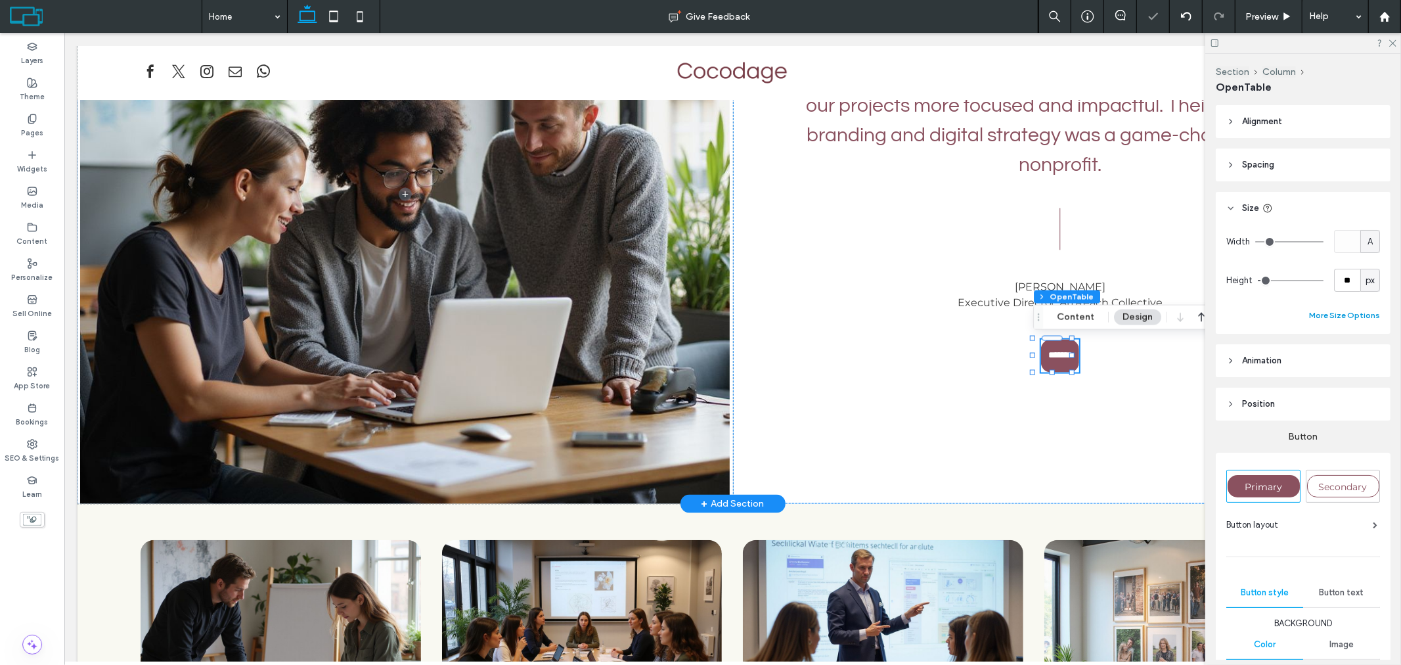
click at [1345, 320] on button "More Size Options" at bounding box center [1344, 315] width 71 height 16
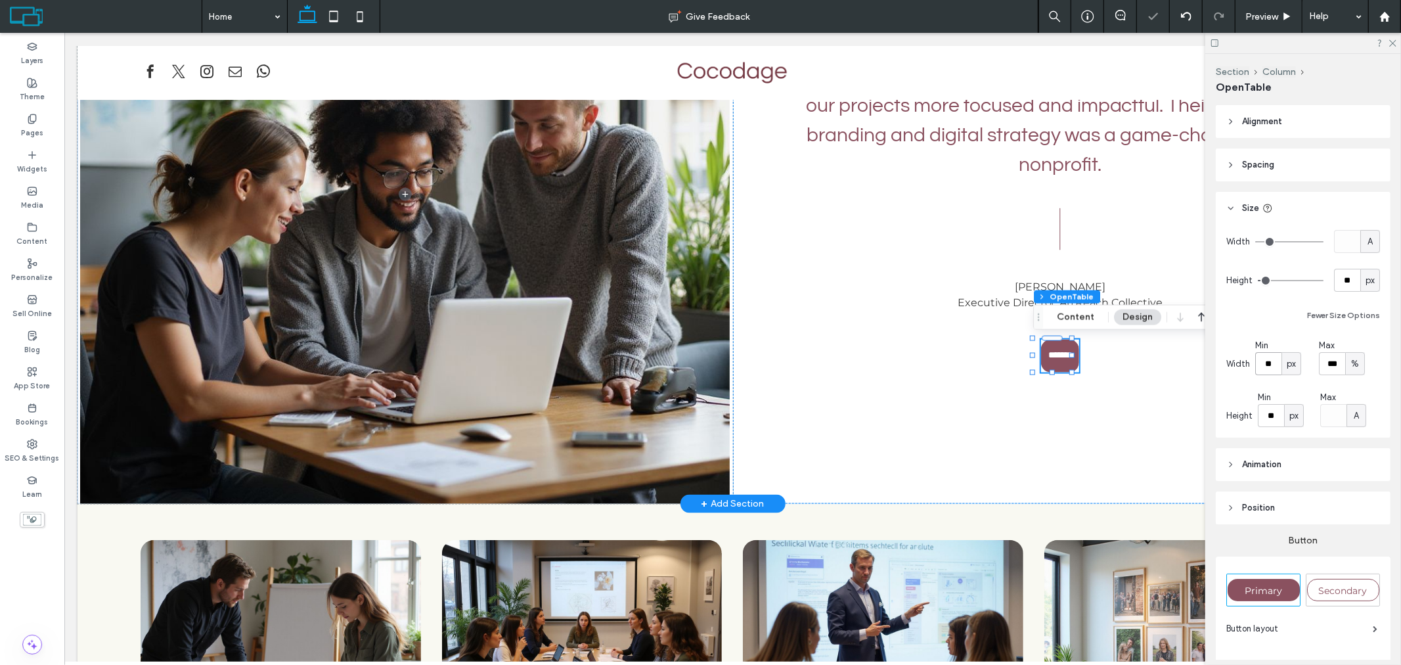
click at [1264, 367] on input "**" at bounding box center [1268, 363] width 26 height 23
type input "***"
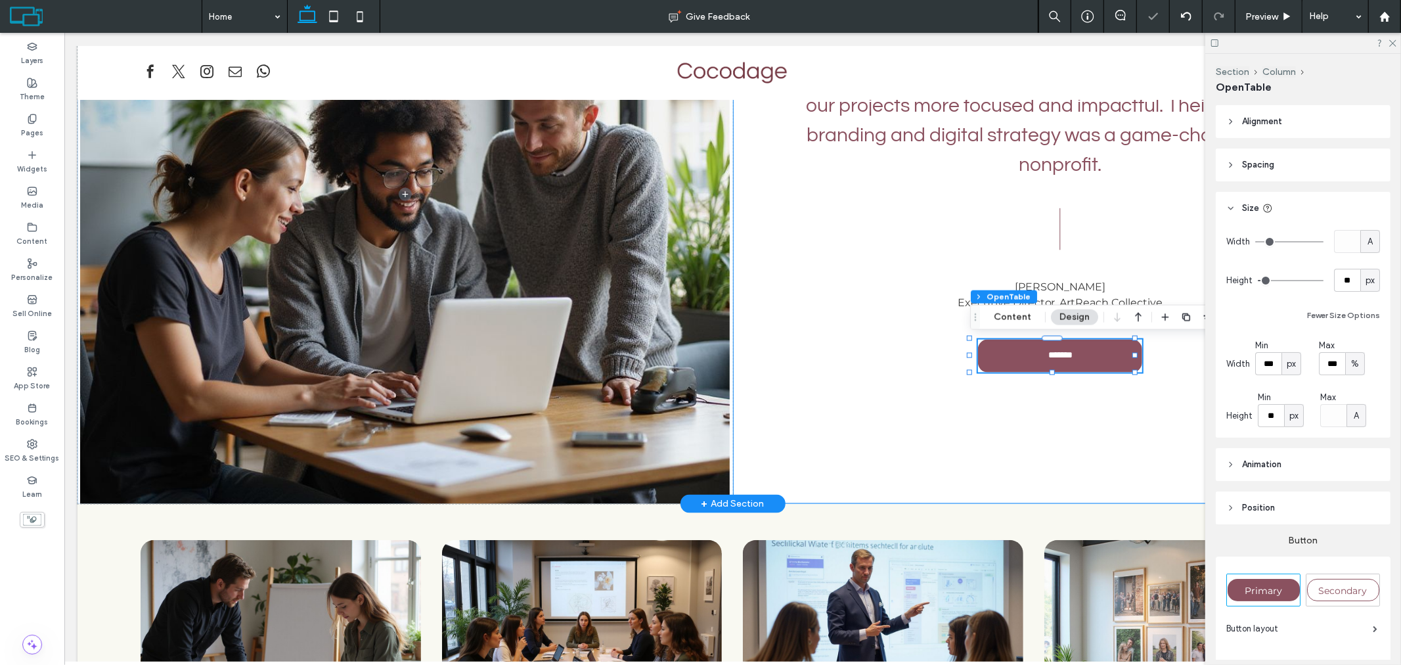
click at [1054, 395] on div "Trusted guidance that transforms creative visions into strategic success. [PERS…" at bounding box center [1061, 194] width 656 height 618
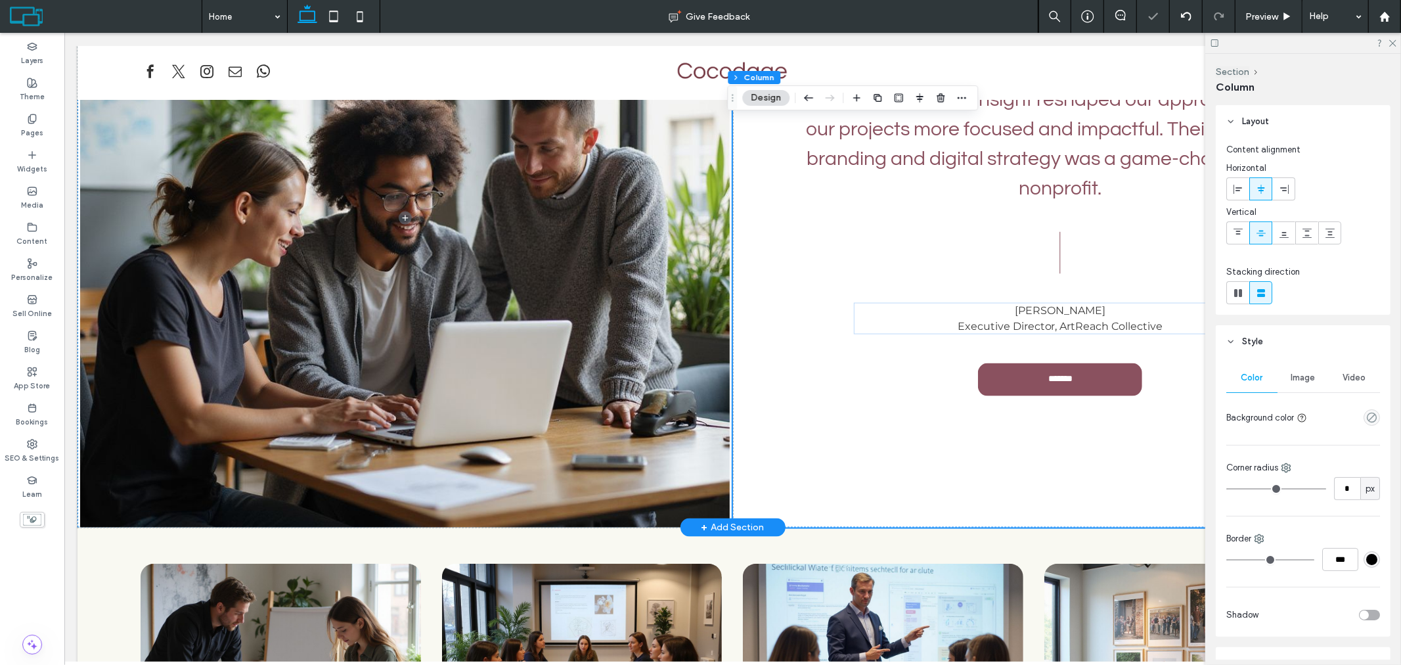
scroll to position [1470, 0]
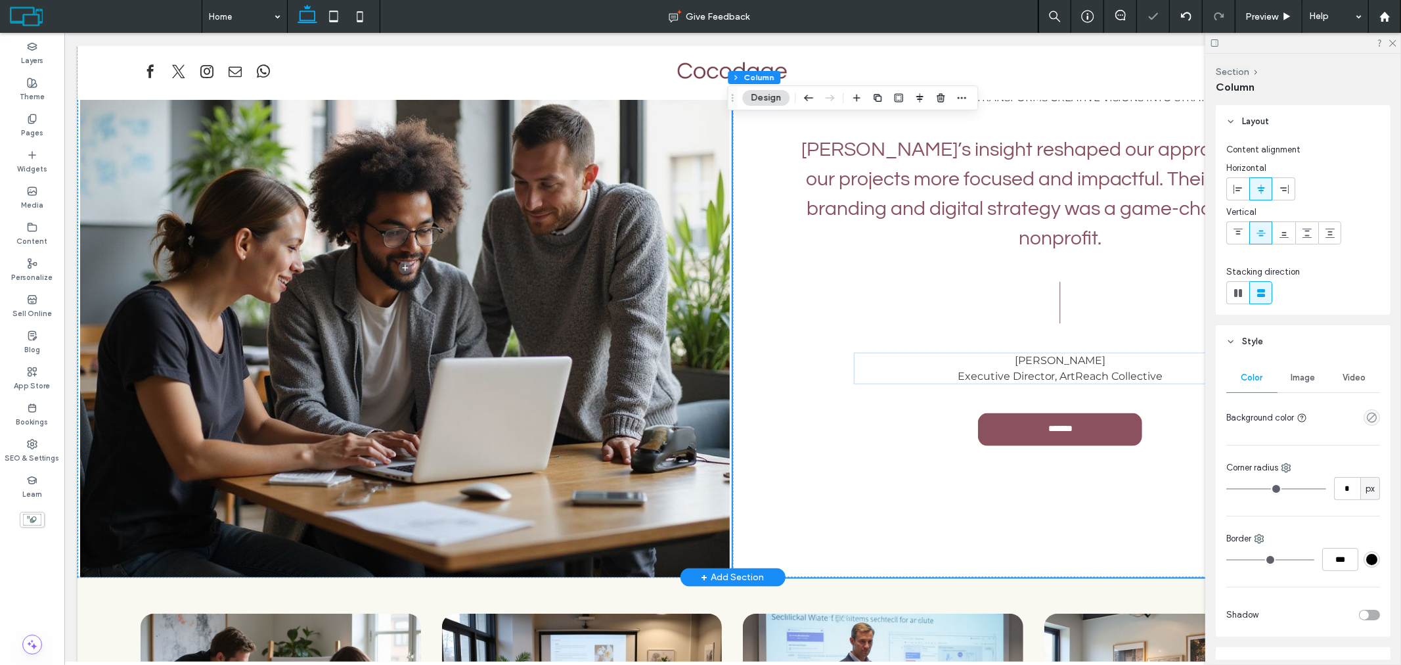
click at [859, 256] on div "Trusted guidance that transforms creative visions into strategic success. [PERS…" at bounding box center [1061, 268] width 656 height 618
click at [1393, 43] on use at bounding box center [1392, 43] width 7 height 7
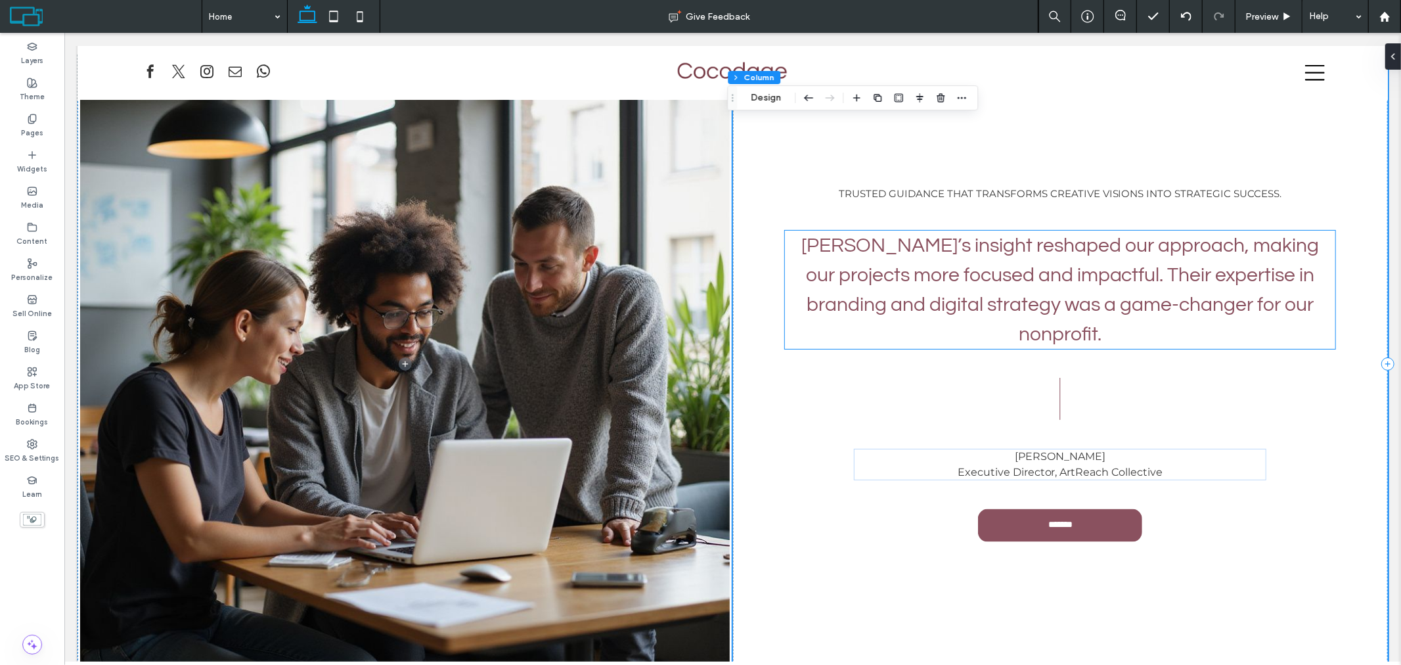
scroll to position [1324, 0]
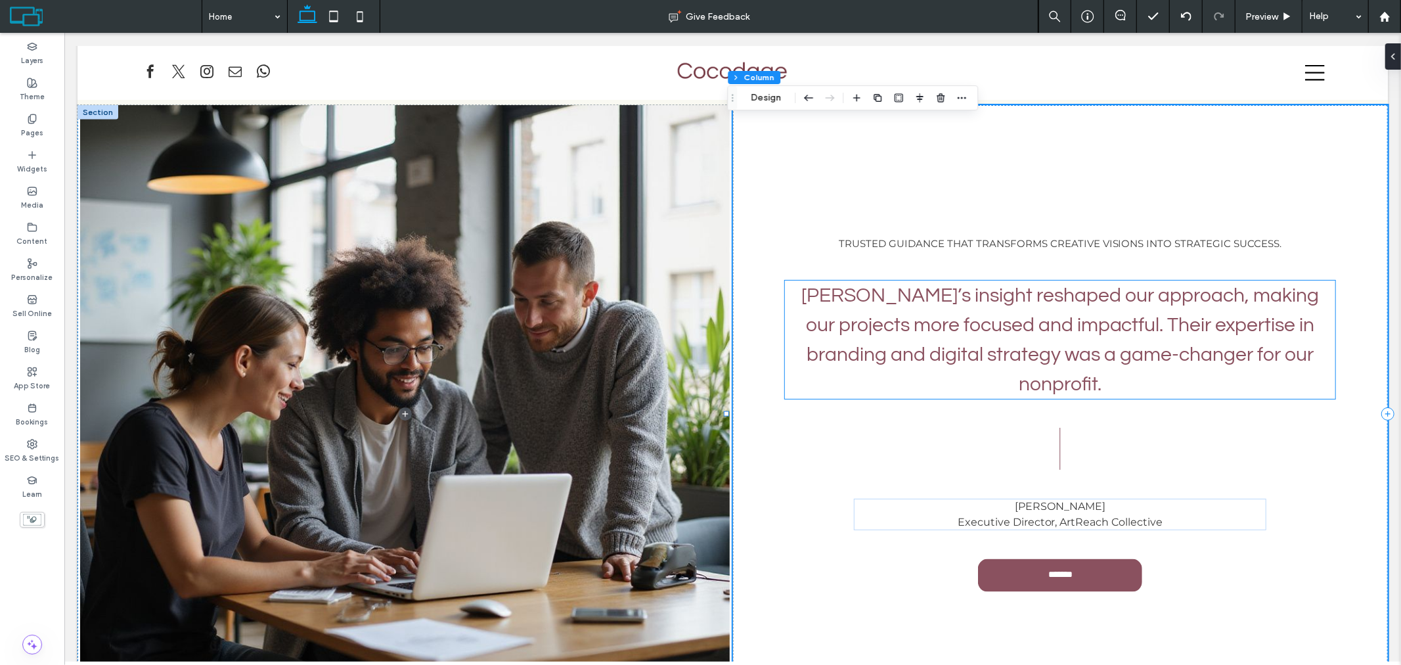
click at [1061, 290] on span "[PERSON_NAME]’s insight reshaped our approach, making our projects more focused…" at bounding box center [1060, 338] width 518 height 109
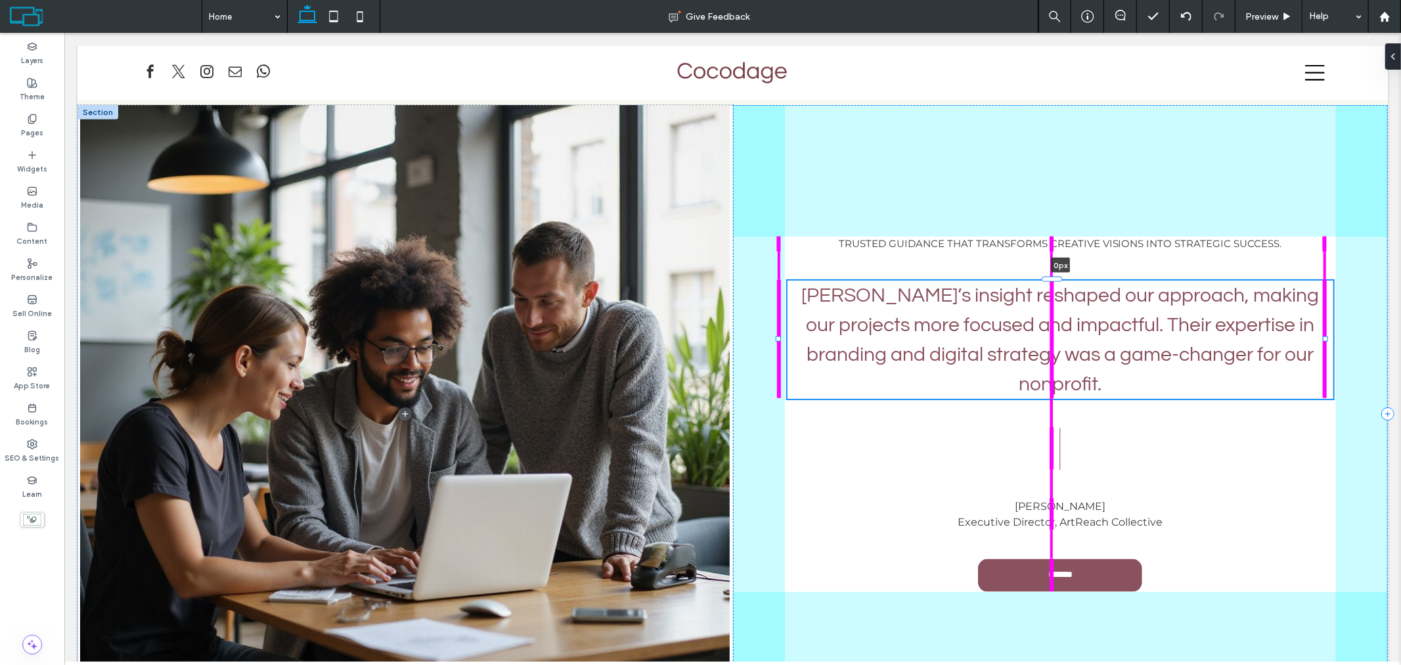
drag, startPoint x: 1057, startPoint y: 279, endPoint x: 1080, endPoint y: 279, distance: 23.0
click at [1080, 279] on div "Trusted guidance that transforms creative visions into strategic success. [PERS…" at bounding box center [732, 413] width 1311 height 618
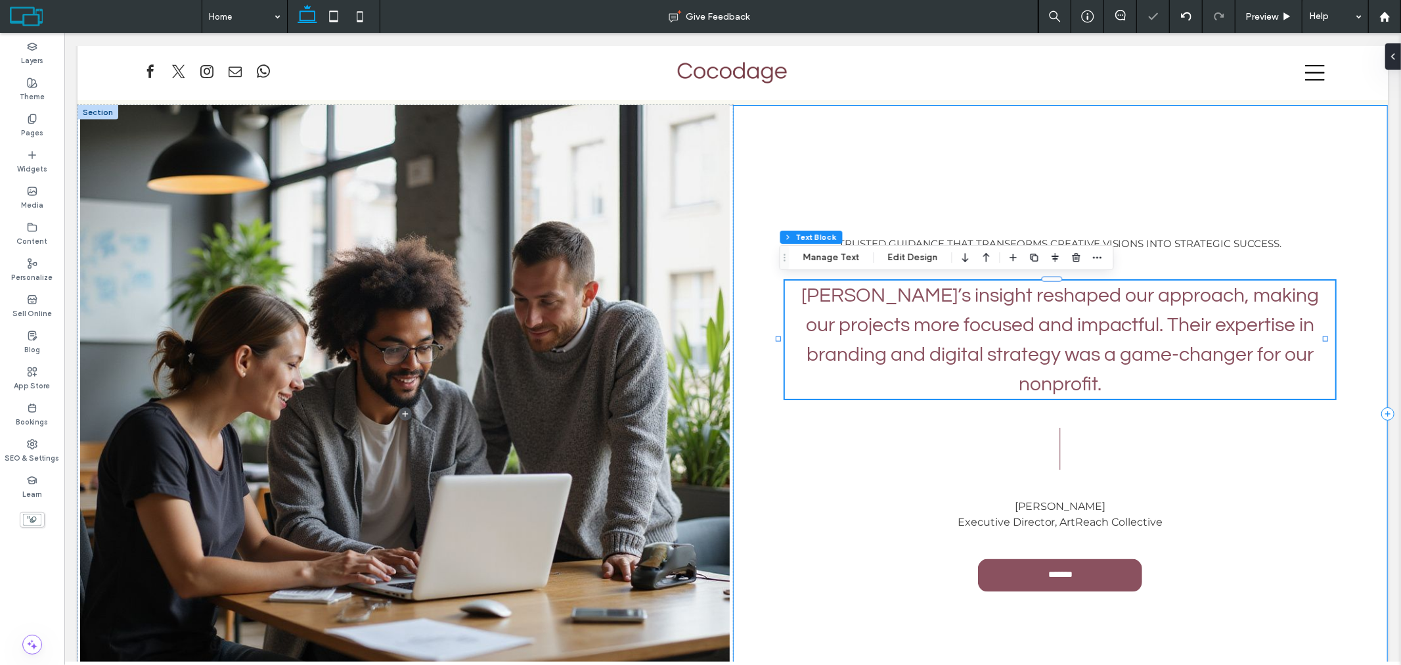
click at [1029, 150] on div "Trusted guidance that transforms creative visions into strategic success. [PERS…" at bounding box center [1061, 413] width 656 height 618
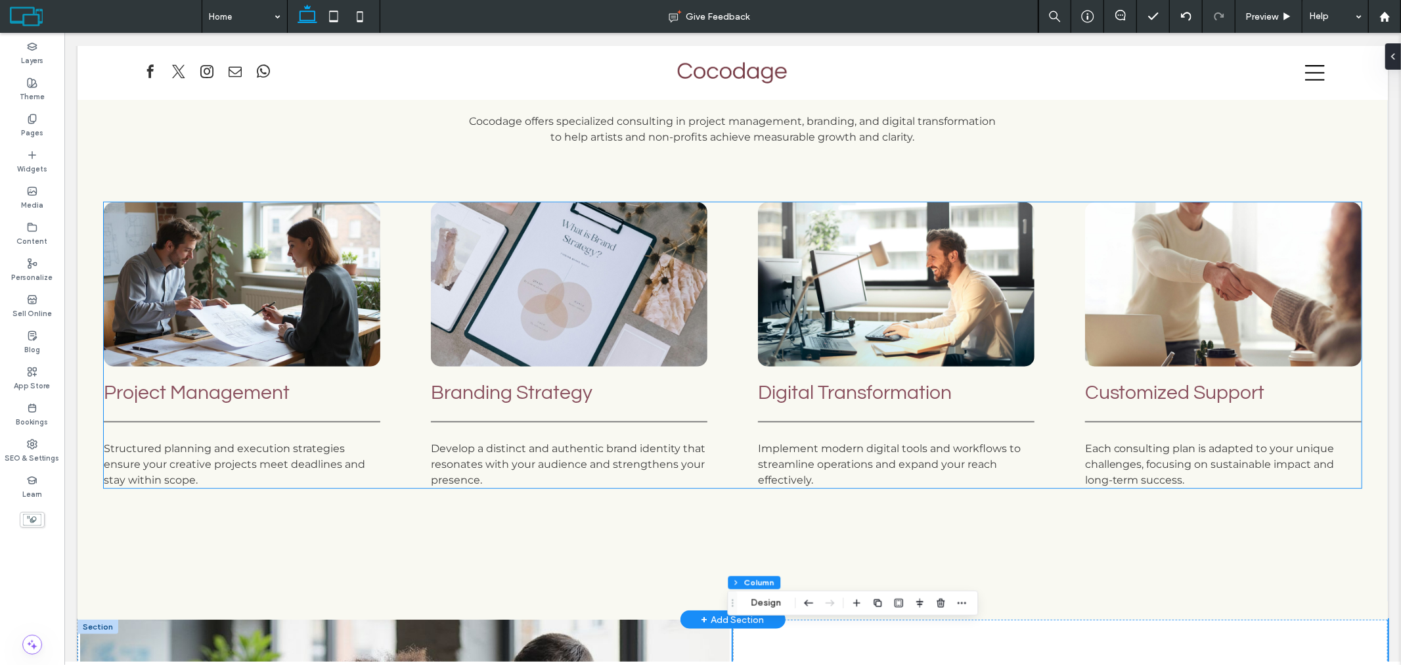
scroll to position [813, 0]
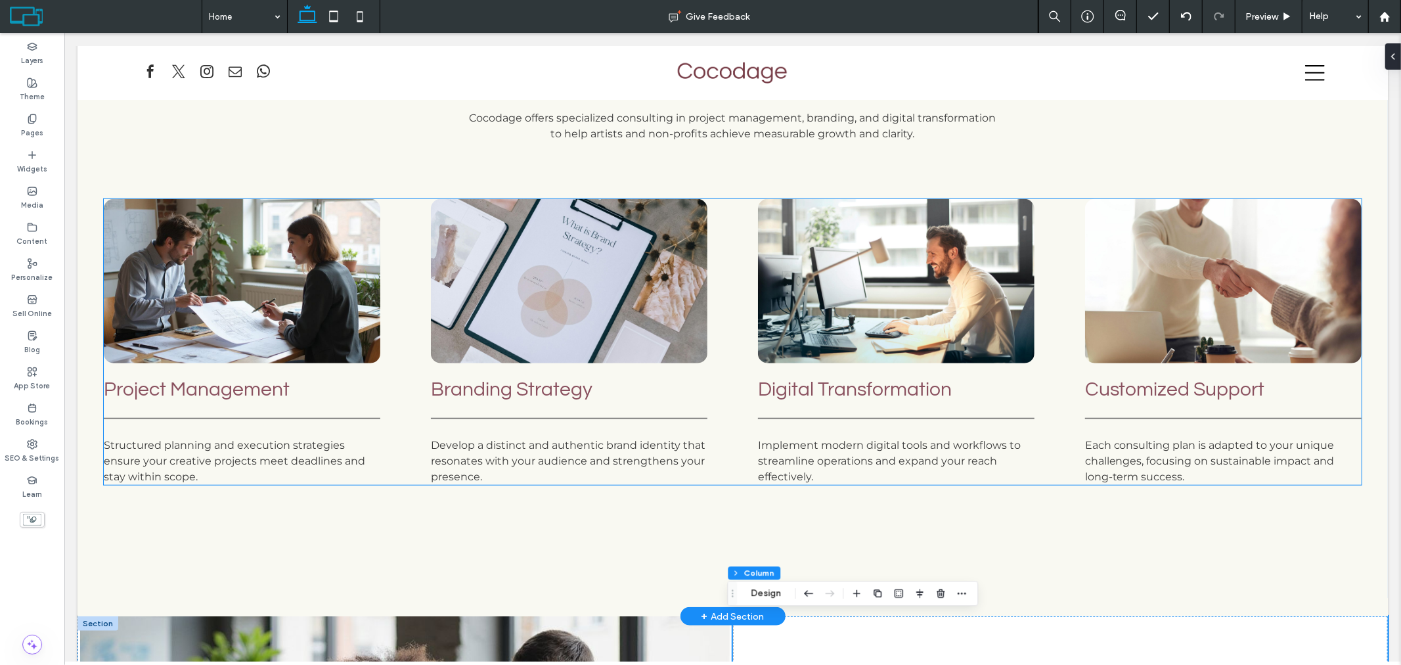
click at [724, 271] on div "Project Management Structured planning and execution strategies ensure your cre…" at bounding box center [732, 341] width 1258 height 286
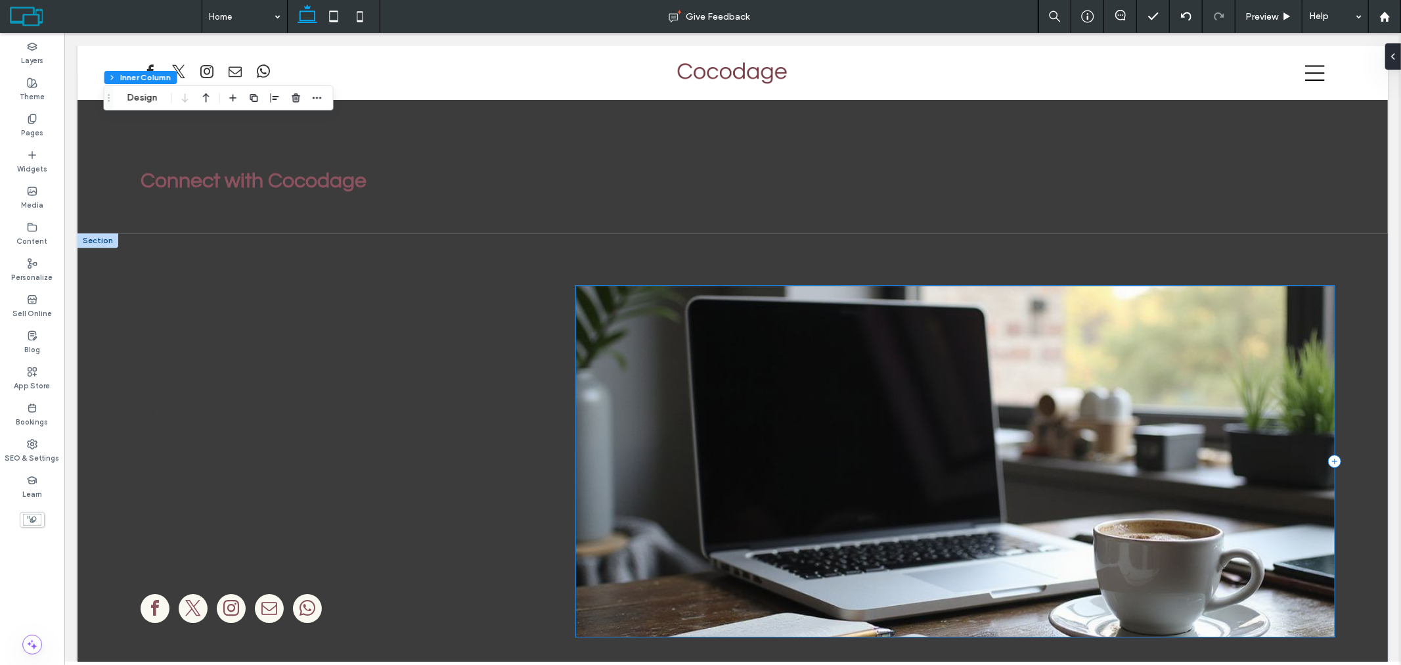
scroll to position [3043, 0]
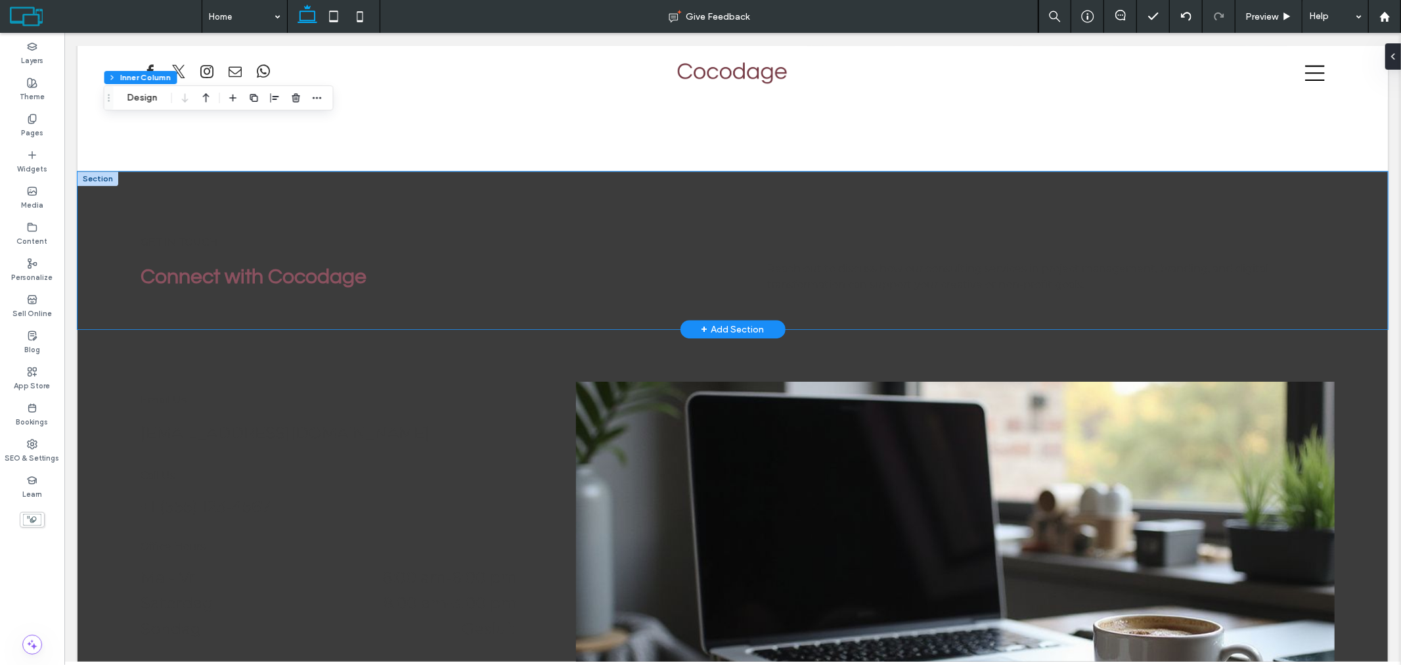
click at [666, 185] on div "Get in Touch Connect with Cocodage Reach out to discuss how our consulting serv…" at bounding box center [732, 250] width 1311 height 158
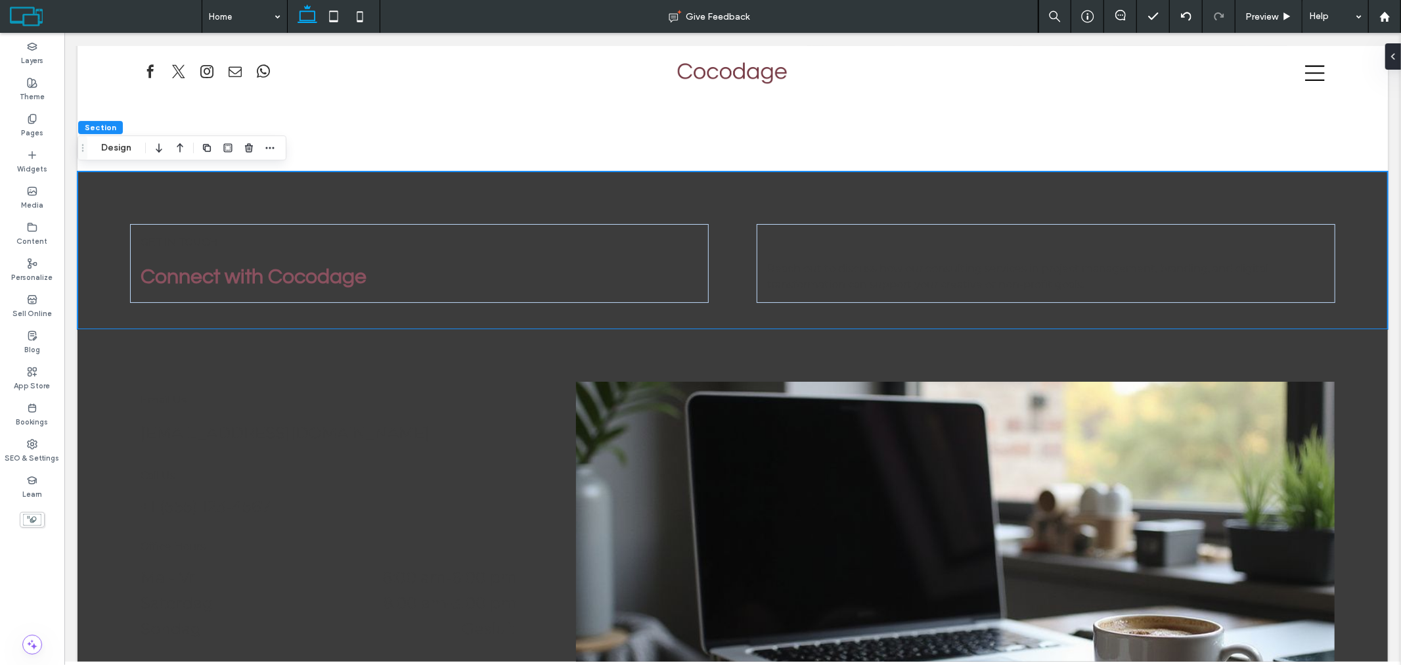
click at [142, 143] on div "Section Design" at bounding box center [182, 147] width 209 height 25
click at [136, 146] on button "Design" at bounding box center [116, 148] width 47 height 16
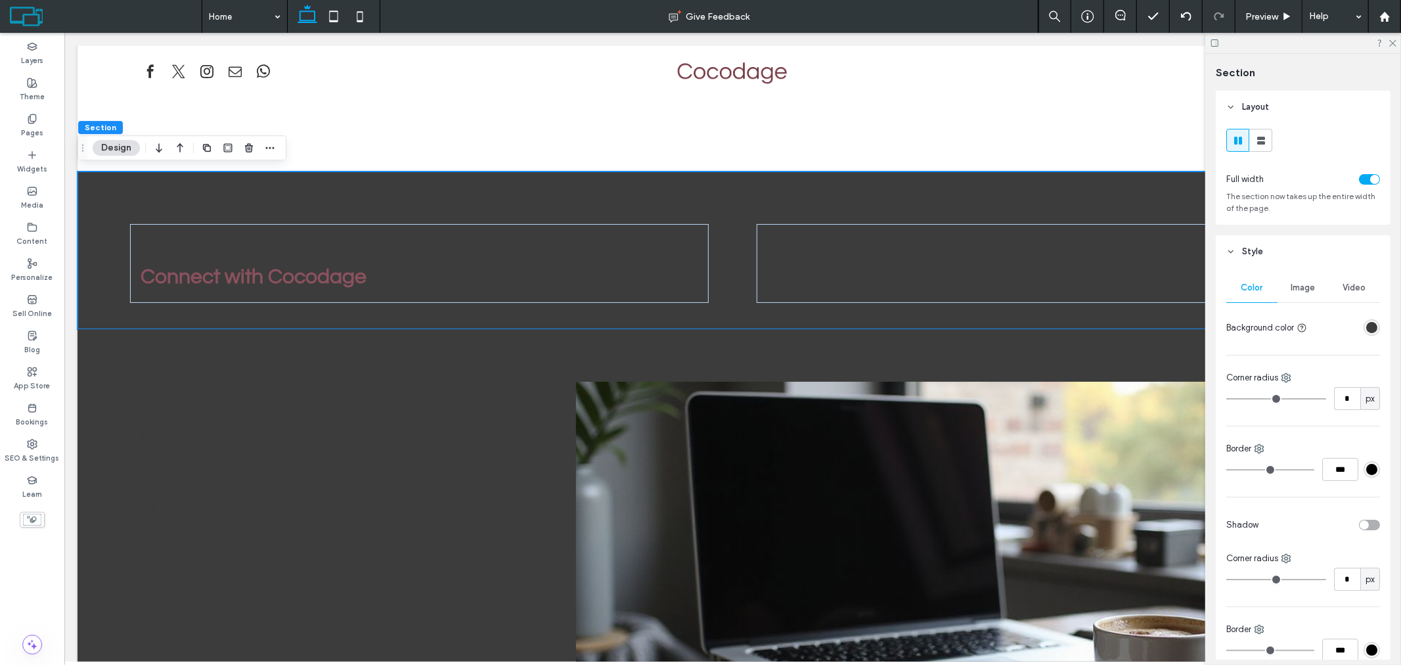
click at [1366, 329] on div "rgba(60, 60, 60, 1)" at bounding box center [1371, 327] width 11 height 11
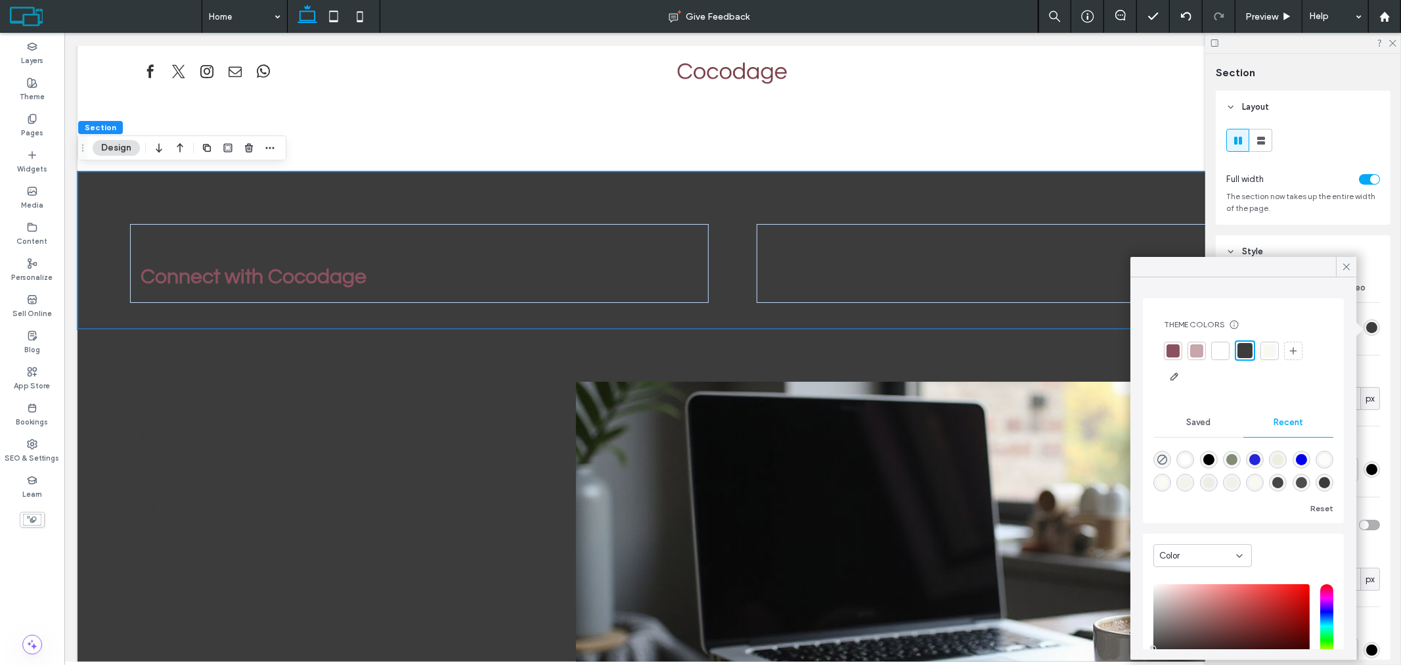
click at [1227, 357] on div at bounding box center [1220, 351] width 18 height 18
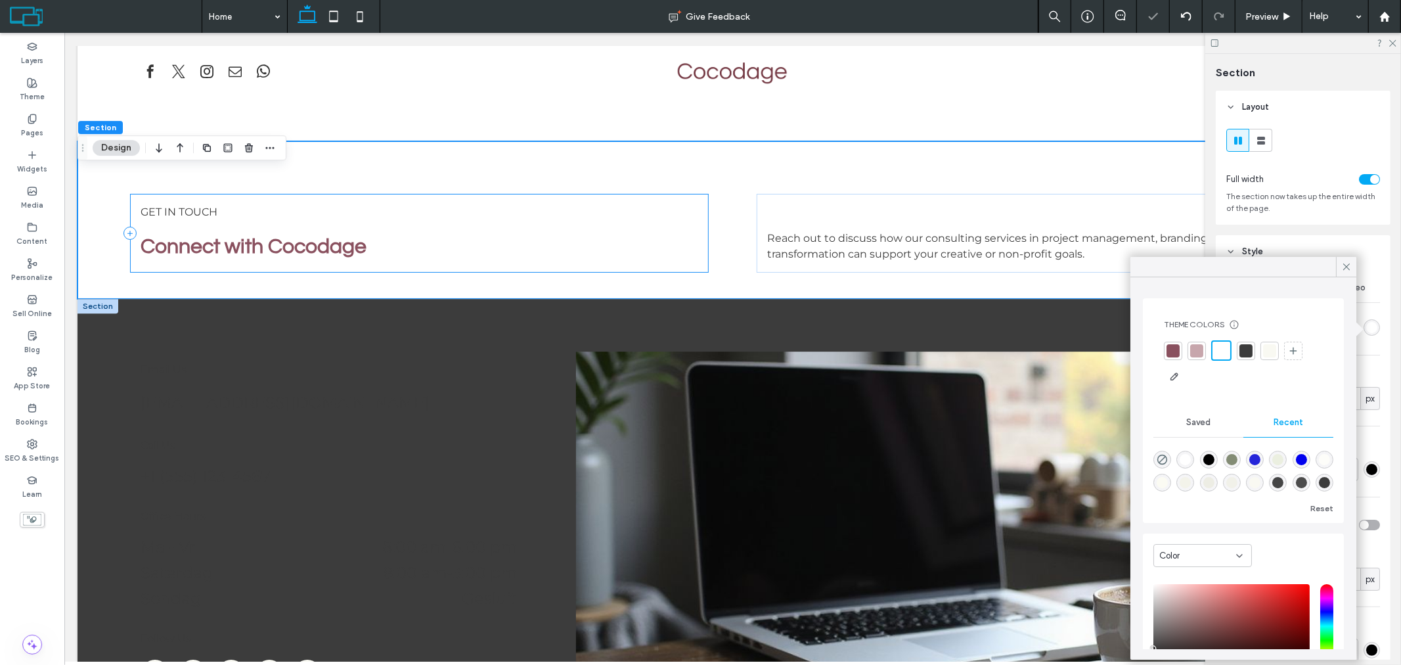
scroll to position [3189, 0]
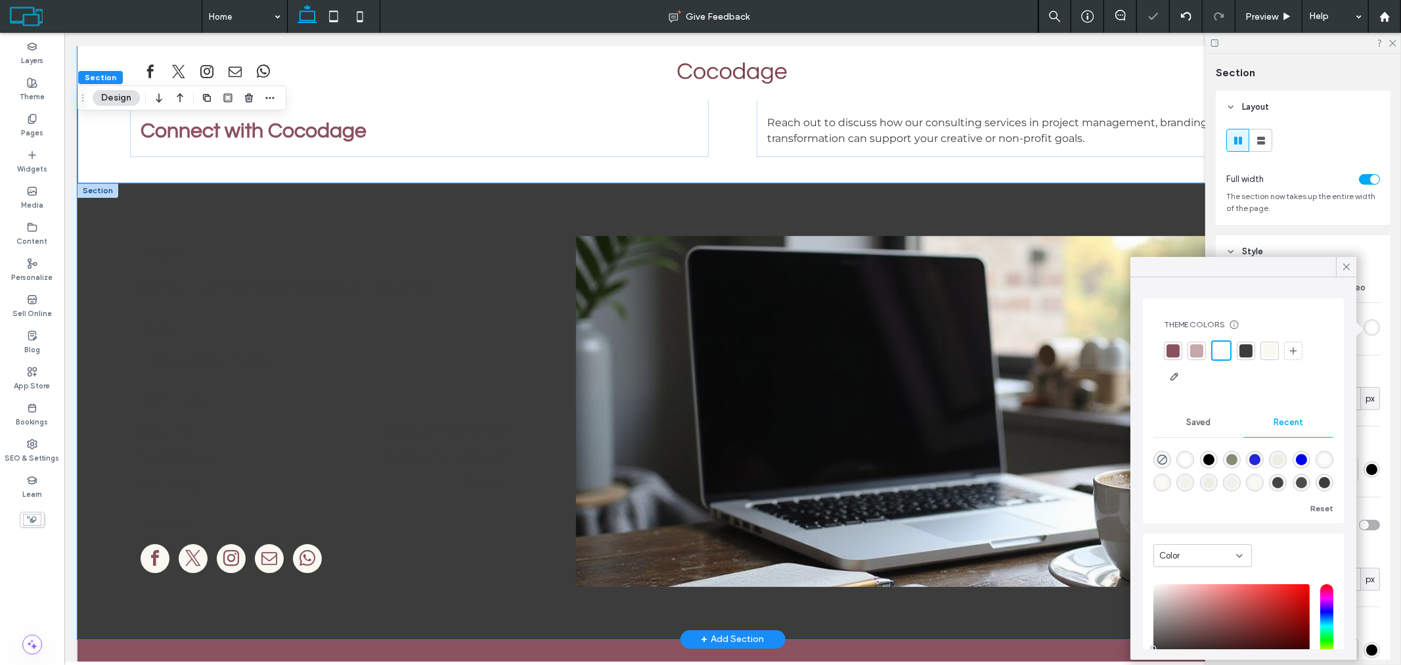
click at [627, 204] on div "Email Us [EMAIL_ADDRESS][DOMAIN_NAME] Call Us [PHONE_NUMBER] Office Hours Ma - …" at bounding box center [732, 411] width 1311 height 456
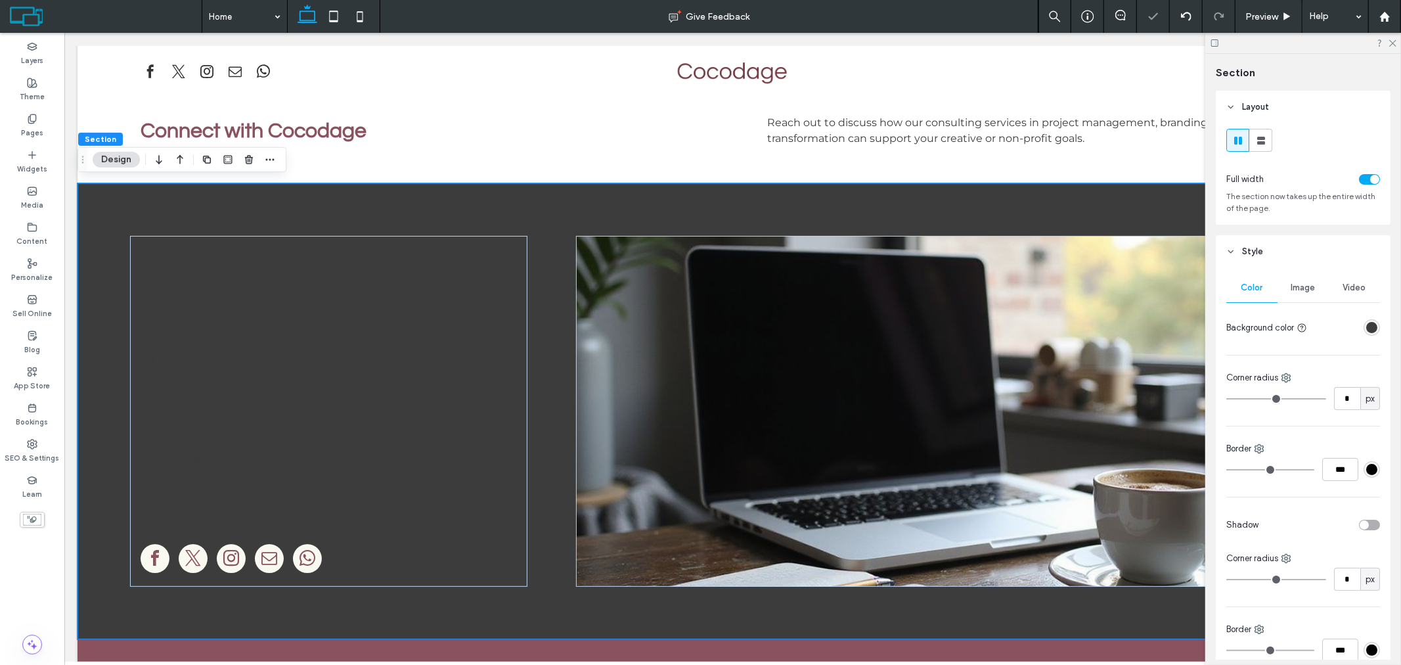
click at [1364, 330] on div "rgba(60, 60, 60, 1)" at bounding box center [1372, 327] width 16 height 16
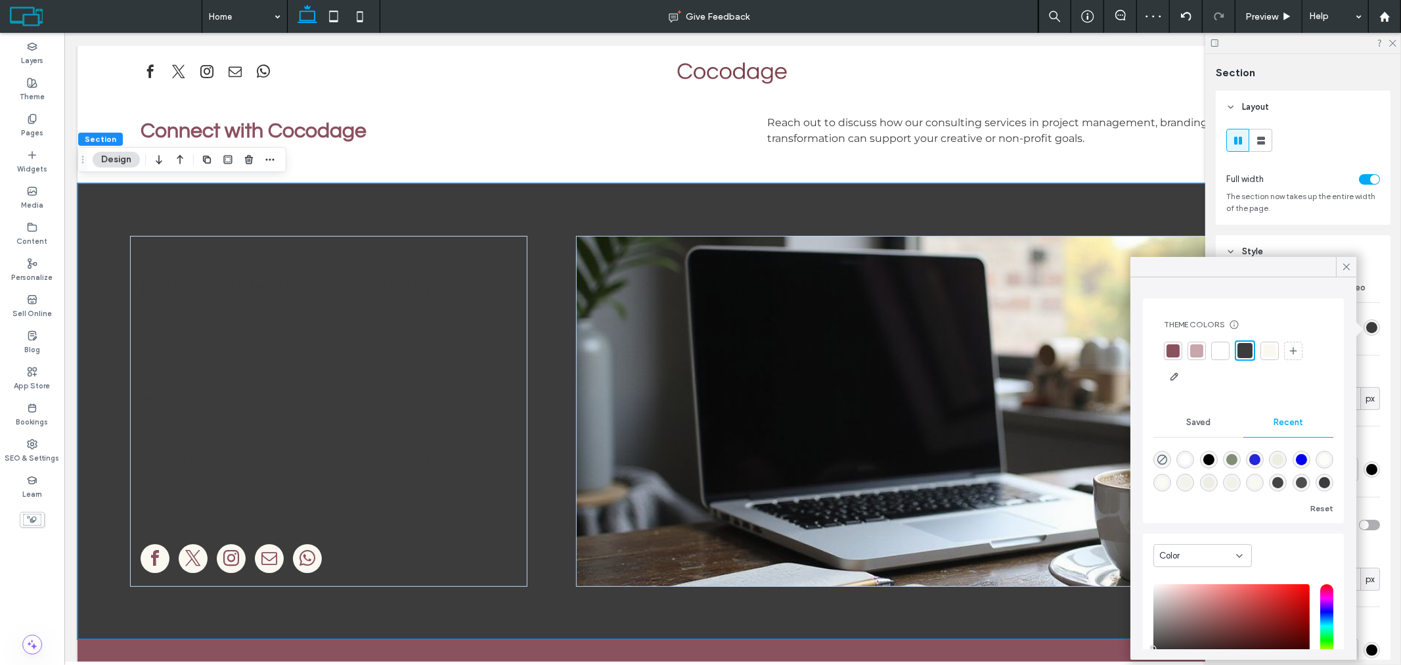
click at [1221, 358] on div at bounding box center [1220, 351] width 18 height 18
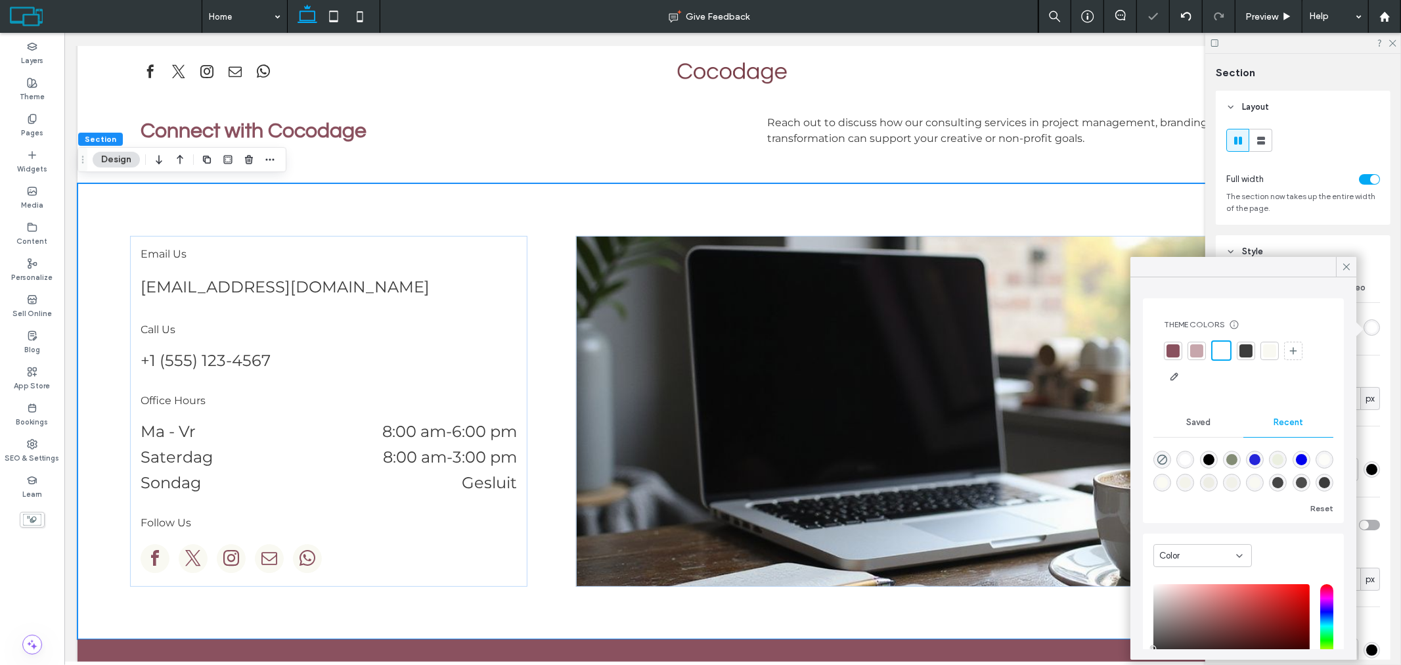
drag, startPoint x: 1349, startPoint y: 268, endPoint x: 1261, endPoint y: 267, distance: 87.4
click at [1347, 267] on icon at bounding box center [1347, 267] width 12 height 12
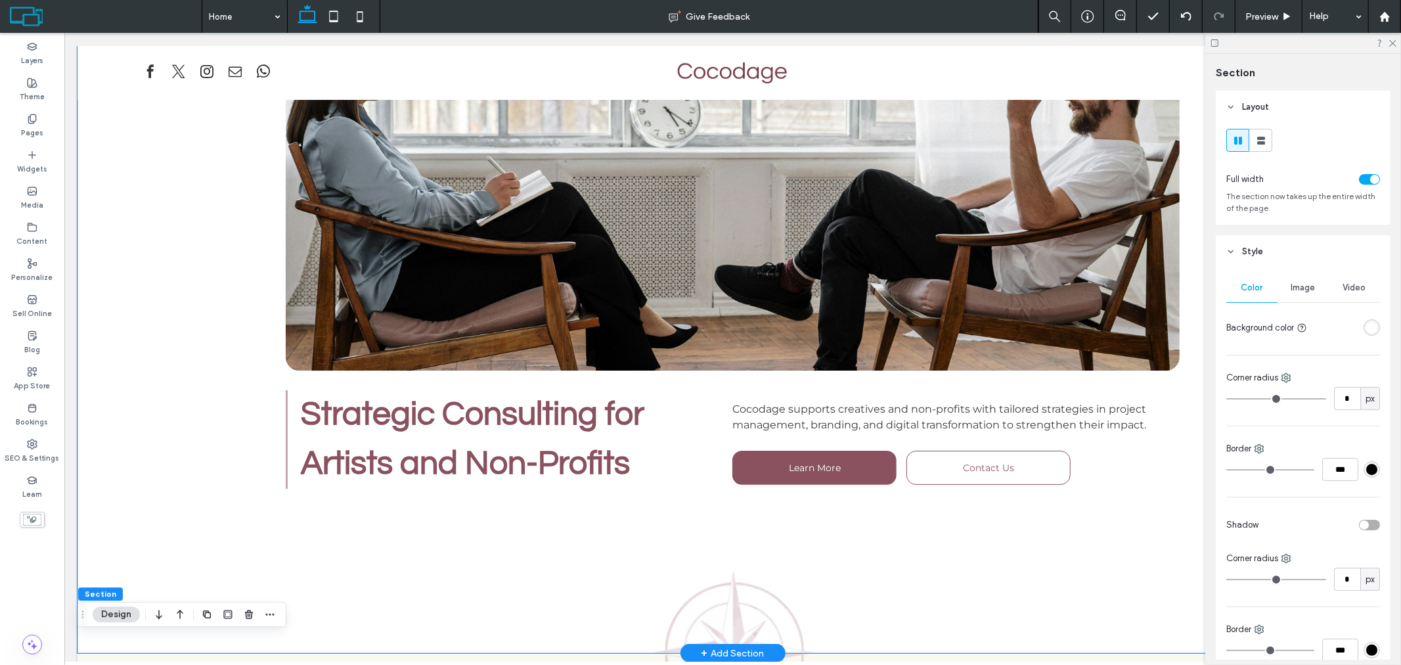
scroll to position [0, 0]
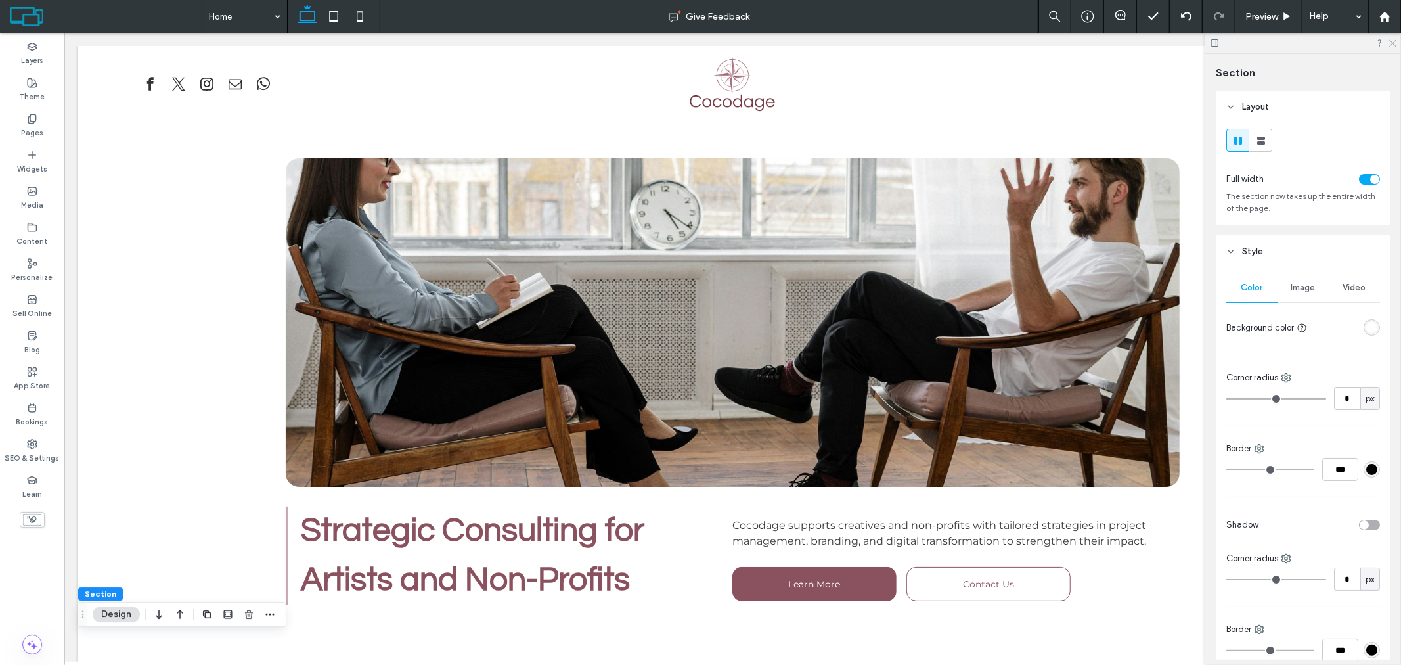
click at [1389, 42] on icon at bounding box center [1392, 42] width 9 height 9
